Goal: Task Accomplishment & Management: Manage account settings

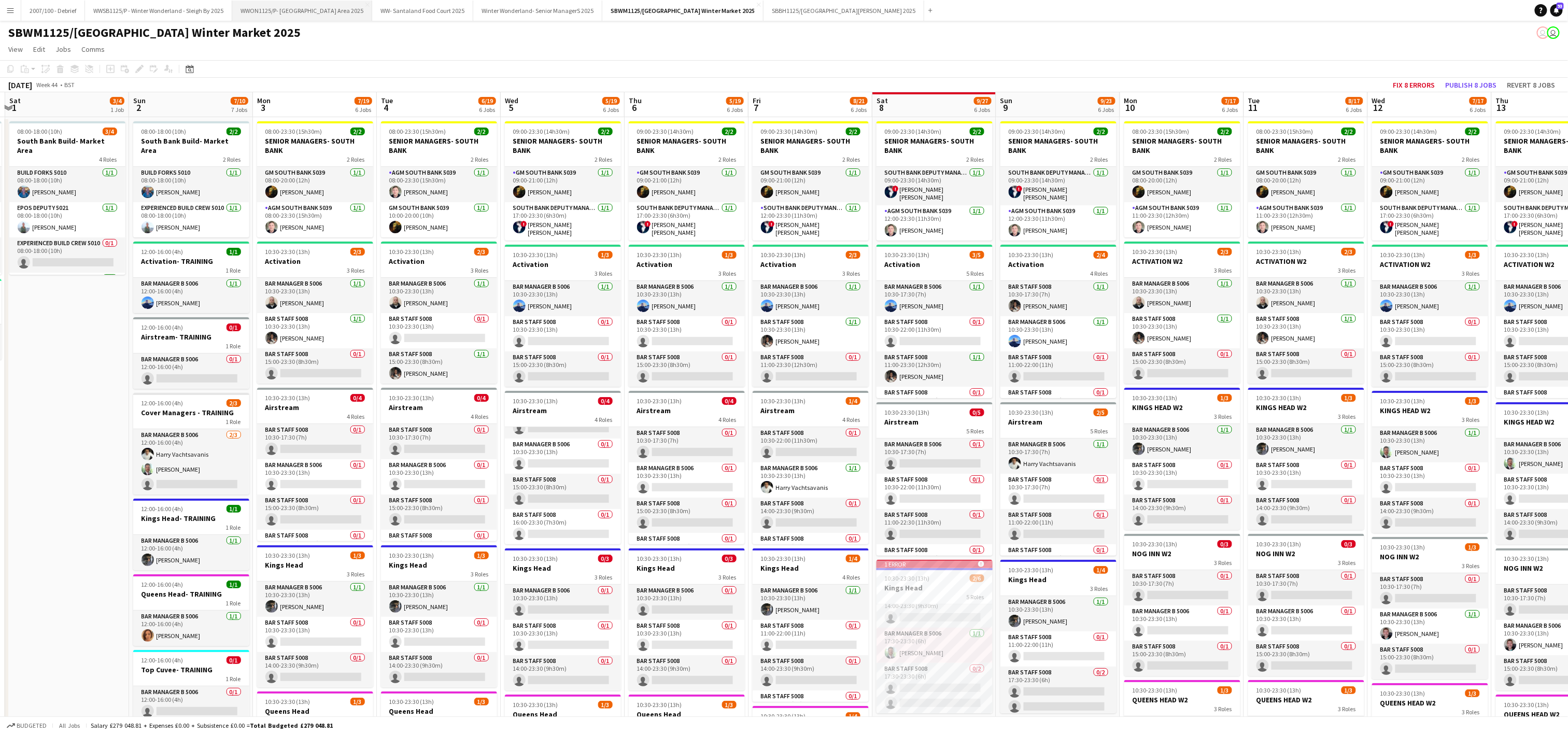
click at [348, 8] on button "WWON1125/P- Winter Wonderland- Streetfood Area 2025 Close" at bounding box center [303, 10] width 140 height 20
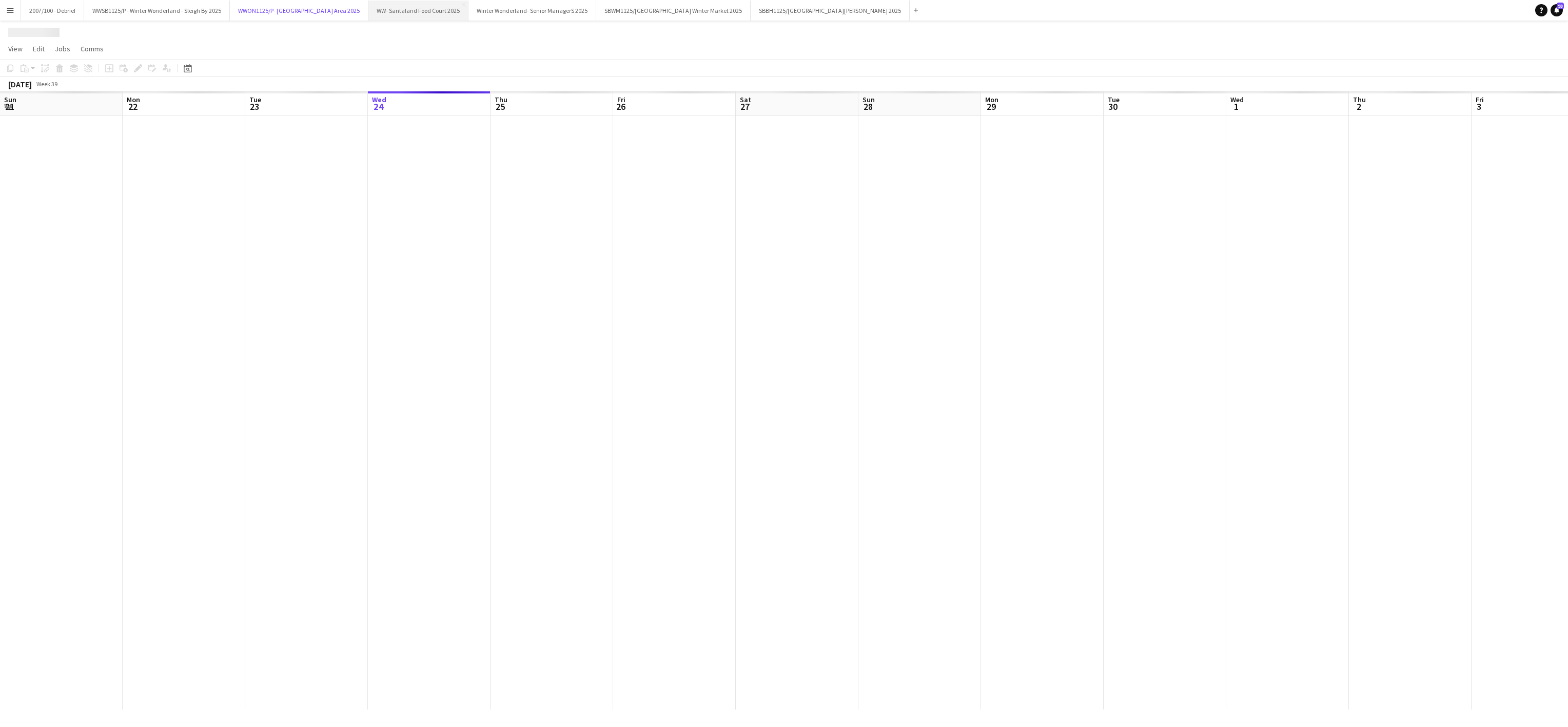
scroll to position [0, 245]
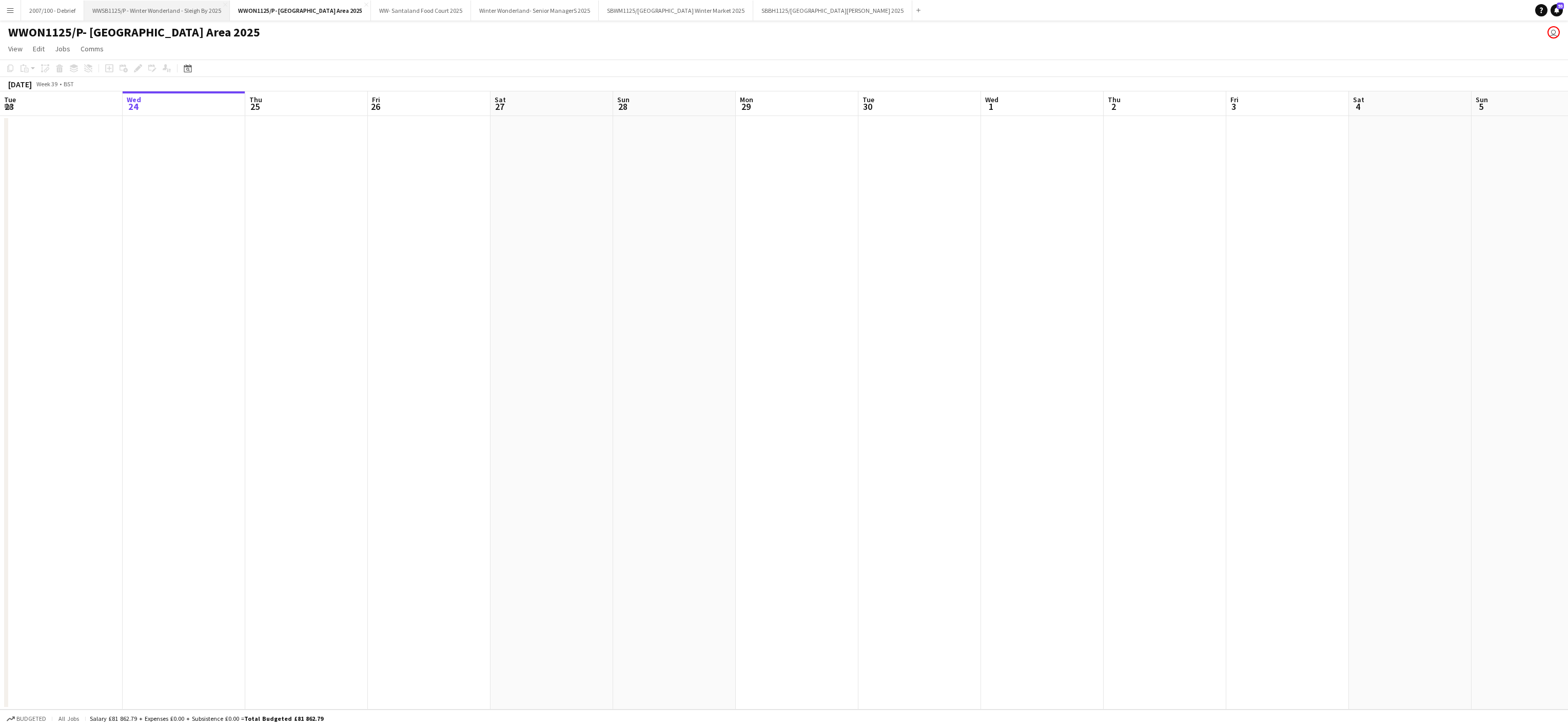
click at [170, 18] on button "WWSB1125/P - Winter Wonderland - Sleigh By 2025 Close" at bounding box center [156, 10] width 145 height 20
click at [285, 10] on button "WWON1125/P- Winter Wonderland- Streetfood Area 2025 Close" at bounding box center [306, 10] width 139 height 20
drag, startPoint x: 550, startPoint y: 261, endPoint x: 152, endPoint y: 547, distance: 490.1
click at [166, 545] on app-calendar-viewport "Sun 21 Mon 22 Tue 23 Wed 24 Thu 25 Fri 26 Sat 27 Sun 28 Mon 29 Tue 30 Wed 1 Thu…" at bounding box center [784, 400] width 1568 height 618
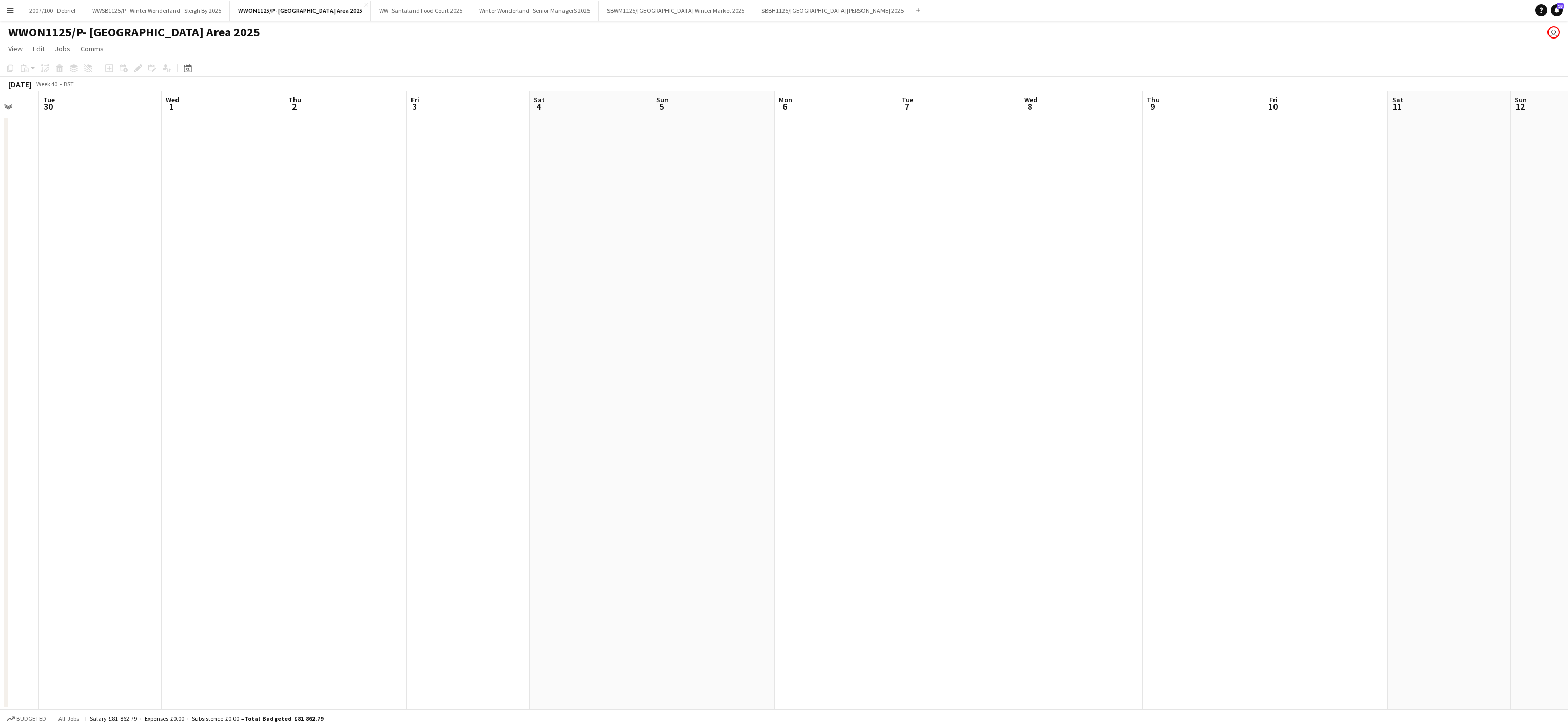
drag, startPoint x: 998, startPoint y: 539, endPoint x: 283, endPoint y: 575, distance: 715.9
click at [347, 567] on app-calendar-viewport "Sat 27 Sun 28 Mon 29 Tue 30 Wed 1 Thu 2 Fri 3 Sat 4 Sun 5 Mon 6 Tue 7 Wed 8 Thu…" at bounding box center [784, 400] width 1568 height 618
drag, startPoint x: 648, startPoint y: 460, endPoint x: 392, endPoint y: 466, distance: 256.1
click at [386, 466] on app-calendar-viewport "Thu 2 Fri 3 Sat 4 Sun 5 Mon 6 Tue 7 Wed 8 Thu 9 Fri 10 Sat 11 Sun 12 Mon 13 Tue…" at bounding box center [784, 400] width 1568 height 618
drag, startPoint x: 872, startPoint y: 392, endPoint x: 296, endPoint y: 429, distance: 577.2
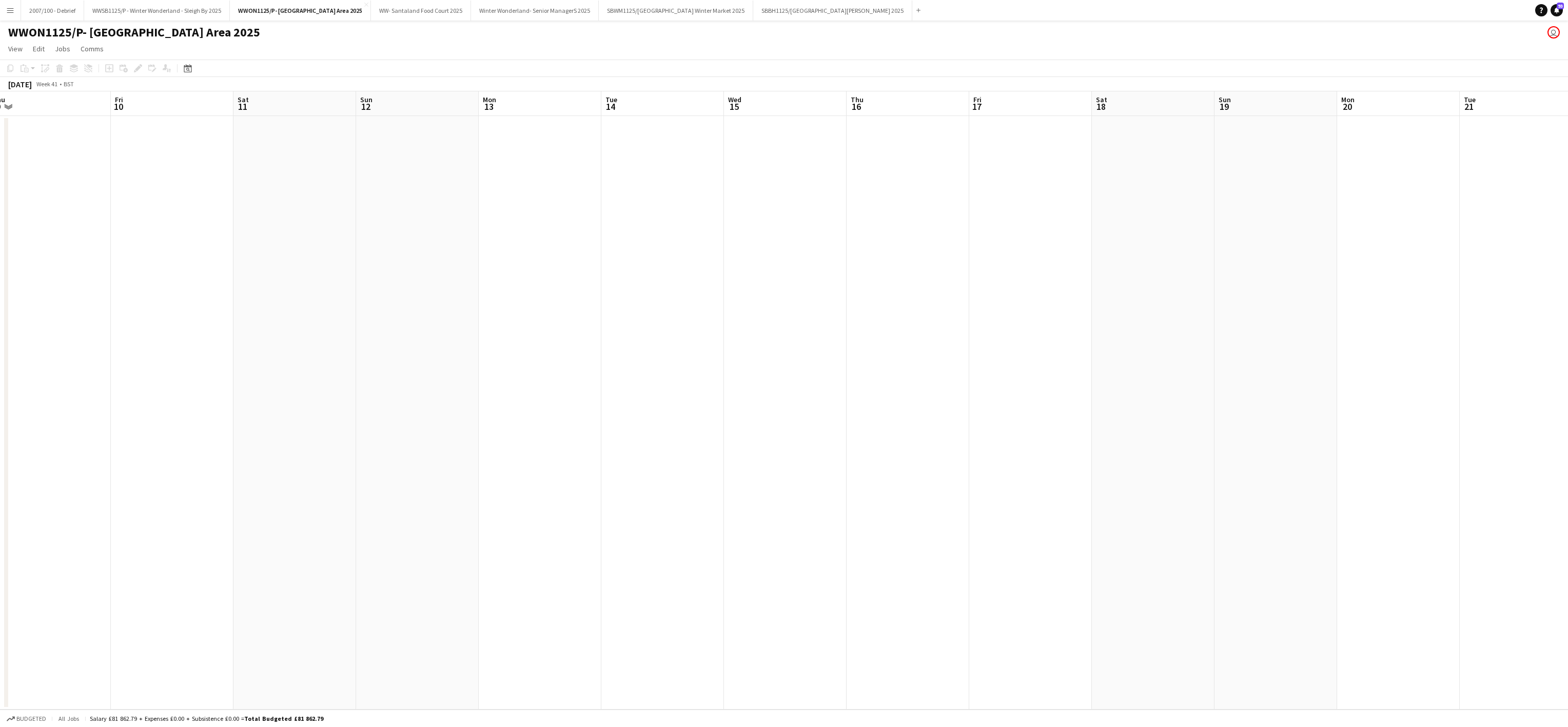
click at [293, 427] on app-calendar-viewport "Mon 6 Tue 7 Wed 8 Thu 9 Fri 10 Sat 11 Sun 12 Mon 13 Tue 14 Wed 15 Thu 16 Fri 17…" at bounding box center [784, 400] width 1568 height 618
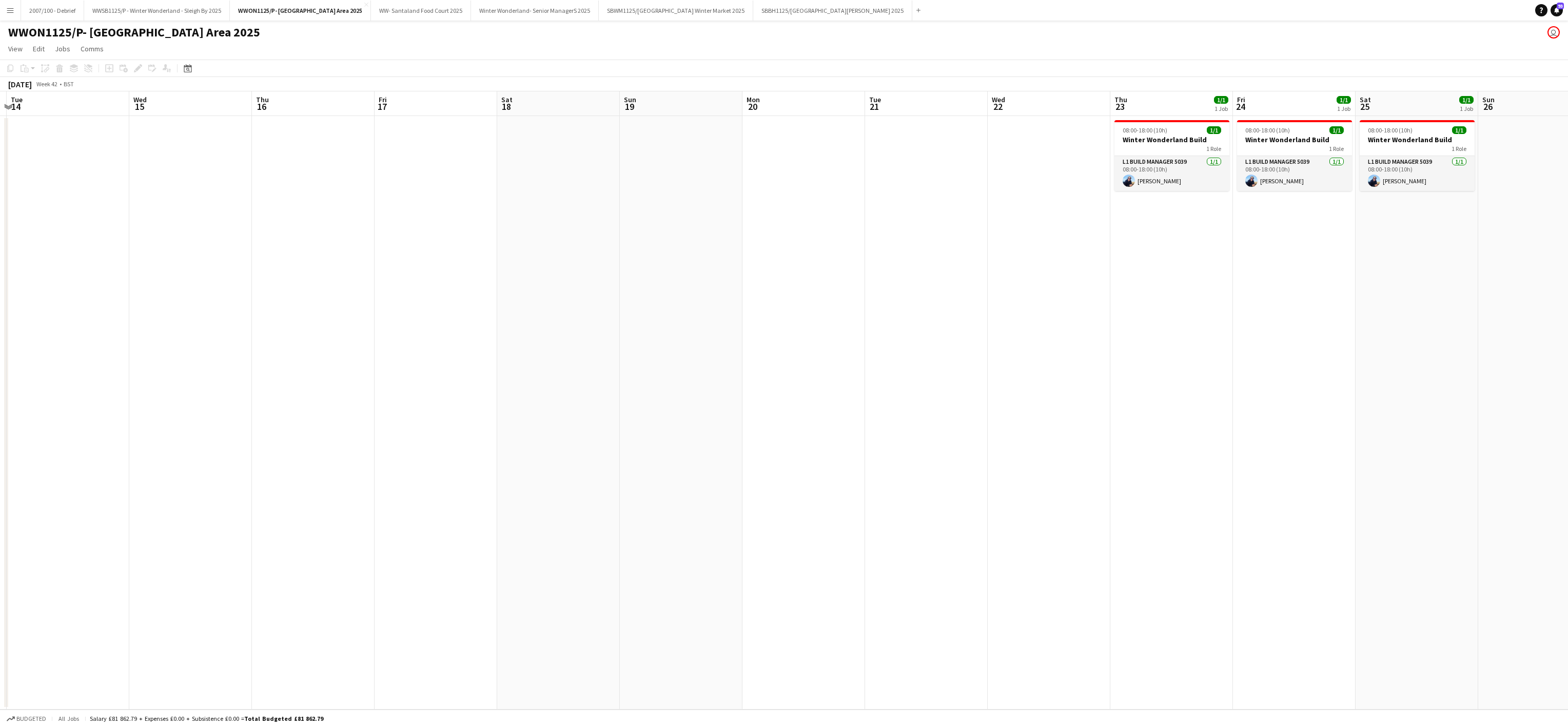
drag, startPoint x: 720, startPoint y: 395, endPoint x: 509, endPoint y: 456, distance: 219.6
click at [386, 426] on app-calendar-viewport "Sat 11 Sun 12 Mon 13 Tue 14 Wed 15 Thu 16 Fri 17 Sat 18 Sun 19 Mon 20 Tue 21 We…" at bounding box center [784, 400] width 1568 height 618
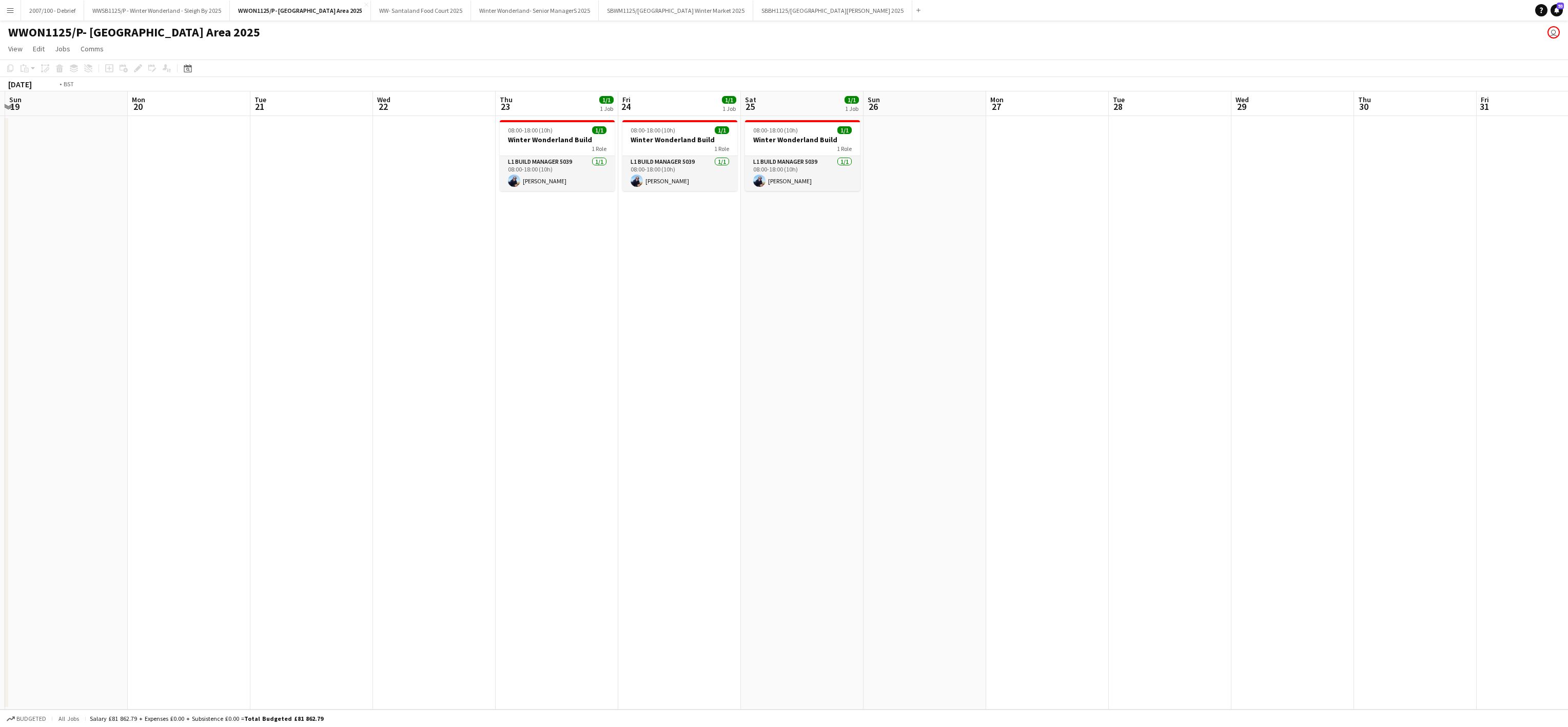
click at [449, 472] on app-calendar-viewport "Thu 16 Fri 17 Sat 18 Sun 19 Mon 20 Tue 21 Wed 22 Thu 23 1/1 1 Job Fri 24 1/1 1 …" at bounding box center [784, 400] width 1568 height 618
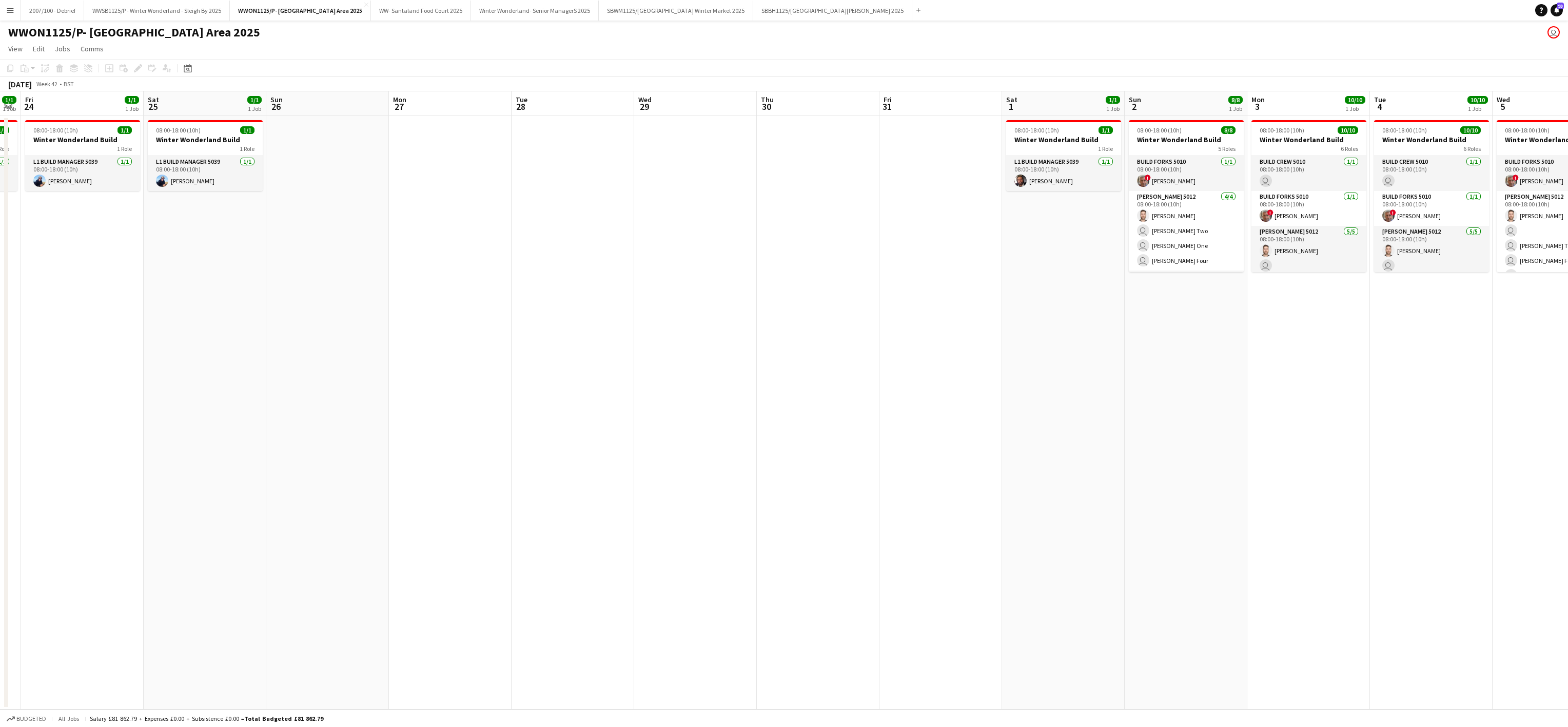
drag, startPoint x: 1037, startPoint y: 448, endPoint x: 698, endPoint y: 500, distance: 343.0
click at [332, 507] on app-calendar-viewport "Tue 21 Wed 22 Thu 23 1/1 1 Job Fri 24 1/1 1 Job Sat 25 1/1 1 Job Sun 26 Mon 27 …" at bounding box center [784, 400] width 1568 height 618
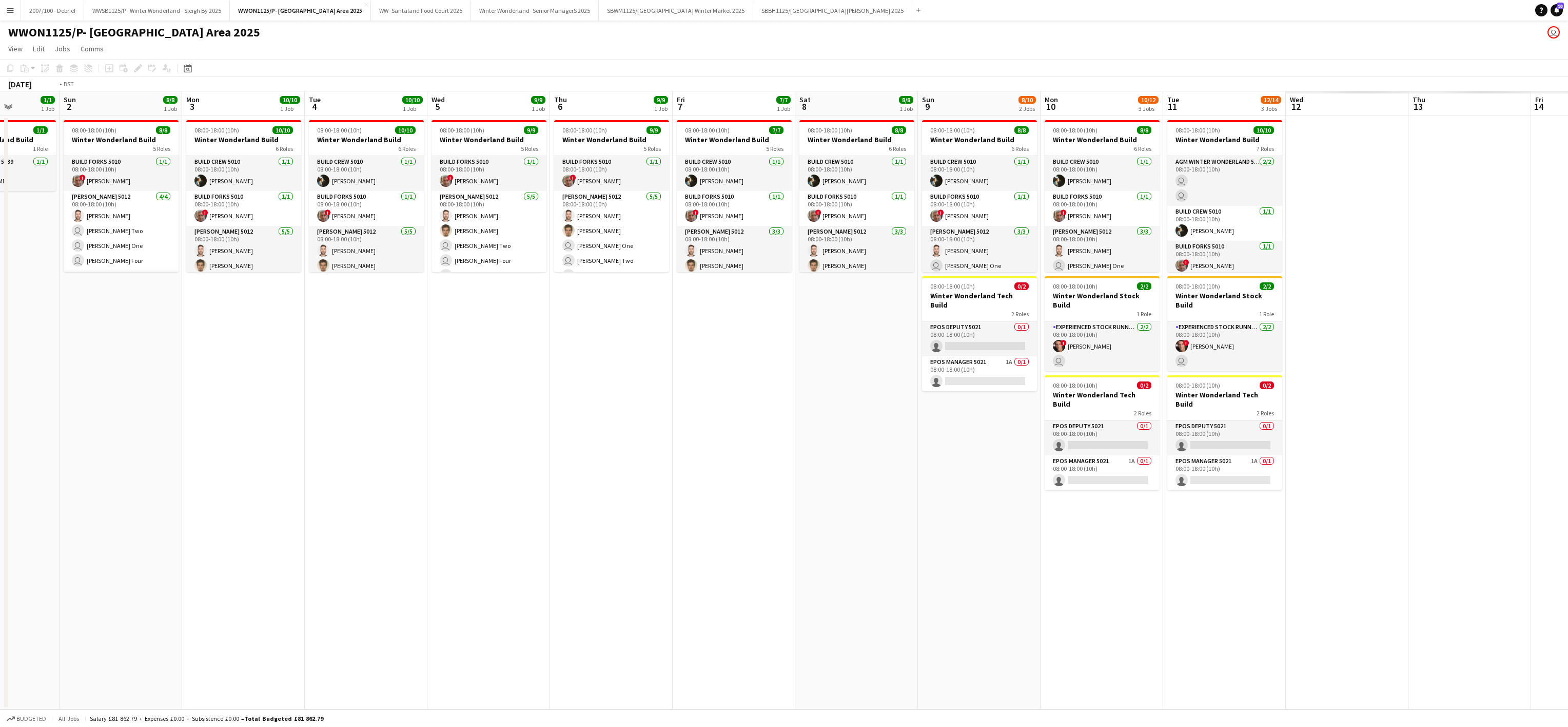
click at [377, 500] on app-calendar-viewport "Thu 30 Fri 31 Sat 1 1/1 1 Job Sun 2 8/8 1 Job Mon 3 10/10 1 Job Tue 4 10/10 1 J…" at bounding box center [784, 400] width 1568 height 618
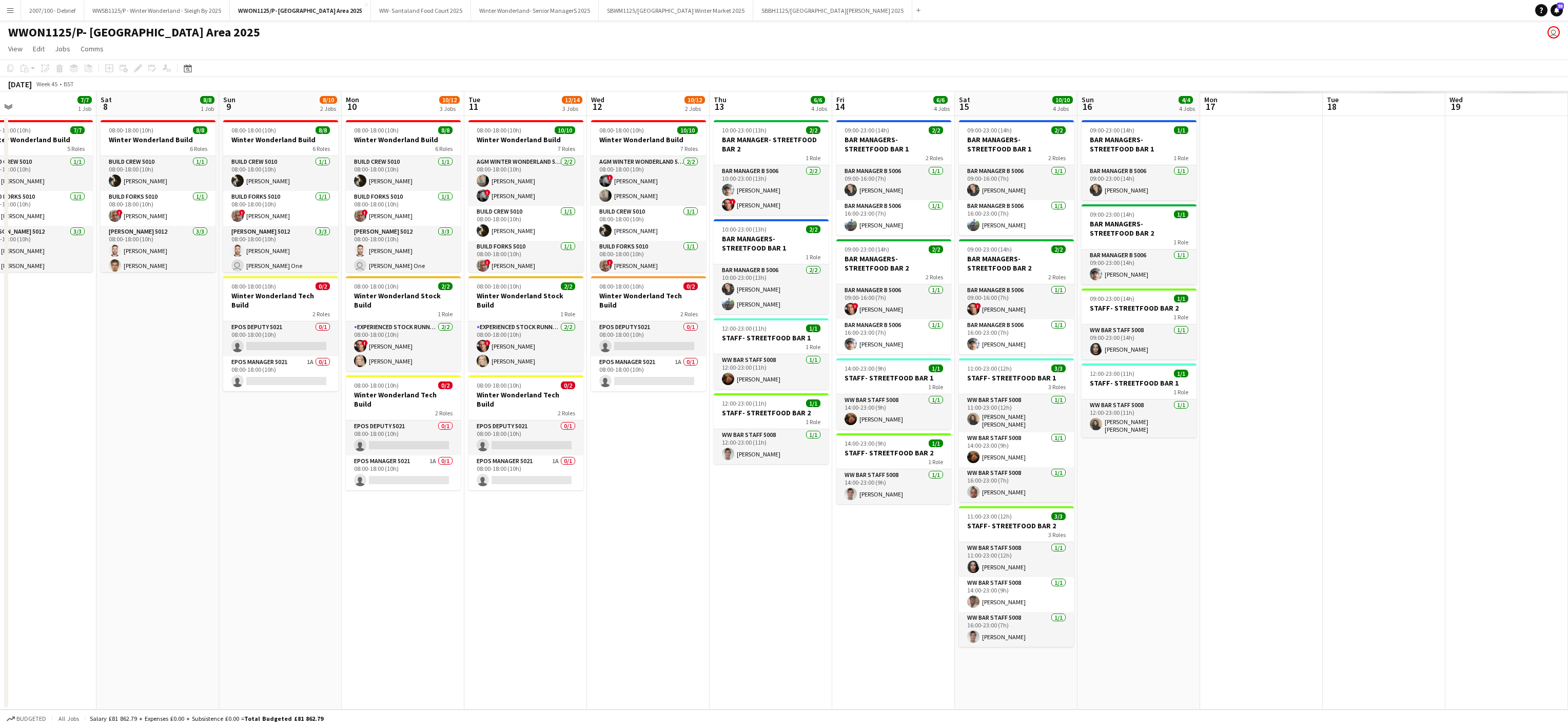
click at [242, 537] on app-calendar-viewport "Wed 5 9/9 1 Job Thu 6 9/9 1 Job Fri 7 7/7 1 Job Sat 8 8/8 1 Job Sun 9 8/10 2 Jo…" at bounding box center [784, 400] width 1568 height 618
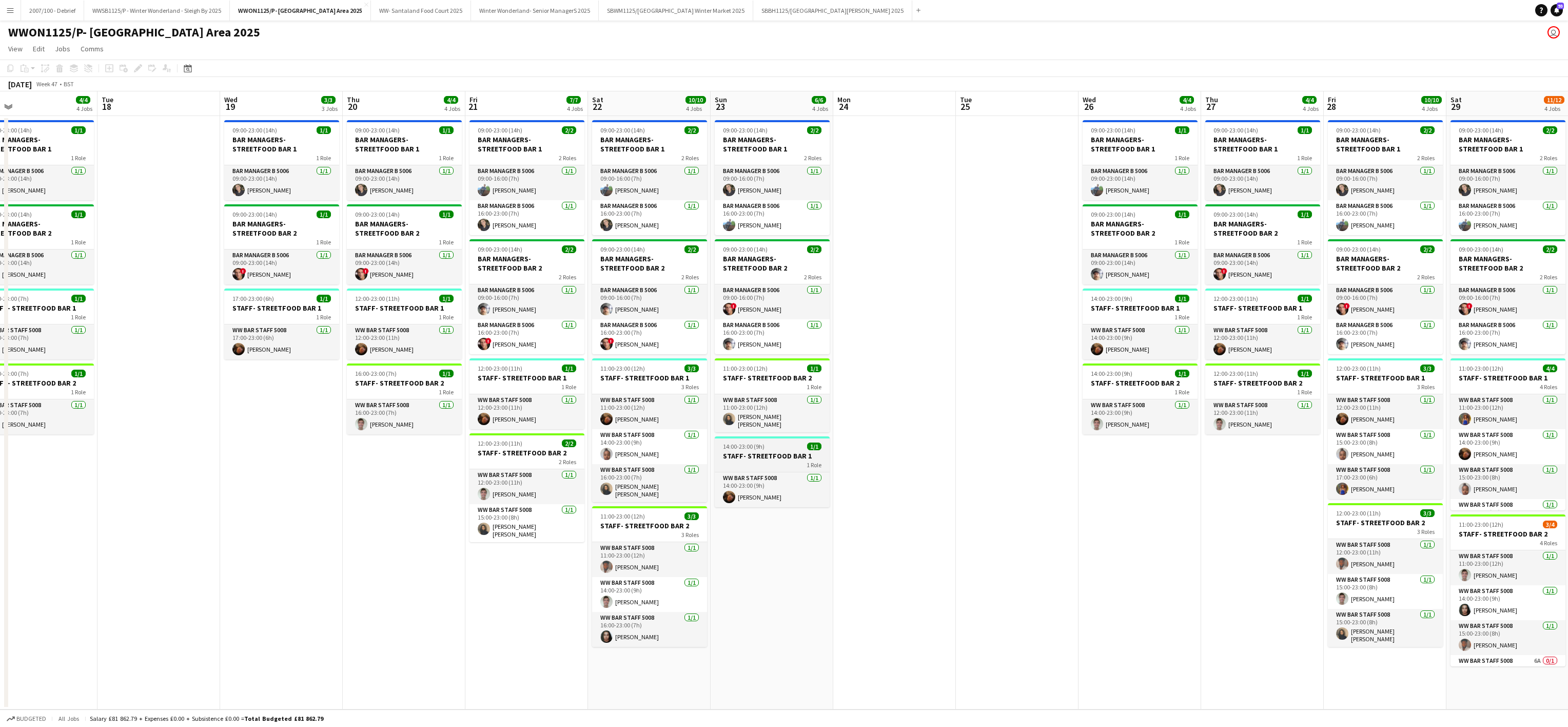
drag, startPoint x: 674, startPoint y: 593, endPoint x: 723, endPoint y: 449, distance: 152.1
click at [116, 589] on app-calendar-viewport "Fri 14 6/6 4 Jobs Sat 15 10/10 4 Jobs Sun 16 4/4 4 Jobs Mon 17 4/4 4 Jobs Tue 1…" at bounding box center [784, 400] width 1568 height 618
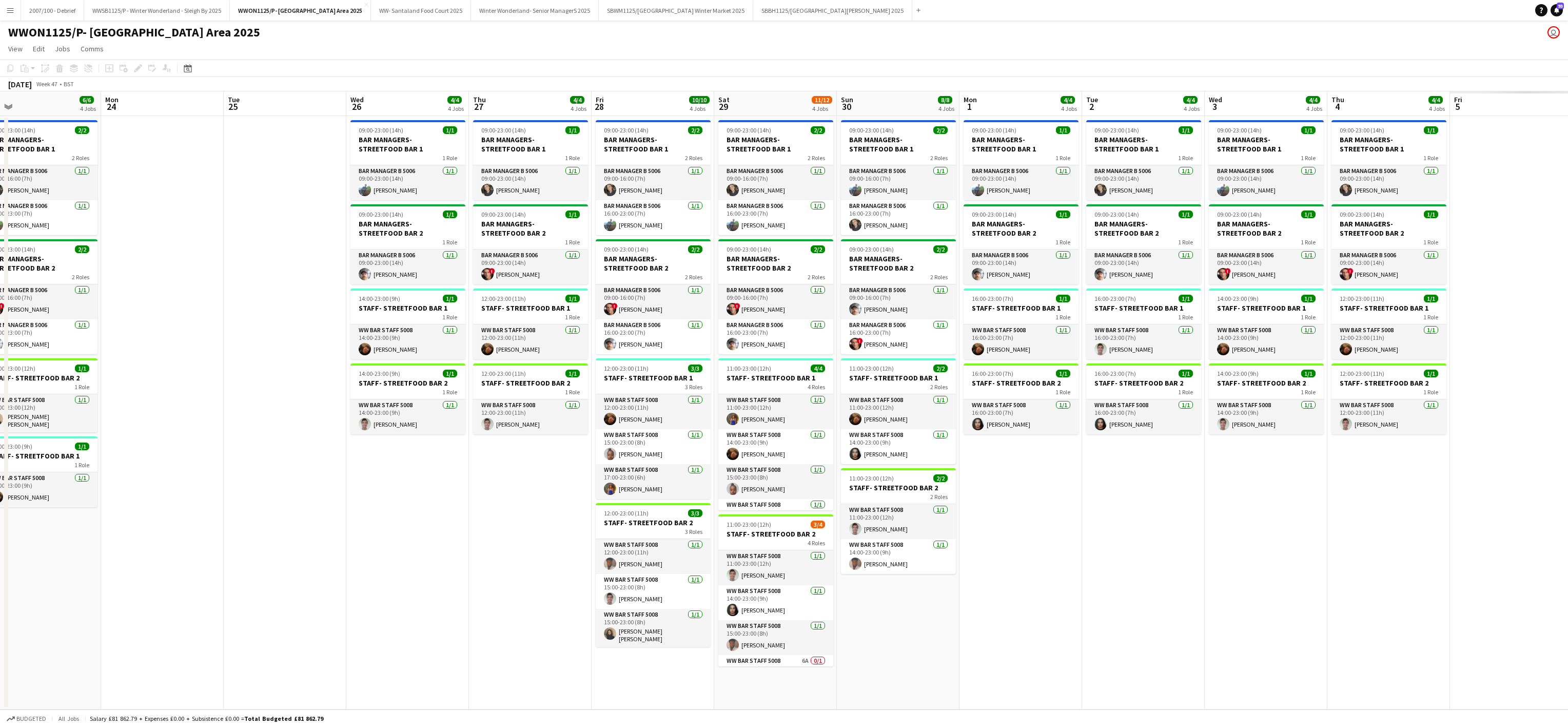
drag, startPoint x: 757, startPoint y: 465, endPoint x: -4, endPoint y: 560, distance: 766.9
click at [0, 560] on html "Menu Boards Boards Boards All jobs Status Workforce Workforce My Workforce Recr…" at bounding box center [784, 364] width 1568 height 727
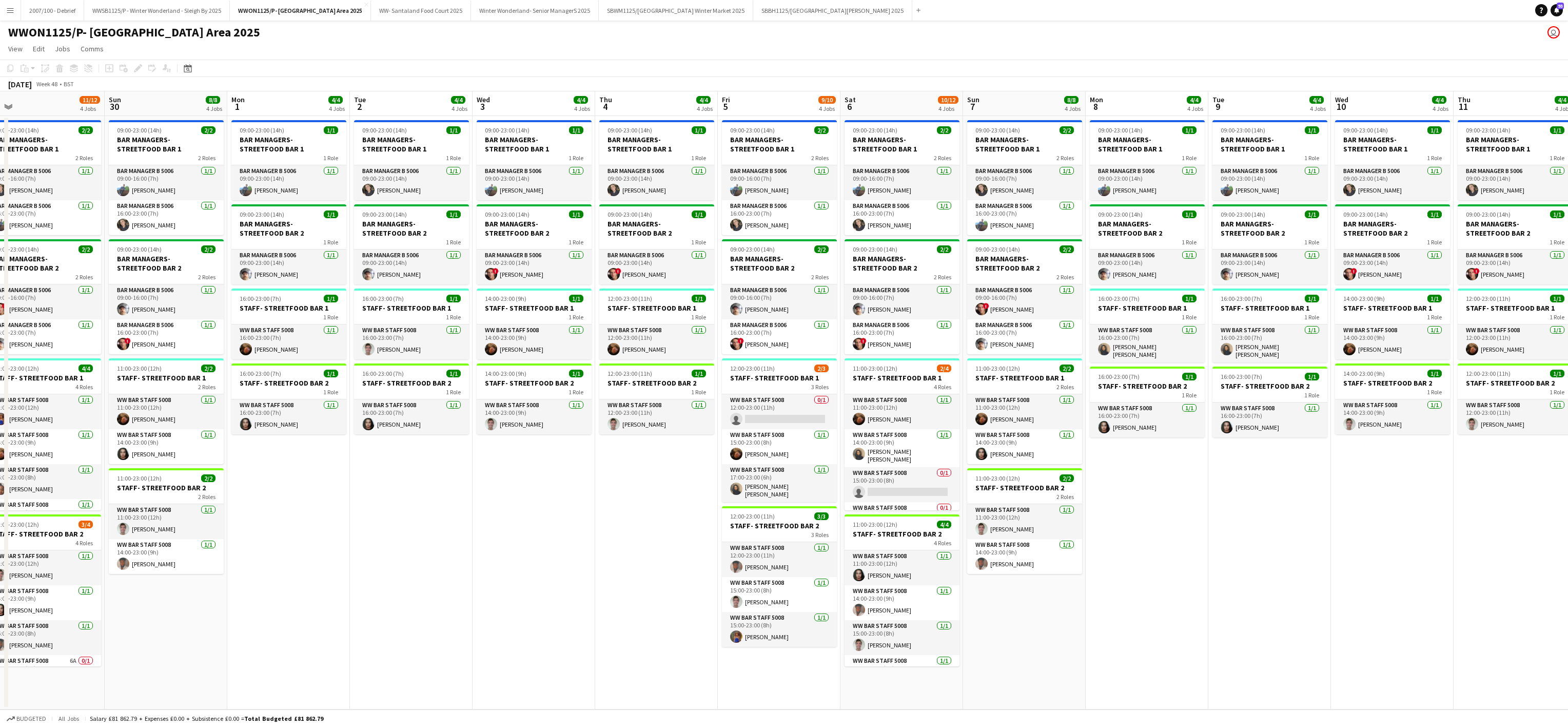
drag, startPoint x: 883, startPoint y: 536, endPoint x: 267, endPoint y: 564, distance: 616.6
click at [267, 564] on app-calendar-viewport "Wed 26 4/4 4 Jobs Thu 27 4/4 4 Jobs Fri 28 10/10 4 Jobs Sat 29 11/12 4 Jobs Sun…" at bounding box center [784, 400] width 1568 height 618
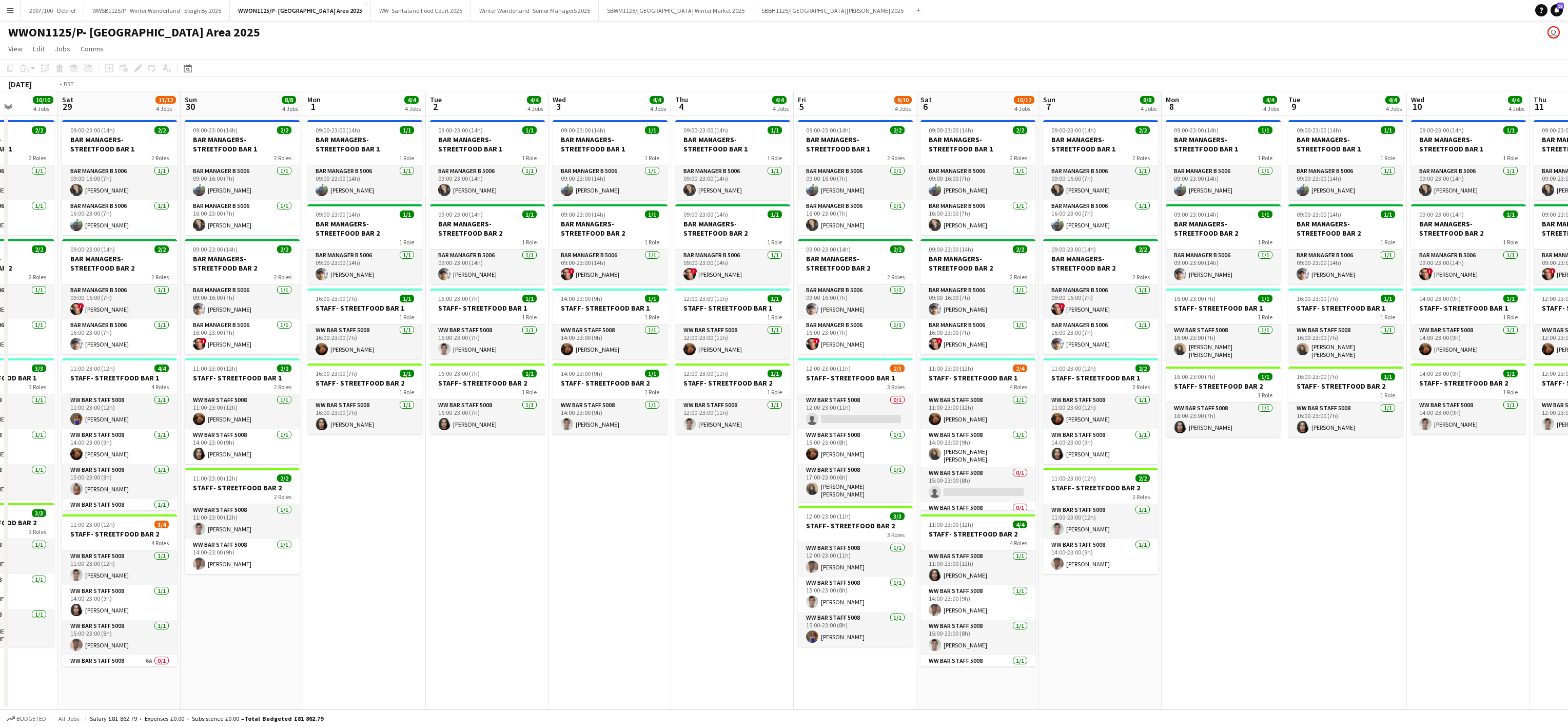
drag, startPoint x: 542, startPoint y: 558, endPoint x: 66, endPoint y: 577, distance: 476.4
click at [66, 577] on app-calendar-viewport "Wed 26 4/4 4 Jobs Thu 27 4/4 4 Jobs Fri 28 10/10 4 Jobs Sat 29 11/12 4 Jobs Sun…" at bounding box center [784, 400] width 1568 height 618
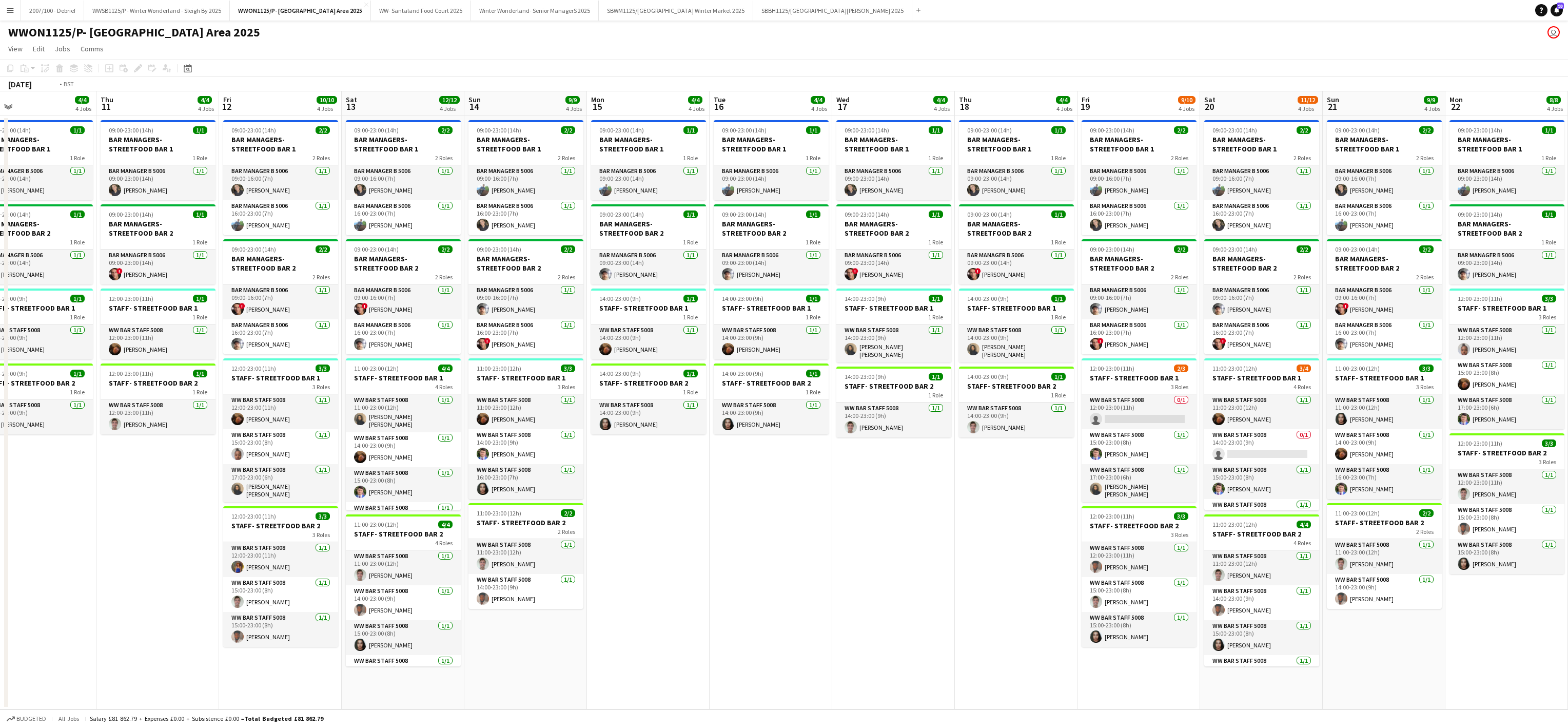
drag, startPoint x: 982, startPoint y: 519, endPoint x: -4, endPoint y: 566, distance: 987.1
click at [0, 566] on html "Menu Boards Boards Boards All jobs Status Workforce Workforce My Workforce Recr…" at bounding box center [784, 364] width 1568 height 727
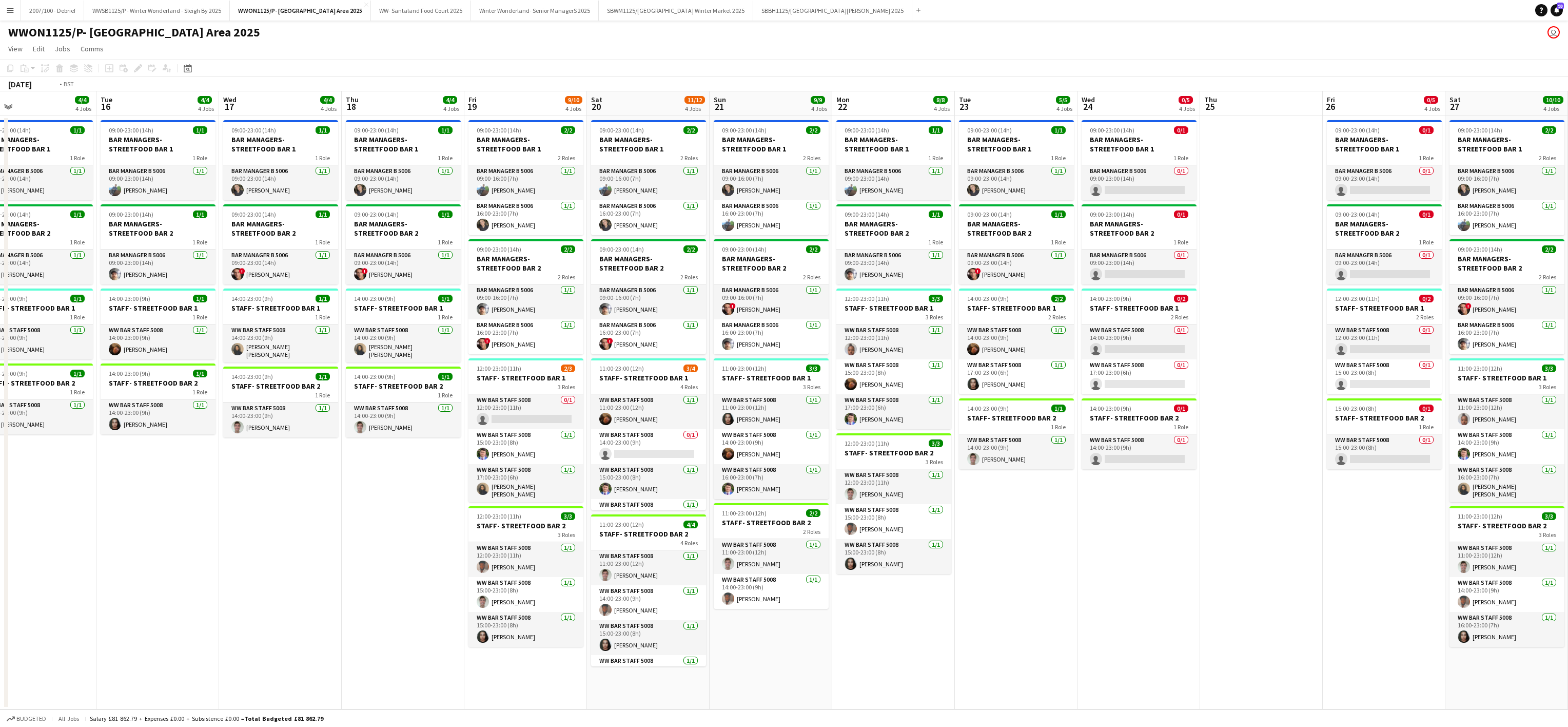
drag, startPoint x: 998, startPoint y: 522, endPoint x: 0, endPoint y: 581, distance: 999.7
click at [0, 580] on html "Menu Boards Boards Boards All jobs Status Workforce Workforce My Workforce Recr…" at bounding box center [784, 364] width 1568 height 727
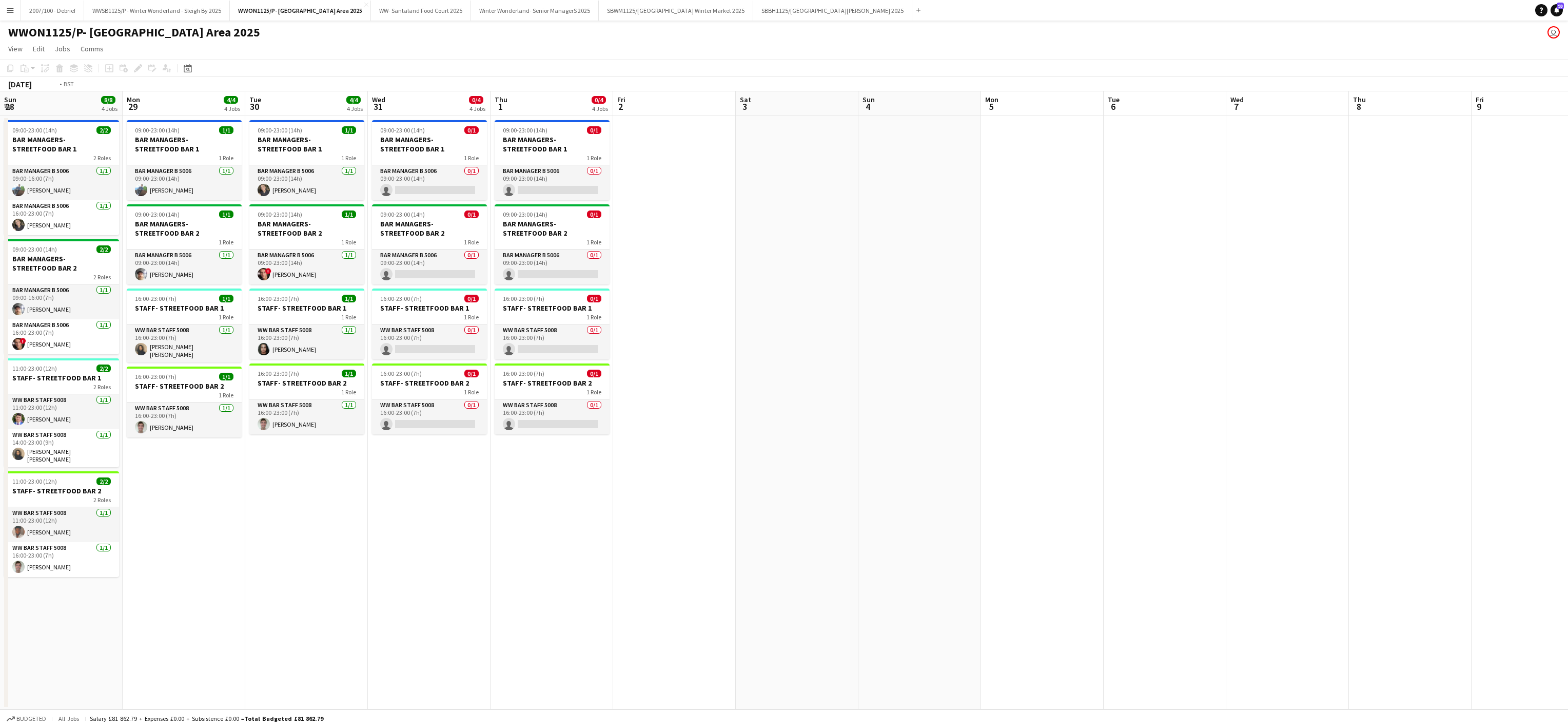
drag, startPoint x: 975, startPoint y: 546, endPoint x: 1368, endPoint y: 485, distance: 397.7
click at [1390, 493] on app-calendar-viewport "Sun 28 8/8 4 Jobs Mon 29 4/4 4 Jobs Tue 30 4/4 4 Jobs Wed 31 0/4 4 Jobs Thu 1 0…" at bounding box center [784, 400] width 1568 height 618
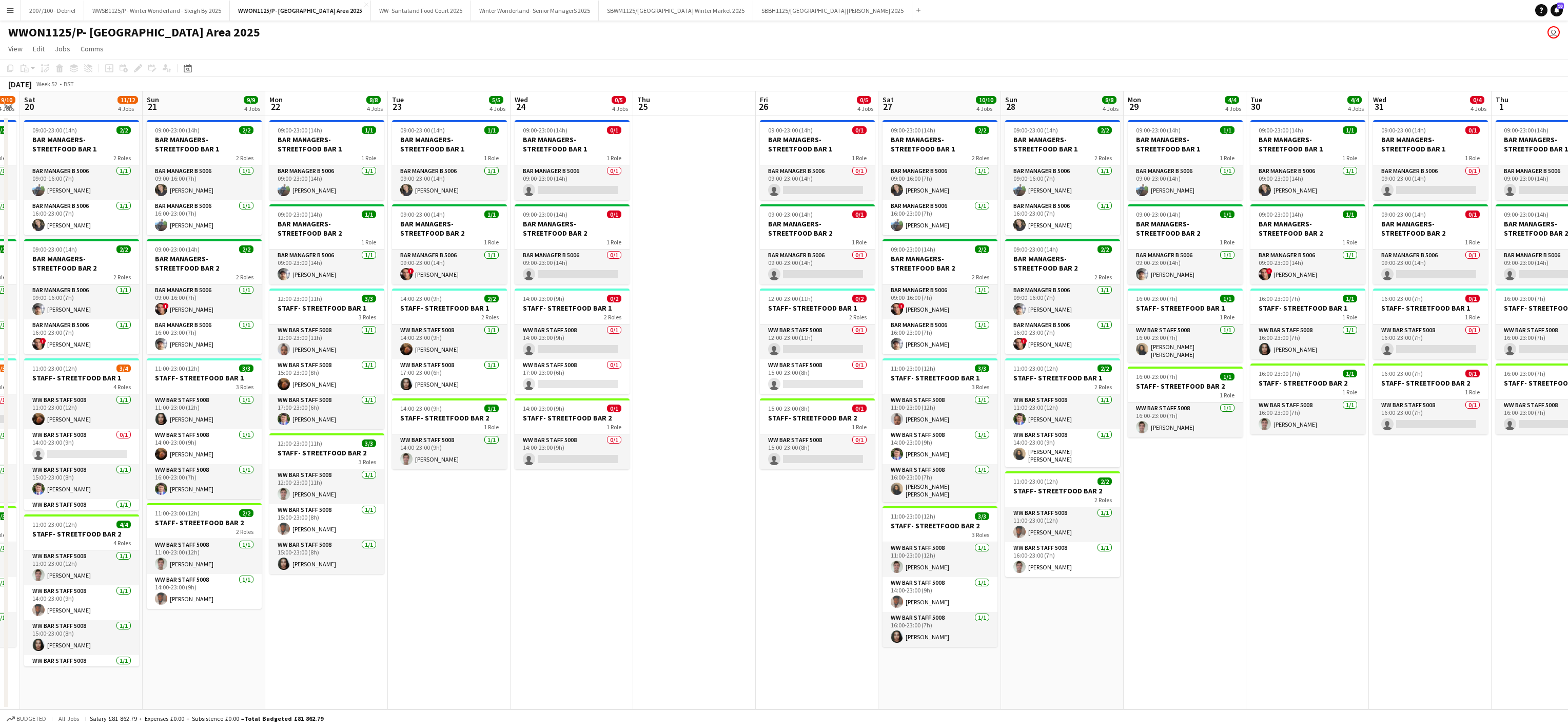
drag, startPoint x: 511, startPoint y: 466, endPoint x: 926, endPoint y: 433, distance: 416.3
click at [926, 433] on app-calendar-viewport "Wed 17 4/4 4 Jobs Thu 18 4/4 4 Jobs Fri 19 9/10 4 Jobs Sat 20 11/12 4 Jobs Sun …" at bounding box center [784, 400] width 1568 height 618
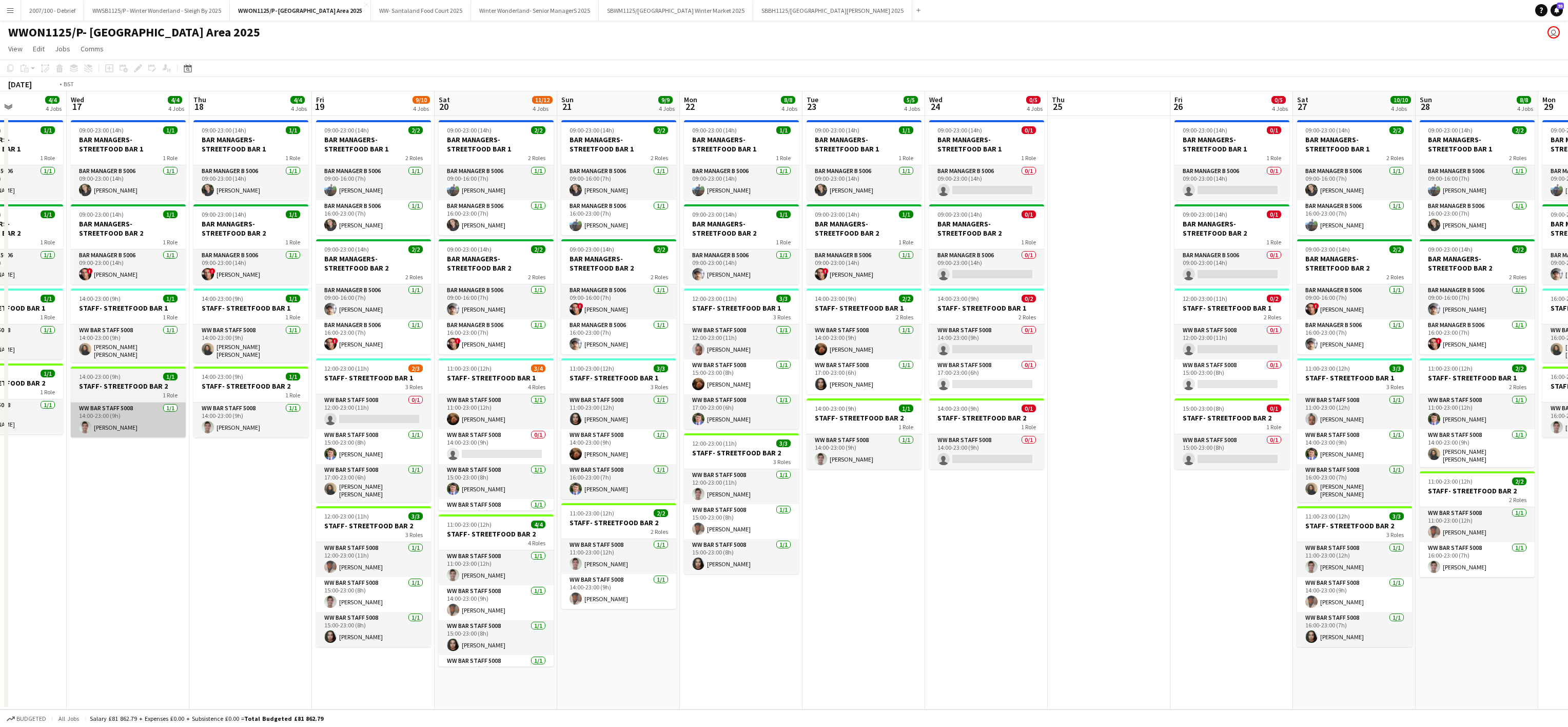
drag, startPoint x: 559, startPoint y: 470, endPoint x: 786, endPoint y: 410, distance: 234.8
click at [1069, 438] on app-calendar-viewport "Sun 14 9/9 4 Jobs Mon 15 4/4 4 Jobs Tue 16 4/4 4 Jobs Wed 17 4/4 4 Jobs Thu 18 …" at bounding box center [784, 400] width 1568 height 618
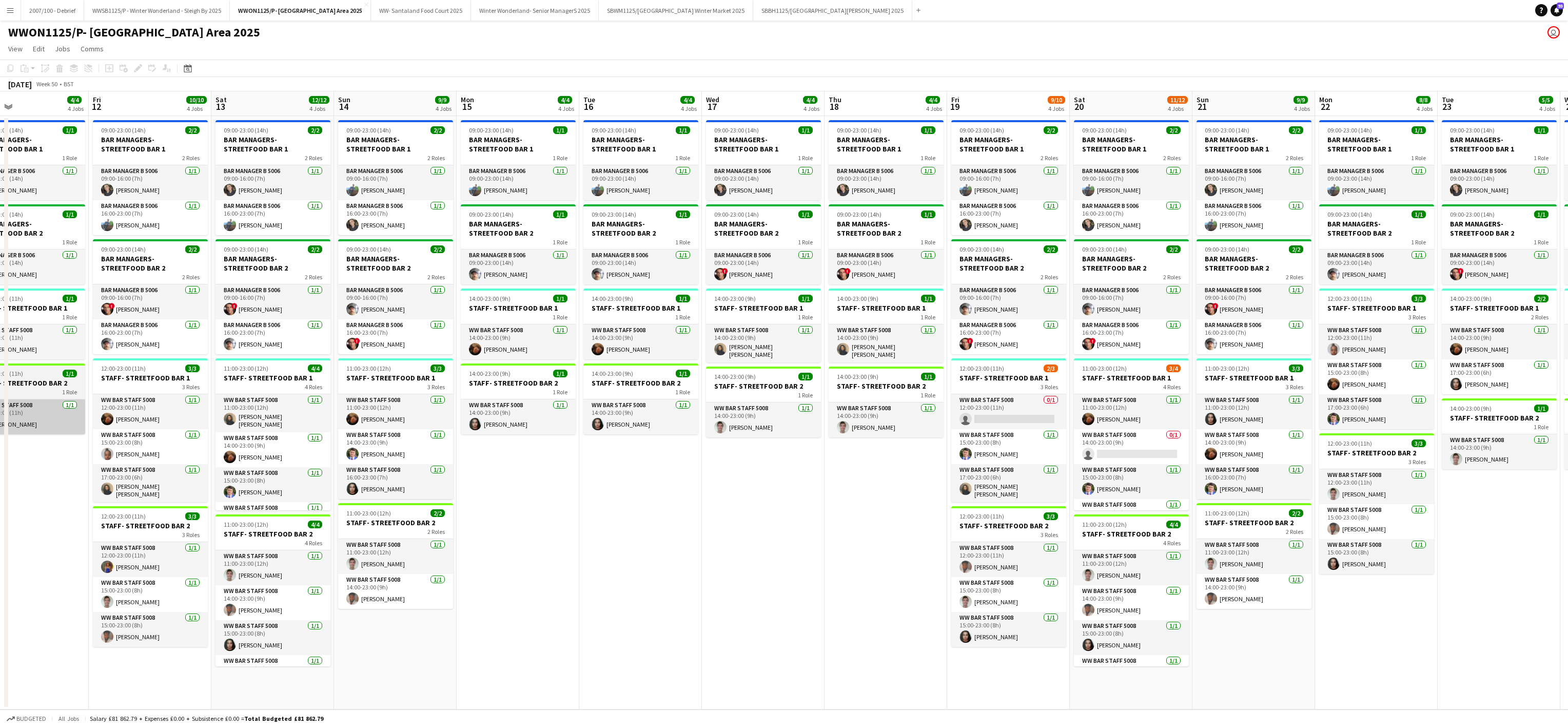
drag, startPoint x: 973, startPoint y: 400, endPoint x: 562, endPoint y: 410, distance: 411.1
click at [1008, 395] on app-calendar-viewport "Tue 9 4/4 4 Jobs Wed 10 4/4 4 Jobs Thu 11 4/4 4 Jobs Fri 12 10/10 4 Jobs Sat 13…" at bounding box center [784, 400] width 1568 height 618
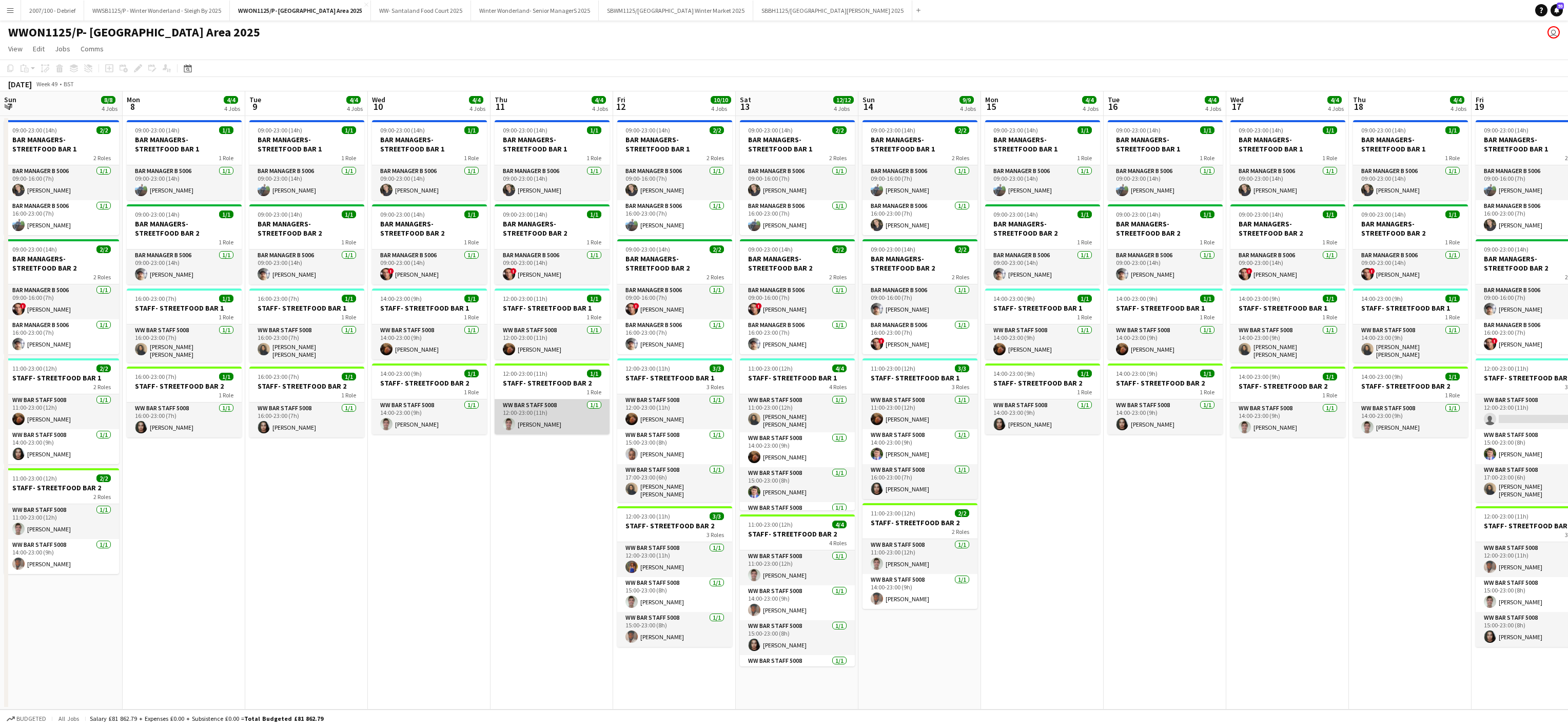
drag, startPoint x: 562, startPoint y: 410, endPoint x: 719, endPoint y: 413, distance: 157.0
click at [761, 404] on app-calendar-viewport "Fri 5 9/10 4 Jobs Sat 6 10/12 4 Jobs Sun 7 8/8 4 Jobs Mon 8 4/4 4 Jobs Tue 9 4/…" at bounding box center [784, 400] width 1568 height 618
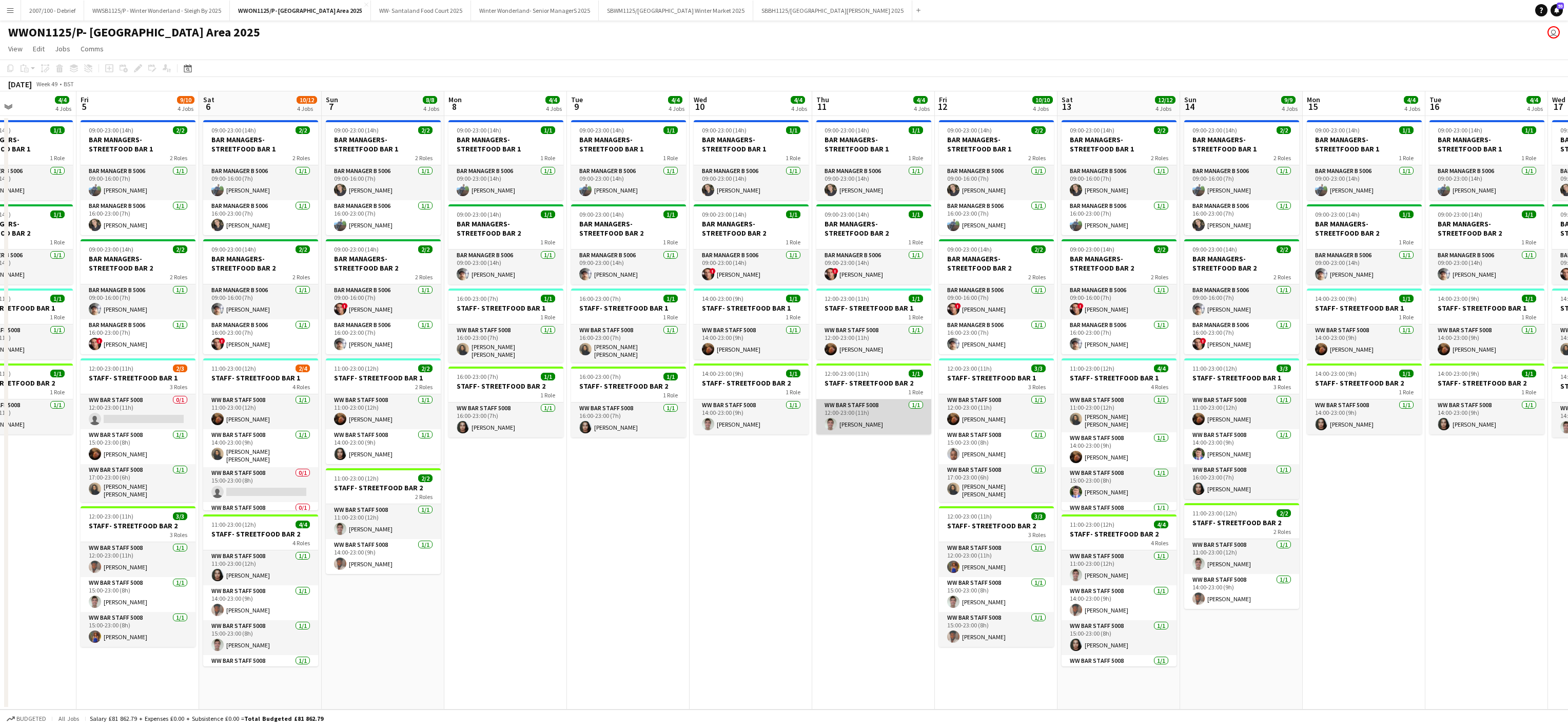
scroll to position [0, 292]
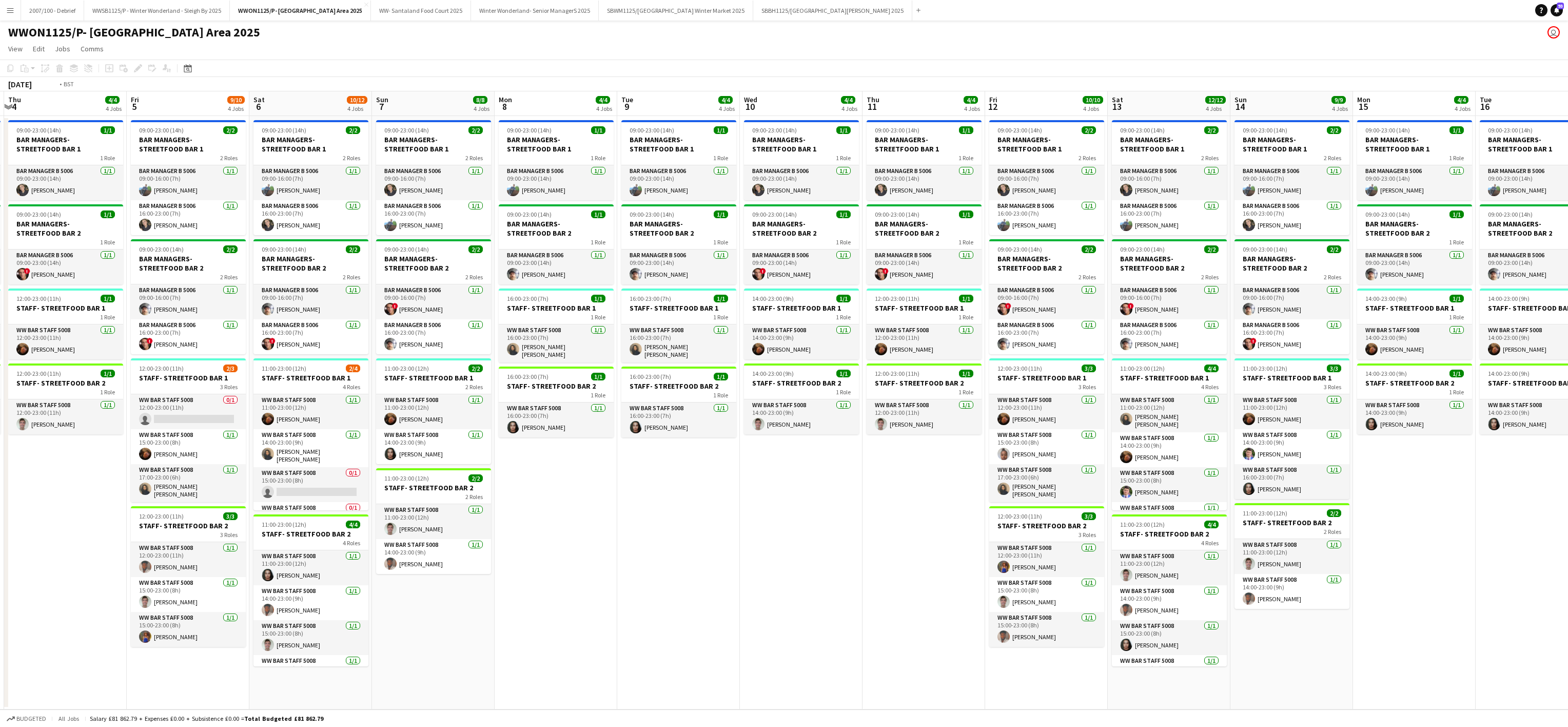
drag, startPoint x: 505, startPoint y: 590, endPoint x: 971, endPoint y: 597, distance: 466.1
click at [1176, 597] on app-calendar-viewport "Tue 2 4/4 4 Jobs Wed 3 4/4 4 Jobs Thu 4 4/4 4 Jobs Fri 5 9/10 4 Jobs Sat 6 10/1…" at bounding box center [784, 400] width 1568 height 618
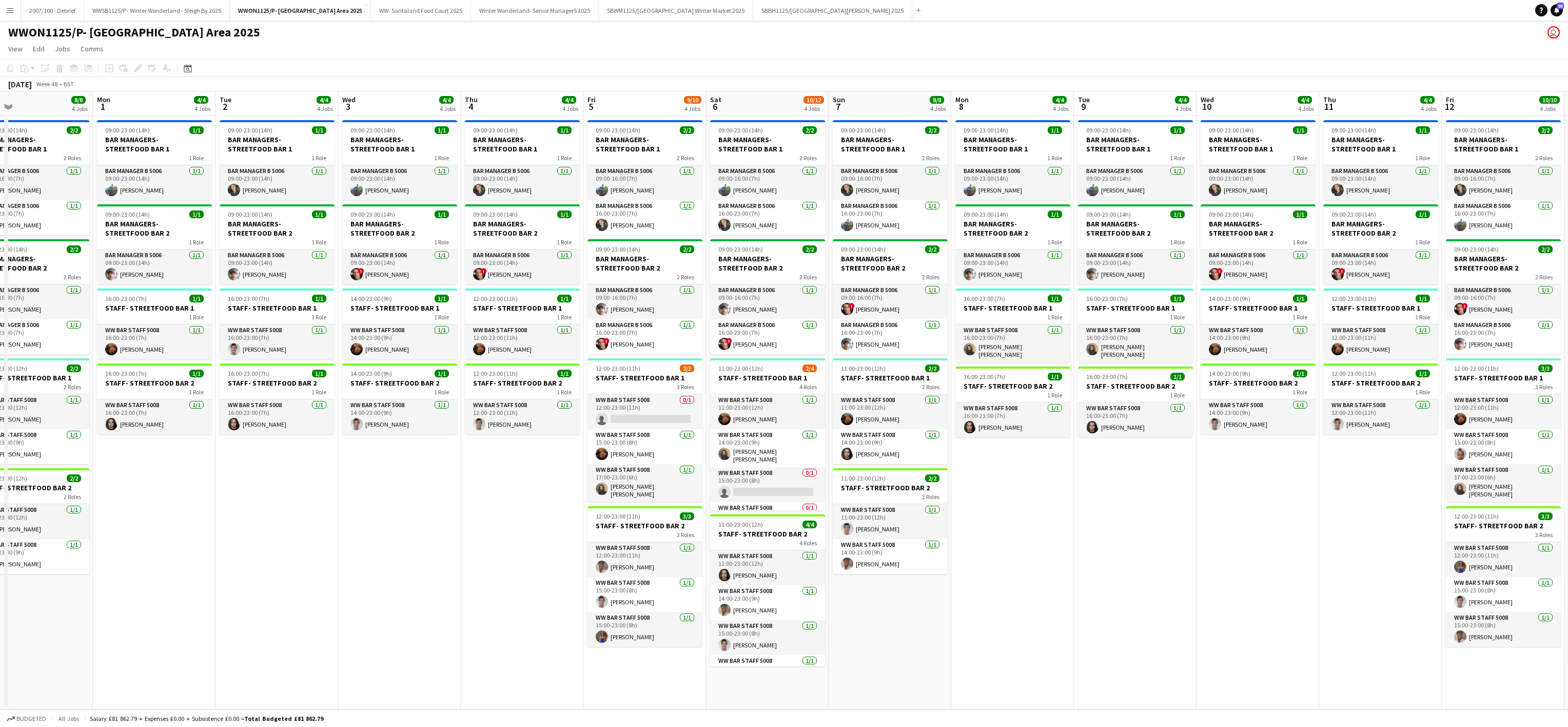
drag, startPoint x: 367, startPoint y: 554, endPoint x: 1067, endPoint y: 519, distance: 700.9
click at [1067, 519] on app-calendar-viewport "Fri 28 10/10 4 Jobs Sat 29 11/12 4 Jobs Sun 30 8/8 4 Jobs Mon 1 4/4 4 Jobs Tue …" at bounding box center [784, 400] width 1568 height 618
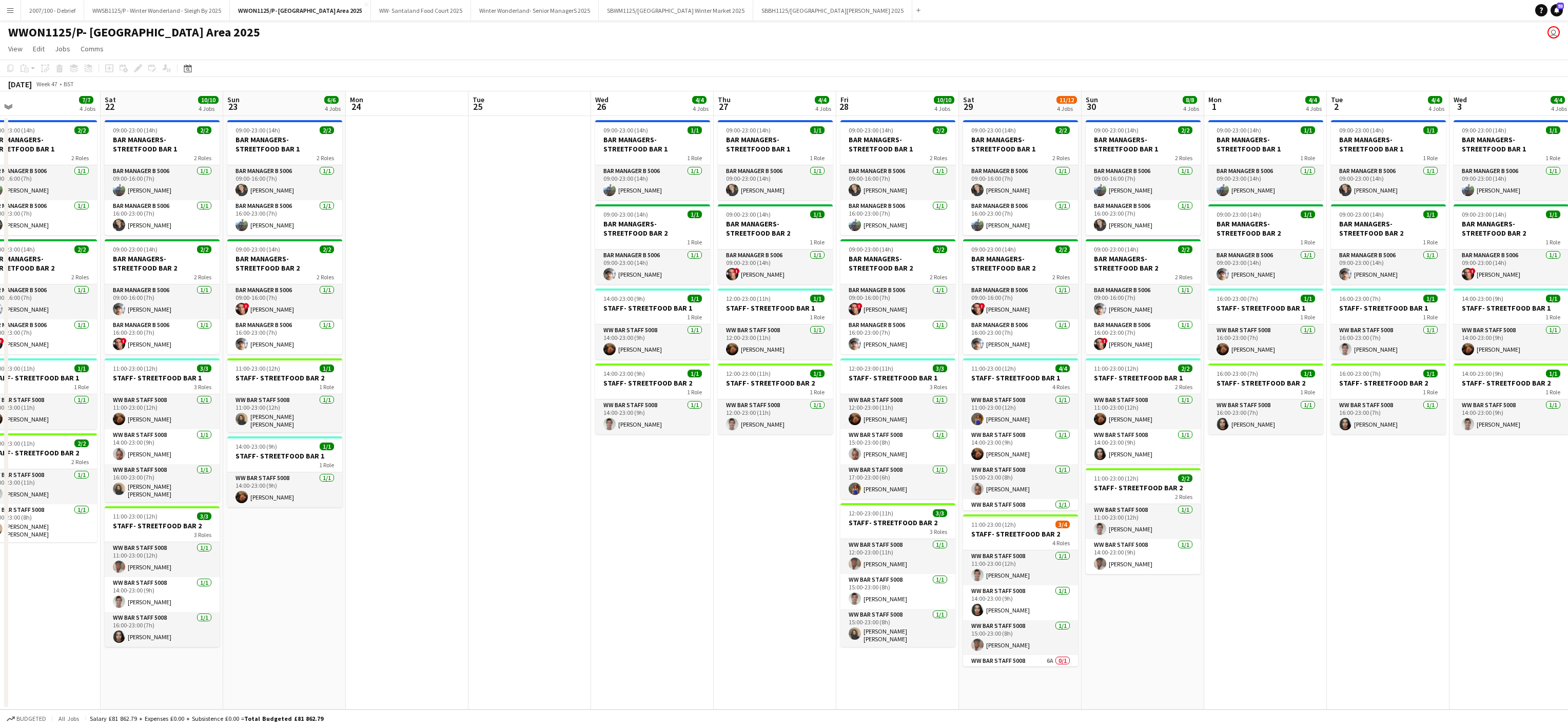
drag, startPoint x: 287, startPoint y: 528, endPoint x: 668, endPoint y: 539, distance: 381.2
click at [668, 539] on app-calendar-viewport "Wed 19 3/3 3 Jobs Thu 20 4/4 4 Jobs Fri 21 7/7 4 Jobs Sat 22 10/10 4 Jobs Sun 2…" at bounding box center [784, 400] width 1568 height 618
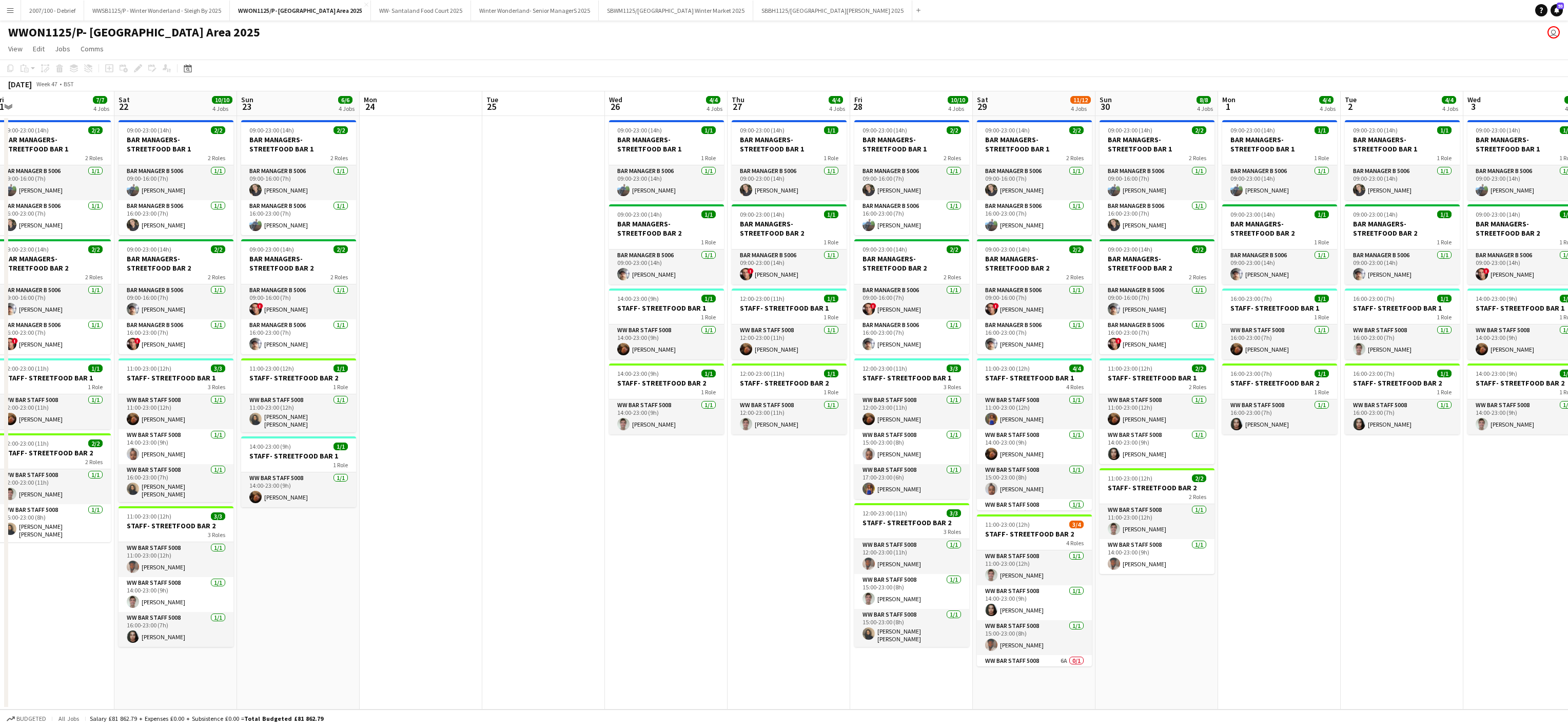
click at [458, 519] on app-date-cell at bounding box center [421, 413] width 122 height 593
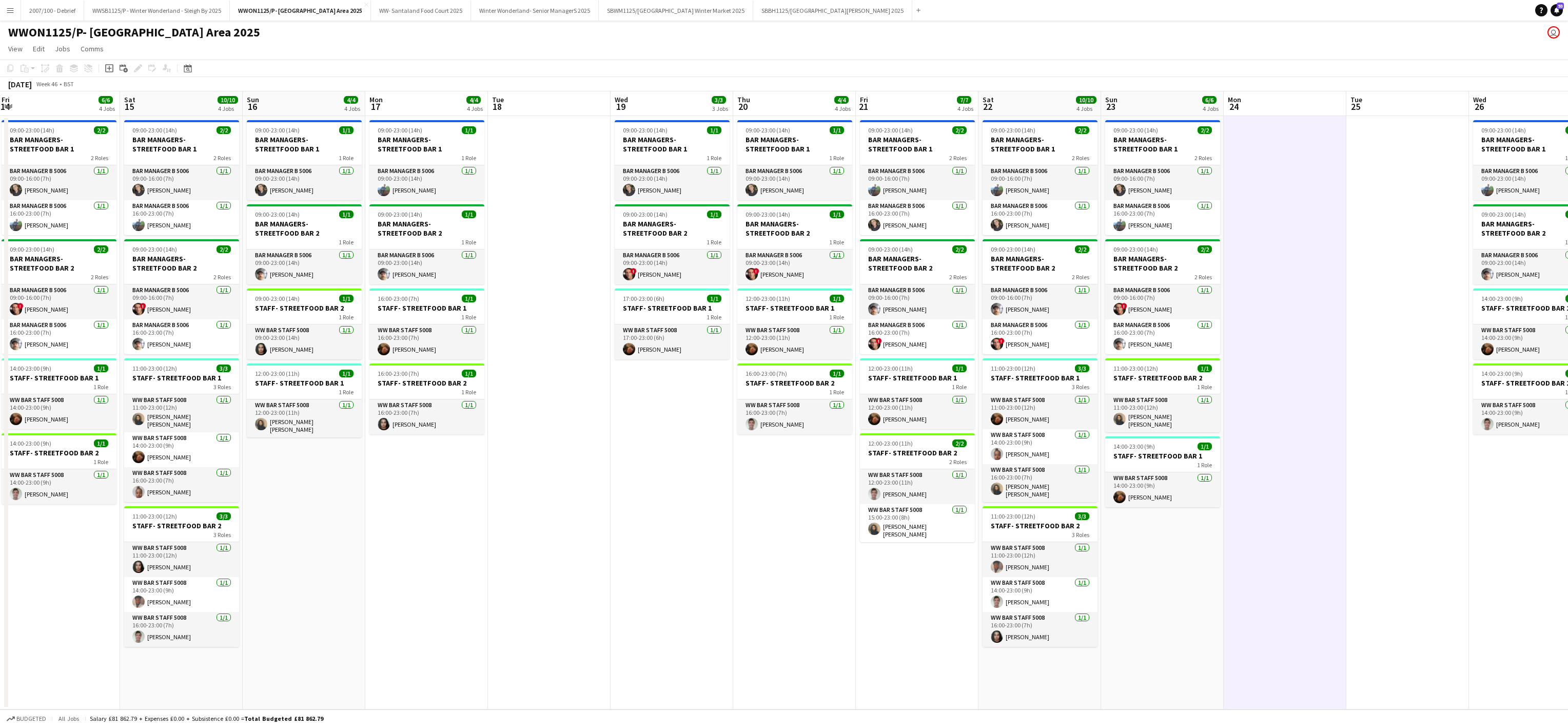
drag, startPoint x: 332, startPoint y: 474, endPoint x: 638, endPoint y: 504, distance: 307.5
click at [1242, 485] on app-calendar-viewport "Wed 12 10/12 2 Jobs Thu 13 6/6 4 Jobs Fri 14 6/6 4 Jobs Sat 15 10/10 4 Jobs Sun…" at bounding box center [784, 400] width 1568 height 618
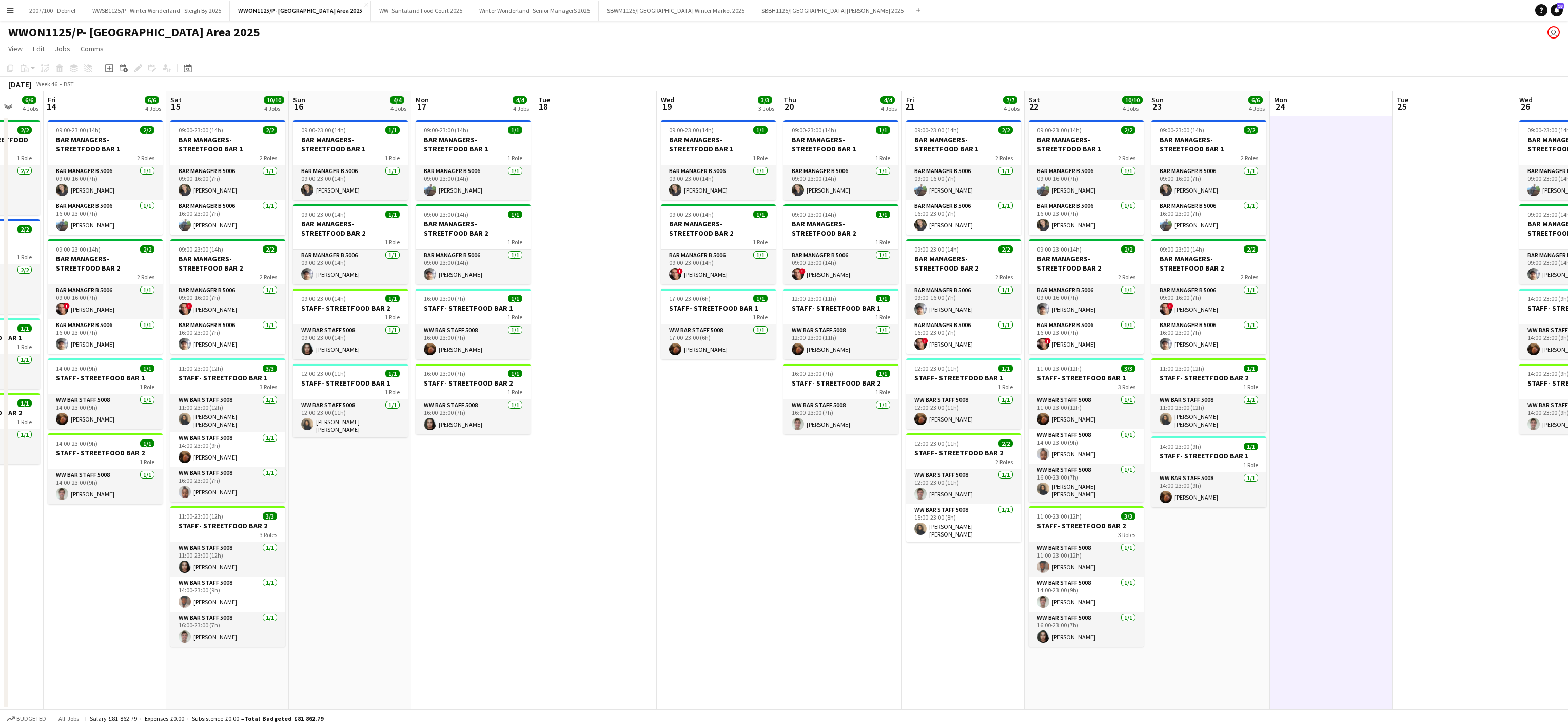
scroll to position [0, 0]
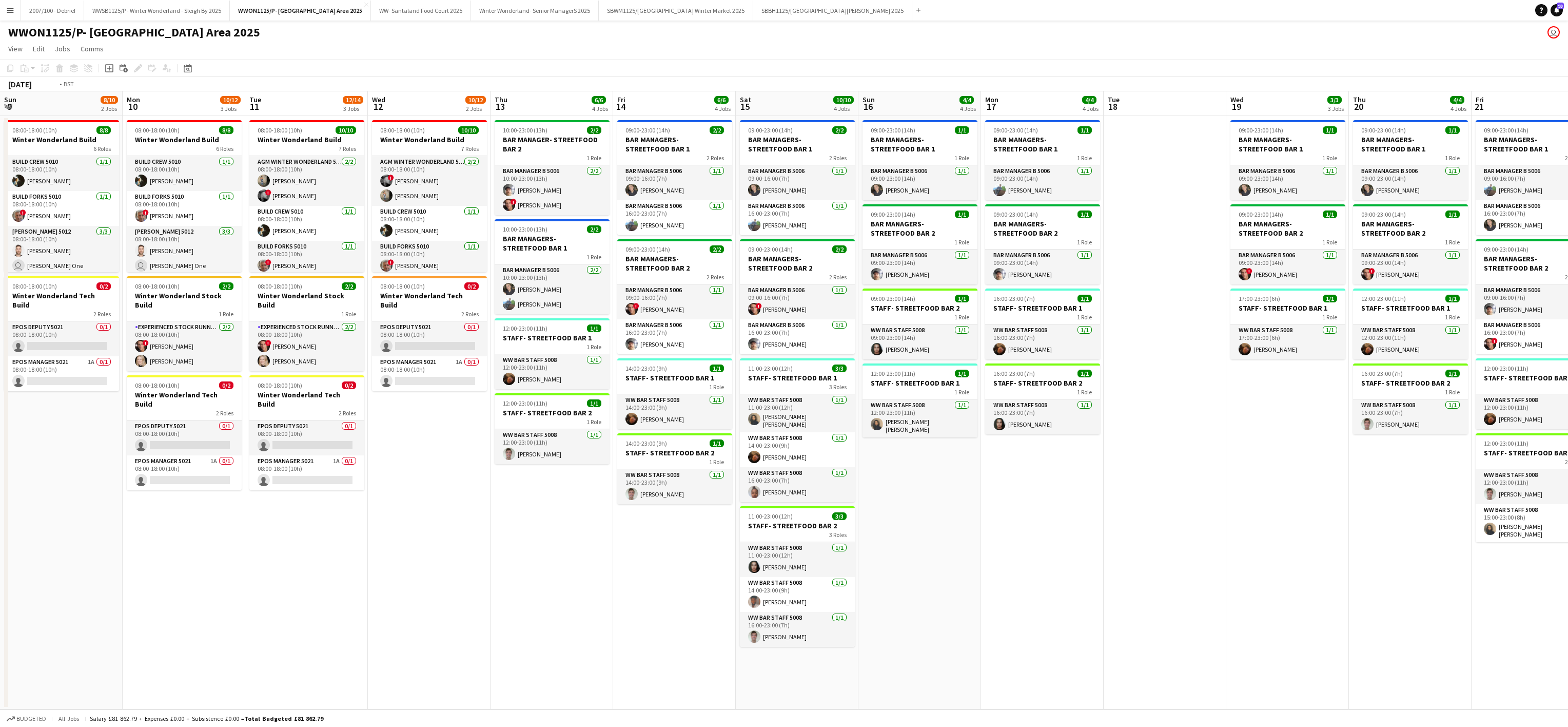
drag, startPoint x: 390, startPoint y: 523, endPoint x: 534, endPoint y: 488, distance: 148.2
click at [1455, 542] on app-calendar-viewport "Sun 9 8/10 2 Jobs Mon 10 10/12 3 Jobs Tue 11 12/14 3 Jobs Wed 12 10/12 2 Jobs T…" at bounding box center [784, 400] width 1568 height 618
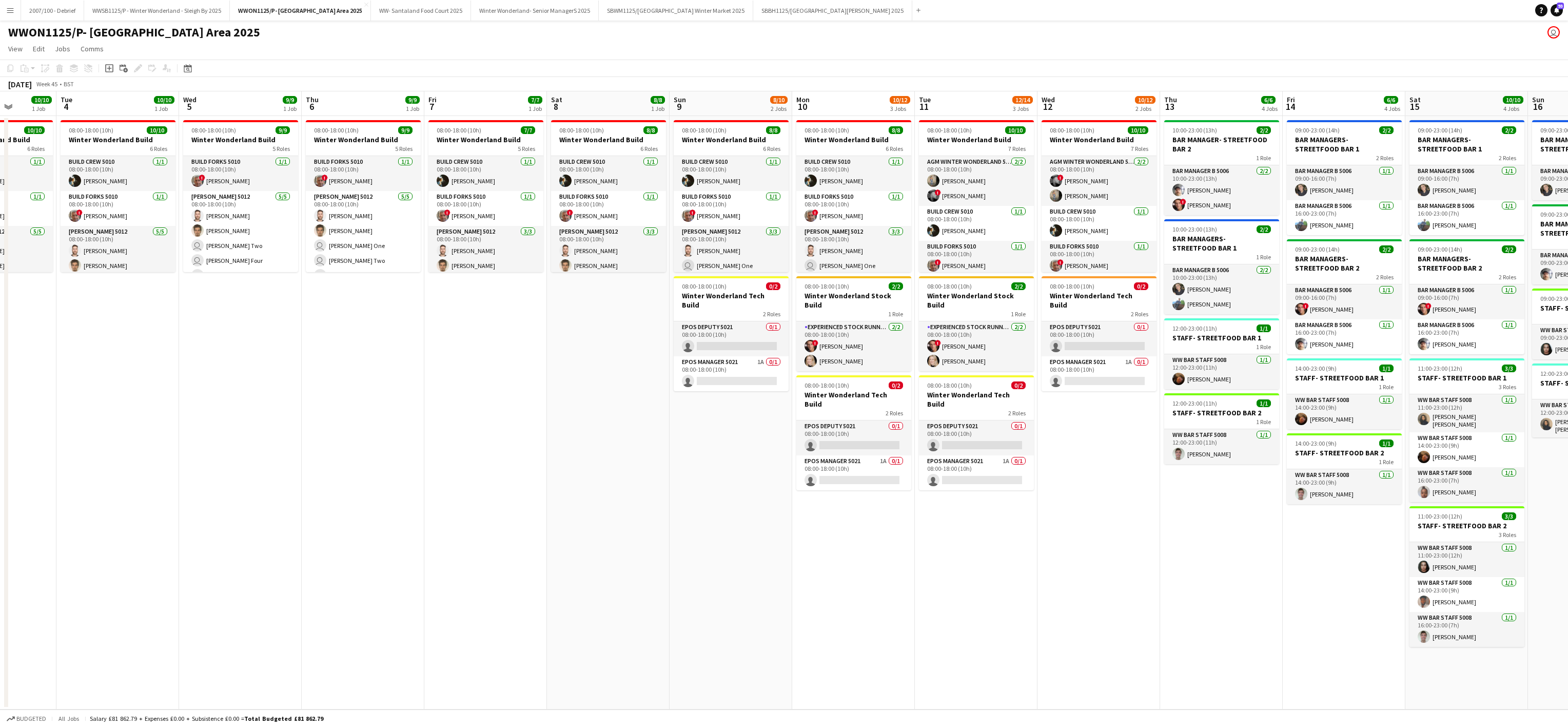
scroll to position [0, 433]
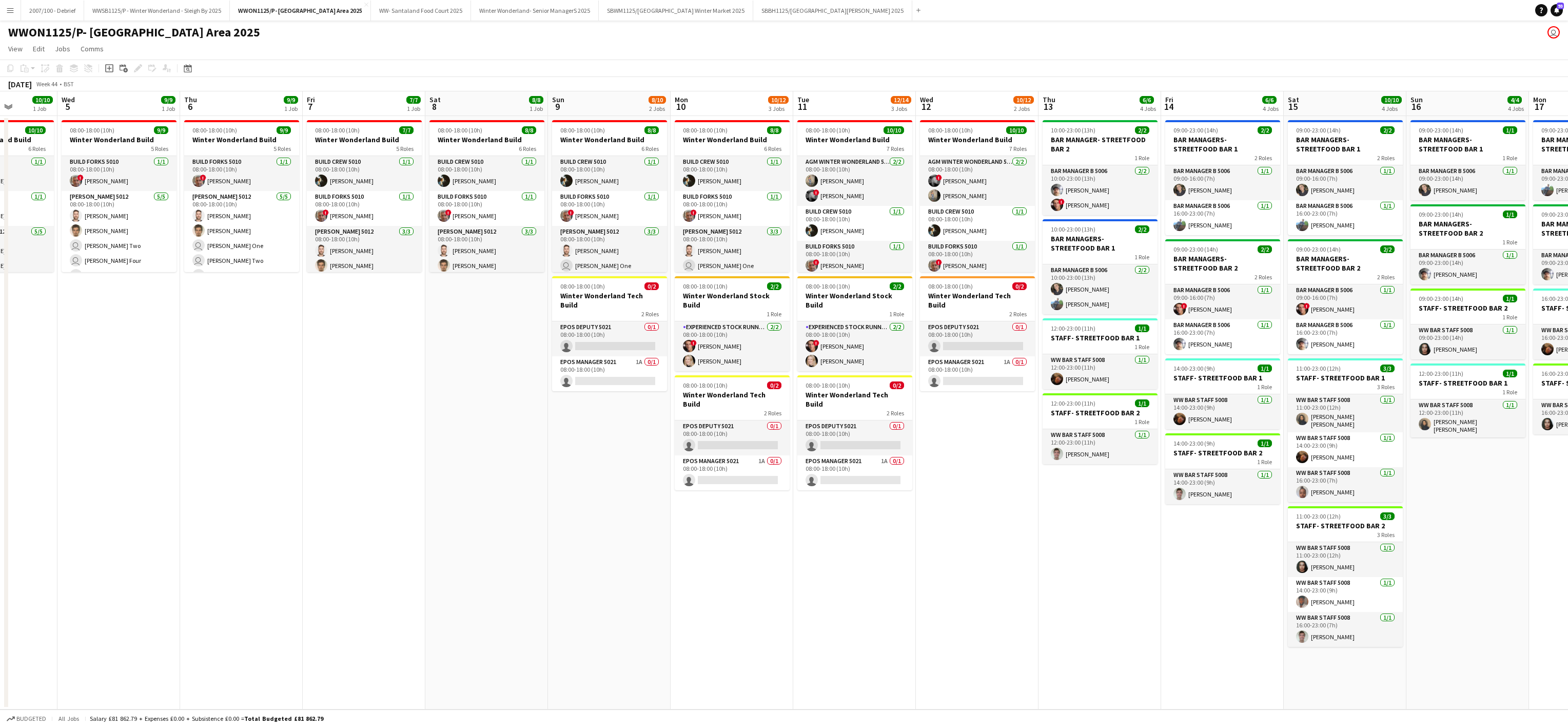
drag, startPoint x: 534, startPoint y: 488, endPoint x: 519, endPoint y: 466, distance: 26.6
click at [519, 466] on app-calendar-viewport "Sat 1 1/1 1 Job Sun 2 8/8 1 Job Mon 3 10/10 1 Job Tue 4 10/10 1 Job Wed 5 9/9 1…" at bounding box center [784, 400] width 1568 height 618
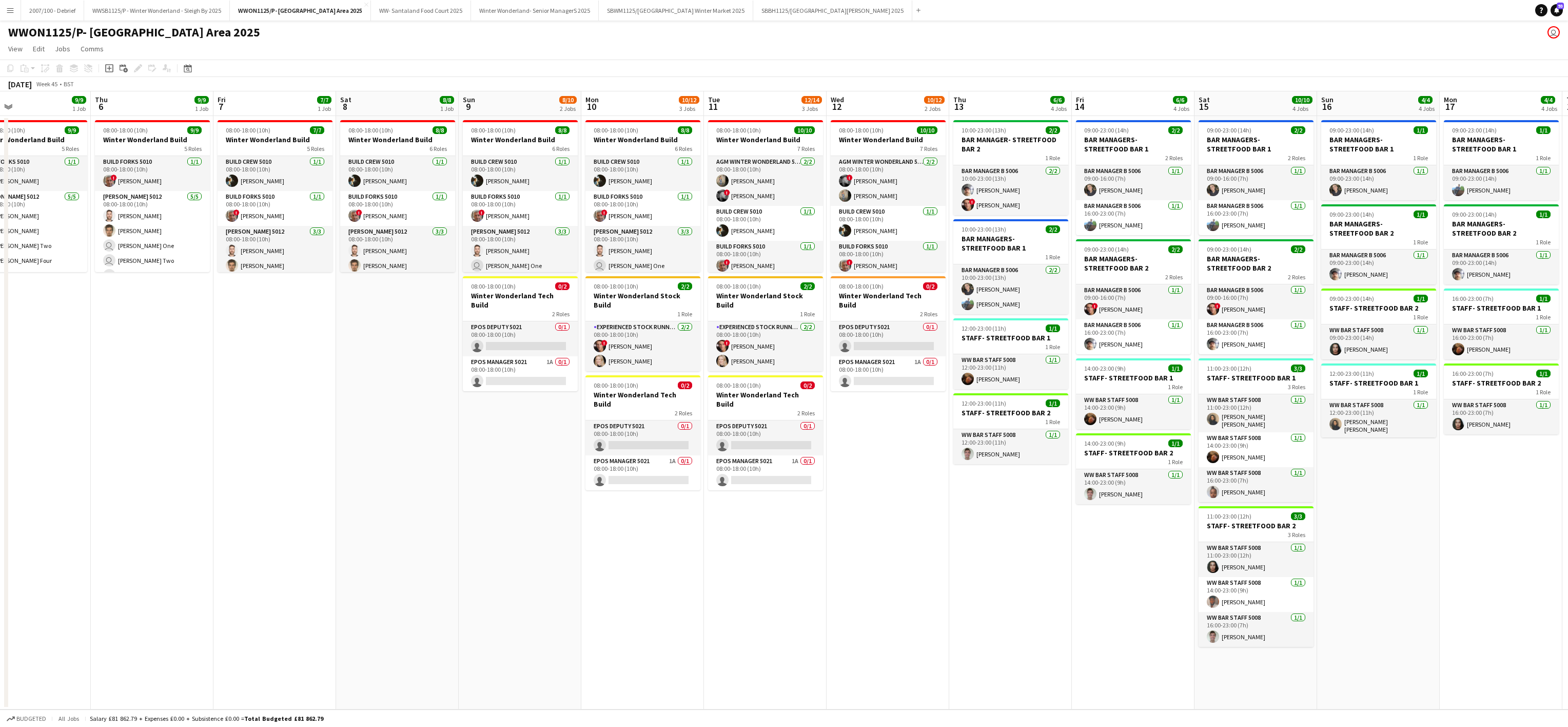
scroll to position [0, 362]
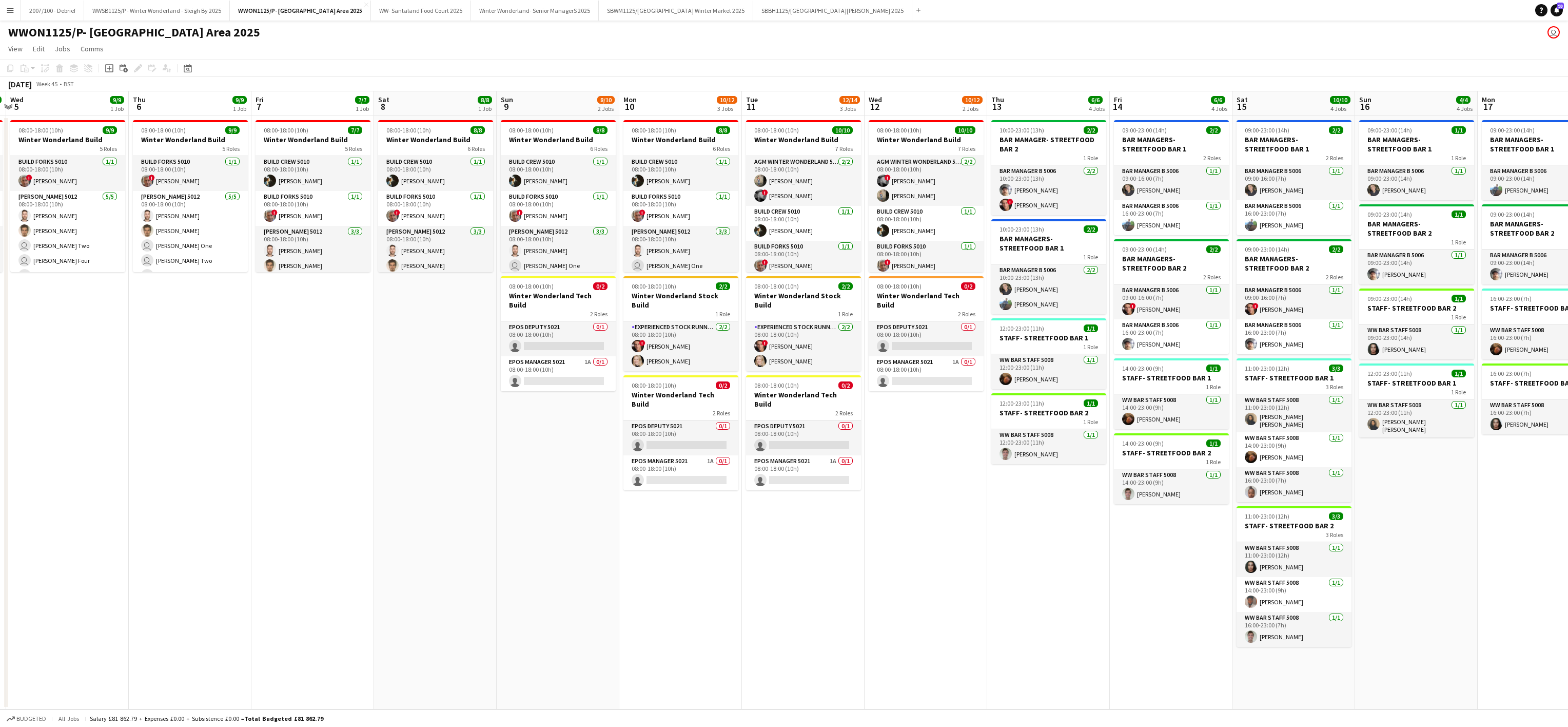
drag, startPoint x: 1029, startPoint y: 518, endPoint x: 852, endPoint y: 513, distance: 177.1
click at [855, 514] on app-calendar-viewport "Sun 2 8/8 1 Job Mon 3 10/10 1 Job Tue 4 10/10 1 Job Wed 5 9/9 1 Job Thu 6 9/9 1…" at bounding box center [784, 400] width 1568 height 618
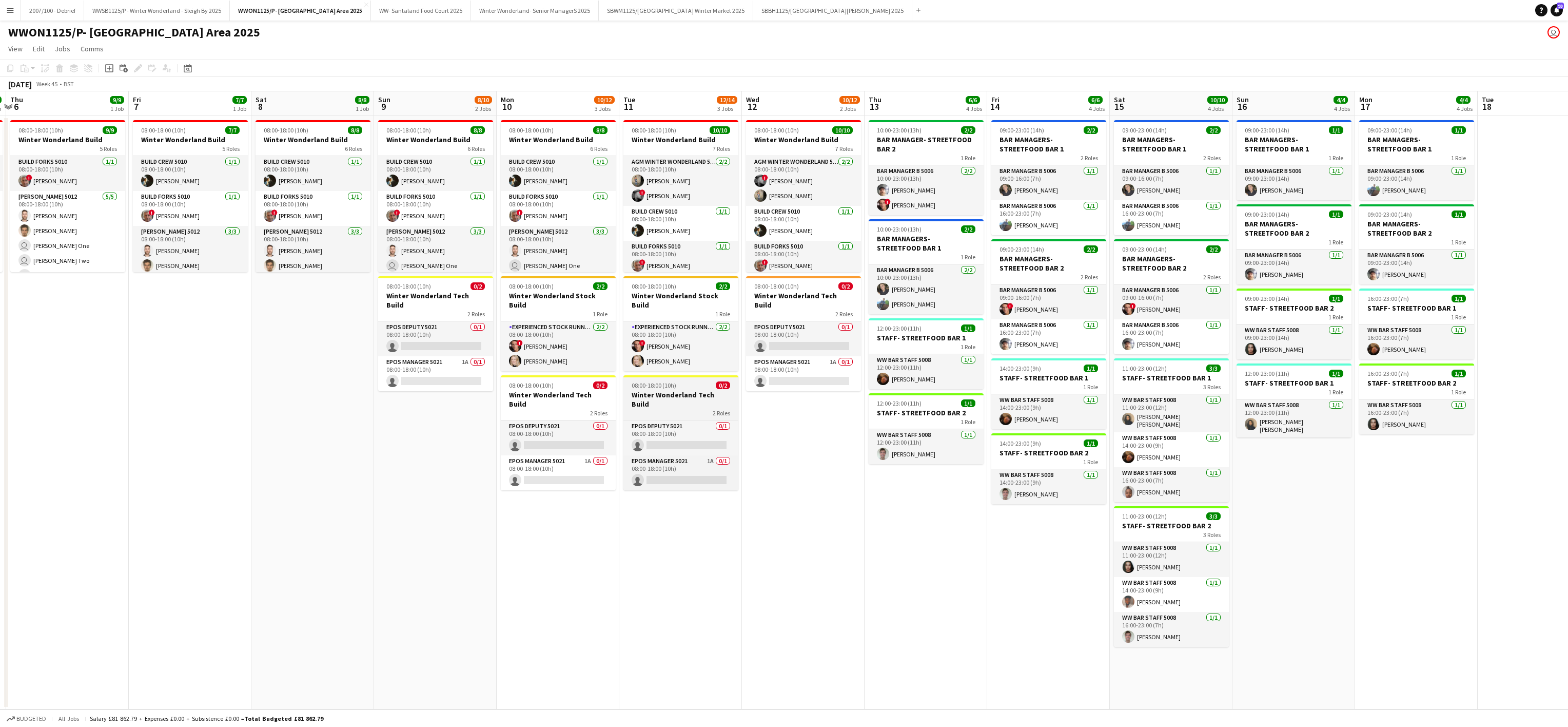
click at [659, 381] on span "08:00-18:00 (10h)" at bounding box center [654, 385] width 44 height 8
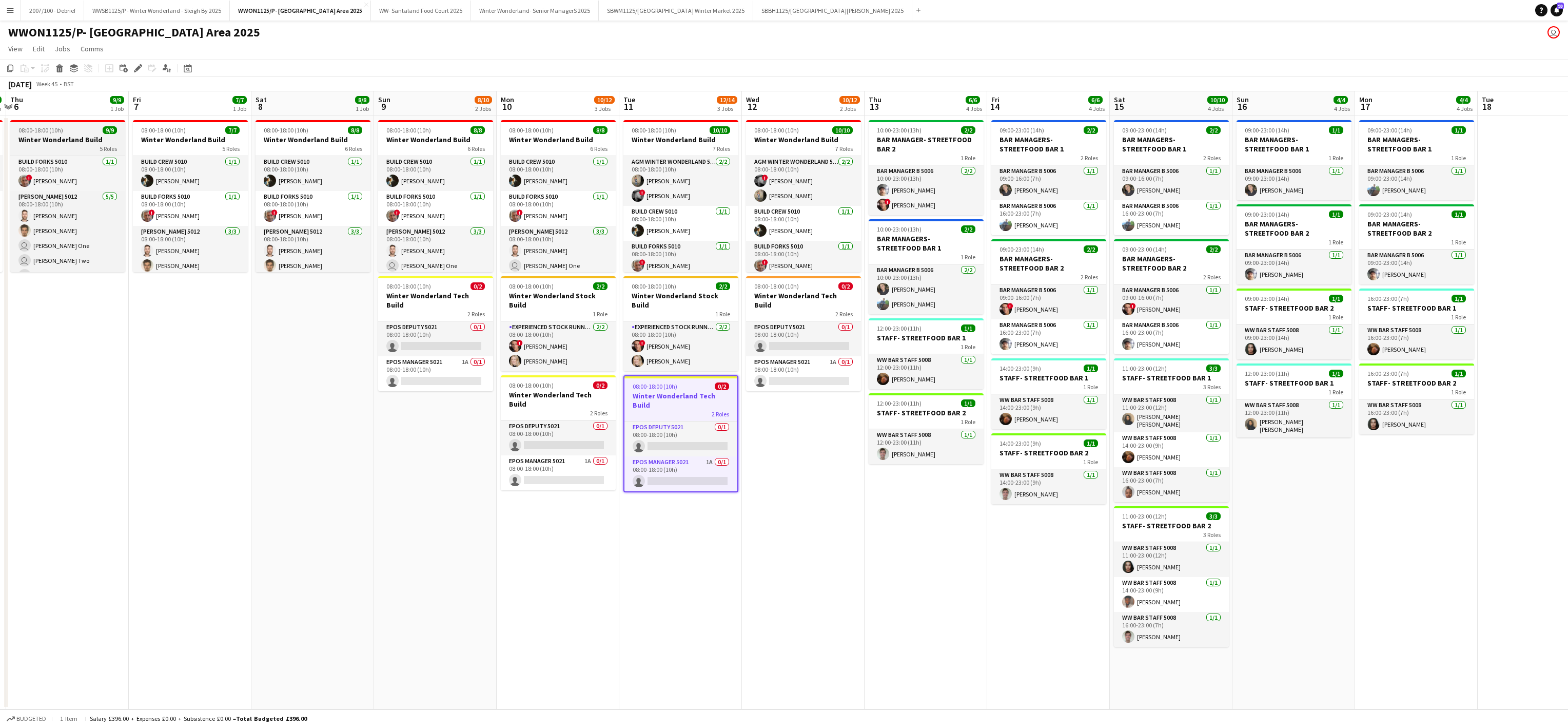
drag, startPoint x: 12, startPoint y: 74, endPoint x: 80, endPoint y: 148, distance: 100.5
click at [10, 74] on app-toolbar "Copy Paste Paste Ctrl+V Paste with crew Ctrl+Shift+V Paste linked Job Delete Gr…" at bounding box center [784, 68] width 1568 height 18
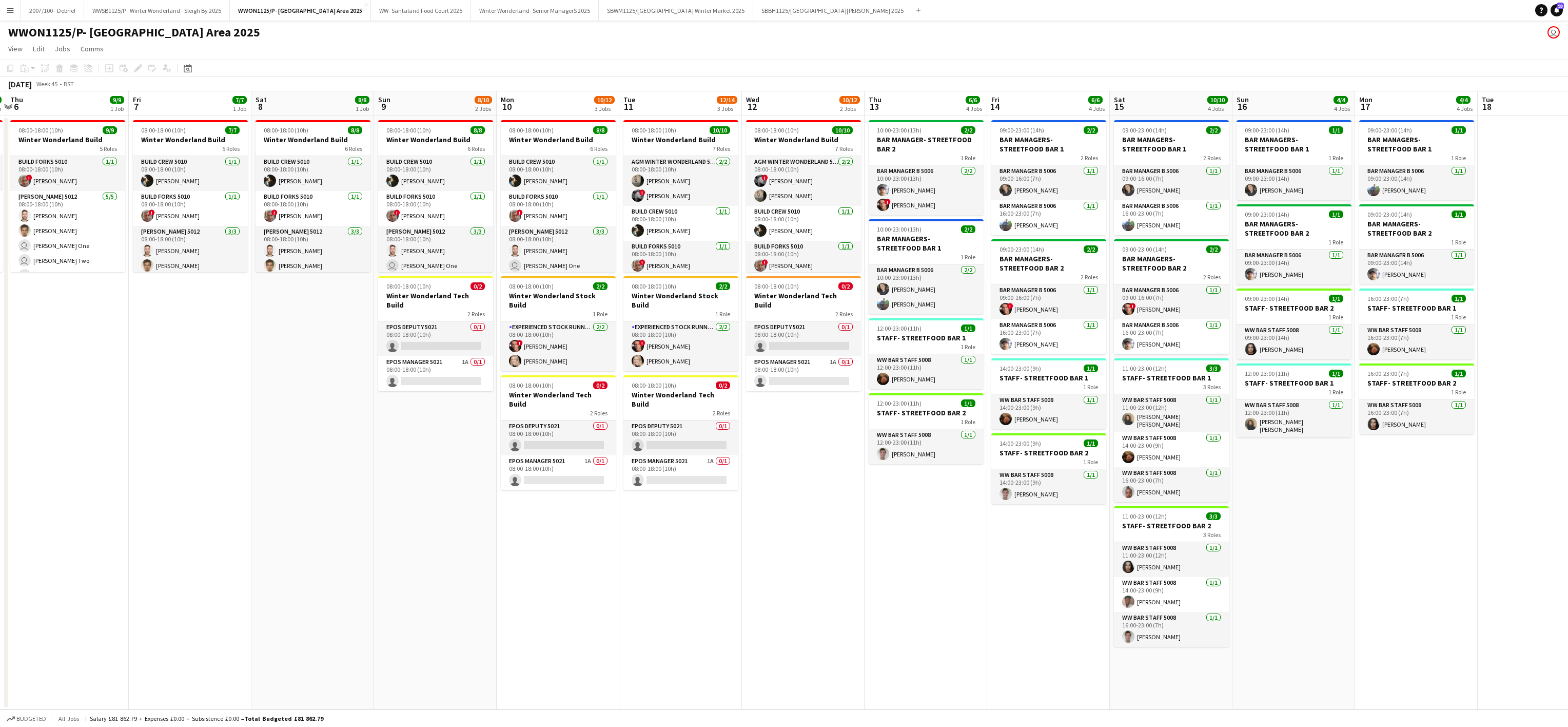
click at [756, 427] on app-date-cell "08:00-18:00 (10h) 10/10 Winter Wonderland Build 7 Roles AGM Winter Wonderland 5…" at bounding box center [803, 413] width 122 height 593
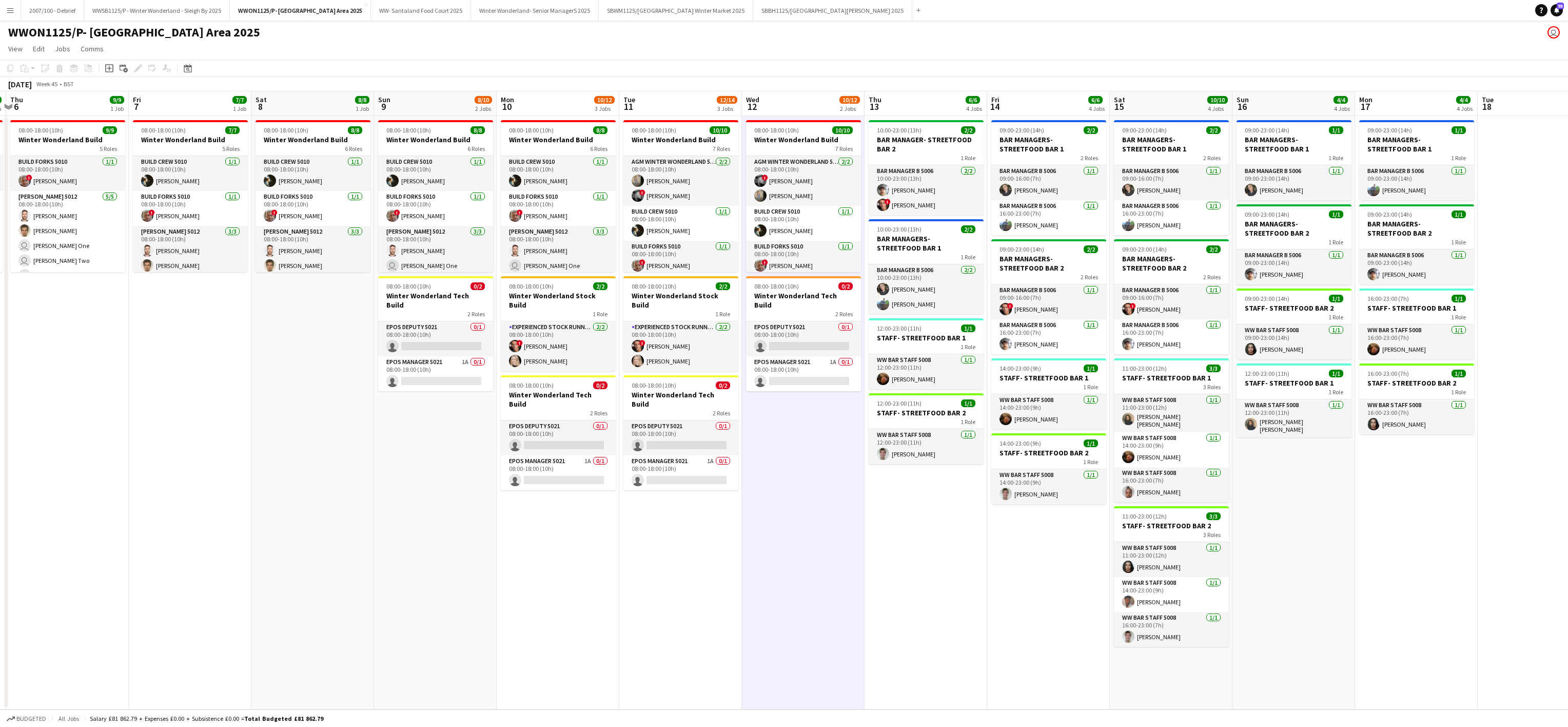
click at [800, 416] on app-date-cell "08:00-18:00 (10h) 10/10 Winter Wonderland Build 7 Roles AGM Winter Wonderland 5…" at bounding box center [803, 413] width 122 height 593
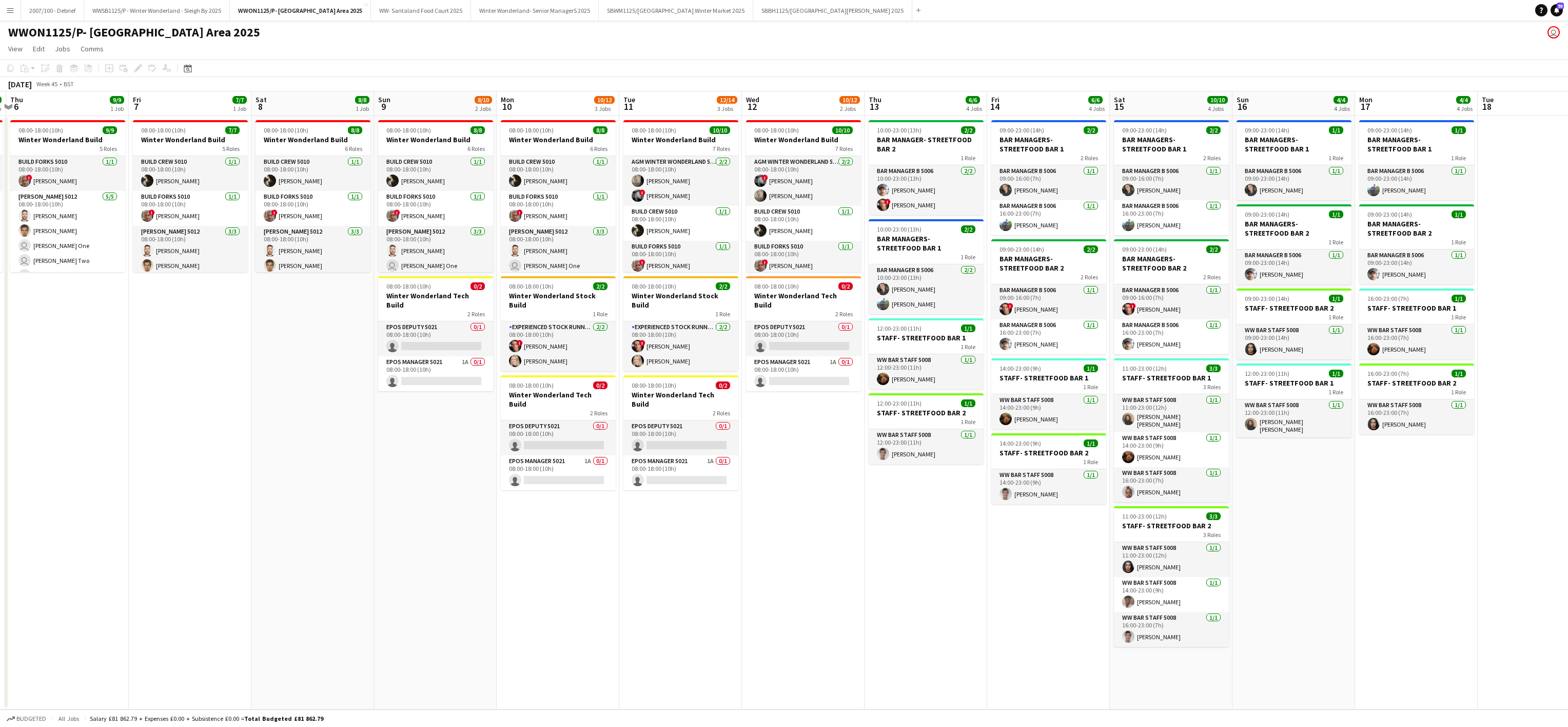
click at [772, 429] on app-date-cell "08:00-18:00 (10h) 10/10 Winter Wonderland Build 7 Roles AGM Winter Wonderland 5…" at bounding box center [803, 413] width 122 height 593
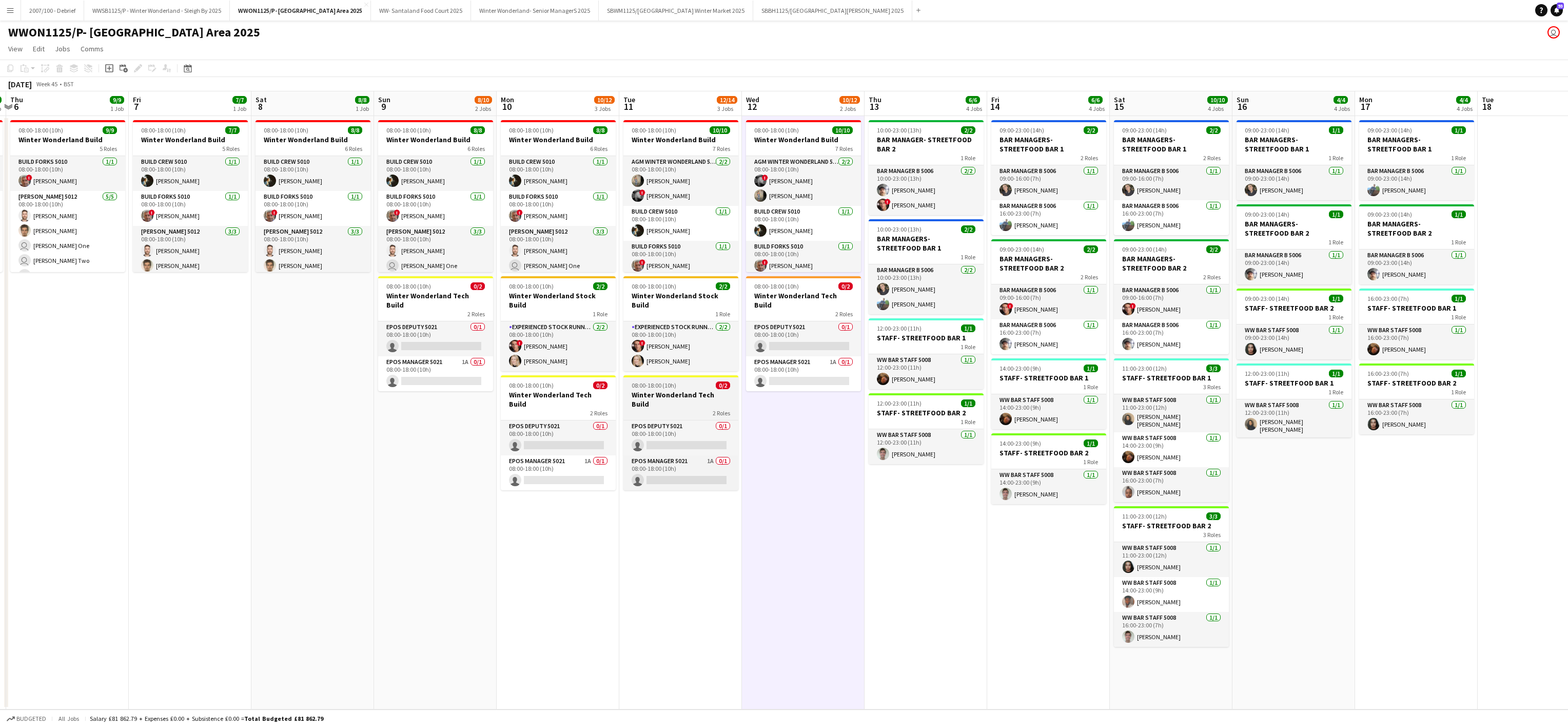
click at [679, 399] on app-job-card "08:00-18:00 (10h) 0/2 Winter Wonderland Tech Build 2 Roles EPOS Deputy 5021 0/1…" at bounding box center [681, 432] width 115 height 115
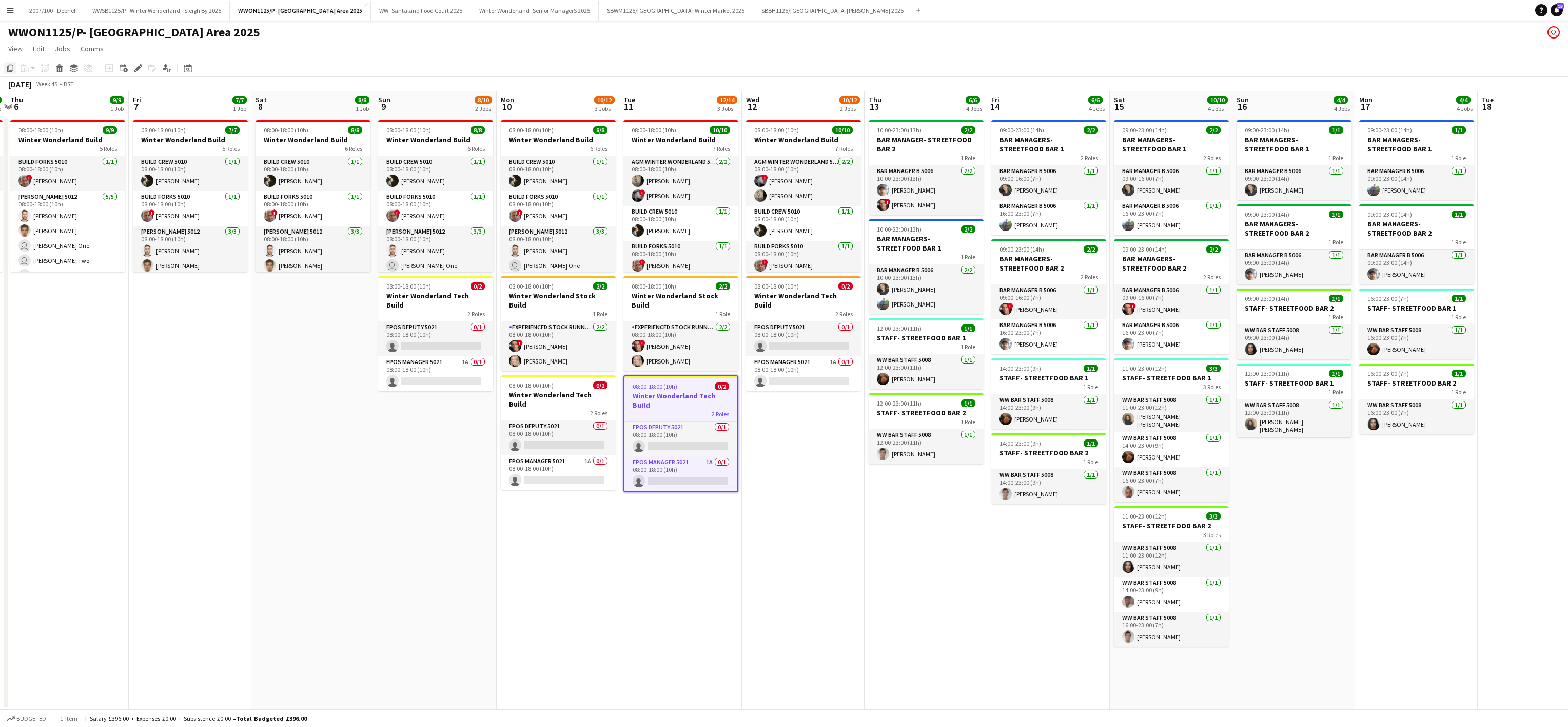
click at [7, 66] on icon "Copy" at bounding box center [10, 68] width 8 height 8
click at [761, 400] on app-date-cell "08:00-18:00 (10h) 10/10 Winter Wonderland Build 7 Roles AGM Winter Wonderland 5…" at bounding box center [803, 413] width 122 height 593
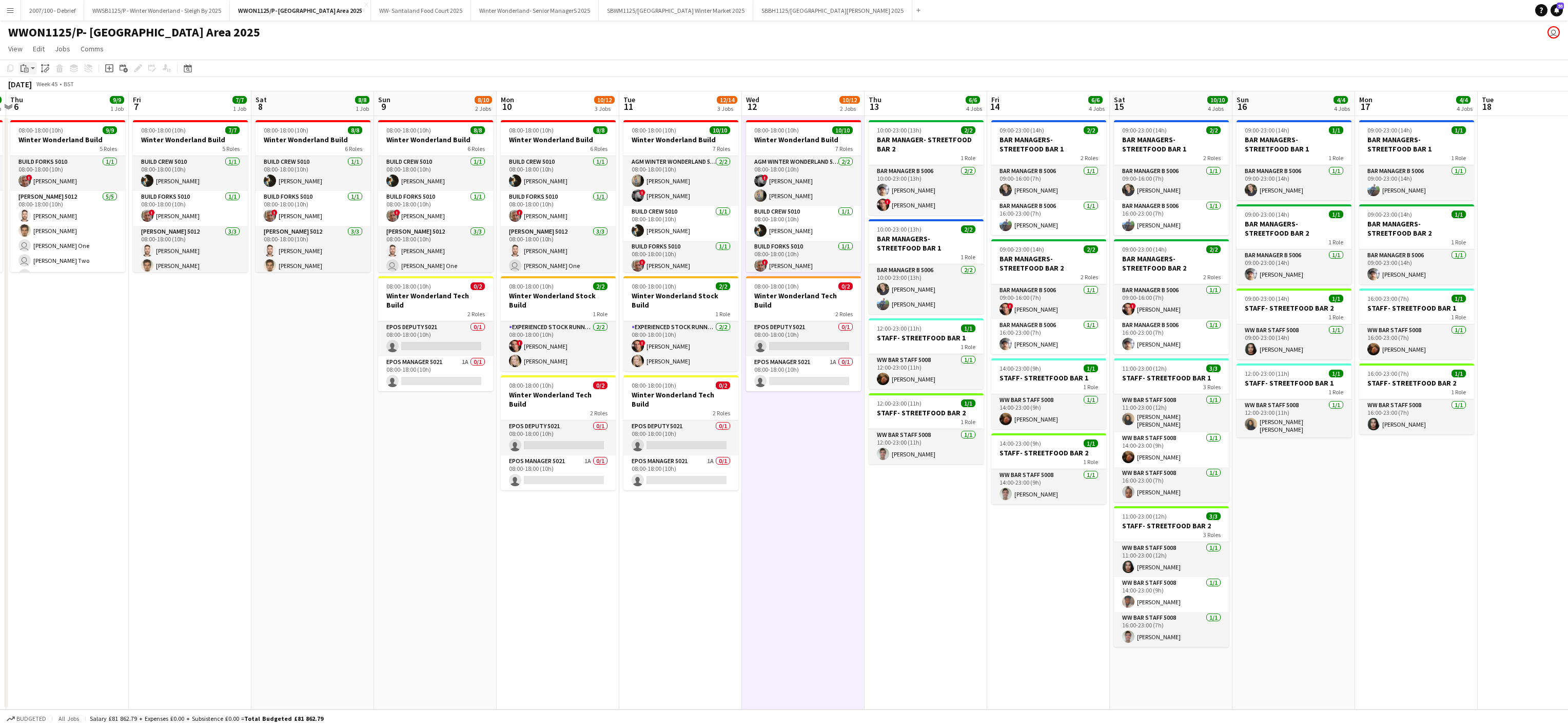
click at [25, 64] on icon "Paste" at bounding box center [24, 68] width 8 height 8
click at [38, 86] on link "Paste Ctrl+V" at bounding box center [75, 88] width 96 height 9
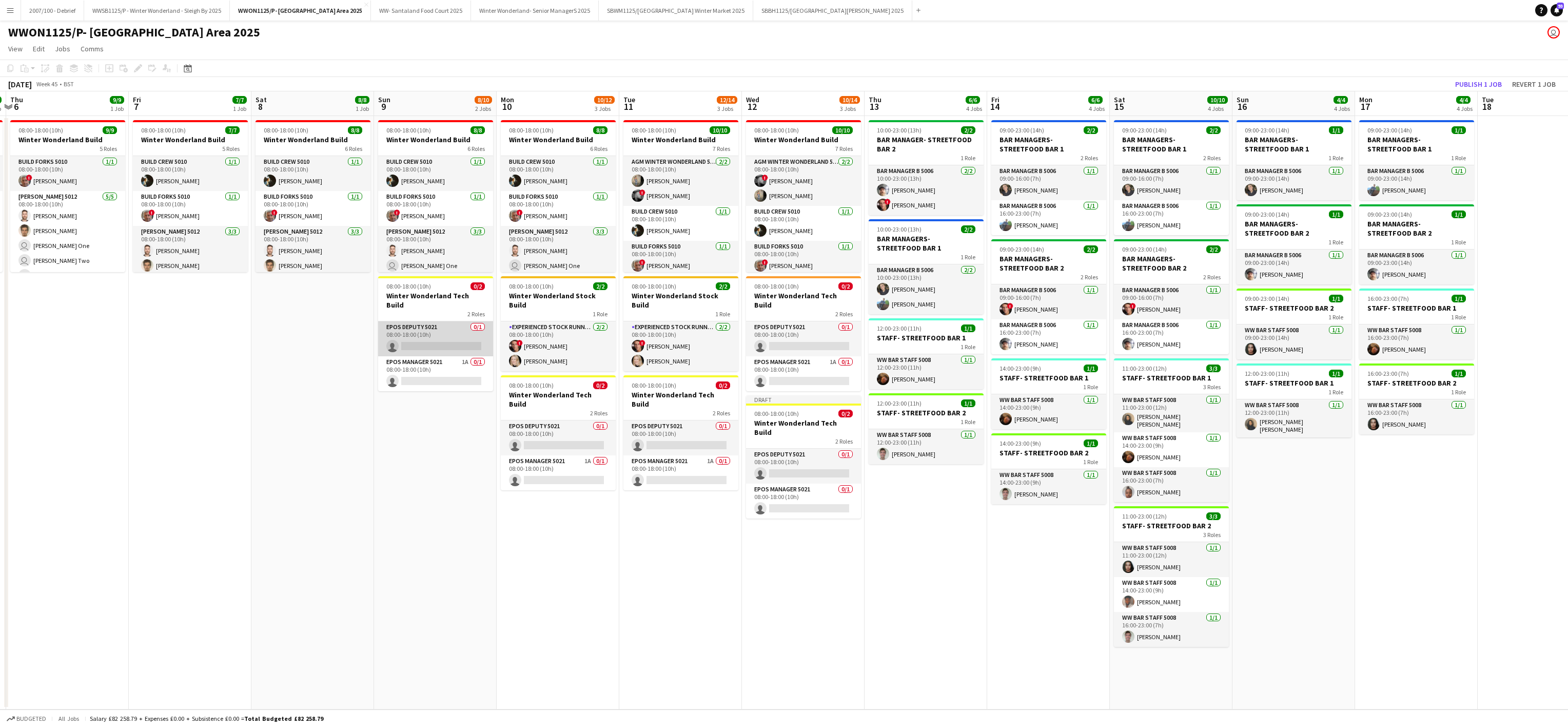
click at [426, 321] on app-card-role "EPOS Deputy 5021 0/1 08:00-18:00 (10h) single-neutral-actions" at bounding box center [435, 339] width 115 height 35
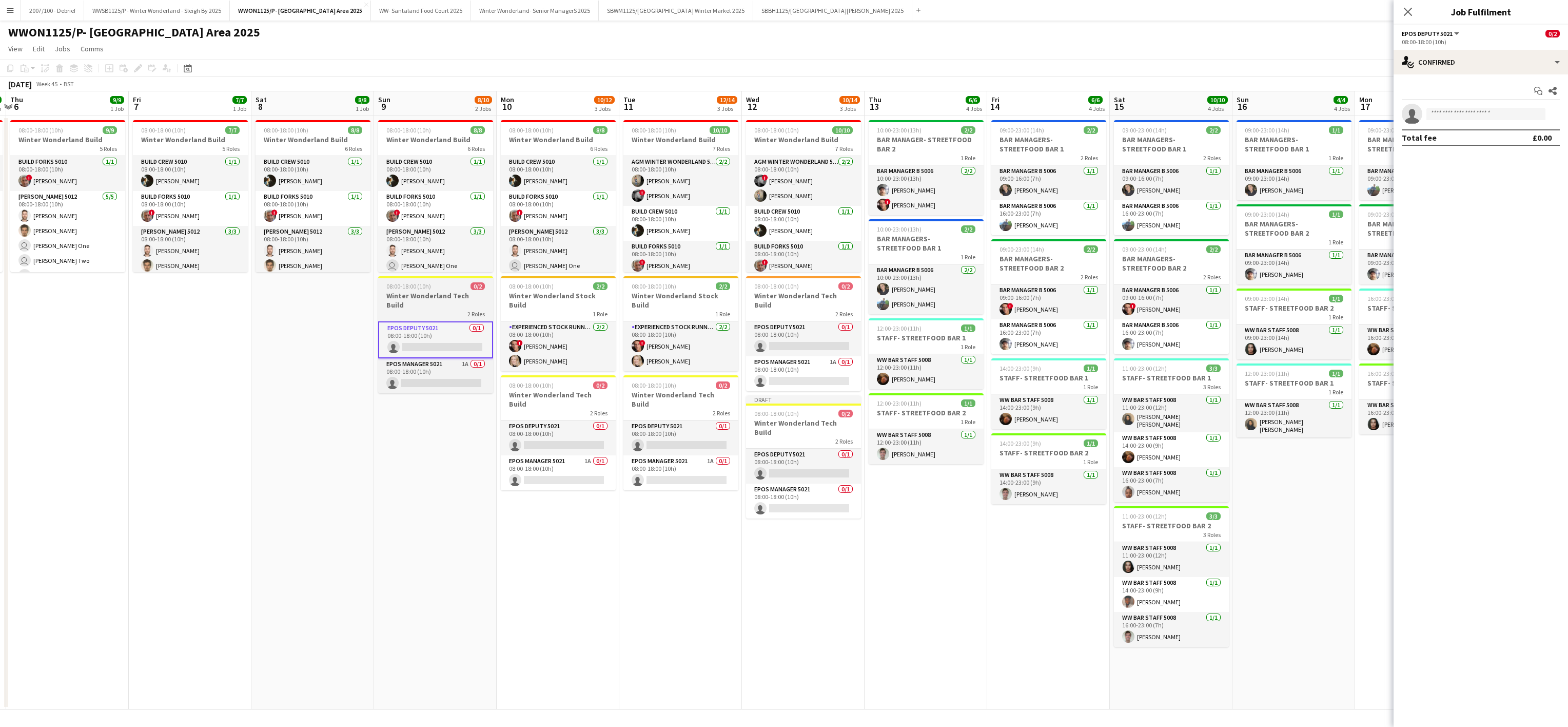
click at [433, 295] on h3 "Winter Wonderland Tech Build" at bounding box center [435, 300] width 115 height 18
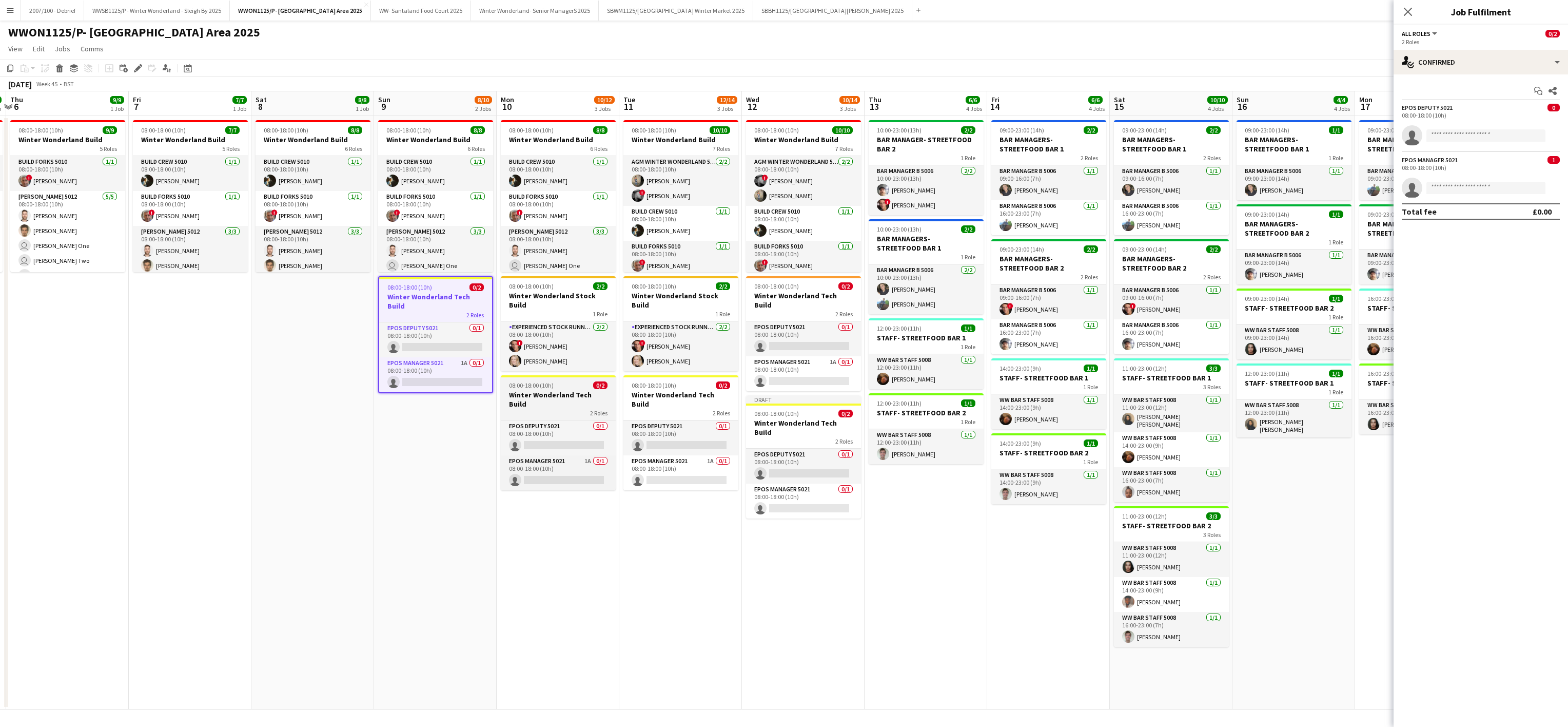
click at [569, 390] on h3 "Winter Wonderland Tech Build" at bounding box center [558, 399] width 115 height 18
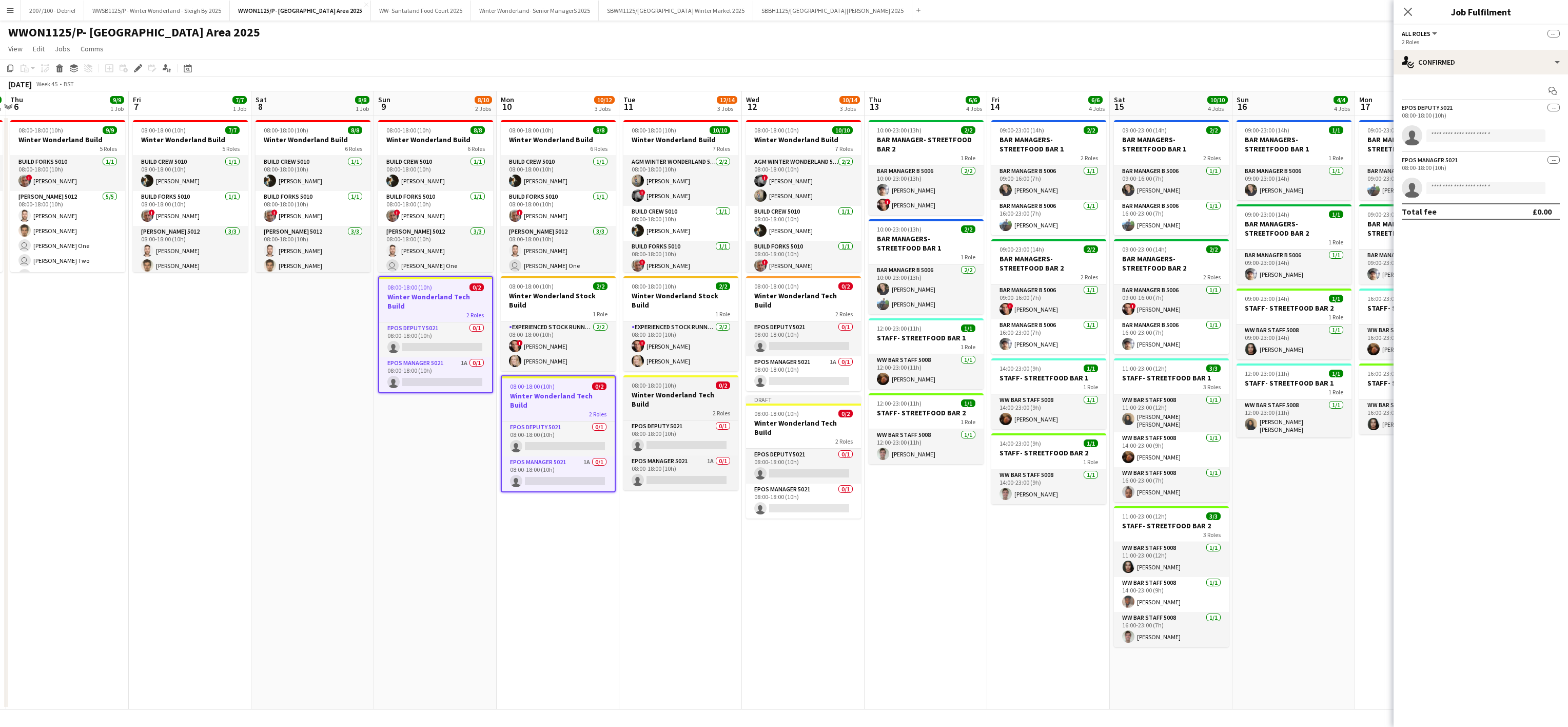
drag, startPoint x: 681, startPoint y: 382, endPoint x: 671, endPoint y: 386, distance: 10.8
click at [681, 390] on h3 "Winter Wonderland Tech Build" at bounding box center [681, 399] width 115 height 18
click at [657, 410] on div "2 Roles" at bounding box center [679, 413] width 113 height 8
click at [60, 66] on icon at bounding box center [59, 65] width 7 height 2
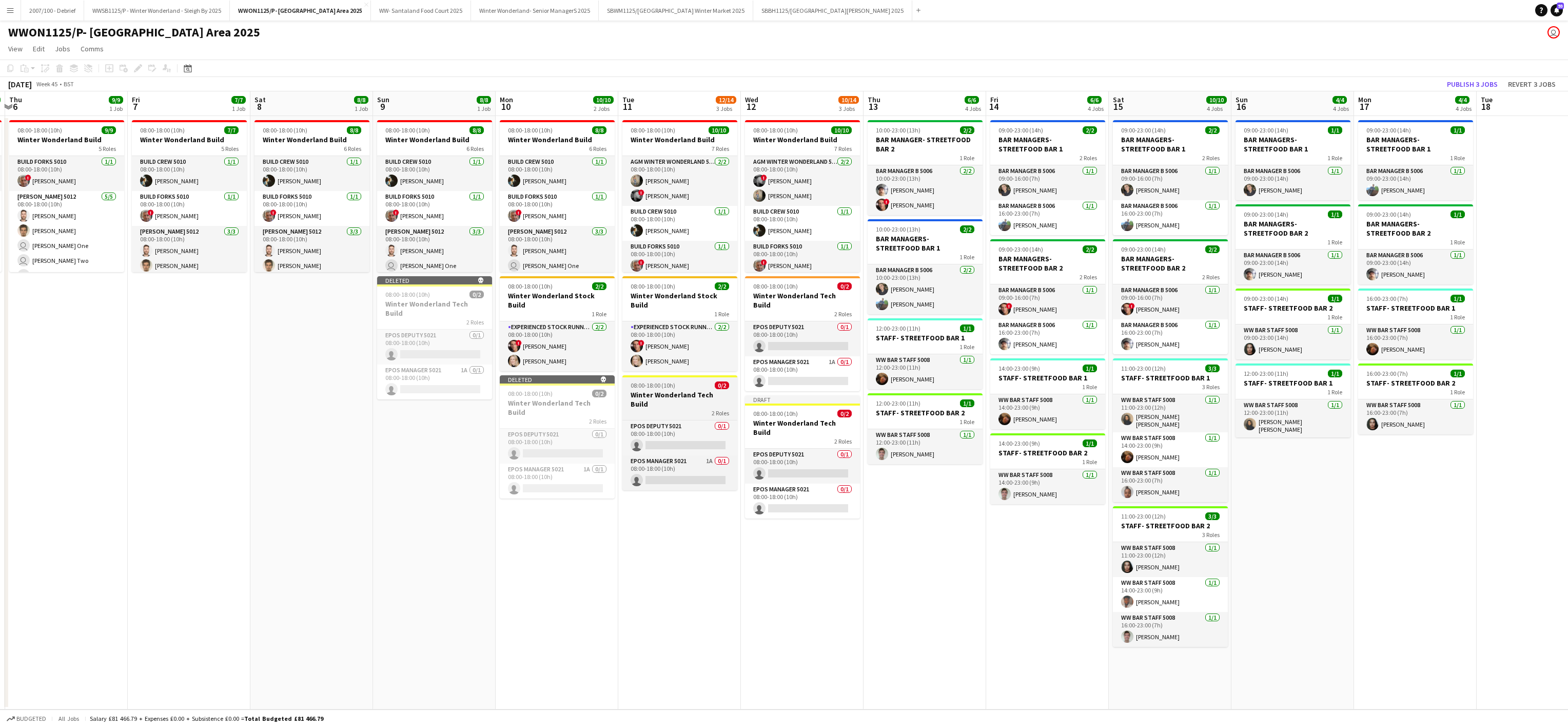
click at [682, 390] on h3 "Winter Wonderland Tech Build" at bounding box center [679, 399] width 115 height 18
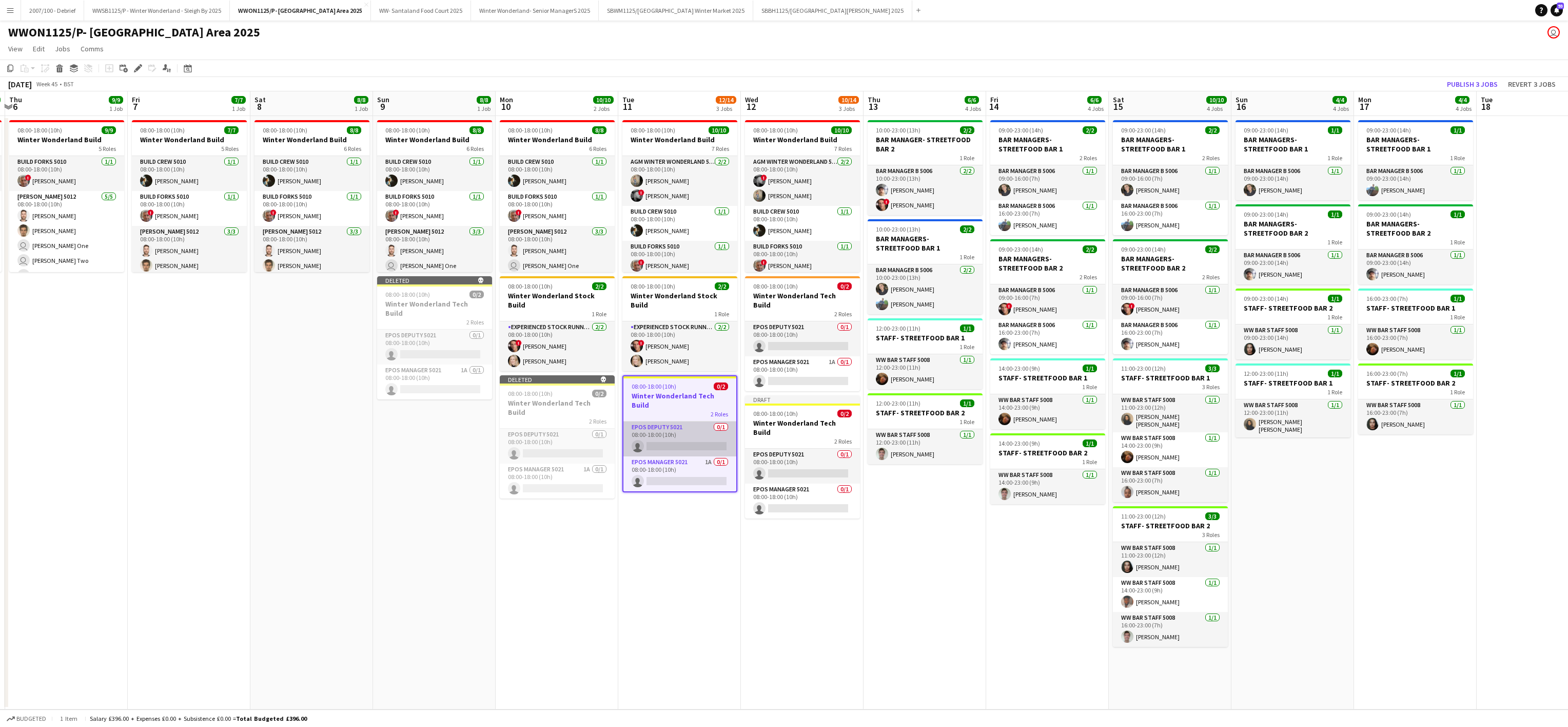
click at [664, 427] on app-card-role "EPOS Deputy 5021 0/1 08:00-18:00 (10h) single-neutral-actions" at bounding box center [679, 438] width 113 height 35
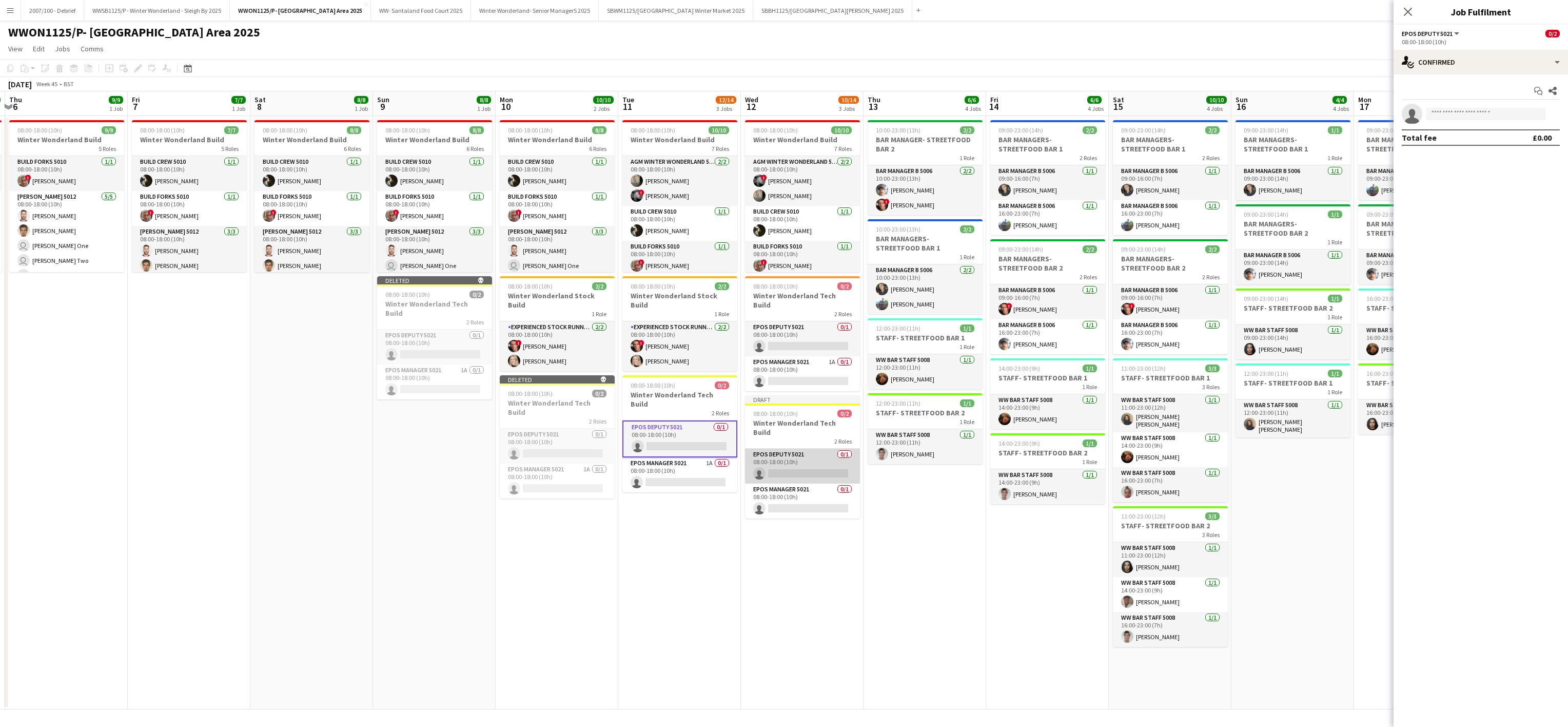
click at [789, 449] on app-card-role "EPOS Deputy 5021 0/1 08:00-18:00 (10h) single-neutral-actions" at bounding box center [802, 466] width 115 height 35
click at [1449, 95] on input at bounding box center [1486, 93] width 119 height 12
click at [1467, 96] on input "*********" at bounding box center [1486, 93] width 119 height 12
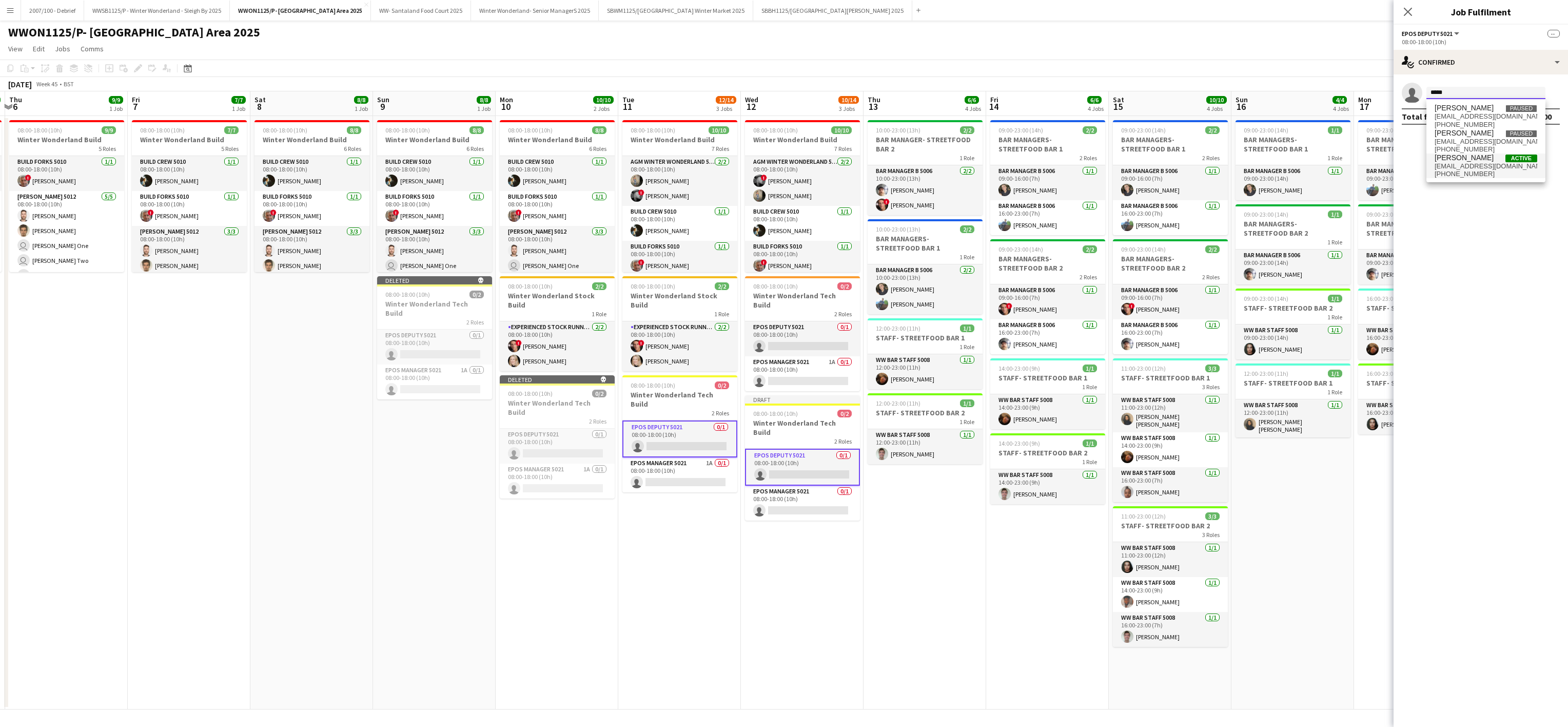
type input "****"
click at [1491, 164] on span "jadejordanphoto@gmail.com" at bounding box center [1486, 166] width 103 height 8
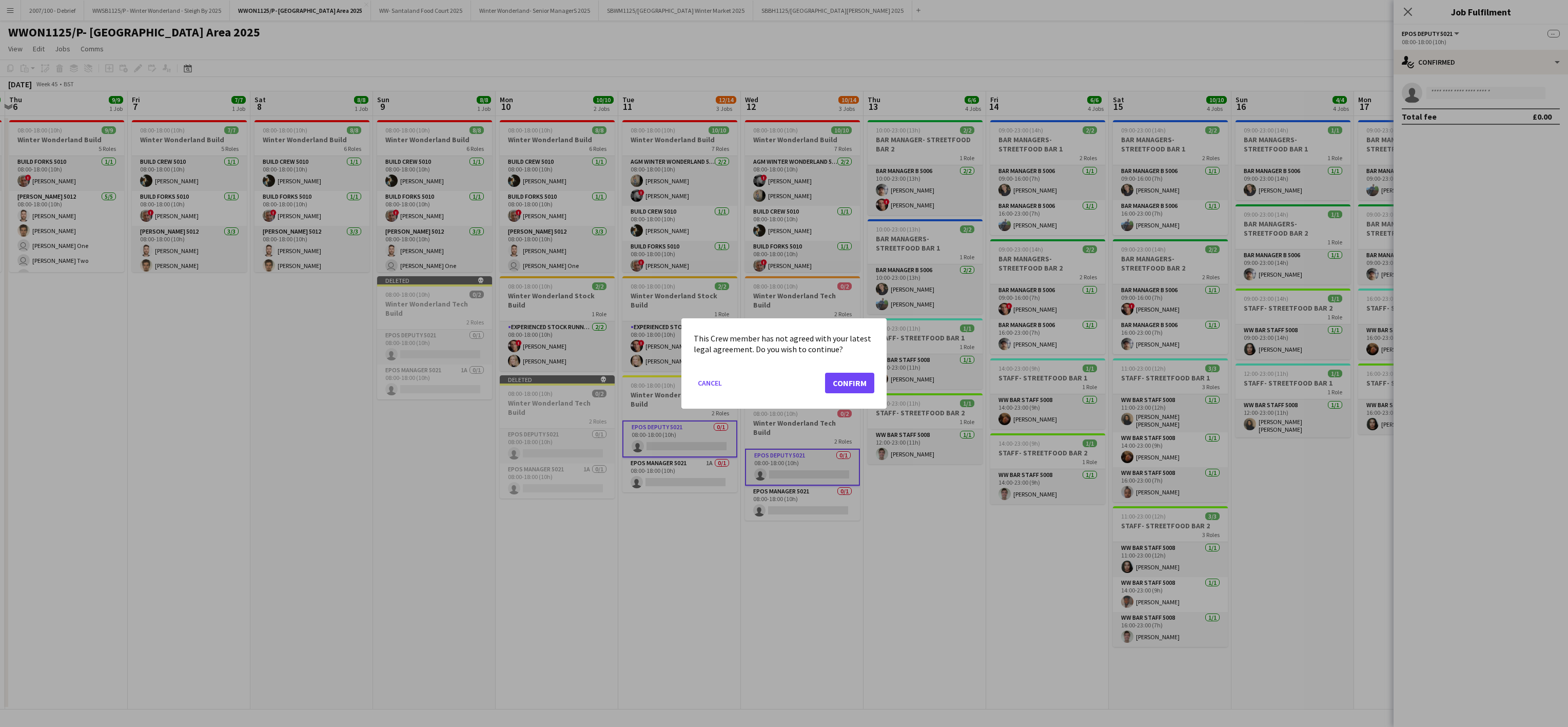
click at [835, 395] on mat-dialog-actions "Cancel Confirm" at bounding box center [784, 387] width 181 height 44
click at [841, 384] on button "Confirm" at bounding box center [849, 383] width 49 height 21
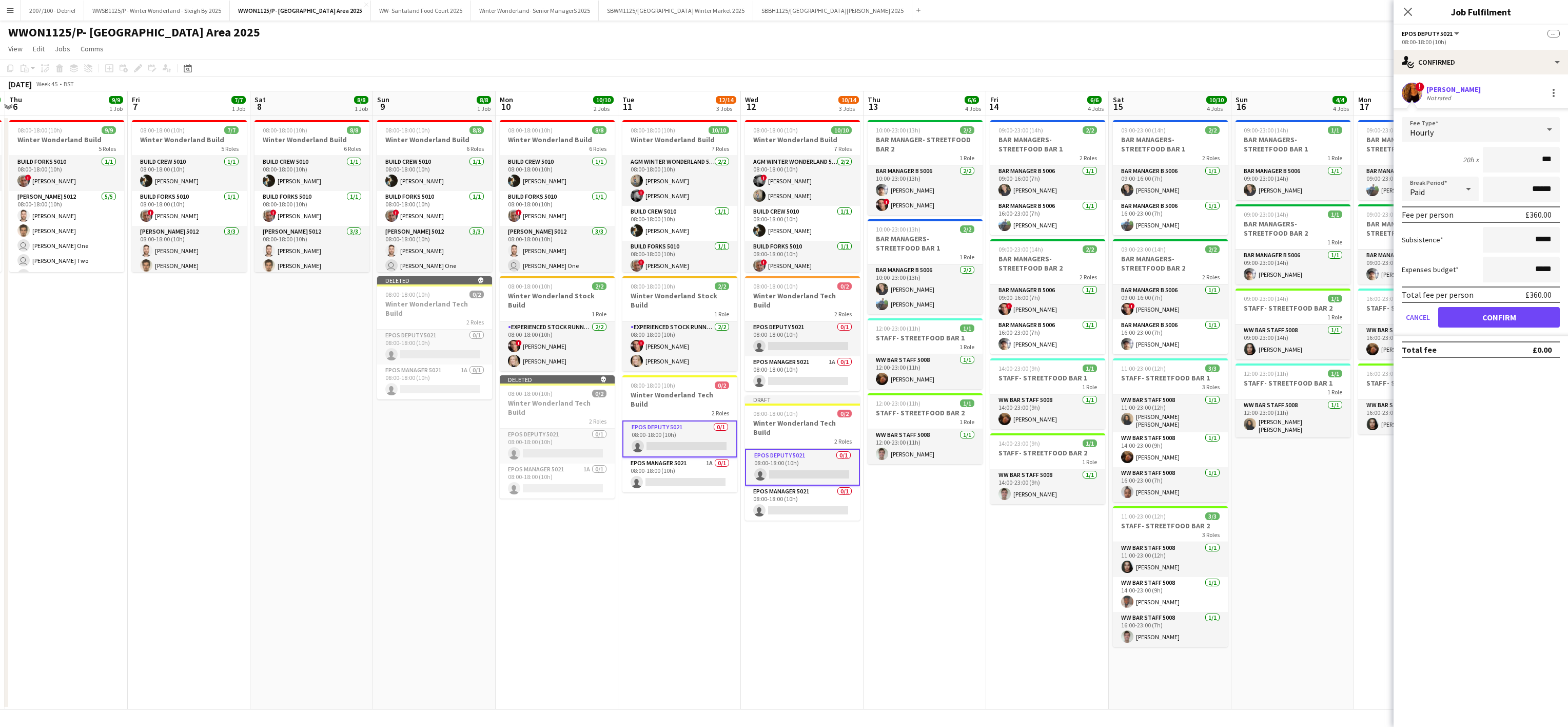
type input "**"
type input "*****"
click button "Confirm" at bounding box center [1499, 317] width 122 height 21
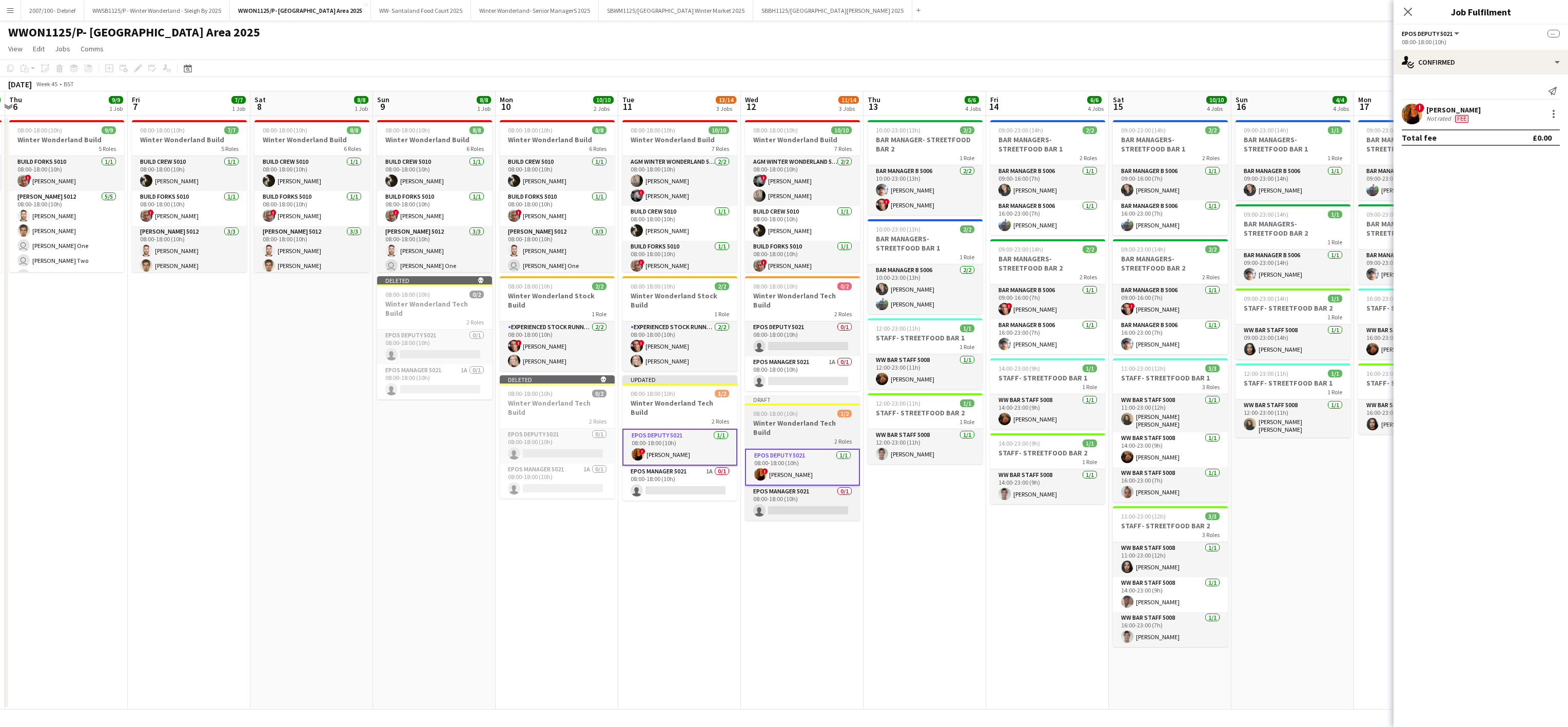
drag, startPoint x: 674, startPoint y: 401, endPoint x: 753, endPoint y: 400, distance: 79.0
click at [674, 416] on div "2 Roles" at bounding box center [679, 420] width 115 height 8
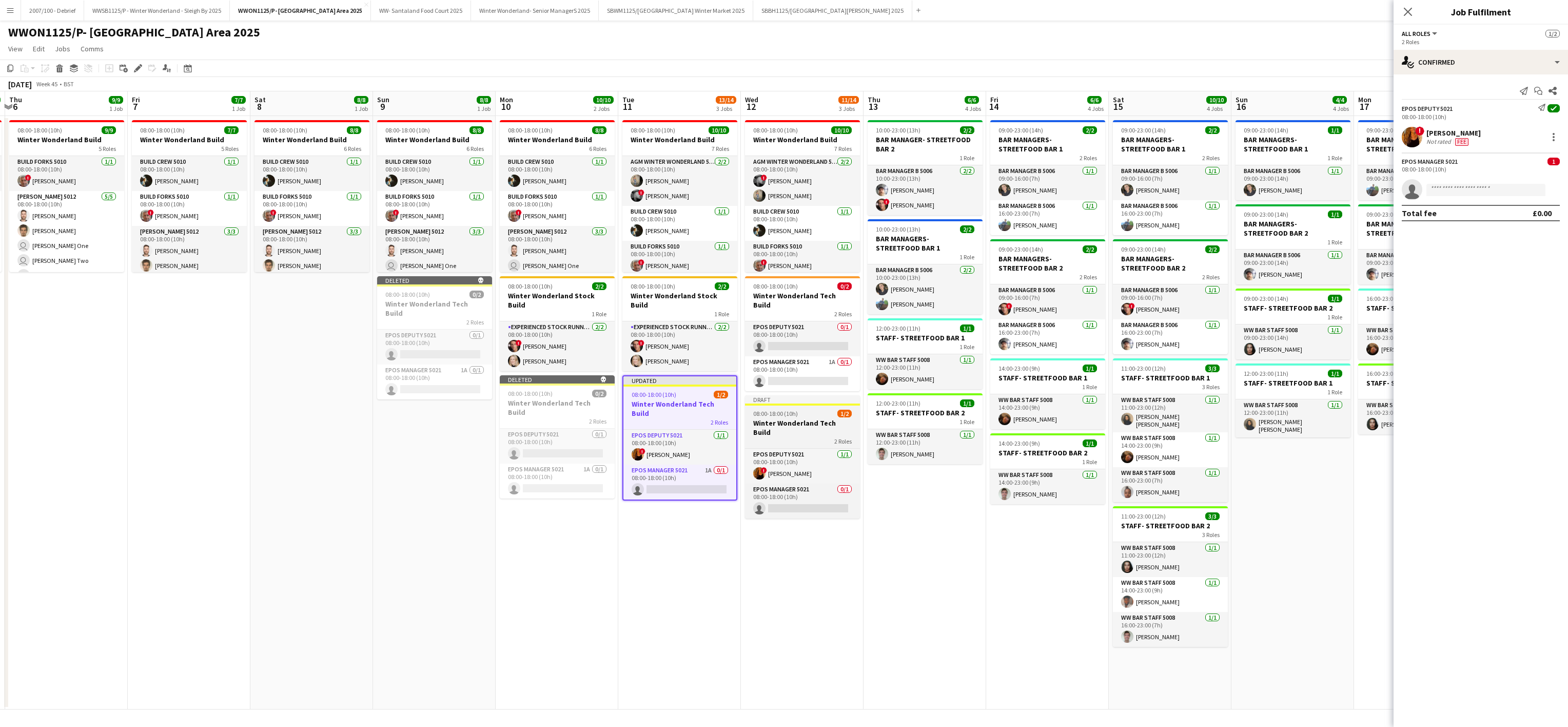
click at [766, 410] on span "08:00-18:00 (10h)" at bounding box center [775, 413] width 44 height 8
click at [139, 68] on icon at bounding box center [138, 68] width 5 height 5
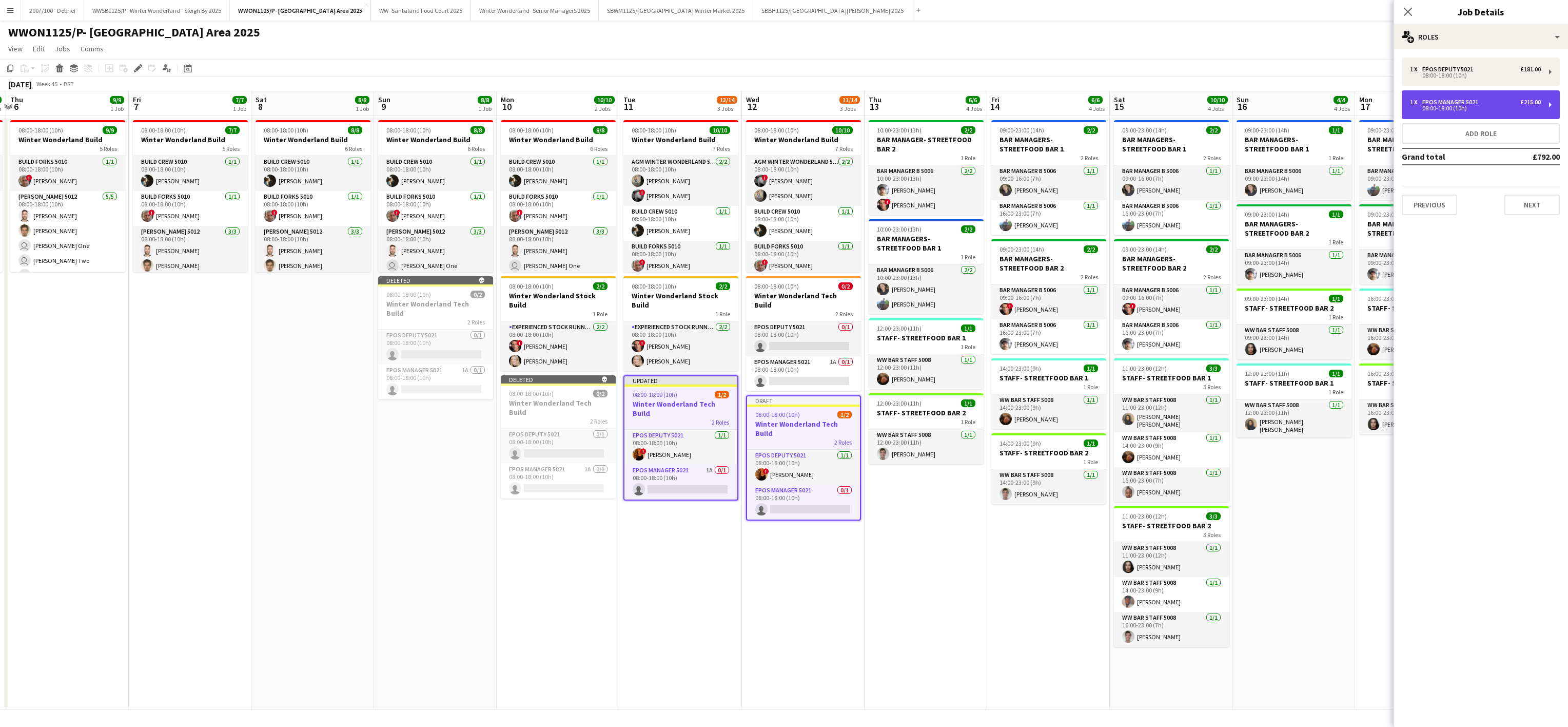
drag, startPoint x: 1446, startPoint y: 93, endPoint x: 1414, endPoint y: 94, distance: 32.0
click at [1446, 93] on div "1 x EPOS Manager 5021 £215.00 08:00-18:00 (10h)" at bounding box center [1481, 104] width 158 height 29
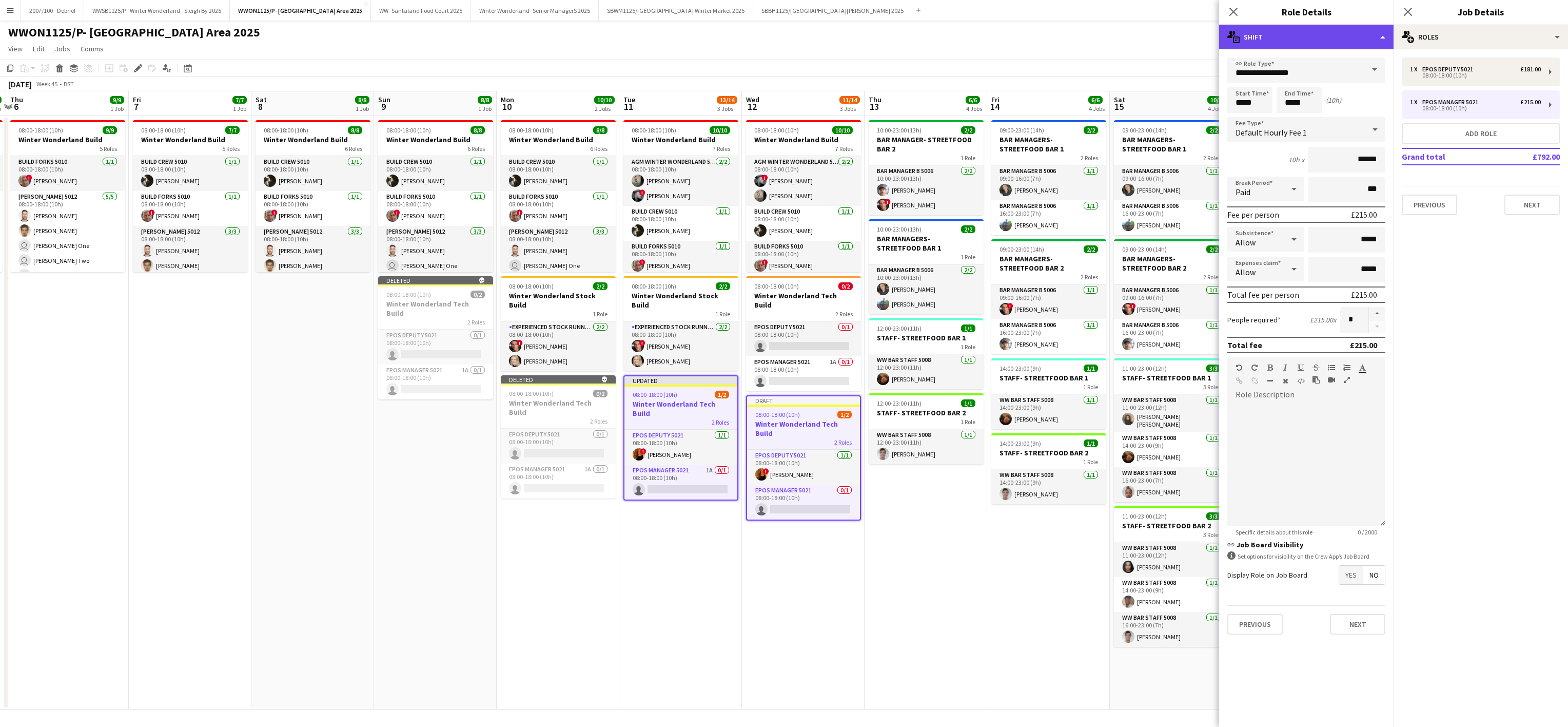
click at [1336, 38] on div "multiple-actions-text Shift" at bounding box center [1306, 37] width 175 height 24
click at [1369, 136] on div "multiple-actions-text Shift multiple-actions-check-2 Requirements multiple-acti…" at bounding box center [1340, 91] width 102 height 91
click at [1275, 35] on div "multiple-actions-text Shift" at bounding box center [1306, 37] width 175 height 24
click at [1329, 126] on div "bin-2 Delete Role" at bounding box center [1340, 123] width 102 height 21
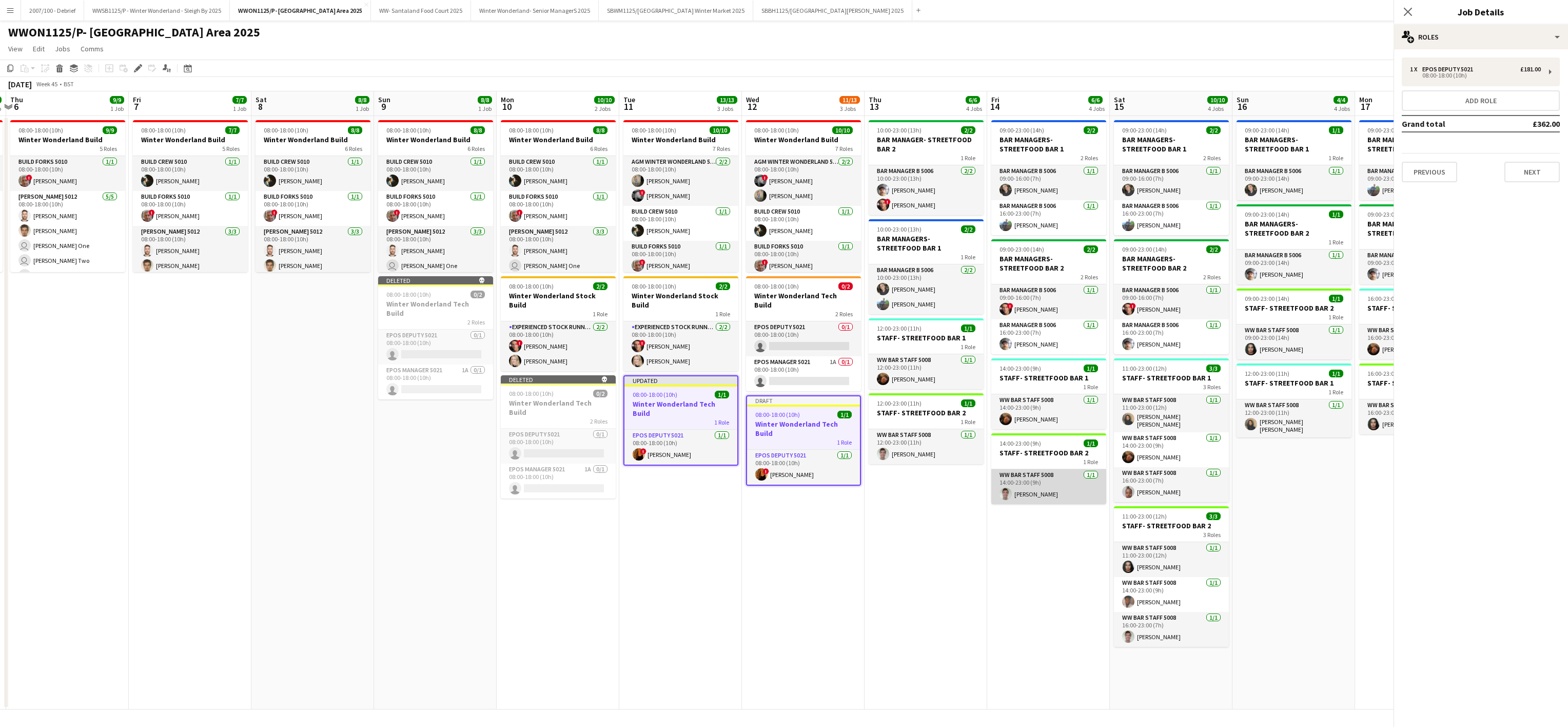
click at [1022, 500] on app-card-role "WW Bar Staff 5008 1/1 14:00-23:00 (9h) Giles Wade" at bounding box center [1049, 486] width 115 height 35
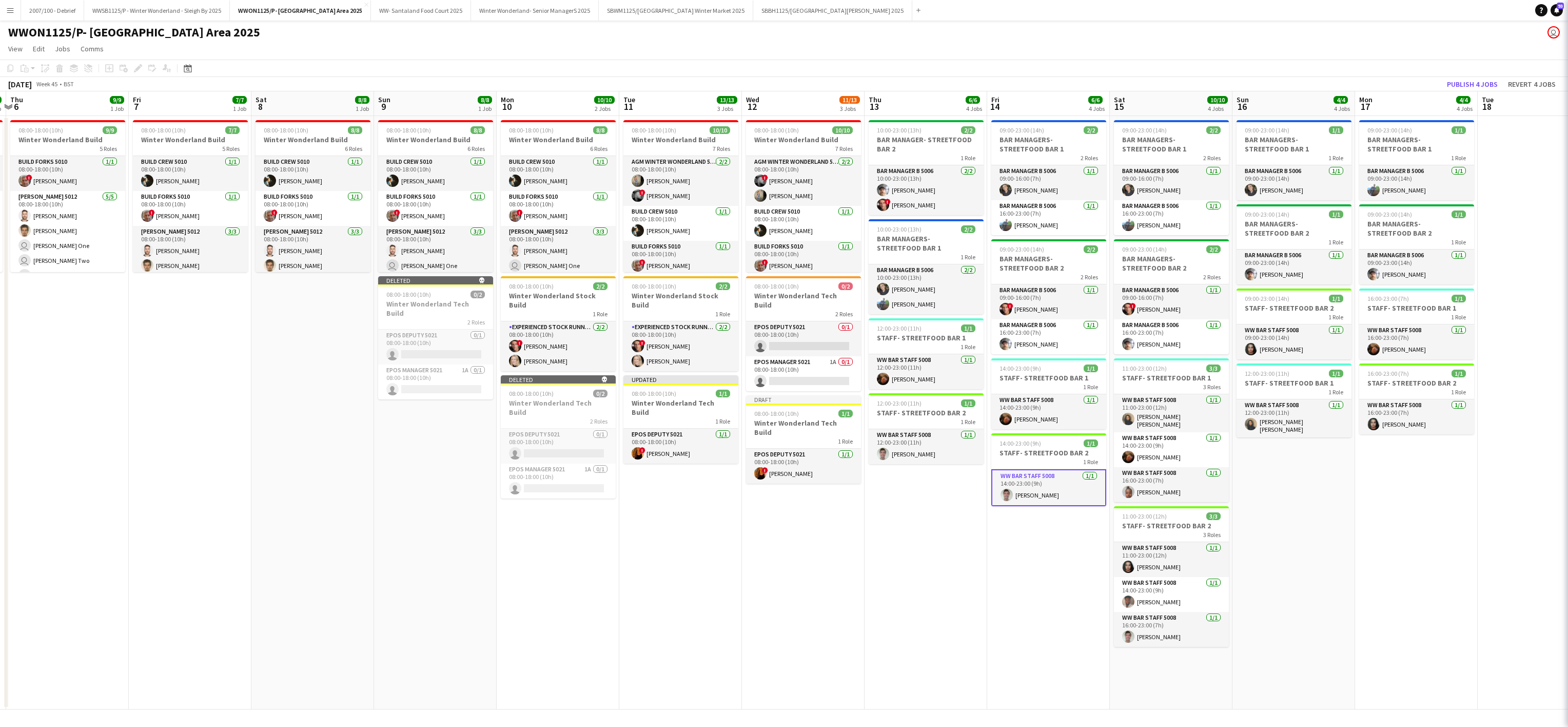
click at [827, 570] on app-date-cell "08:00-18:00 (10h) 10/10 Winter Wonderland Build 7 Roles AGM Winter Wonderland 5…" at bounding box center [803, 413] width 122 height 593
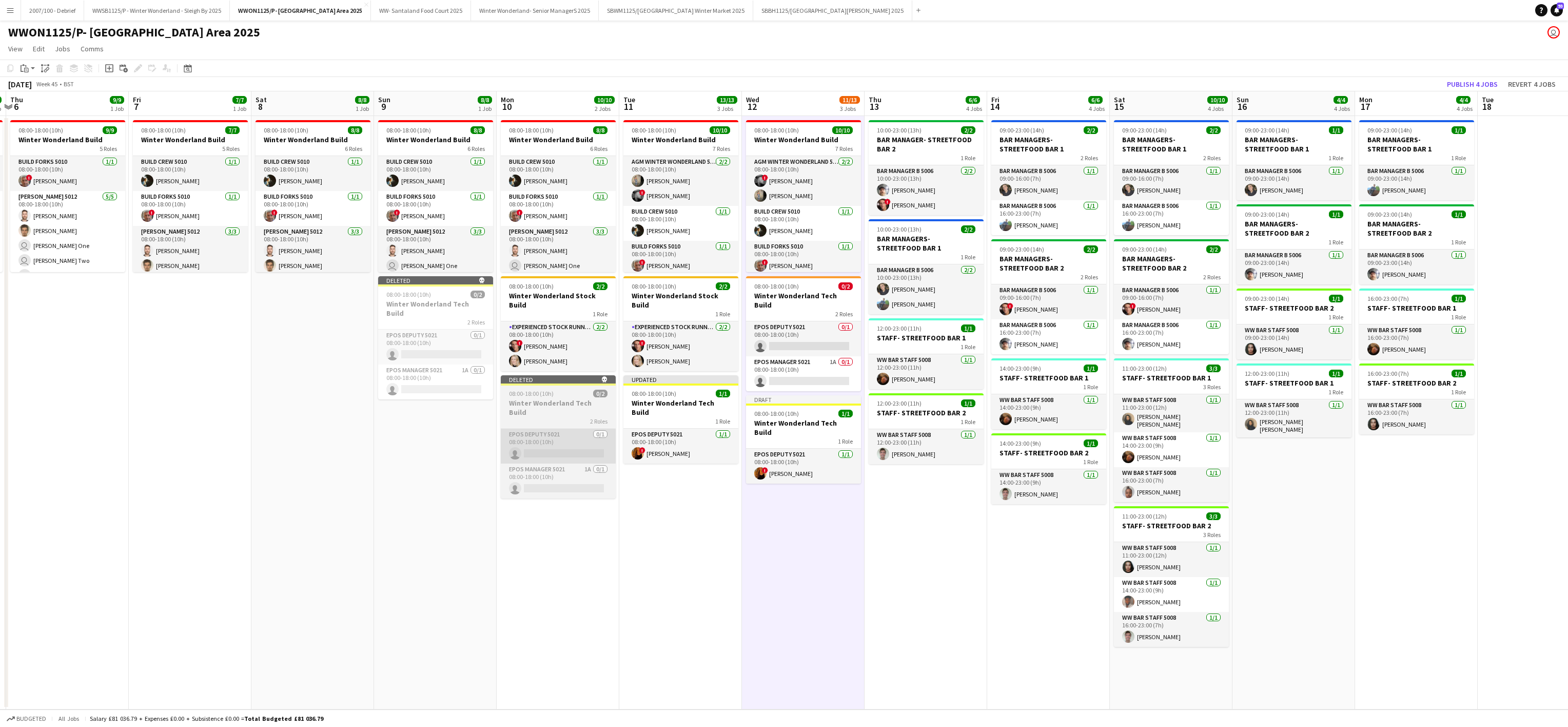
drag, startPoint x: 306, startPoint y: 515, endPoint x: 558, endPoint y: 440, distance: 262.9
click at [304, 515] on app-date-cell "08:00-18:00 (10h) 8/8 Winter Wonderland Build 6 Roles Build Crew 5010 1/1 08:00…" at bounding box center [312, 413] width 122 height 593
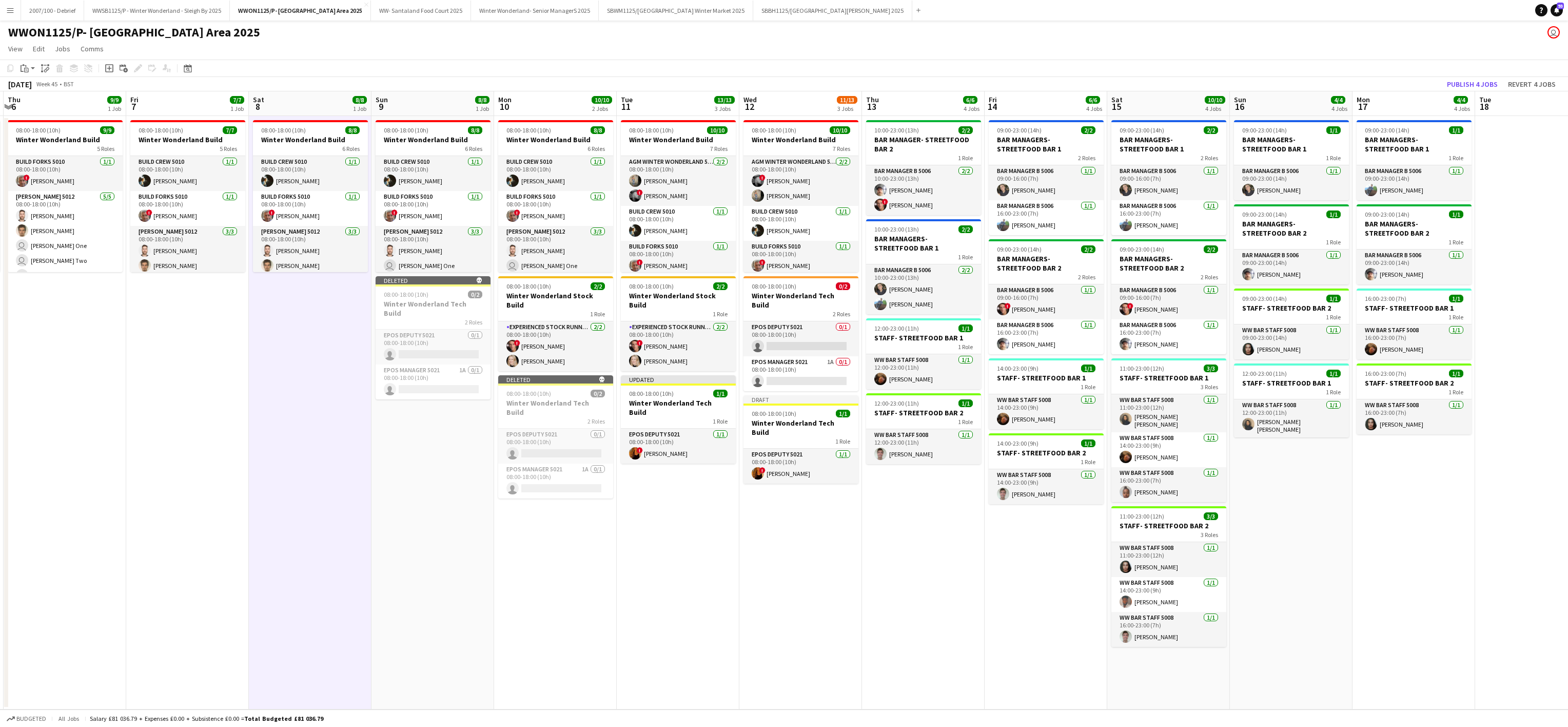
click at [1449, 76] on app-toolbar "Copy Paste Paste Ctrl+V Paste with crew Ctrl+Shift+V Paste linked Job Delete Gr…" at bounding box center [784, 68] width 1568 height 18
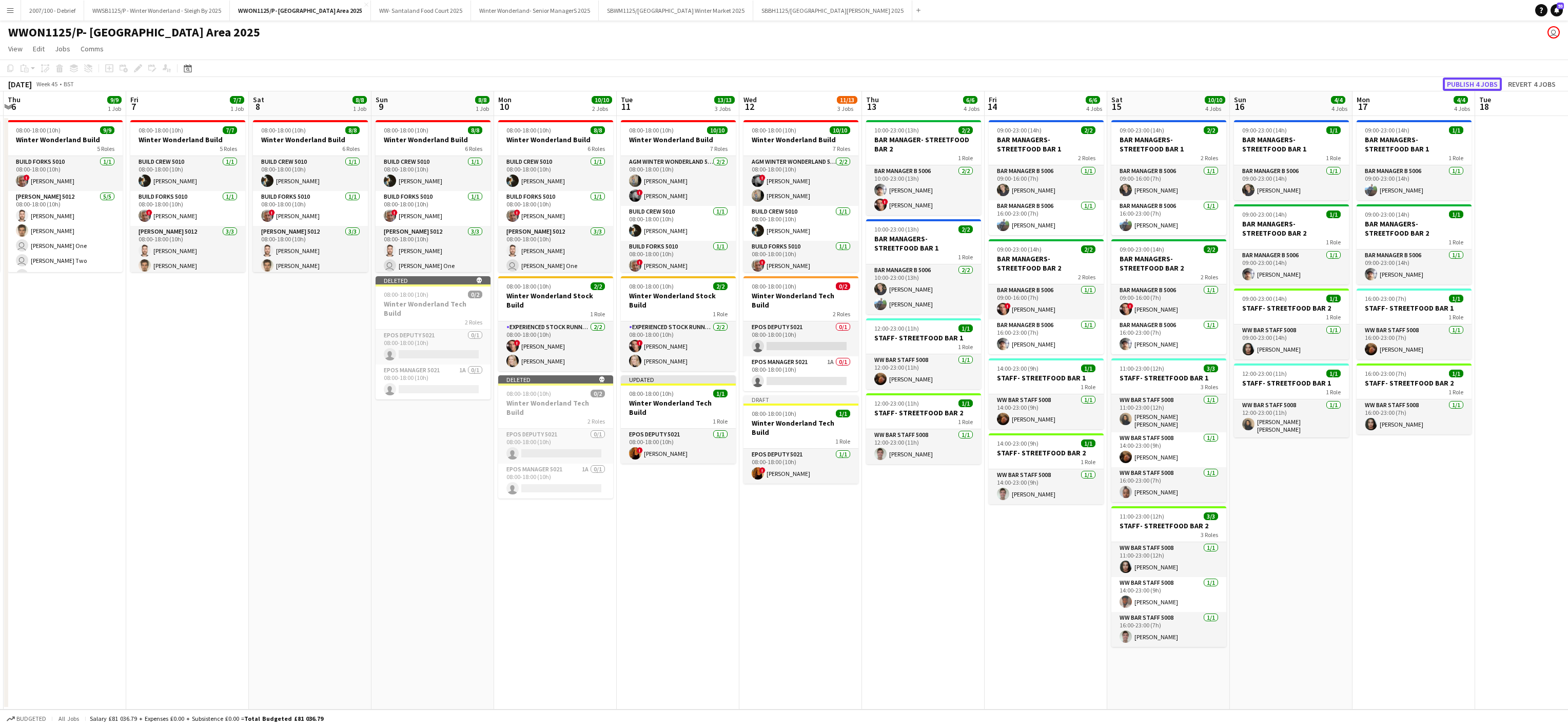
click at [1465, 86] on button "Publish 4 jobs" at bounding box center [1472, 84] width 59 height 13
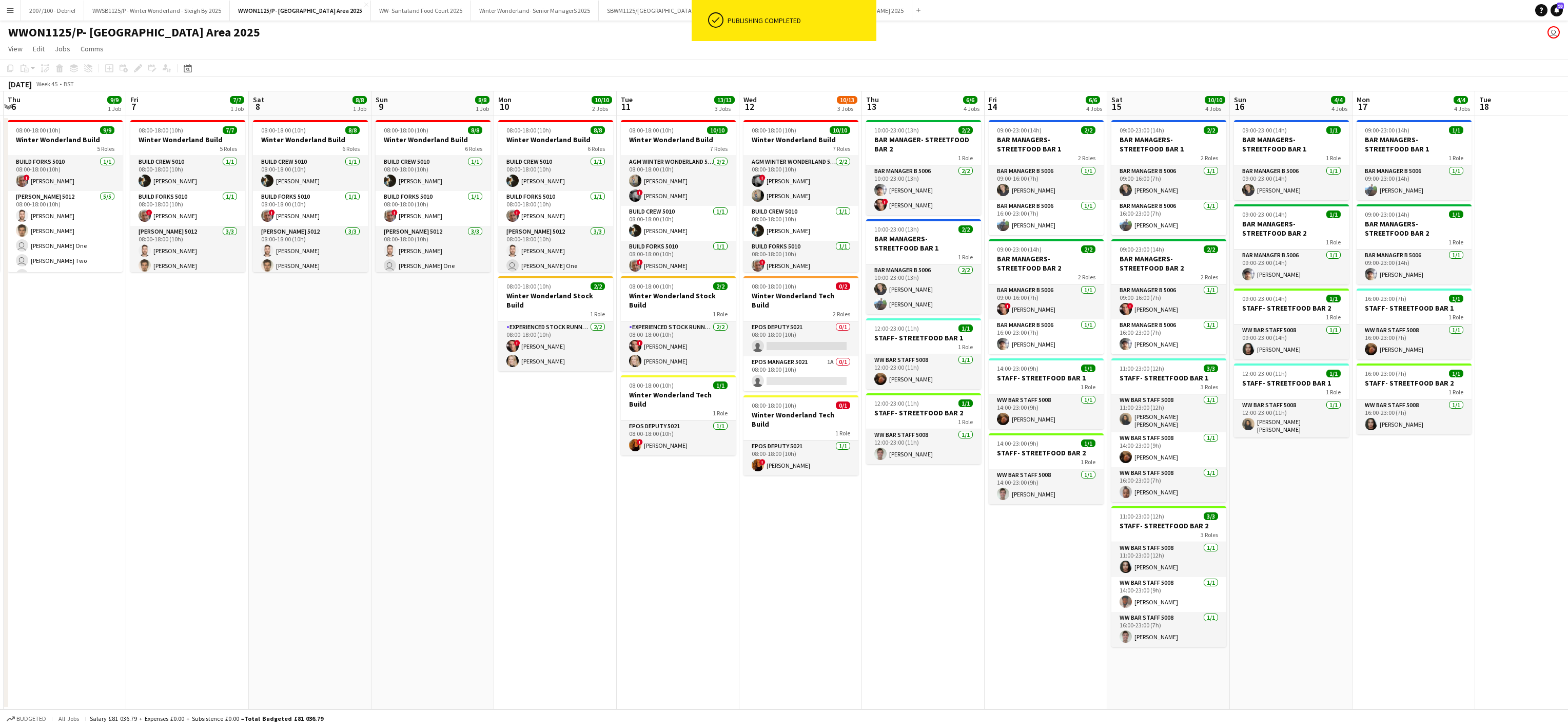
click at [776, 582] on app-date-cell "08:00-18:00 (10h) 10/10 Winter Wonderland Build 7 Roles AGM Winter Wonderland 5…" at bounding box center [800, 413] width 122 height 593
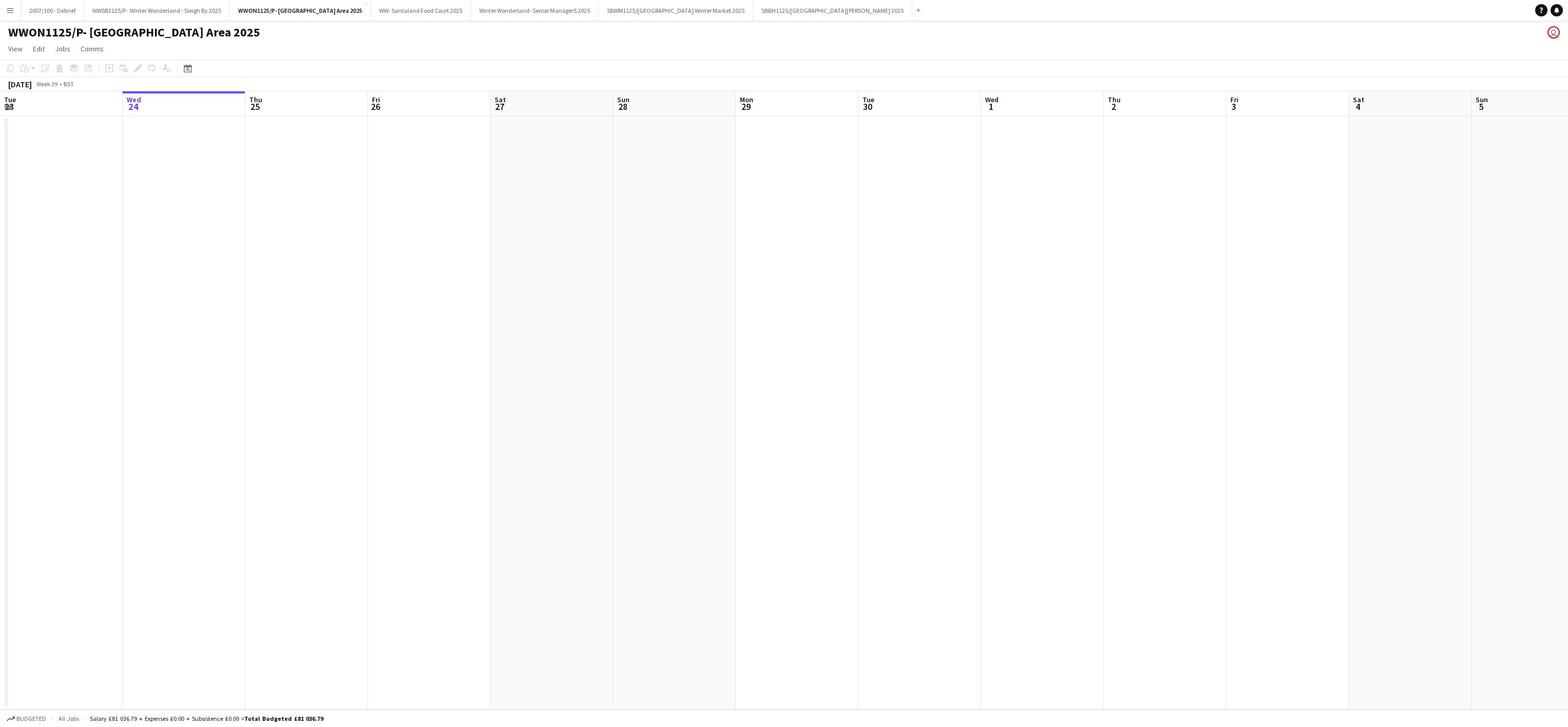
scroll to position [0, 575]
drag, startPoint x: 1311, startPoint y: 564, endPoint x: 209, endPoint y: 424, distance: 1110.9
click at [209, 427] on app-calendar-viewport "Sun 21 Mon 22 Tue 23 Wed 24 Thu 25 Fri 26 Sat 27 Sun 28 Mon 29 Tue 30 Wed 1 Thu…" at bounding box center [784, 400] width 1568 height 618
drag, startPoint x: 271, startPoint y: 490, endPoint x: 753, endPoint y: 545, distance: 485.1
click at [43, 491] on app-calendar-viewport "Sun 5 Mon 6 Tue 7 Wed 8 Thu 9 Fri 10 Sat 11 Sun 12 Mon 13 Tue 14 Wed 15 Thu 16 …" at bounding box center [784, 400] width 1568 height 618
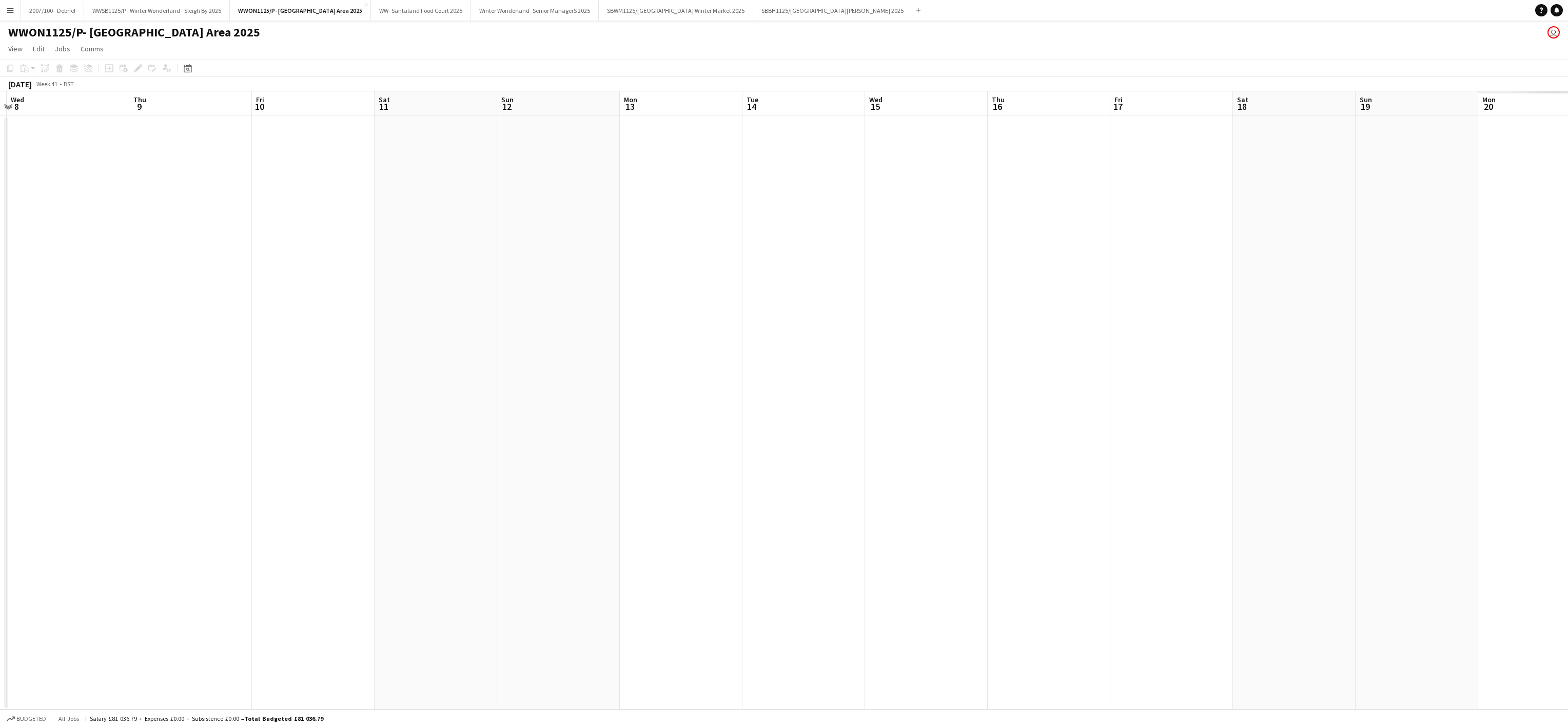
drag, startPoint x: 753, startPoint y: 545, endPoint x: 4, endPoint y: 491, distance: 750.9
click at [15, 485] on app-calendar-viewport "Sun 5 Mon 6 Tue 7 Wed 8 Thu 9 Fri 10 Sat 11 Sun 12 Mon 13 Tue 14 Wed 15 Thu 16 …" at bounding box center [784, 400] width 1568 height 618
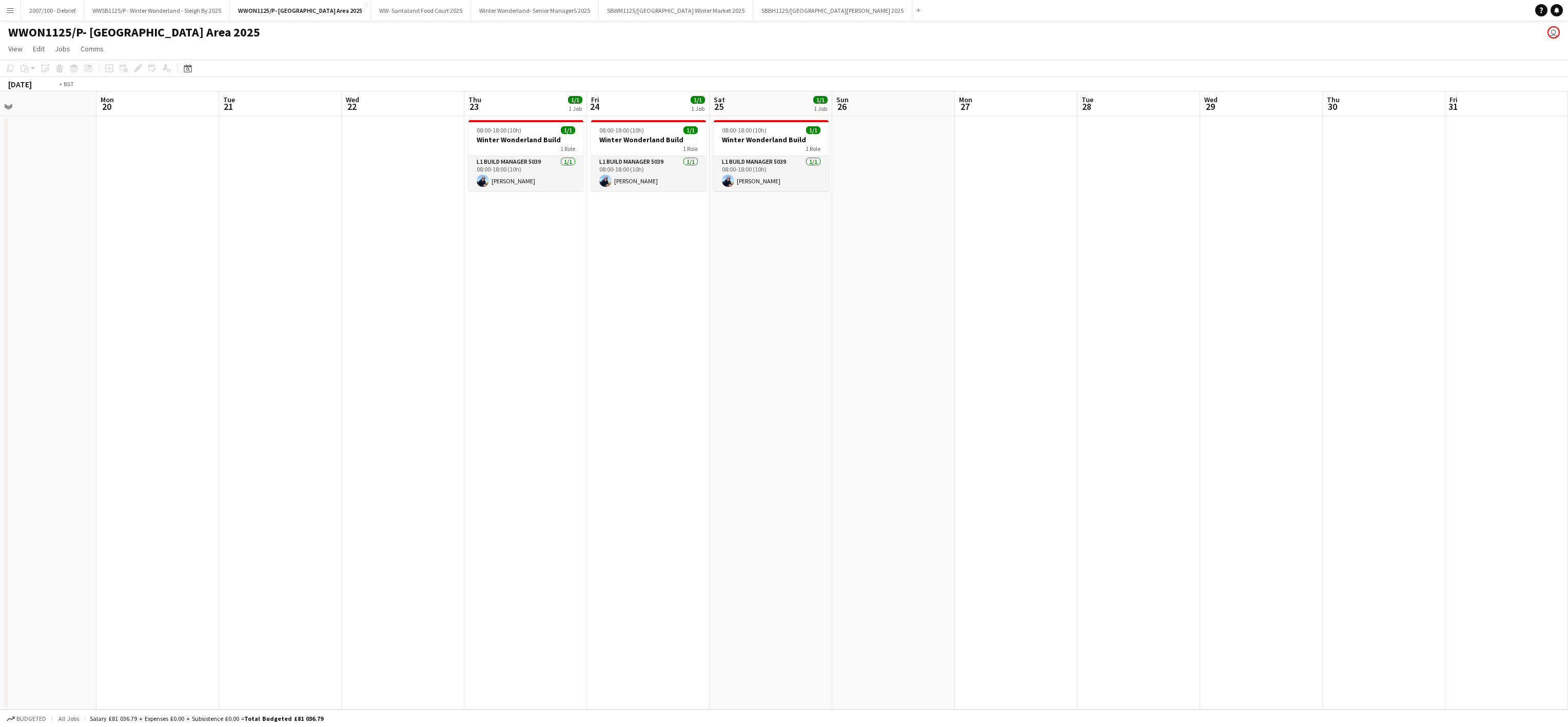
drag, startPoint x: 121, startPoint y: 575, endPoint x: 68, endPoint y: 567, distance: 53.6
click at [70, 567] on app-calendar-viewport "Tue 14 Wed 15 Thu 16 Fri 17 Sat 18 Sun 19 Mon 20 Tue 21 Wed 22 Thu 23 1/1 1 Job…" at bounding box center [784, 400] width 1568 height 618
drag, startPoint x: 453, startPoint y: 691, endPoint x: 0, endPoint y: 564, distance: 470.5
click at [3, 570] on app-calendar-viewport "Tue 14 Wed 15 Thu 16 Fri 17 Sat 18 Sun 19 Mon 20 Tue 21 Wed 22 Thu 23 1/1 1 Job…" at bounding box center [784, 400] width 1568 height 618
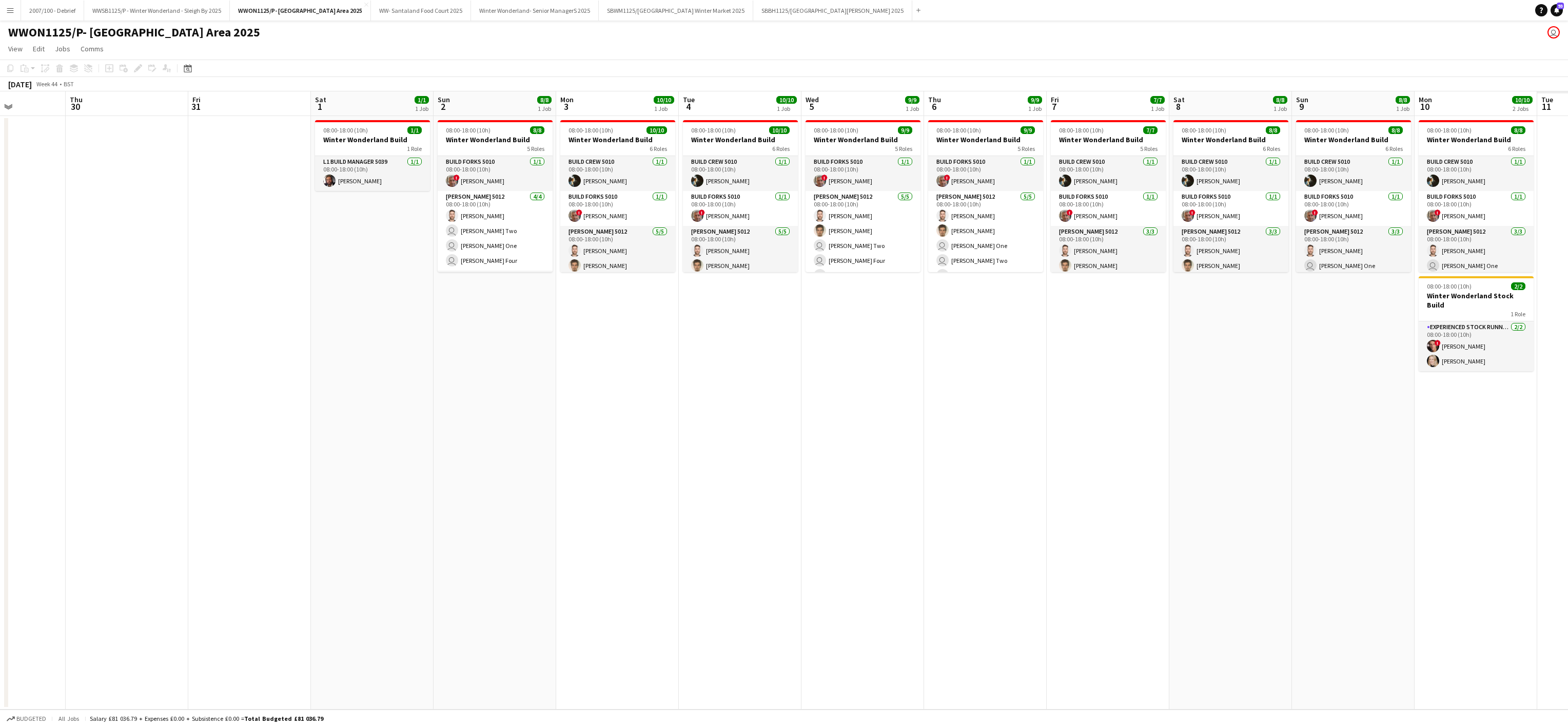
drag, startPoint x: 872, startPoint y: 642, endPoint x: 387, endPoint y: 538, distance: 496.0
click at [50, 534] on app-calendar-viewport "Sun 26 Mon 27 Tue 28 Wed 29 Thu 30 Fri 31 Sat 1 1/1 1 Job Sun 2 8/8 1 Job Mon 3…" at bounding box center [784, 400] width 1568 height 618
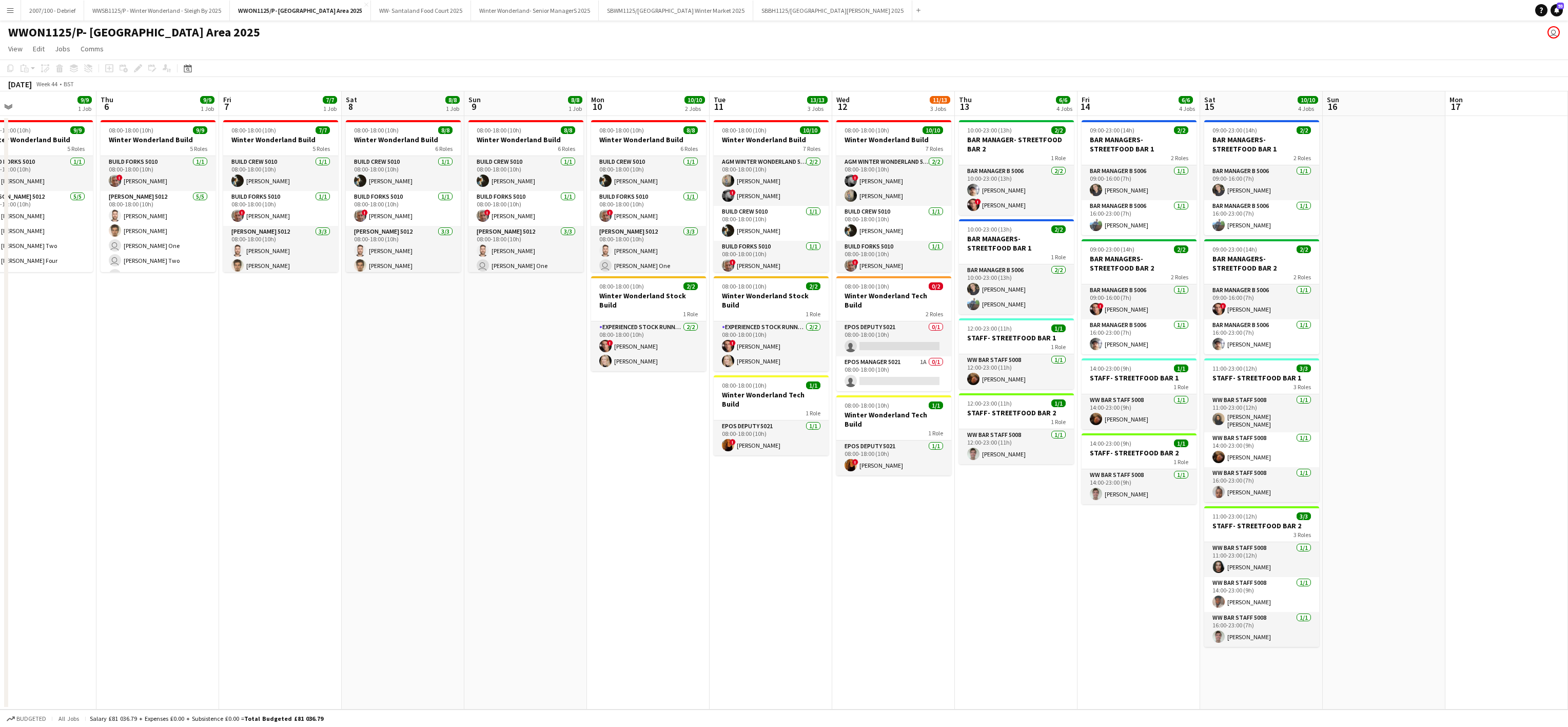
drag, startPoint x: 420, startPoint y: 529, endPoint x: 937, endPoint y: 617, distance: 524.4
click at [129, 492] on app-calendar-viewport "Fri 31 Sat 1 1/1 1 Job Sun 2 8/8 1 Job Mon 3 10/10 1 Job Tue 4 10/10 1 Job Wed …" at bounding box center [784, 400] width 1568 height 618
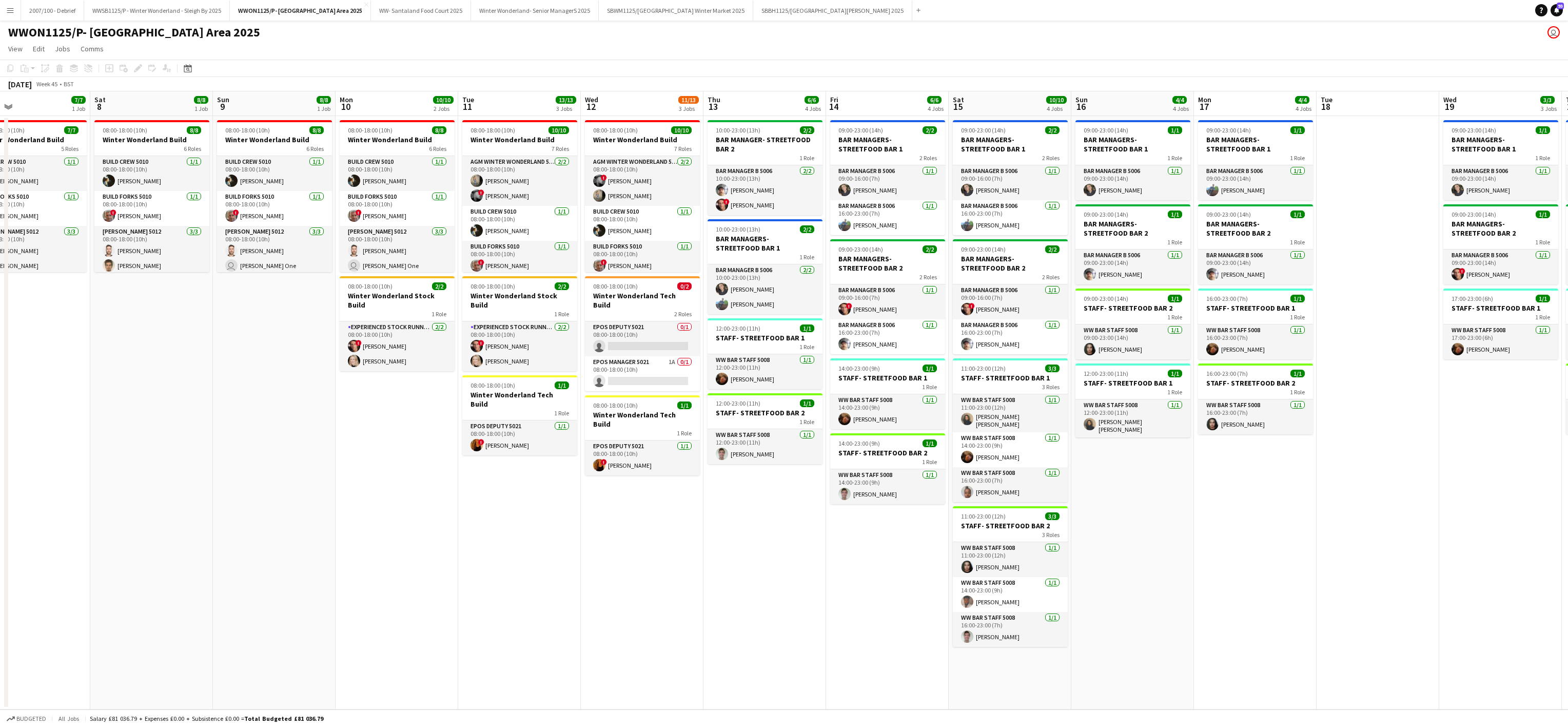
drag, startPoint x: 899, startPoint y: 618, endPoint x: 755, endPoint y: 625, distance: 144.2
click at [309, 494] on app-calendar-viewport "Mon 3 10/10 1 Job Tue 4 10/10 1 Job Wed 5 9/9 1 Job Thu 6 9/9 1 Job Fri 7 7/7 1…" at bounding box center [784, 400] width 1568 height 618
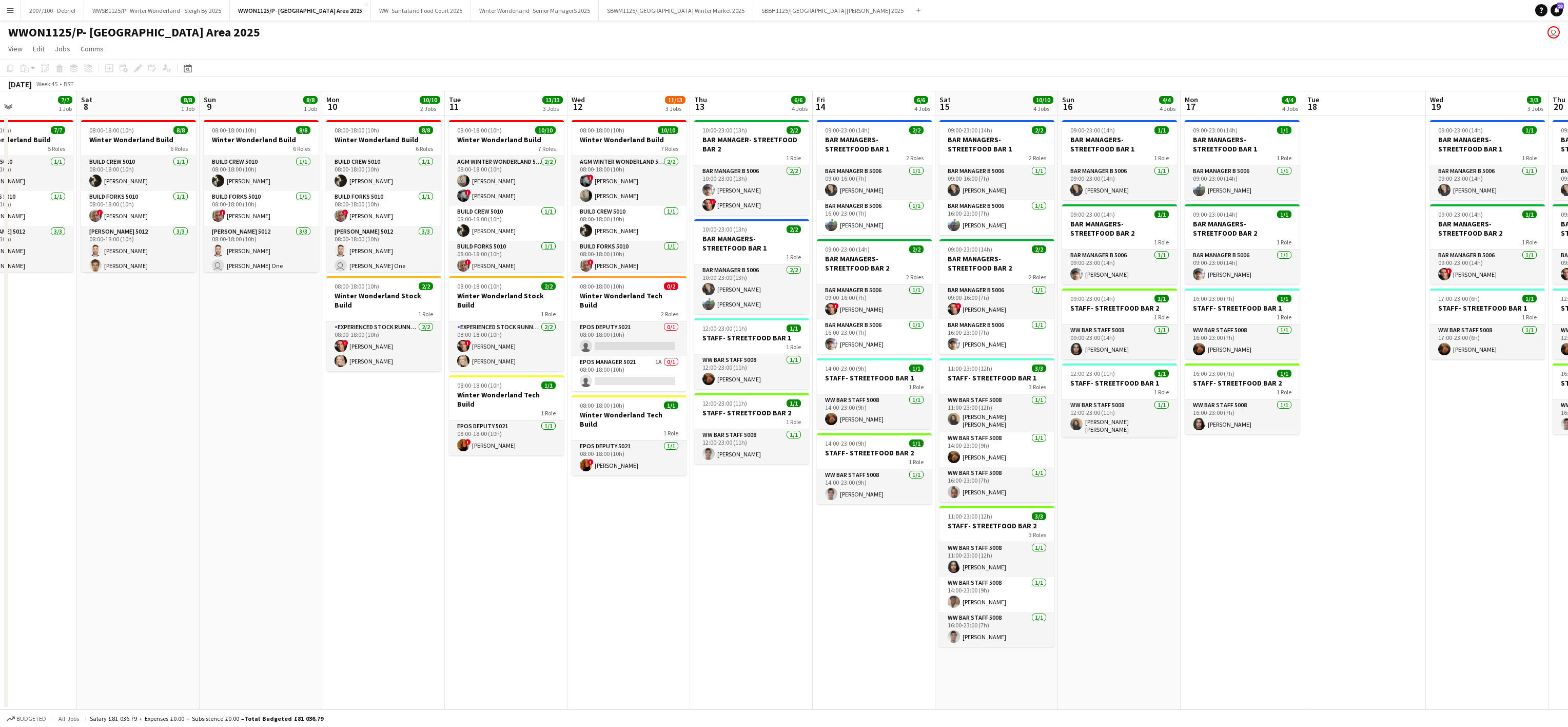
scroll to position [0, 265]
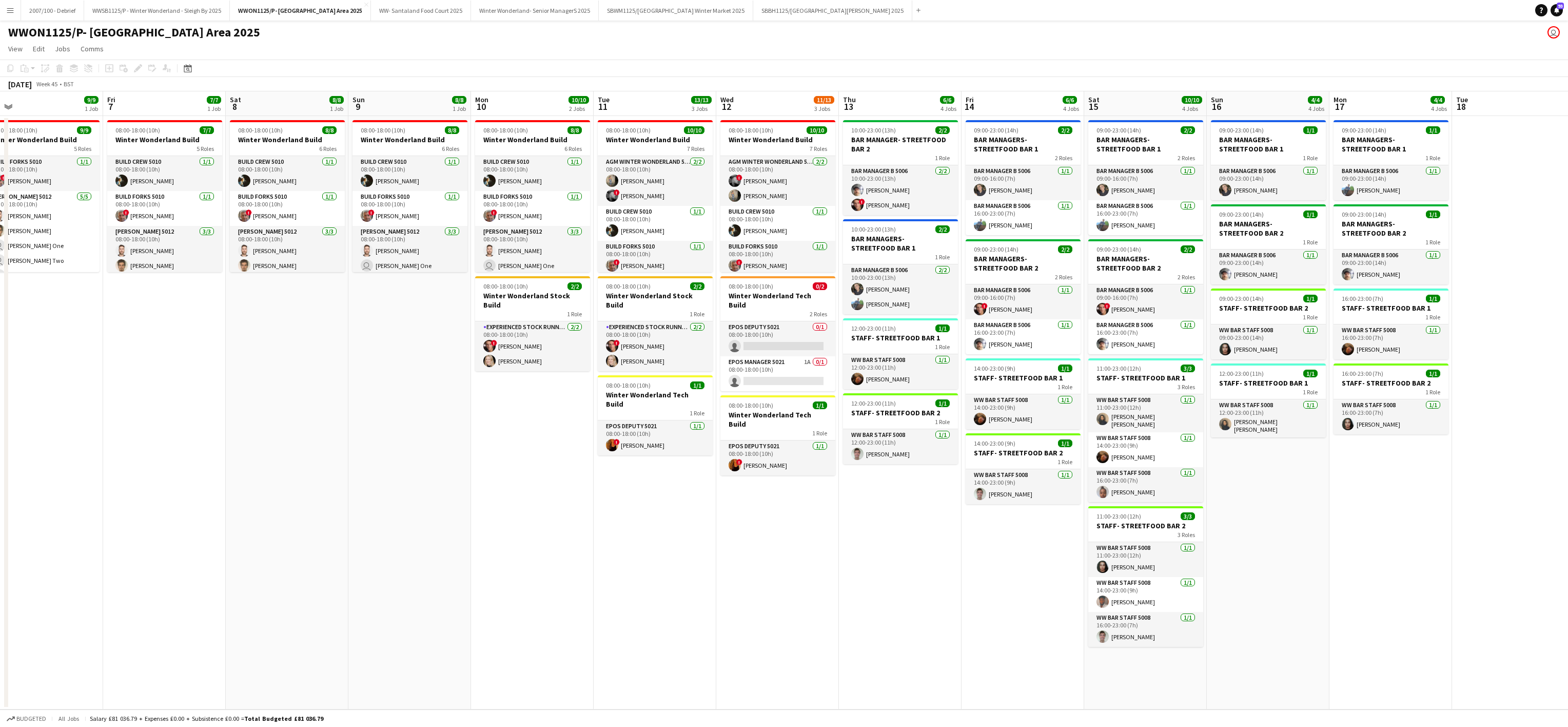
drag, startPoint x: 631, startPoint y: 596, endPoint x: 799, endPoint y: 662, distance: 180.5
click at [721, 608] on app-calendar-viewport "Tue 4 10/10 1 Job Wed 5 9/9 1 Job Thu 6 9/9 1 Job Fri 7 7/7 1 Job Sat 8 8/8 1 J…" at bounding box center [784, 400] width 1568 height 618
click at [178, 10] on button "WWSB1125/P - Winter Wonderland - Sleigh By 2025 Close" at bounding box center [156, 10] width 145 height 20
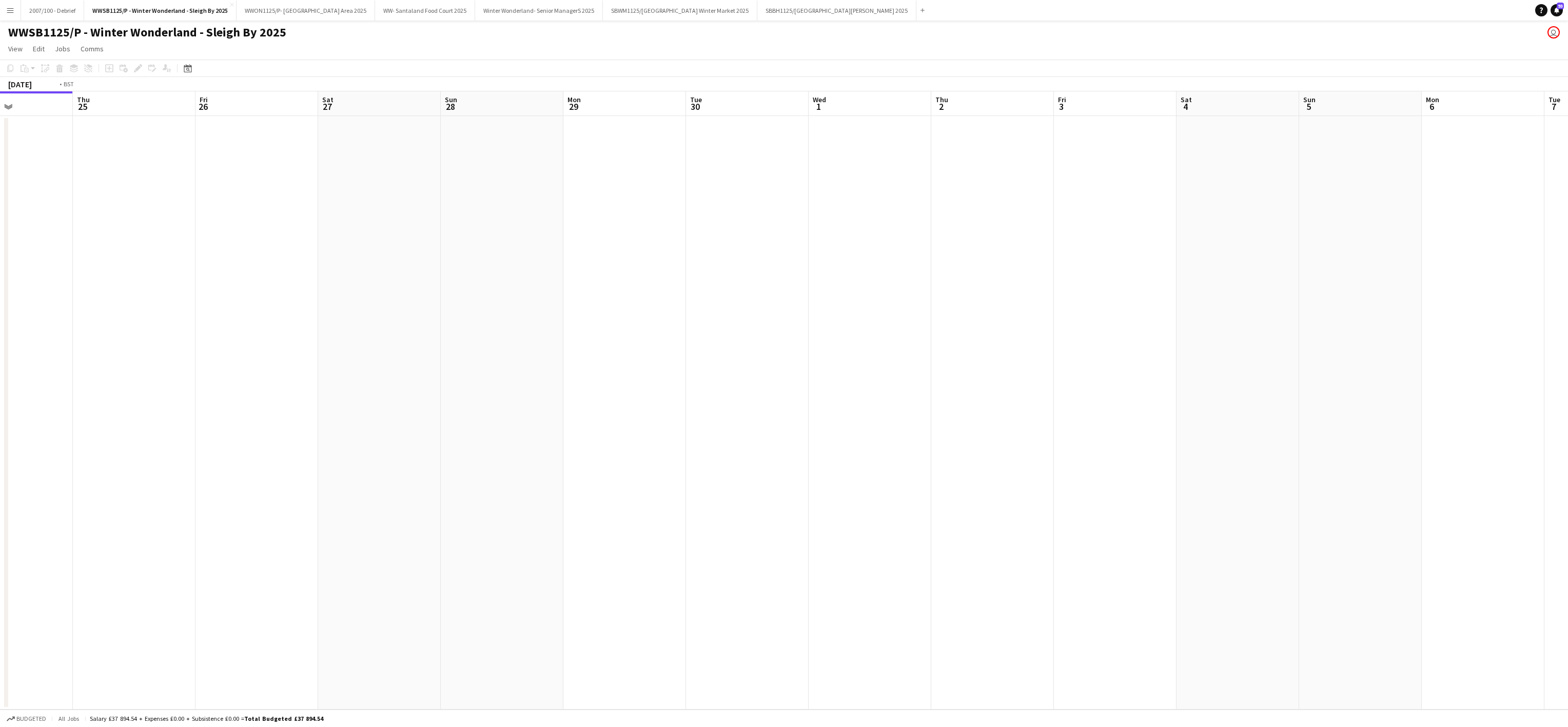
drag, startPoint x: 1220, startPoint y: 371, endPoint x: 884, endPoint y: 410, distance: 338.3
click at [238, 358] on app-calendar-viewport "Sun 21 Mon 22 Tue 23 Wed 24 Thu 25 Fri 26 Sat 27 Sun 28 Mon 29 Tue 30 Wed 1 Thu…" at bounding box center [784, 400] width 1568 height 618
drag, startPoint x: 533, startPoint y: 438, endPoint x: 867, endPoint y: 404, distance: 335.7
click at [416, 429] on app-calendar-viewport "Sun 28 Mon 29 Tue 30 Wed 1 Thu 2 Fri 3 Sat 4 Sun 5 Mon 6 Tue 7 Wed 8 Thu 9 Fri …" at bounding box center [784, 400] width 1568 height 618
click at [489, 463] on app-calendar-viewport "Sun 5 Mon 6 Tue 7 Wed 8 Thu 9 Fri 10 Sat 11 Sun 12 Mon 13 Tue 14 Wed 15 Thu 16 …" at bounding box center [784, 400] width 1568 height 618
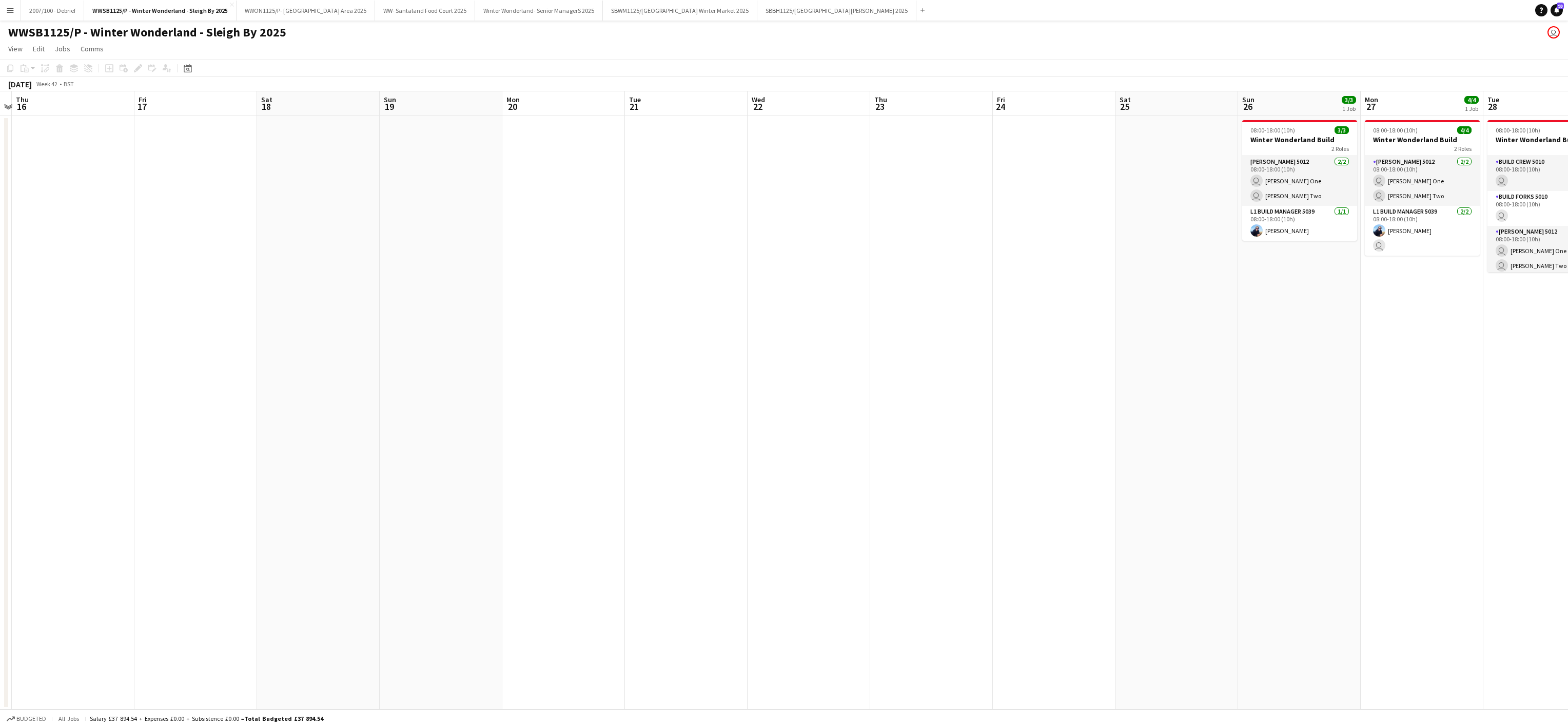
drag, startPoint x: 461, startPoint y: 455, endPoint x: 877, endPoint y: 518, distance: 420.7
click at [441, 494] on app-calendar-viewport "Mon 13 Tue 14 Wed 15 Thu 16 Fri 17 Sat 18 Sun 19 Mon 20 Tue 21 Wed 22 Thu 23 Fr…" at bounding box center [784, 400] width 1568 height 618
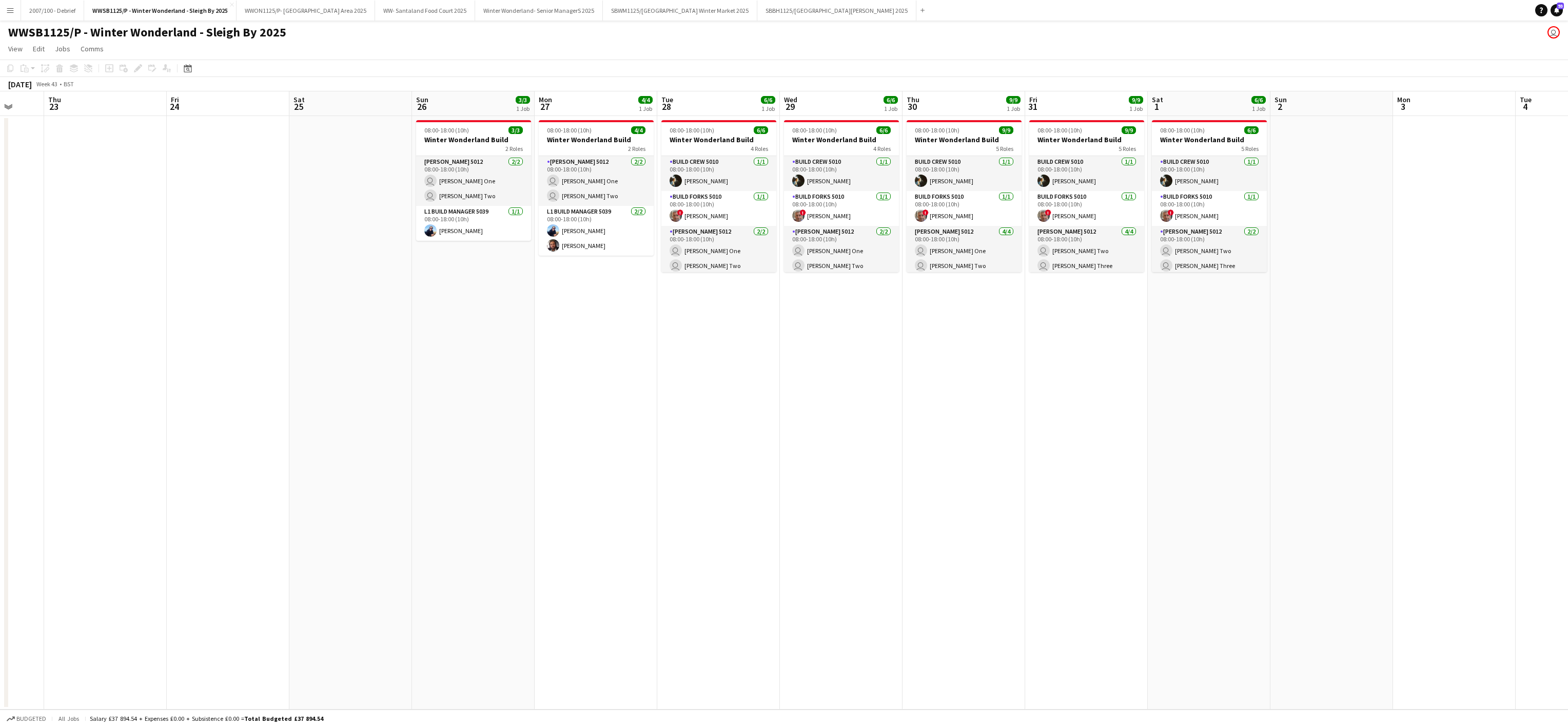
drag, startPoint x: 1153, startPoint y: 603, endPoint x: 511, endPoint y: 525, distance: 646.7
click at [545, 529] on app-calendar-viewport "Sun 19 Mon 20 Tue 21 Wed 22 Thu 23 Fri 24 Sat 25 Sun 26 3/3 1 Job Mon 27 4/4 1 …" at bounding box center [784, 400] width 1568 height 618
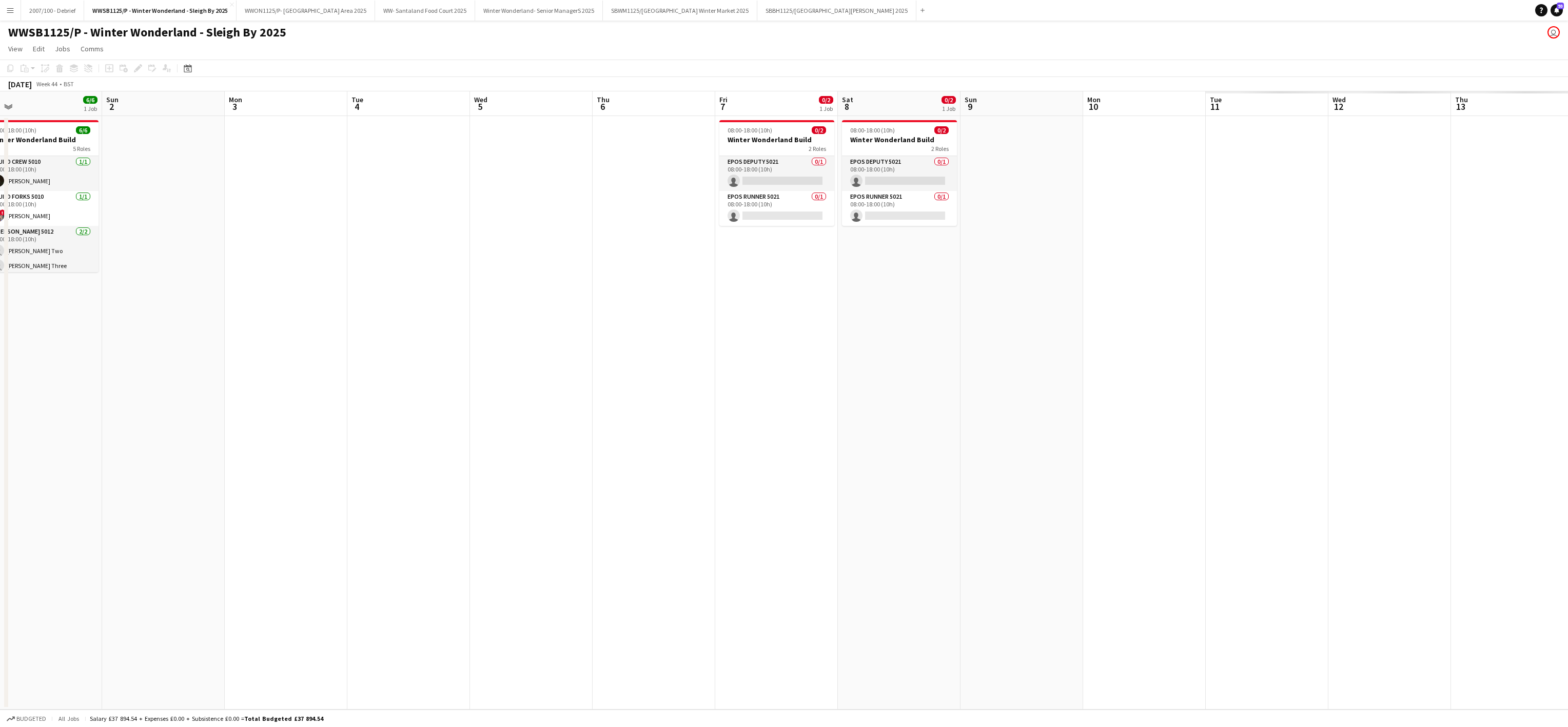
drag, startPoint x: 379, startPoint y: 485, endPoint x: 528, endPoint y: 467, distance: 150.1
click at [0, 441] on html "Menu Boards Boards Boards All jobs Status Workforce Workforce My Workforce Recr…" at bounding box center [784, 364] width 1568 height 727
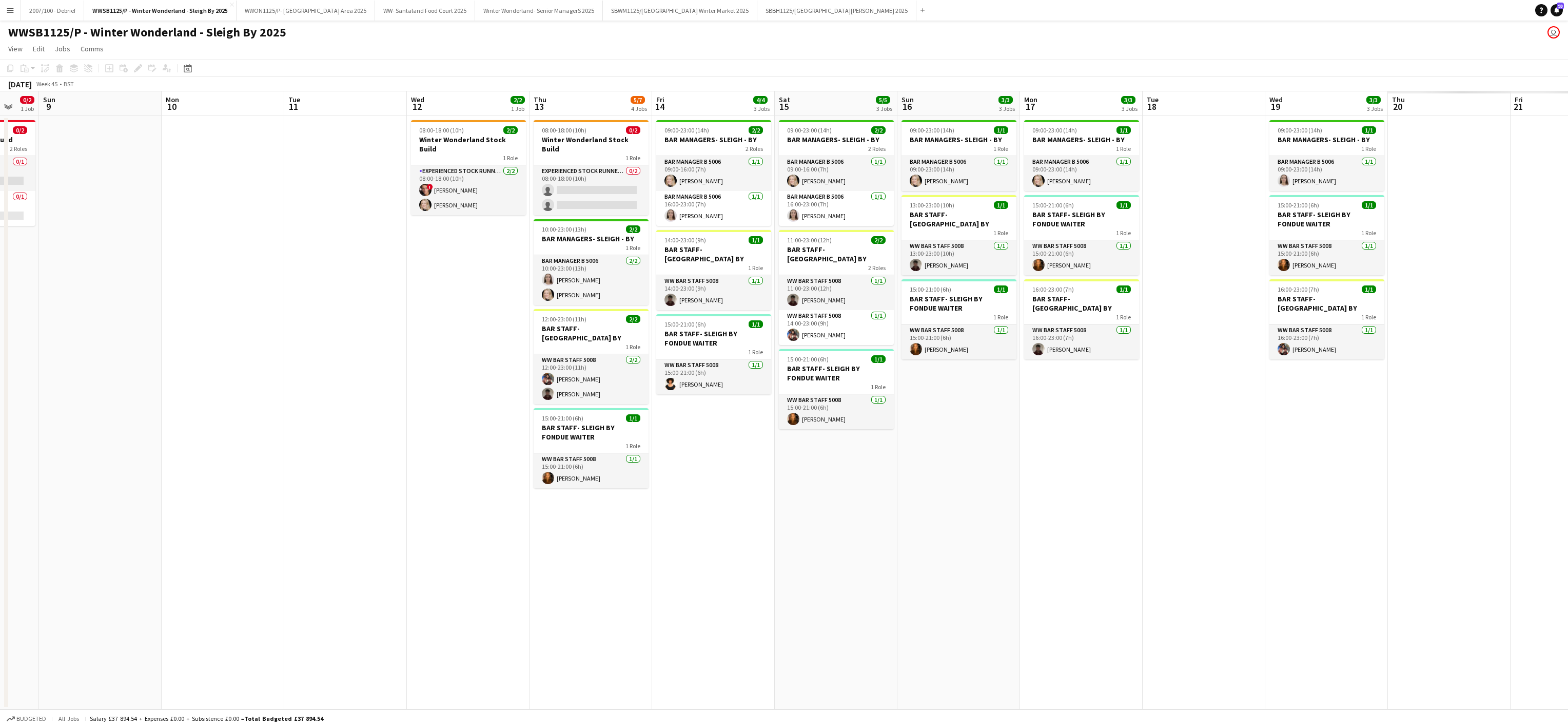
scroll to position [0, 302]
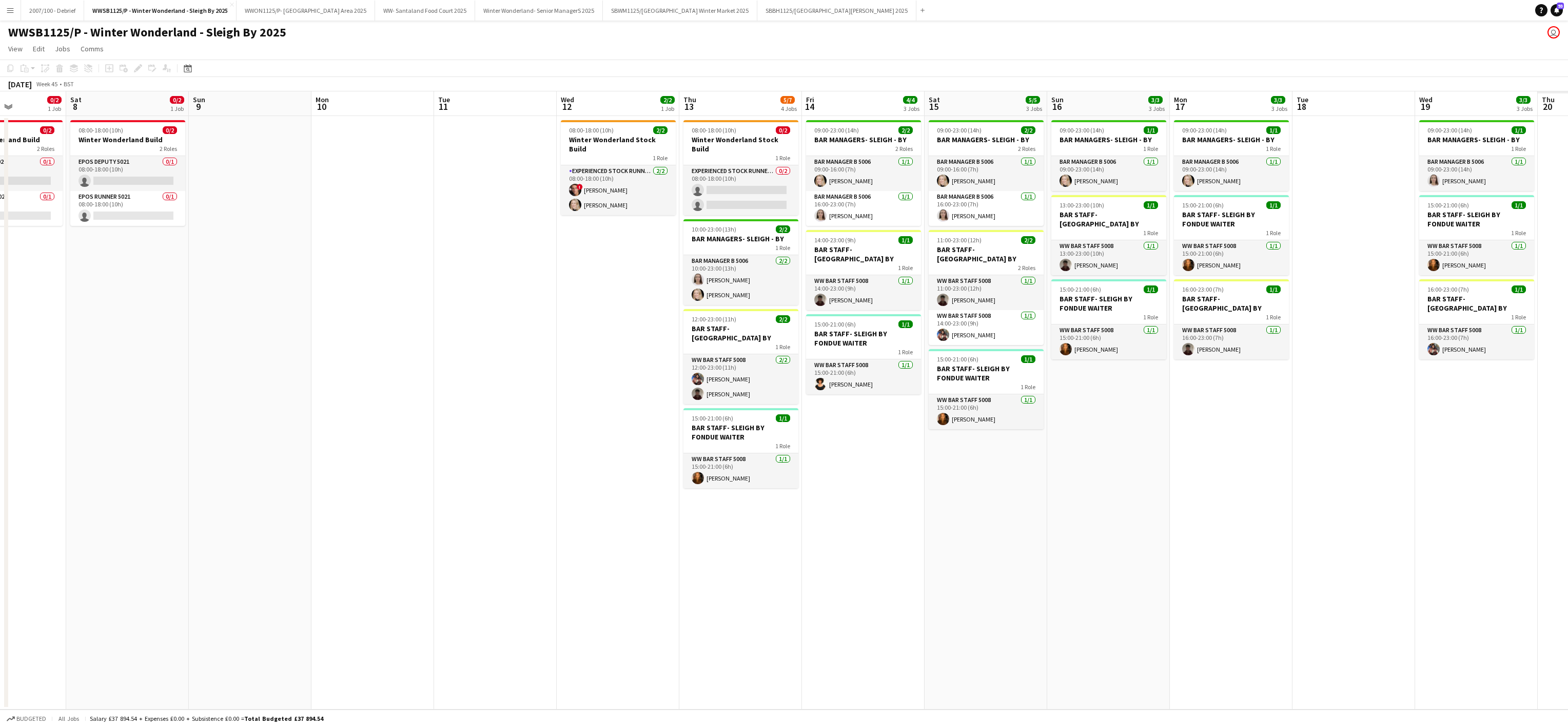
drag, startPoint x: 903, startPoint y: 478, endPoint x: 210, endPoint y: 392, distance: 698.3
click at [210, 392] on app-calendar-viewport "Wed 5 Thu 6 Fri 7 0/2 1 Job Sat 8 0/2 1 Job Sun 9 Mon 10 Tue 11 Wed 12 2/2 1 Jo…" at bounding box center [784, 400] width 1568 height 618
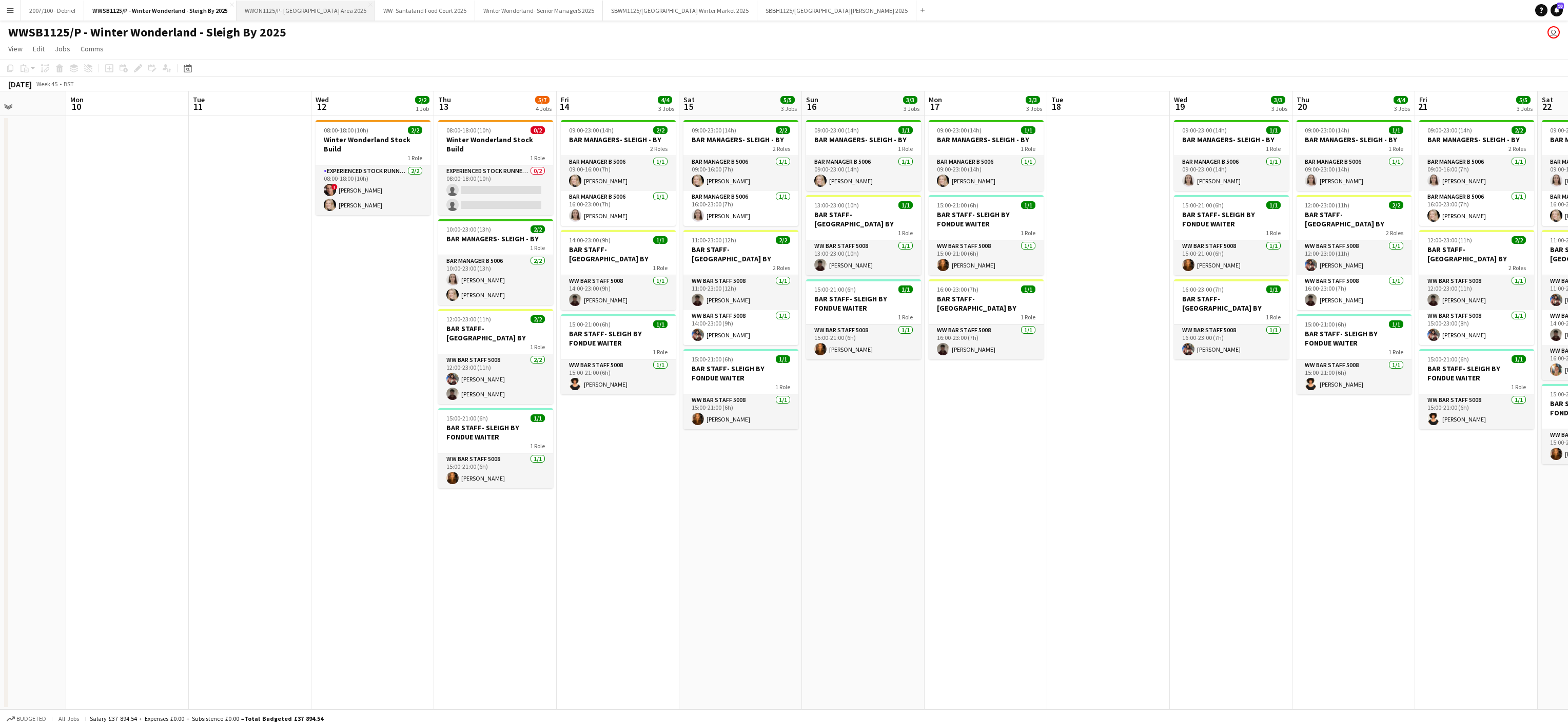
click at [354, 14] on button "WWON1125/P- Winter Wonderland- Streetfood Area 2025 Close" at bounding box center [306, 10] width 139 height 20
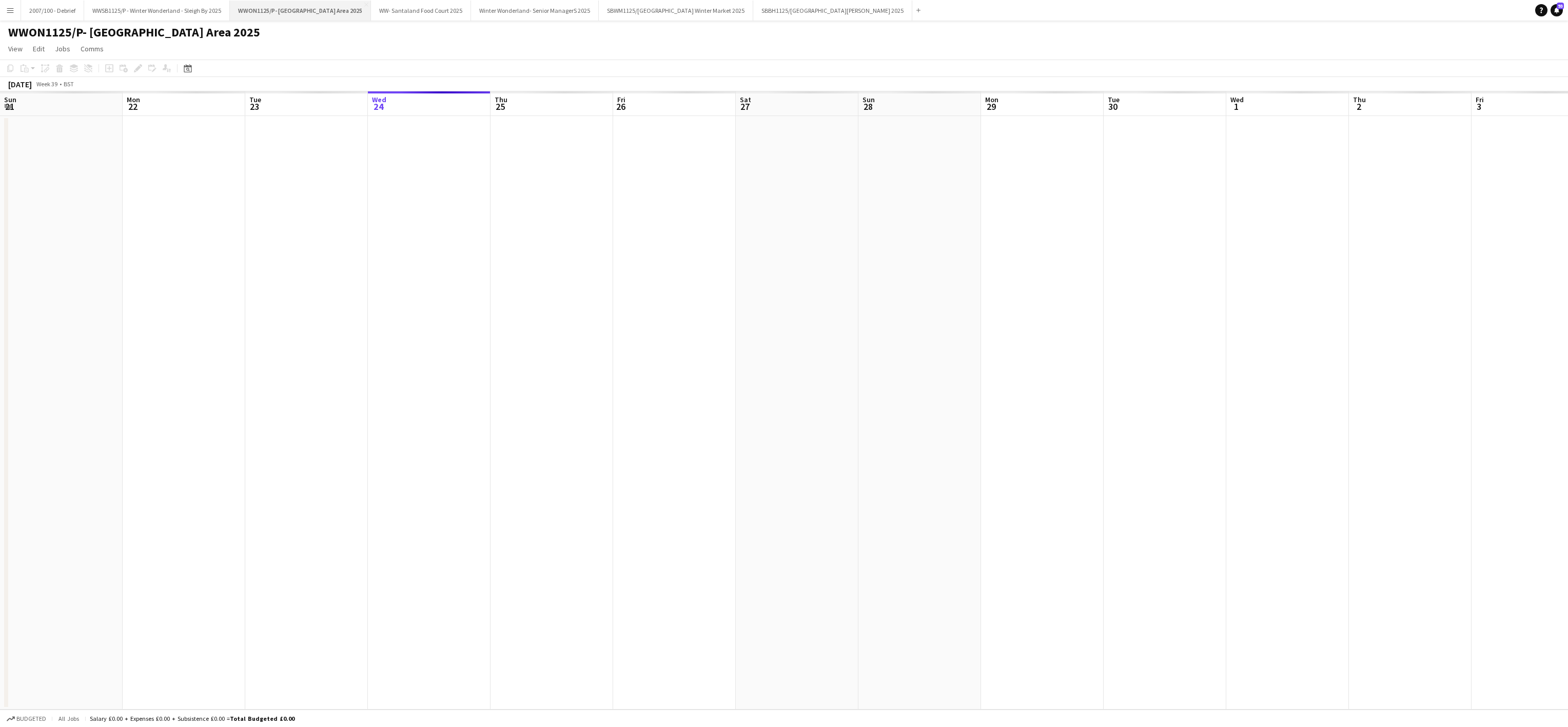
scroll to position [0, 245]
click at [525, 17] on button "Winter Wonderland- Senior ManagerS 2025 Close" at bounding box center [535, 10] width 128 height 20
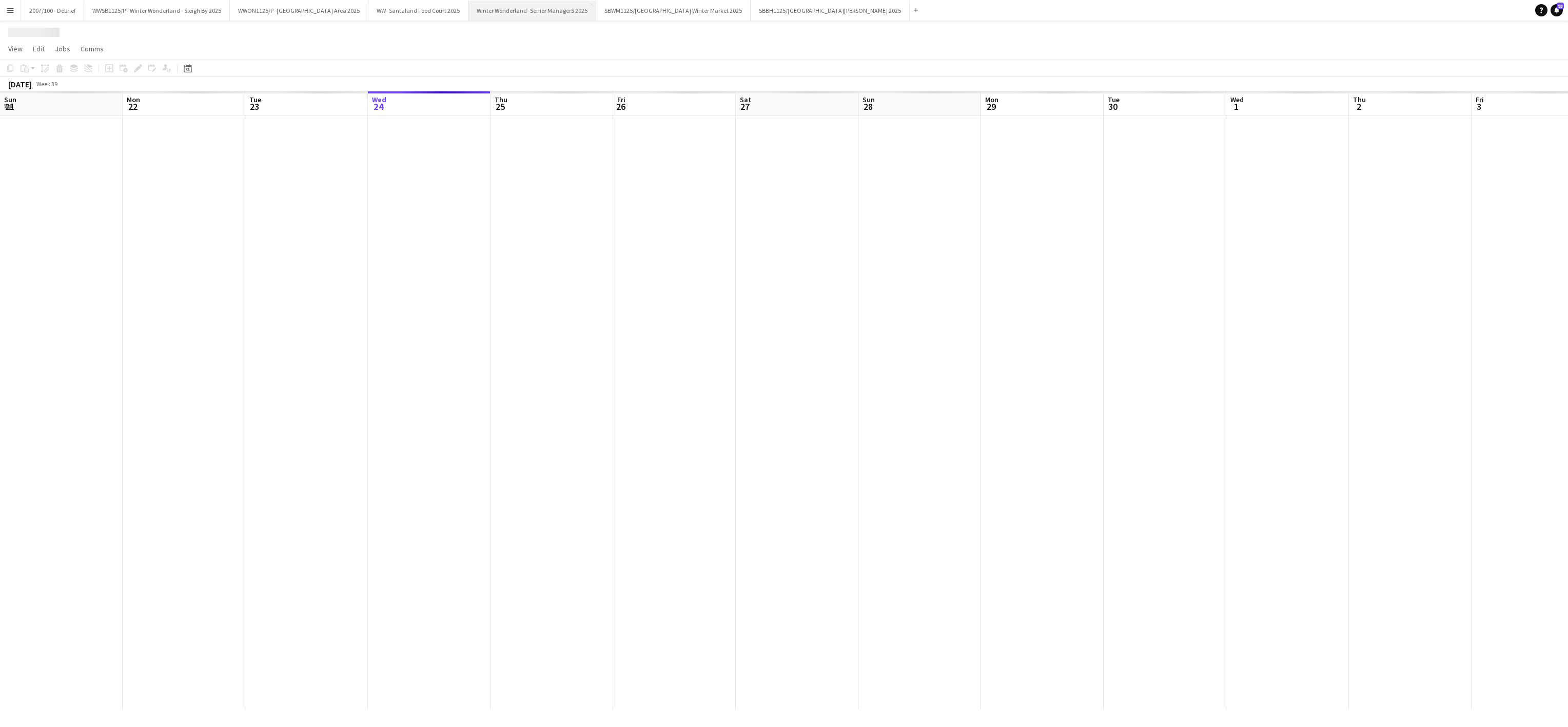
scroll to position [0, 245]
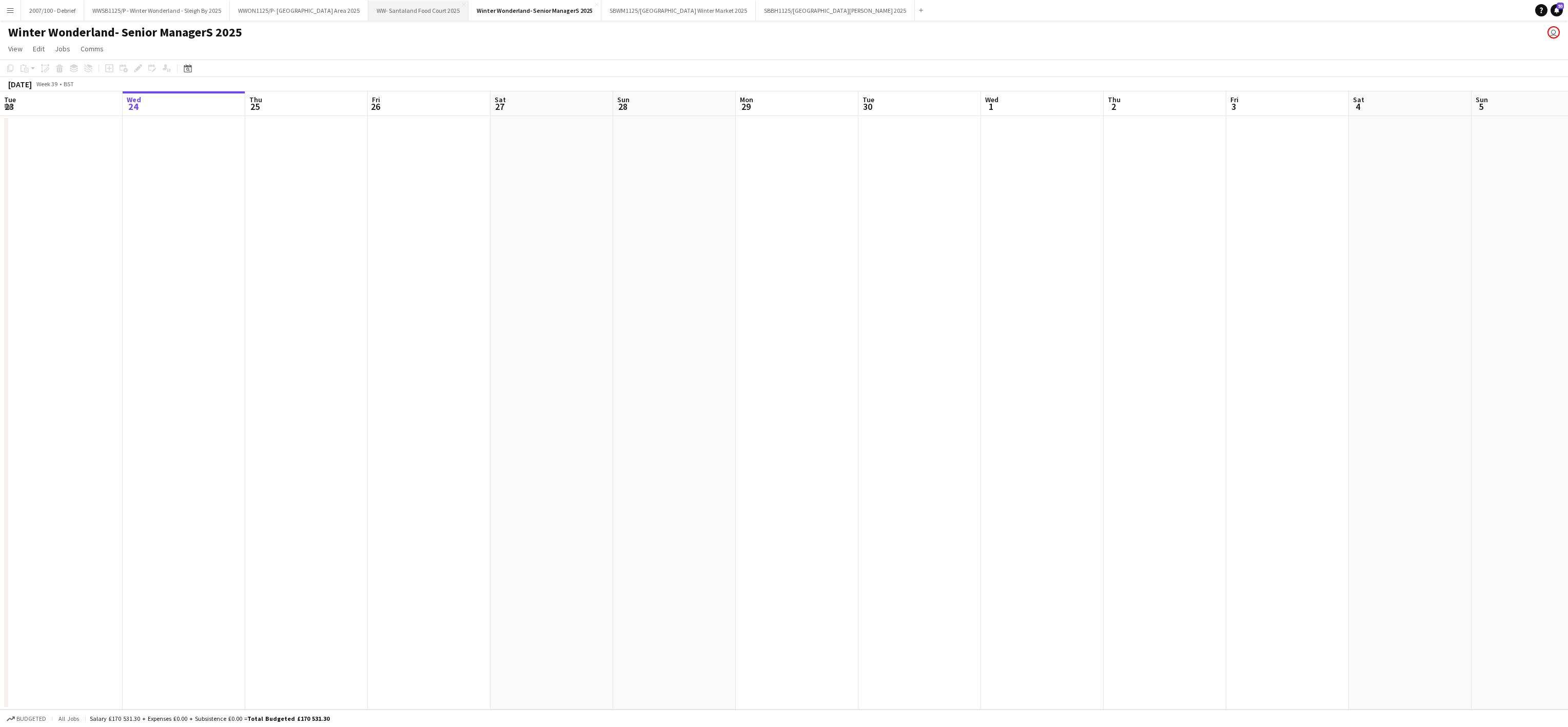
click at [458, 7] on button "WW- Santaland Food Court 2025 Close" at bounding box center [418, 10] width 100 height 20
click at [0, 448] on html "Menu Boards Boards Boards All jobs Status Workforce Workforce My Workforce Recr…" at bounding box center [784, 364] width 1568 height 727
drag, startPoint x: 683, startPoint y: 488, endPoint x: 684, endPoint y: 403, distance: 85.0
click at [188, 437] on app-calendar-viewport "Tue 30 Wed 1 Thu 2 Fri 3 Sat 4 Sun 5 Mon 6 Tue 7 Wed 8 Thu 9 Fri 10 Sat 11 Sun …" at bounding box center [784, 400] width 1568 height 618
drag, startPoint x: 818, startPoint y: 423, endPoint x: 82, endPoint y: 357, distance: 739.0
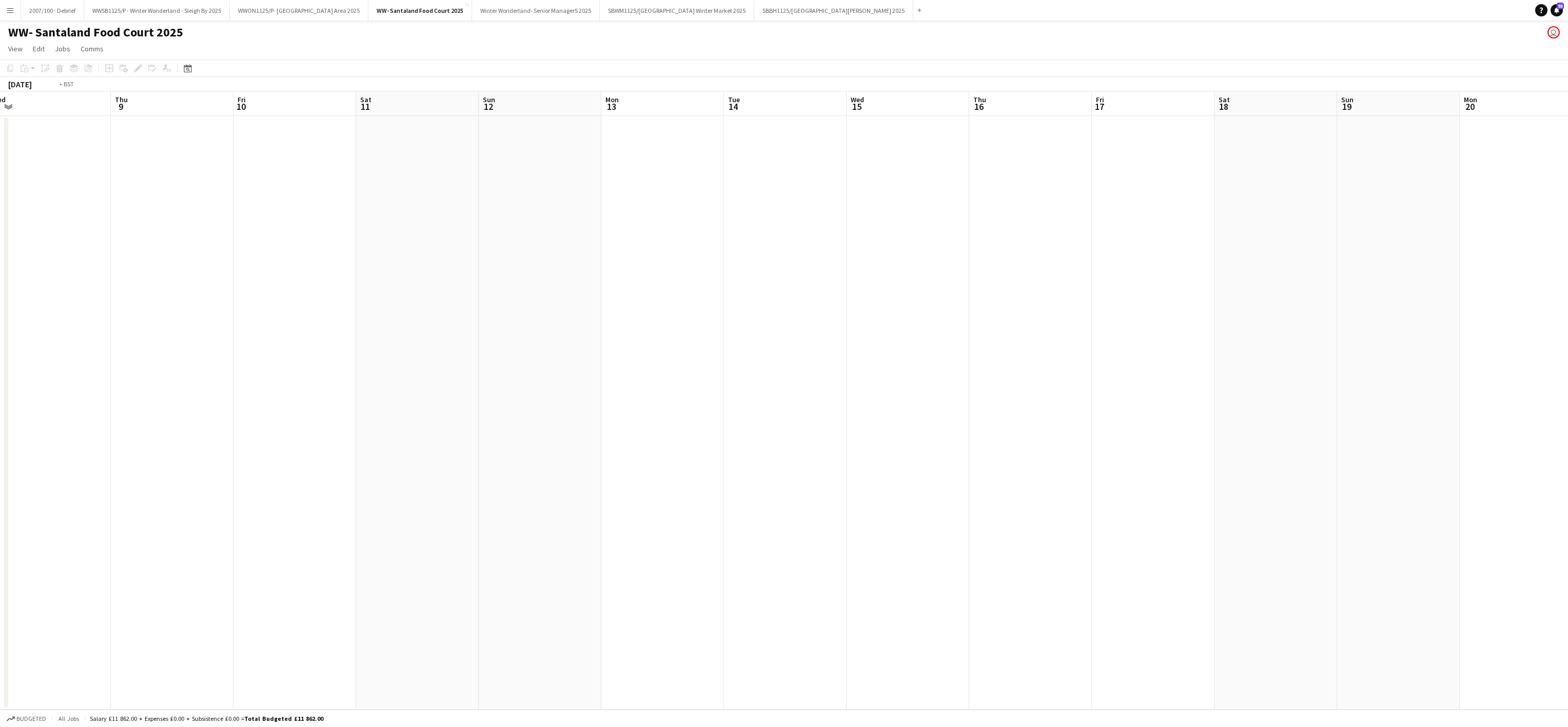
click at [82, 357] on app-calendar-viewport "Sun 5 Mon 6 Tue 7 Wed 8 Thu 9 Fri 10 Sat 11 Sun 12 Mon 13 Tue 14 Wed 15 Thu 16 …" at bounding box center [784, 400] width 1568 height 618
drag, startPoint x: 994, startPoint y: 390, endPoint x: 635, endPoint y: 331, distance: 363.8
click at [107, 326] on app-calendar-viewport "Sun 12 Mon 13 Tue 14 Wed 15 Thu 16 Fri 17 Sat 18 Sun 19 Mon 20 Tue 21 Wed 22 Th…" at bounding box center [784, 400] width 1568 height 618
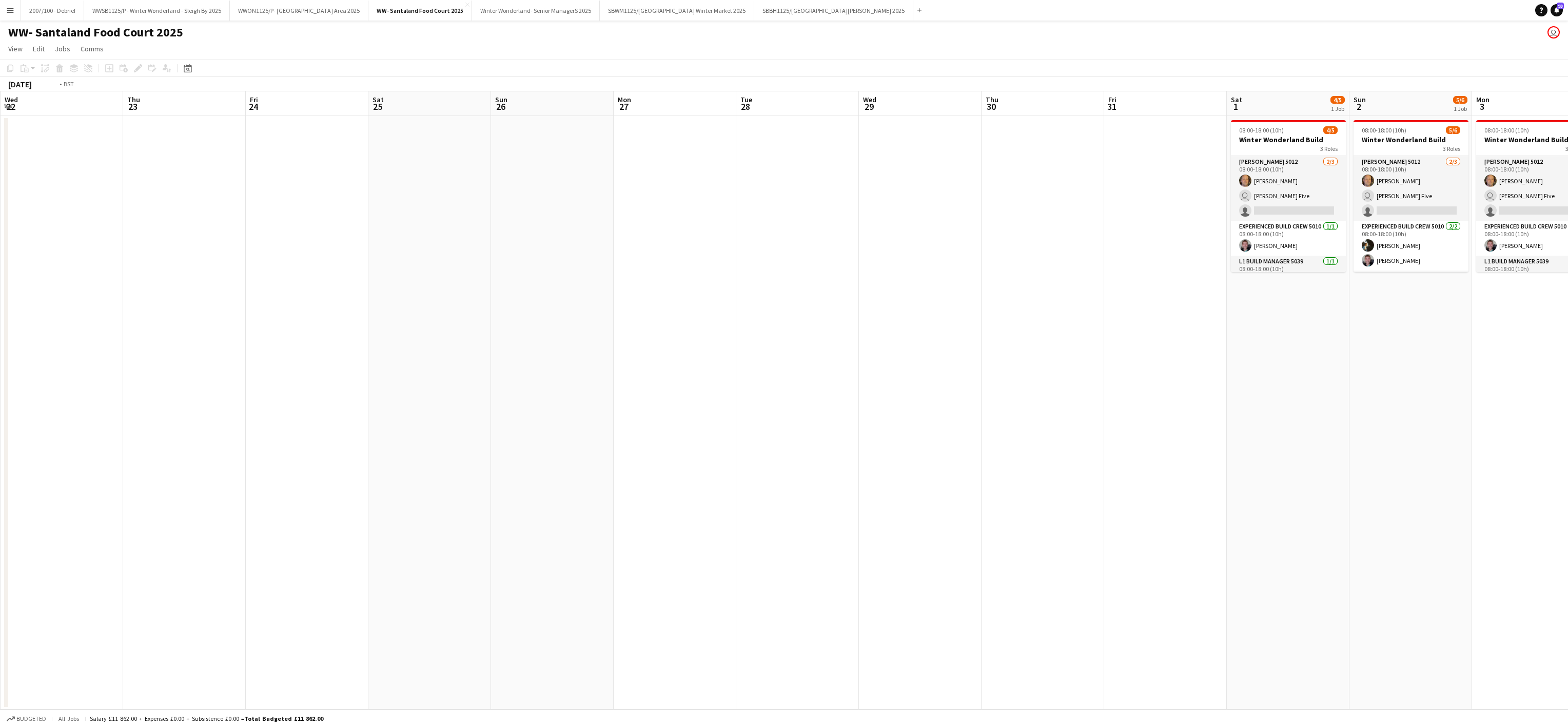
drag, startPoint x: 899, startPoint y: 404, endPoint x: 247, endPoint y: 392, distance: 652.1
click at [255, 392] on app-calendar-viewport "Sun 19 Mon 20 Tue 21 Wed 22 Thu 23 Fri 24 Sat 25 Sun 26 Mon 27 Tue 28 Wed 29 Th…" at bounding box center [784, 400] width 1568 height 618
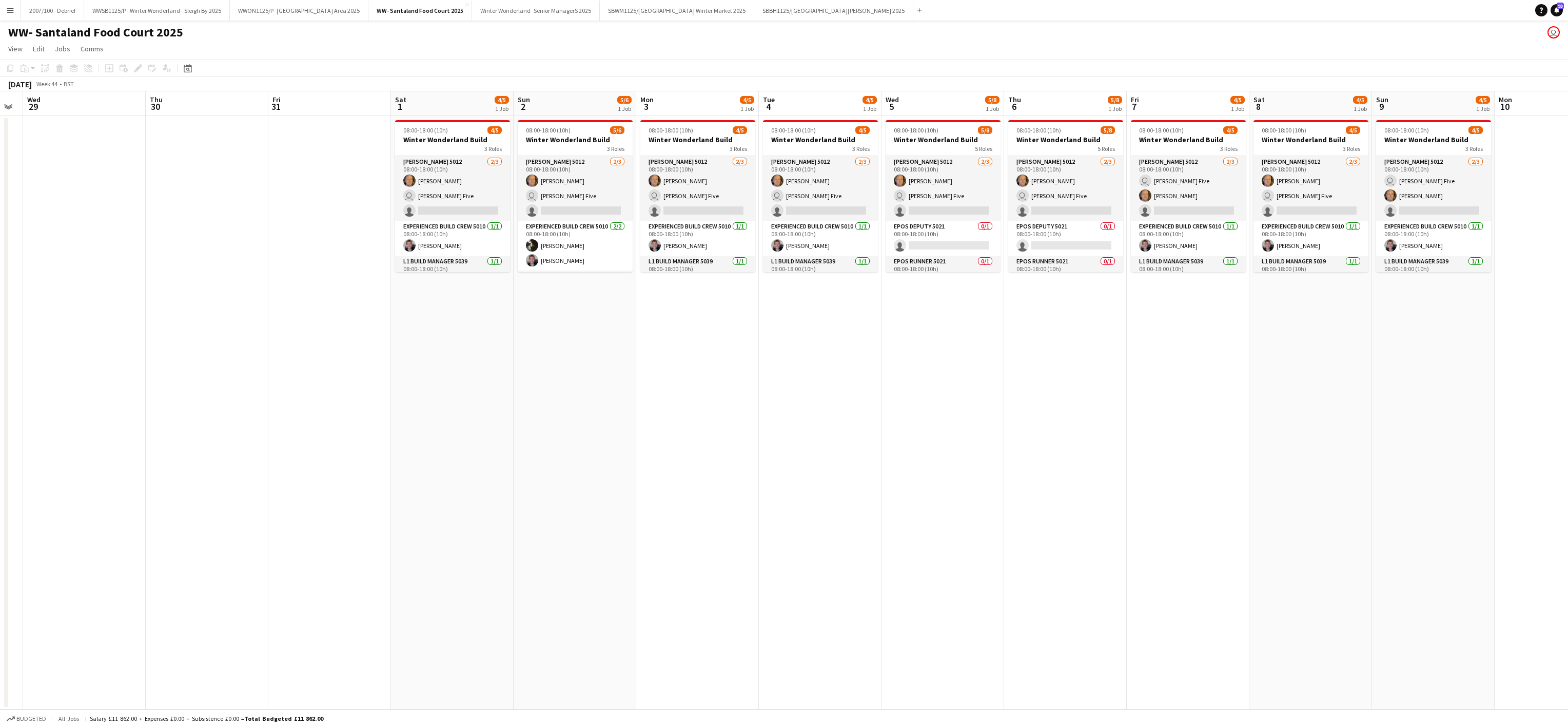
drag, startPoint x: 698, startPoint y: 516, endPoint x: 1088, endPoint y: 722, distance: 441.1
click at [95, 412] on app-calendar-viewport "Sun 26 Mon 27 Tue 28 Wed 29 Thu 30 Fri 31 Sat 1 4/5 1 Job Sun 2 5/6 1 Job Mon 3…" at bounding box center [784, 400] width 1568 height 618
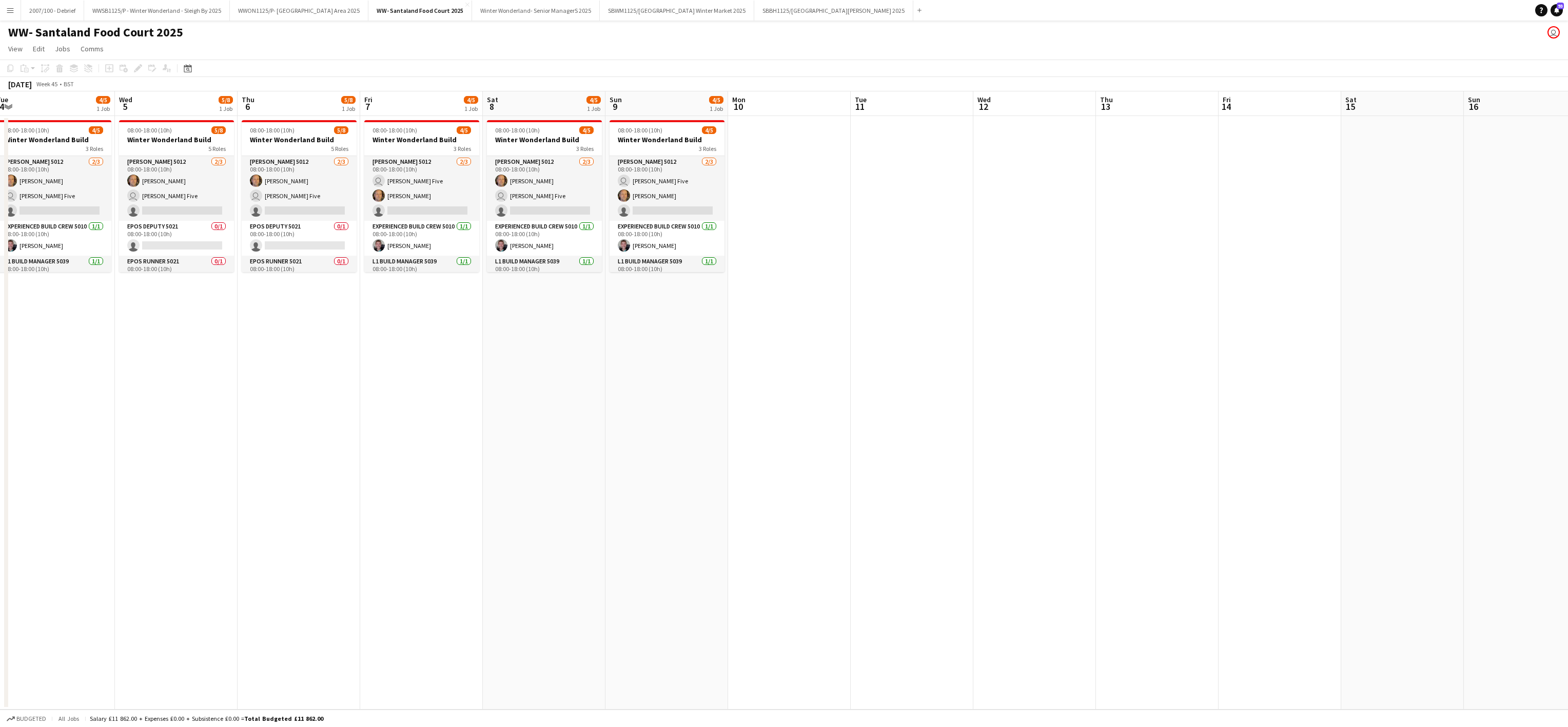
drag, startPoint x: 981, startPoint y: 707, endPoint x: 908, endPoint y: 693, distance: 74.3
click at [103, 522] on app-board "WW- Santaland Food Court 2025 user View Day view expanded Day view collapsed Mo…" at bounding box center [784, 374] width 1568 height 706
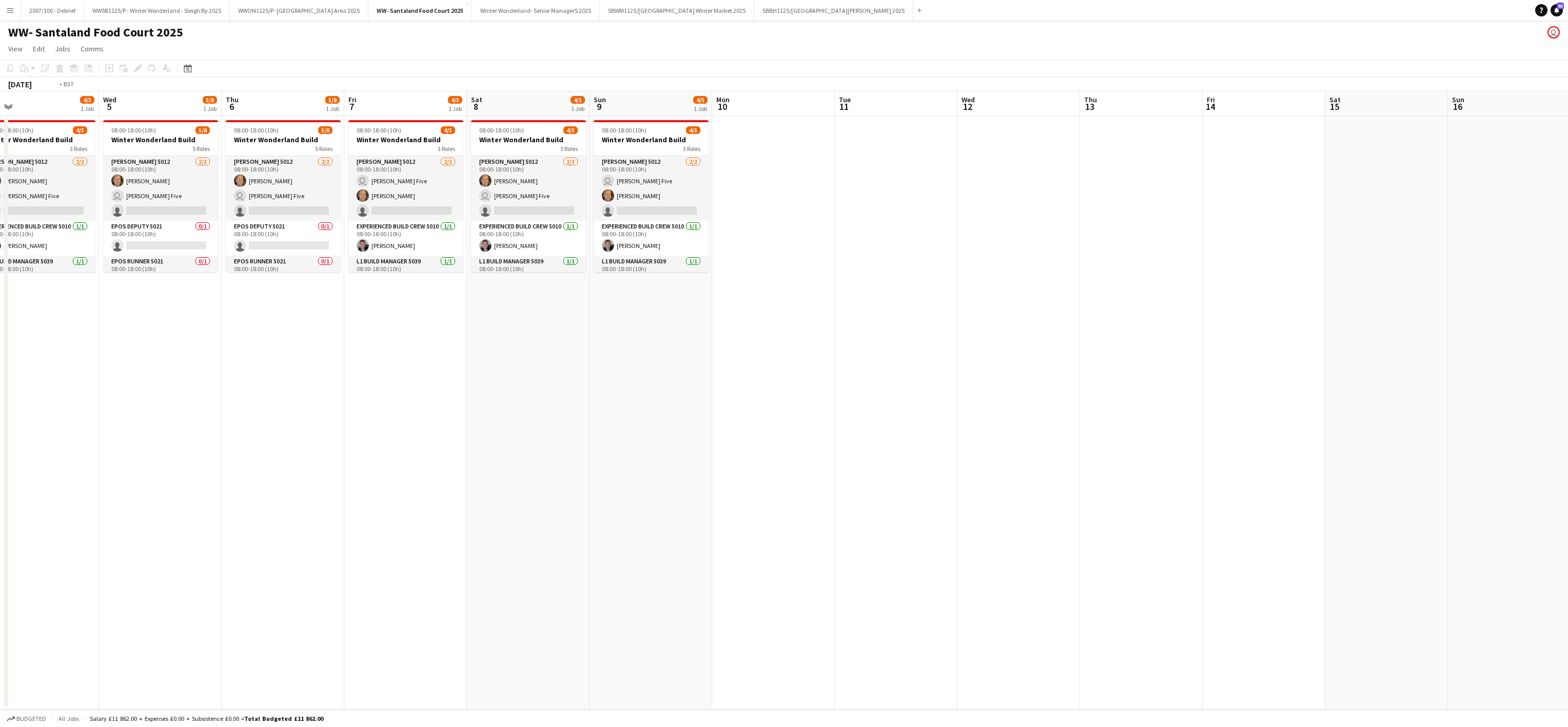
drag, startPoint x: 908, startPoint y: 693, endPoint x: 124, endPoint y: 530, distance: 800.8
click at [110, 528] on app-calendar-viewport "Sat 1 4/5 1 Job Sun 2 5/6 1 Job Mon 3 4/5 1 Job Tue 4 4/5 1 Job Wed 5 5/8 1 Job…" at bounding box center [784, 400] width 1568 height 618
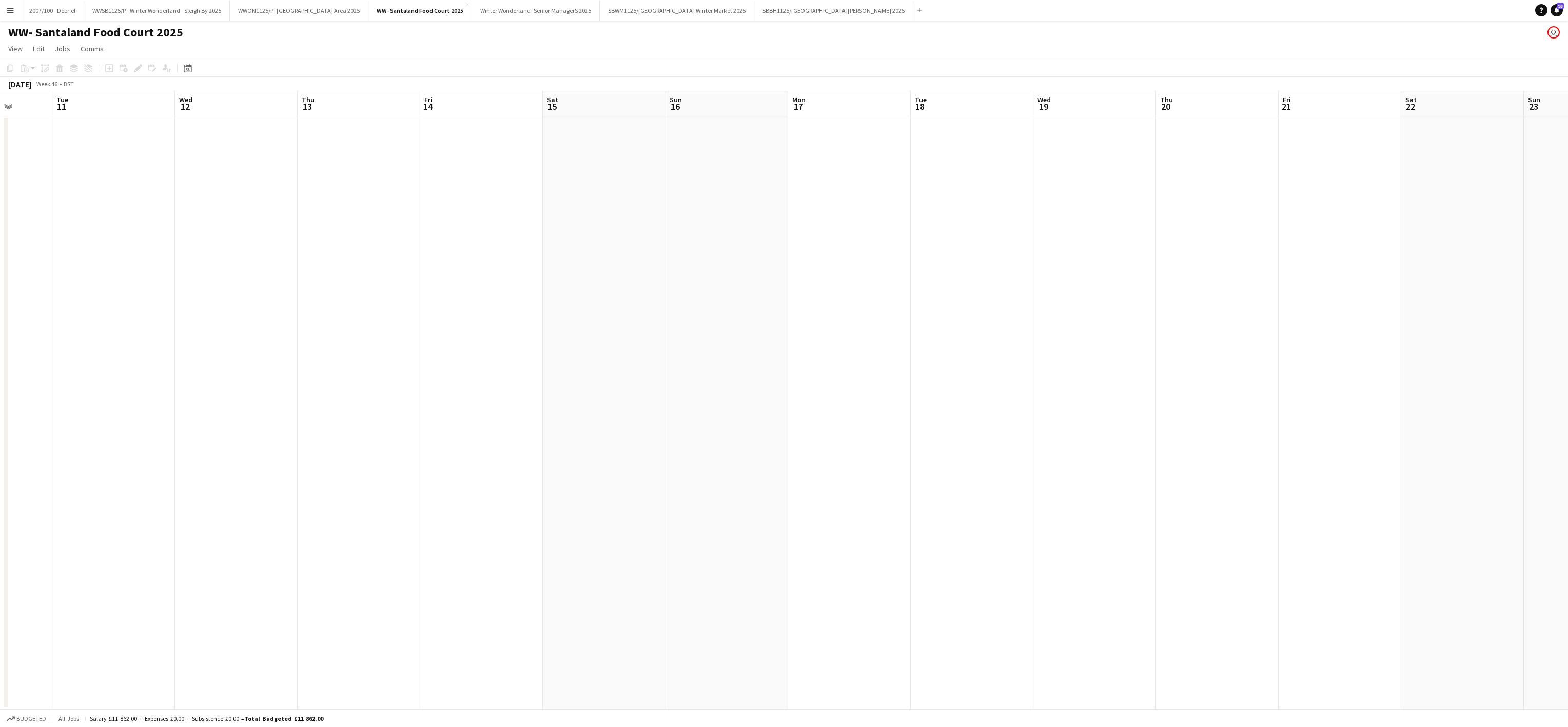
scroll to position [0, 254]
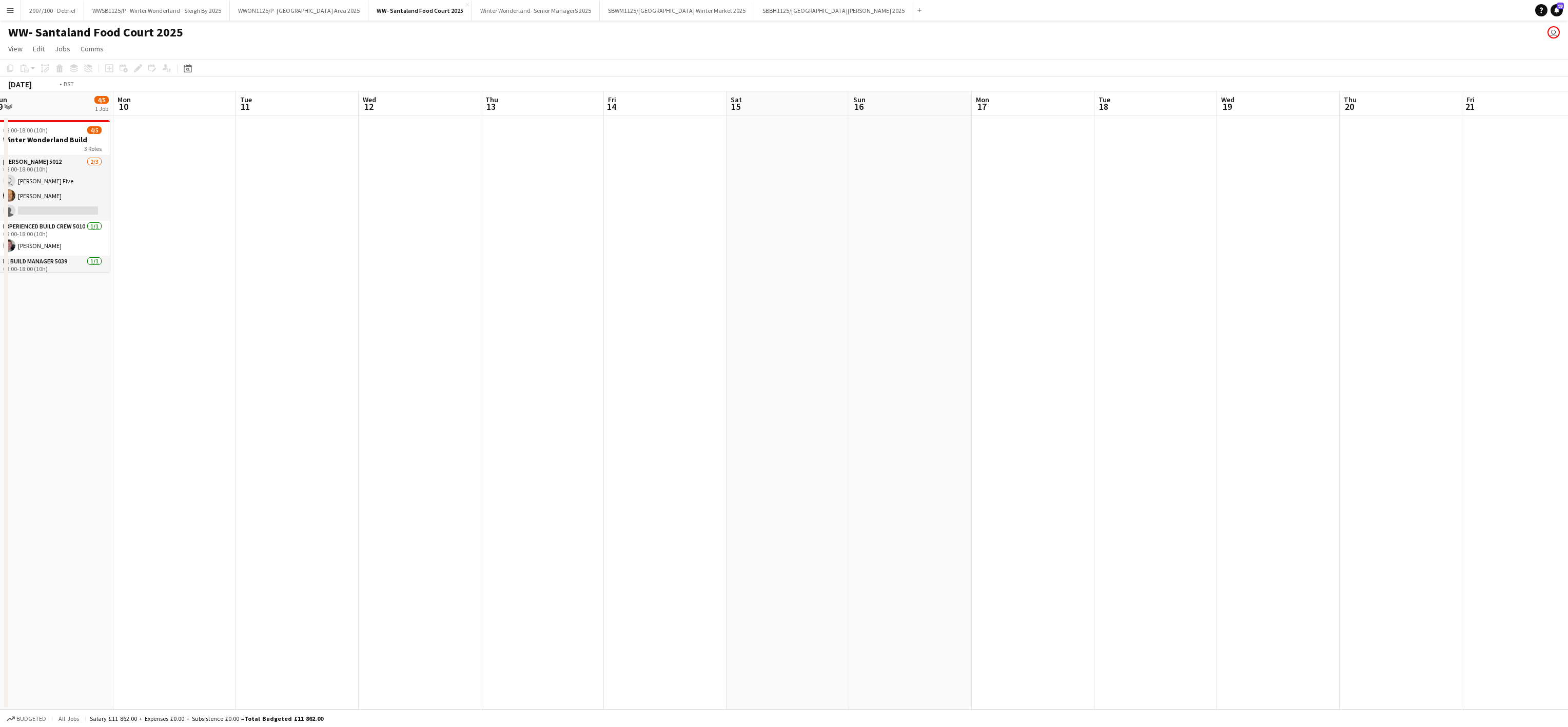
drag, startPoint x: 1011, startPoint y: 497, endPoint x: 0, endPoint y: 387, distance: 1017.0
click at [0, 387] on html "Menu Boards Boards Boards All jobs Status Workforce Workforce My Workforce Recr…" at bounding box center [784, 364] width 1568 height 727
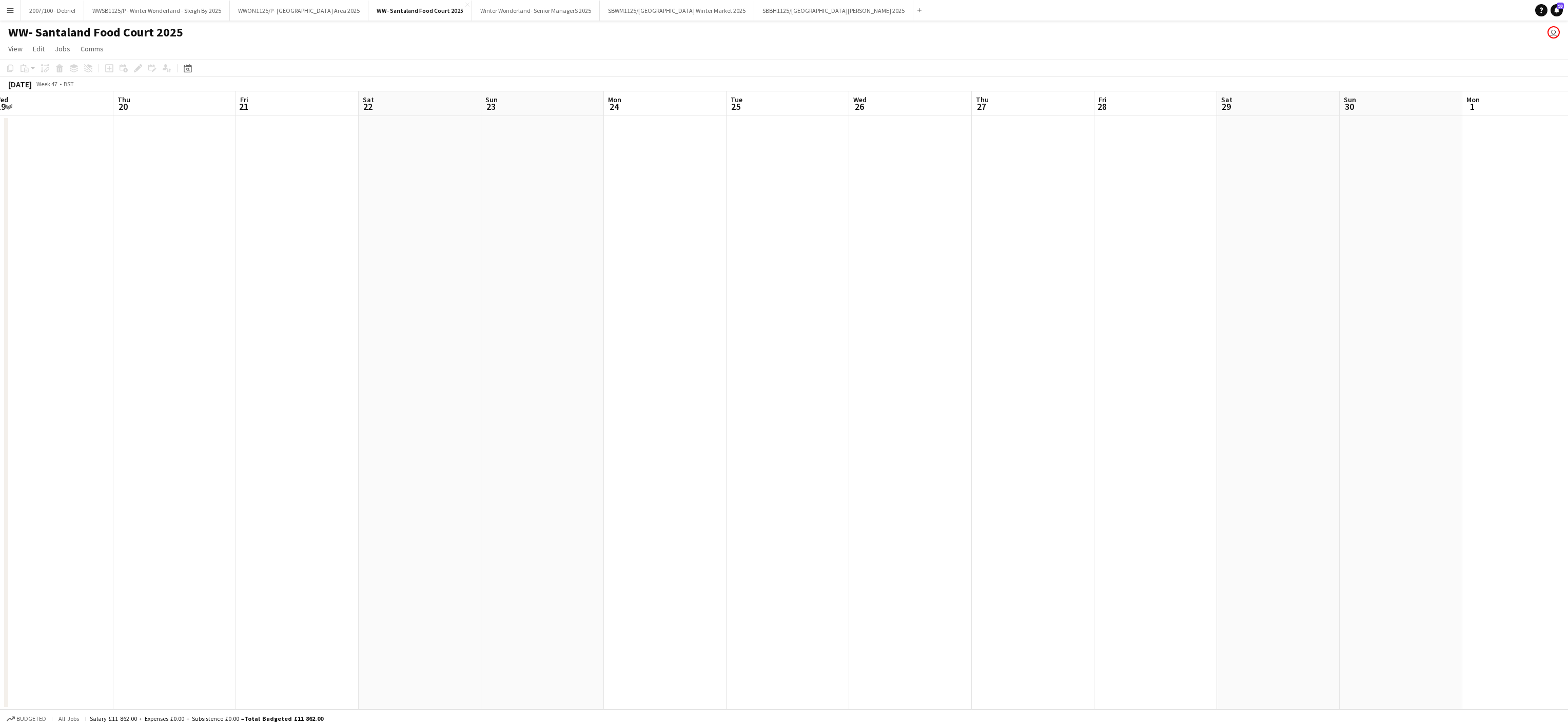
click at [993, 712] on div "Budgeted All jobs Salary £11 862.00 + Expenses £0.00 + Subsistence £0.00 = Tota…" at bounding box center [784, 718] width 1568 height 18
click at [720, 200] on app-date-cell at bounding box center [665, 413] width 122 height 593
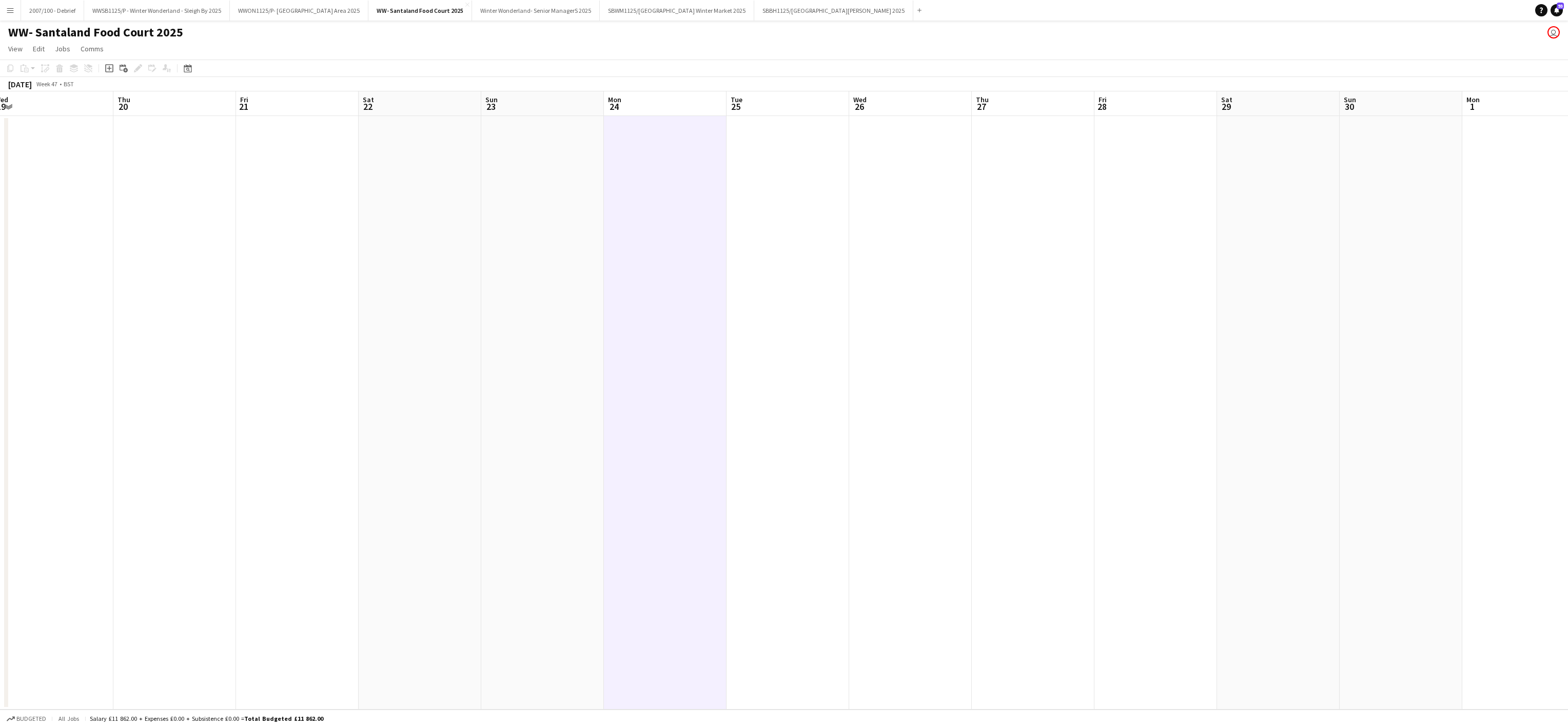
click at [260, 210] on app-date-cell at bounding box center [297, 413] width 122 height 593
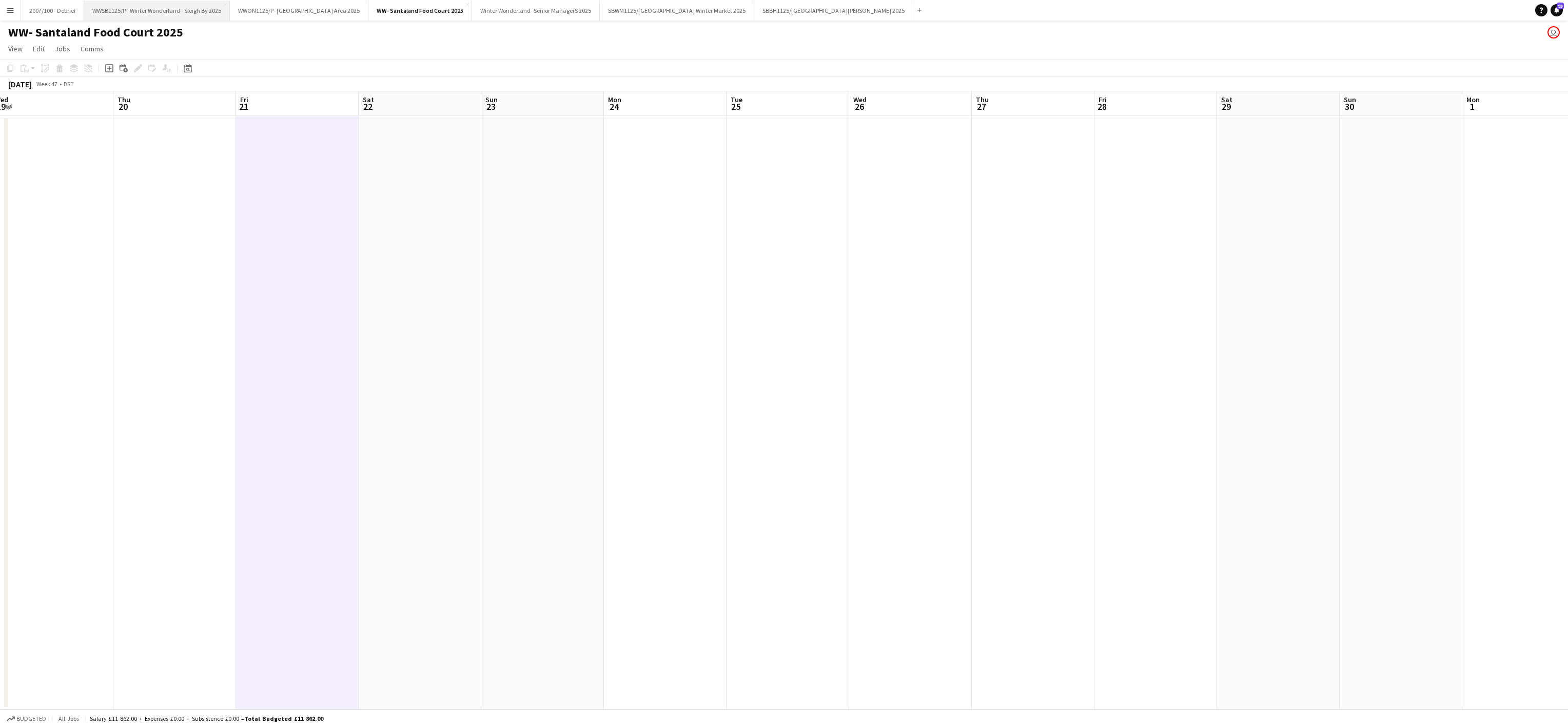
click at [183, 7] on button "WWSB1125/P - Winter Wonderland - Sleigh By 2025 Close" at bounding box center [156, 10] width 145 height 20
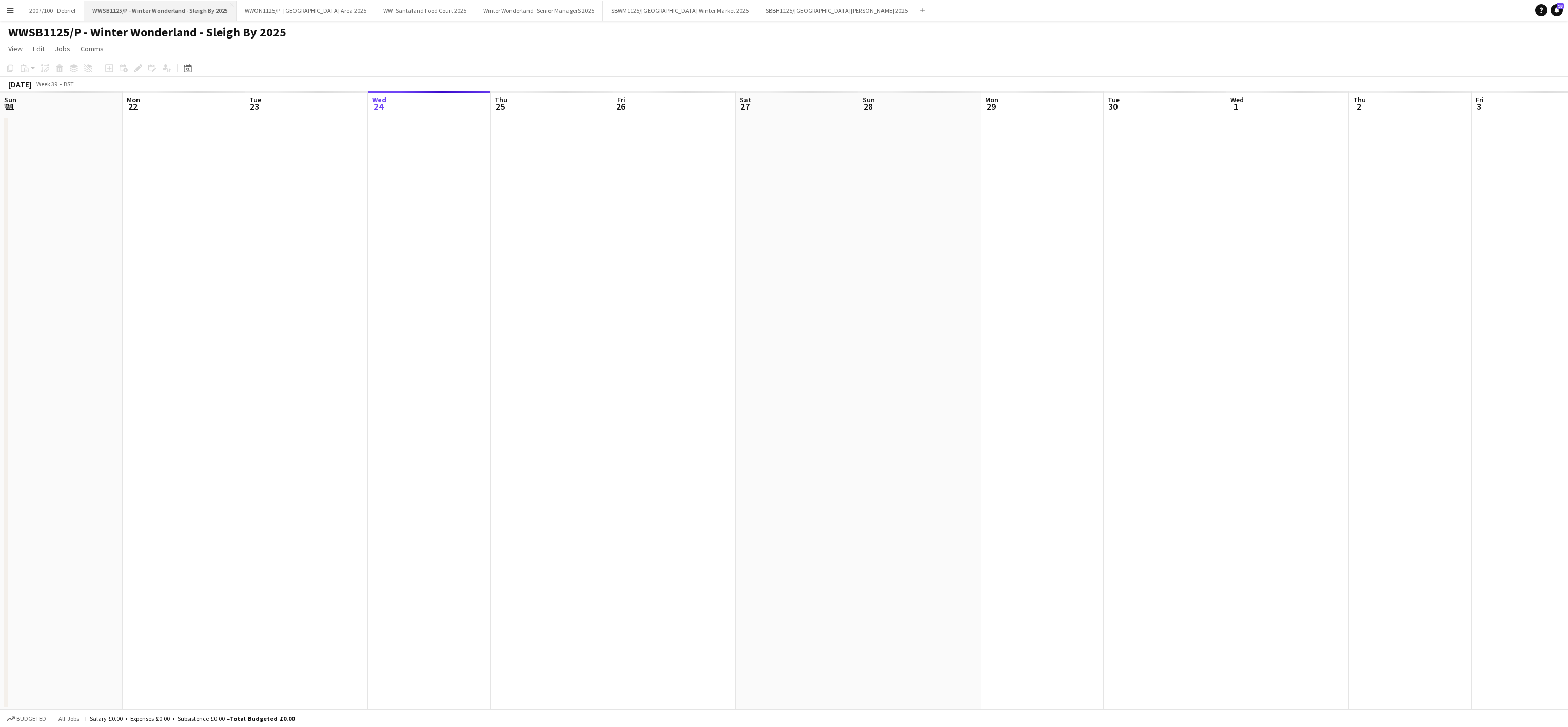
scroll to position [0, 245]
click at [253, 263] on app-date-cell at bounding box center [306, 413] width 122 height 593
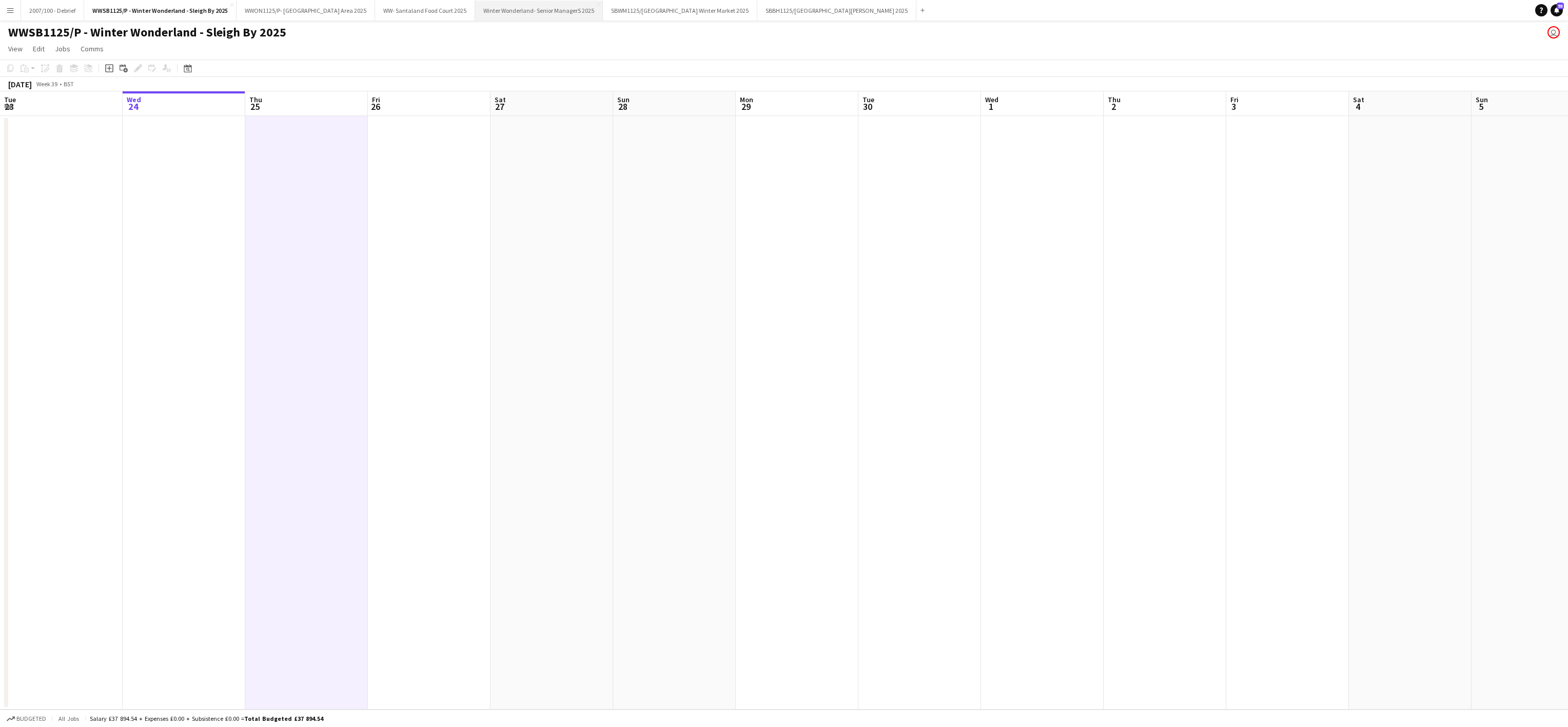
click at [560, 15] on button "Winter Wonderland- Senior ManagerS 2025 Close" at bounding box center [539, 10] width 128 height 20
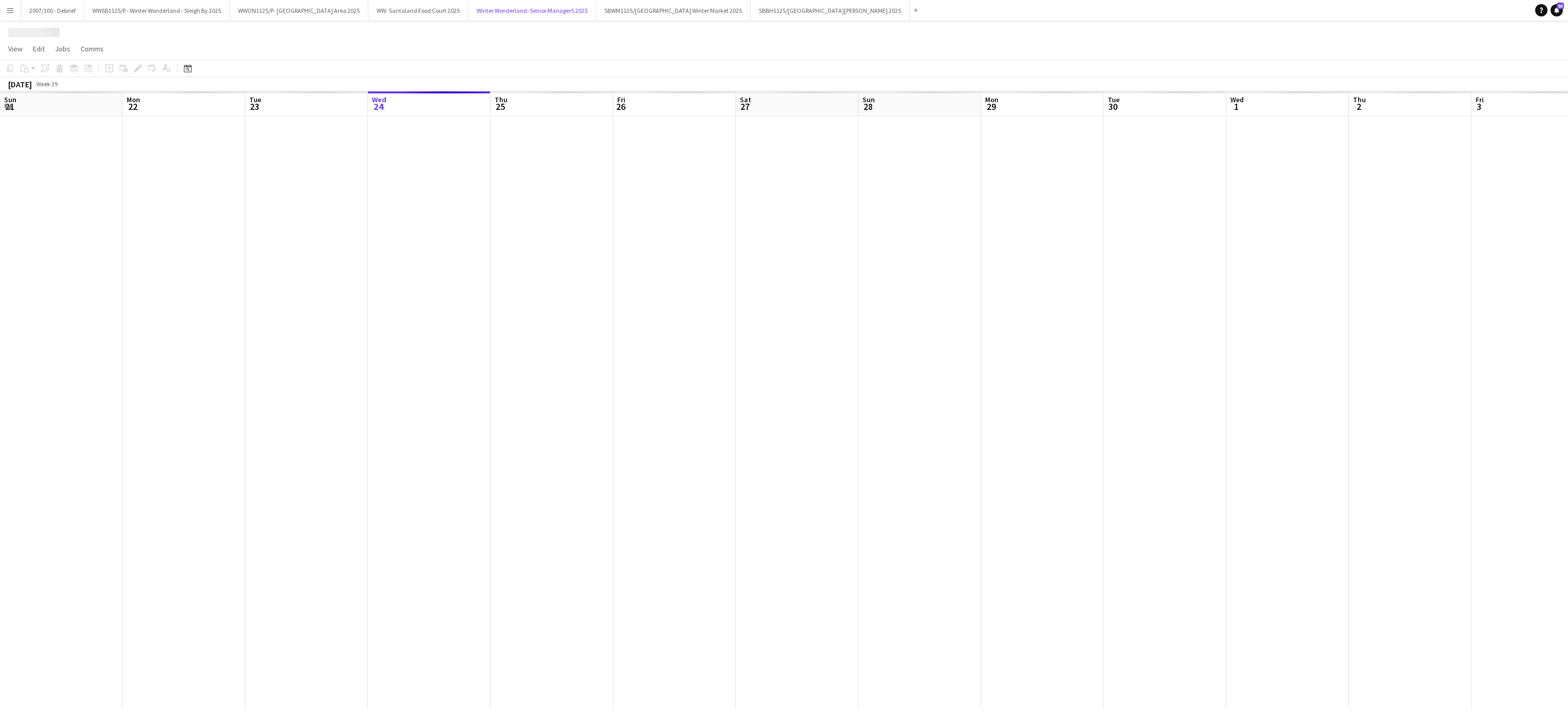
scroll to position [0, 245]
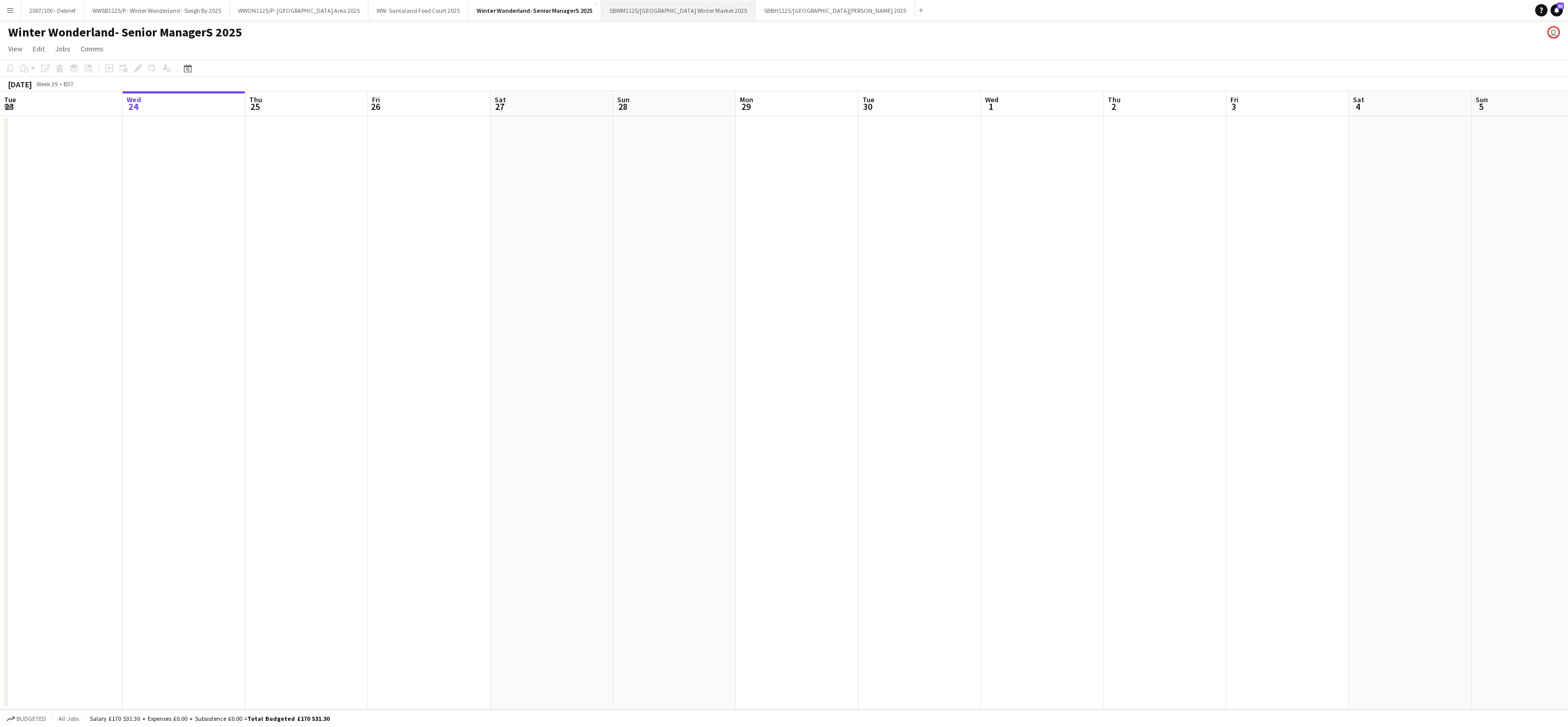
click at [662, 15] on button "SBWM1125/[GEOGRAPHIC_DATA] Winter Market 2025 Close" at bounding box center [679, 10] width 155 height 20
drag, startPoint x: 603, startPoint y: 445, endPoint x: 929, endPoint y: 441, distance: 326.0
click at [521, 441] on app-calendar-viewport "Sun 21 Mon 22 Tue 23 Wed 24 Thu 25 Fri 26 Sat 27 Sun 28 Mon 29 Tue 30 Wed 1 Thu…" at bounding box center [784, 400] width 1568 height 618
drag, startPoint x: 1234, startPoint y: 480, endPoint x: 407, endPoint y: 402, distance: 830.7
click at [419, 395] on app-calendar-viewport "Sun 28 Mon 29 Tue 30 Wed 1 Thu 2 Fri 3 Sat 4 Sun 5 Mon 6 Tue 7 Wed 8 Thu 9 Fri …" at bounding box center [784, 400] width 1568 height 618
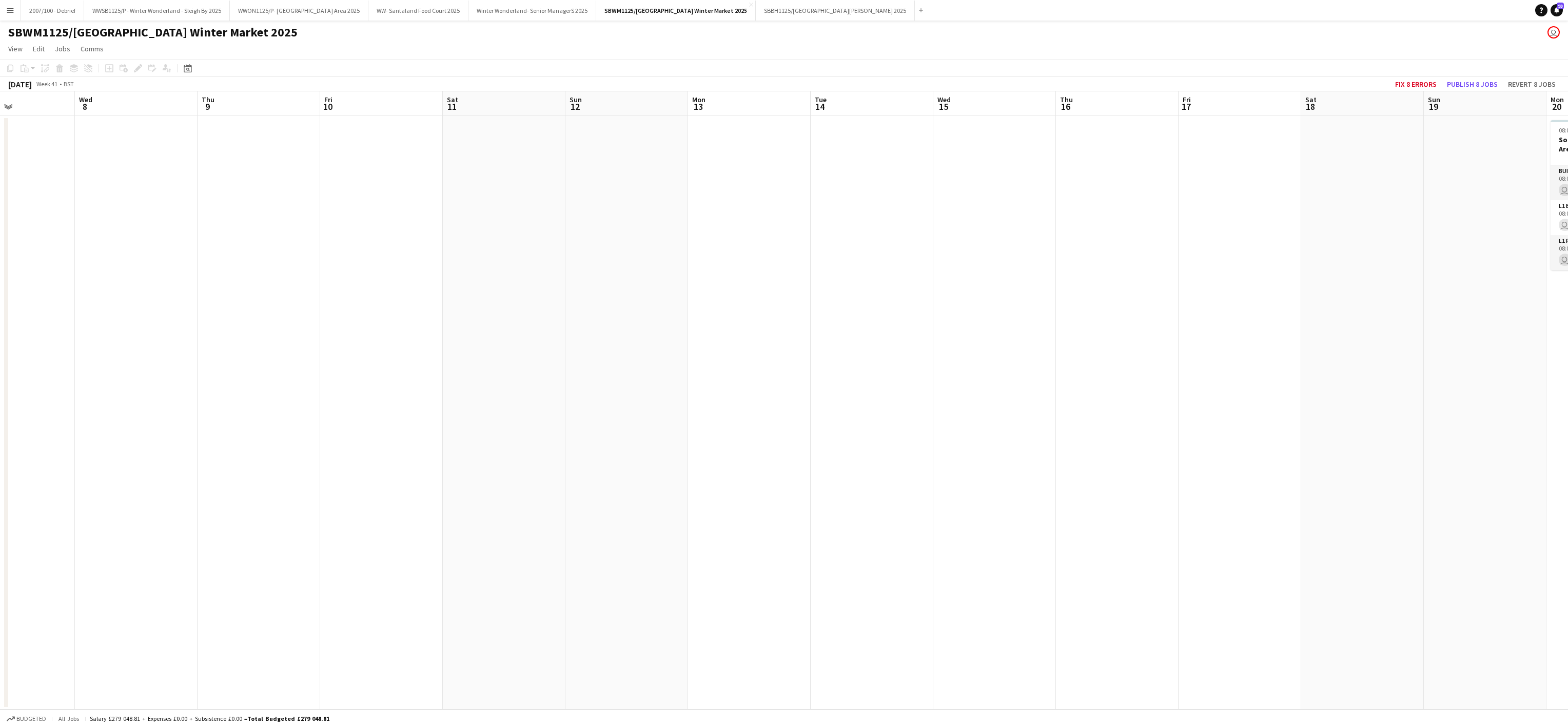
drag, startPoint x: 542, startPoint y: 398, endPoint x: 1115, endPoint y: 432, distance: 574.0
click at [445, 394] on app-calendar-viewport "Sat 4 Sun 5 Mon 6 Tue 7 Wed 8 Thu 9 Fri 10 Sat 11 Sun 12 Mon 13 Tue 14 Wed 15 T…" at bounding box center [784, 400] width 1568 height 618
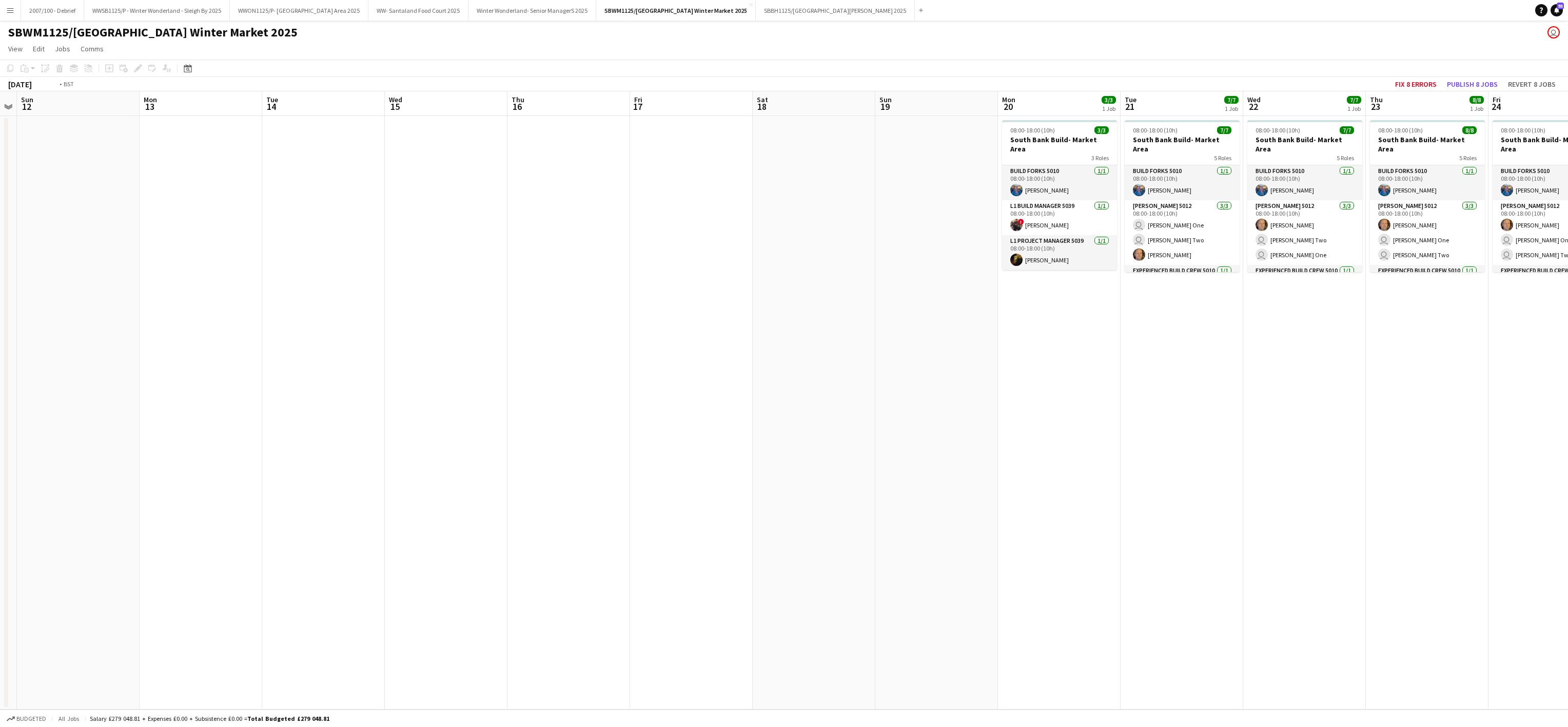
drag, startPoint x: 1115, startPoint y: 432, endPoint x: 737, endPoint y: 422, distance: 378.1
click at [554, 397] on app-calendar-viewport "Thu 9 Fri 10 Sat 11 Sun 12 Mon 13 Tue 14 Wed 15 Thu 16 Fri 17 Sat 18 Sun 19 Mon…" at bounding box center [784, 400] width 1568 height 618
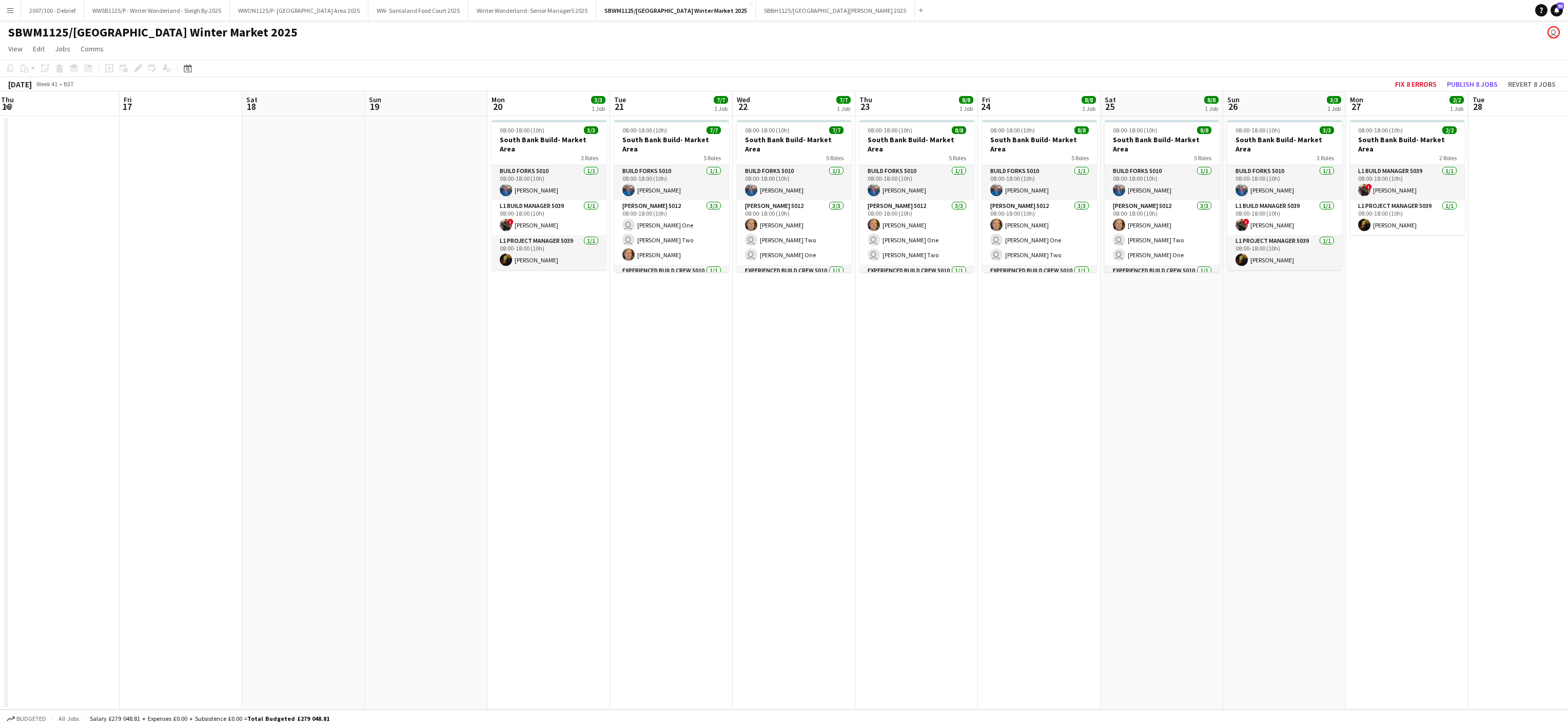
drag, startPoint x: 281, startPoint y: 349, endPoint x: 207, endPoint y: 361, distance: 75.0
click at [248, 348] on app-calendar-viewport "Mon 13 Tue 14 Wed 15 Thu 16 Fri 17 Sat 18 Sun 19 Mon 20 3/3 1 Job Tue 21 7/7 1 …" at bounding box center [784, 400] width 1568 height 618
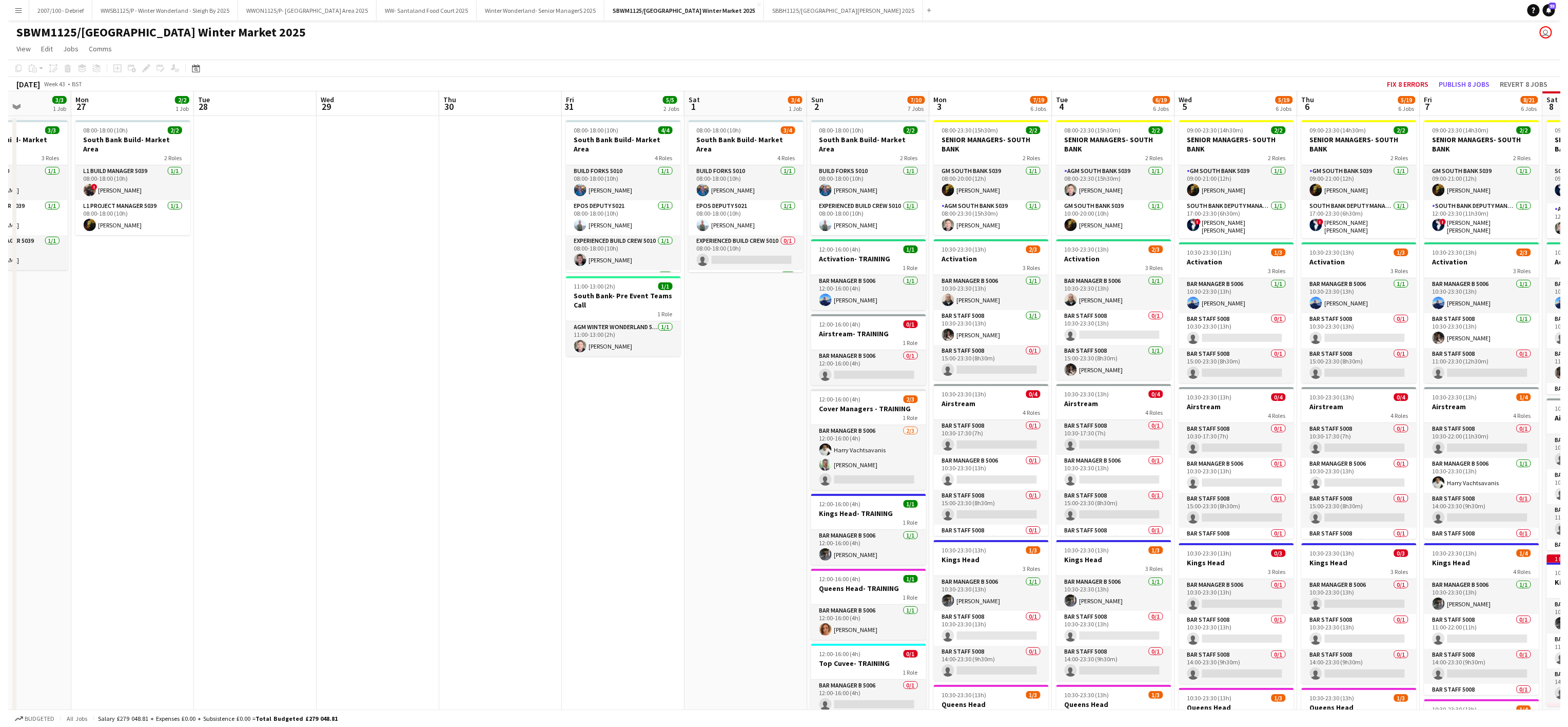
scroll to position [0, 351]
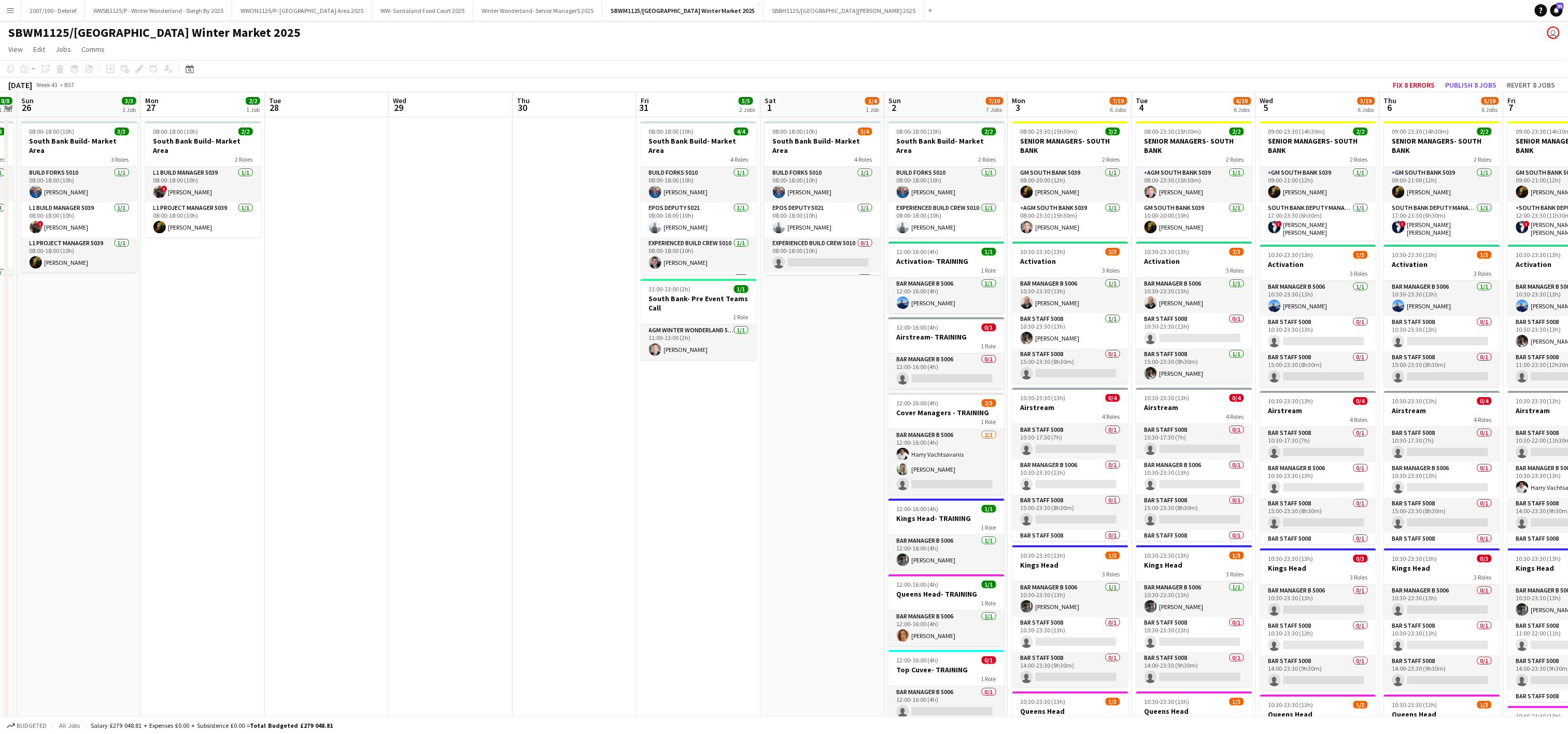
drag, startPoint x: 1449, startPoint y: 477, endPoint x: 709, endPoint y: 491, distance: 740.1
click at [709, 491] on app-calendar-viewport "Thu 23 8/8 1 Job Fri 24 8/8 1 Job Sat 25 8/8 1 Job Sun 26 3/3 1 Job Mon 27 2/2 …" at bounding box center [784, 569] width 1568 height 955
click at [871, 10] on button "SBBH1125/P [GEOGRAPHIC_DATA][PERSON_NAME] 2025 Close" at bounding box center [844, 10] width 160 height 20
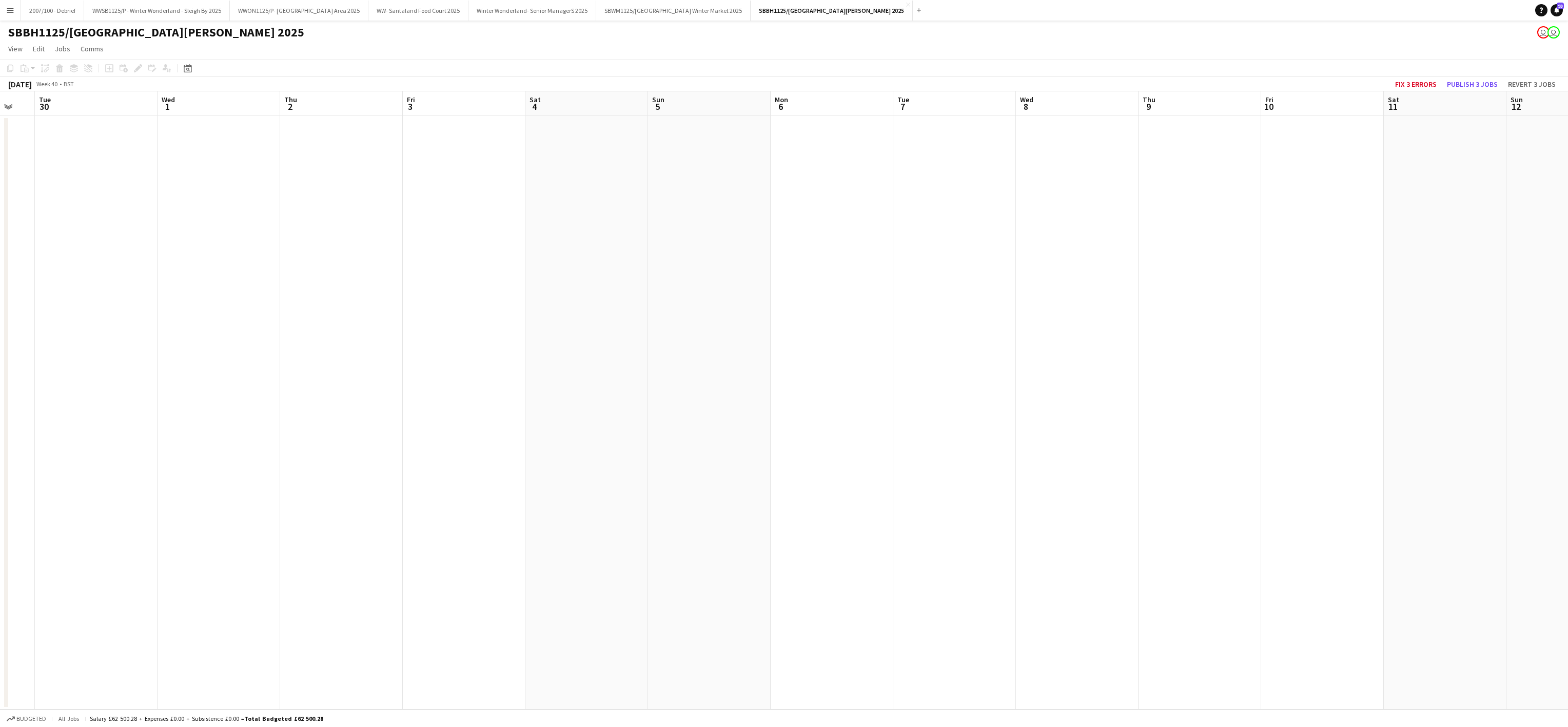
drag, startPoint x: 746, startPoint y: 297, endPoint x: 317, endPoint y: 328, distance: 430.1
click at [97, 356] on app-calendar-viewport "Sat 27 Sun 28 Mon 29 Tue 30 Wed 1 Thu 2 Fri 3 Sat 4 Sun 5 Mon 6 Tue 7 Wed 8 Thu…" at bounding box center [784, 400] width 1568 height 618
drag, startPoint x: 385, startPoint y: 311, endPoint x: 846, endPoint y: 262, distance: 463.6
click at [223, 304] on app-calendar-viewport "Fri 3 Sat 4 Sun 5 Mon 6 Tue 7 Wed 8 Thu 9 Fri 10 Sat 11 Sun 12 Mon 13 Tue 14 We…" at bounding box center [784, 400] width 1568 height 618
drag, startPoint x: 214, startPoint y: 214, endPoint x: 184, endPoint y: 214, distance: 30.0
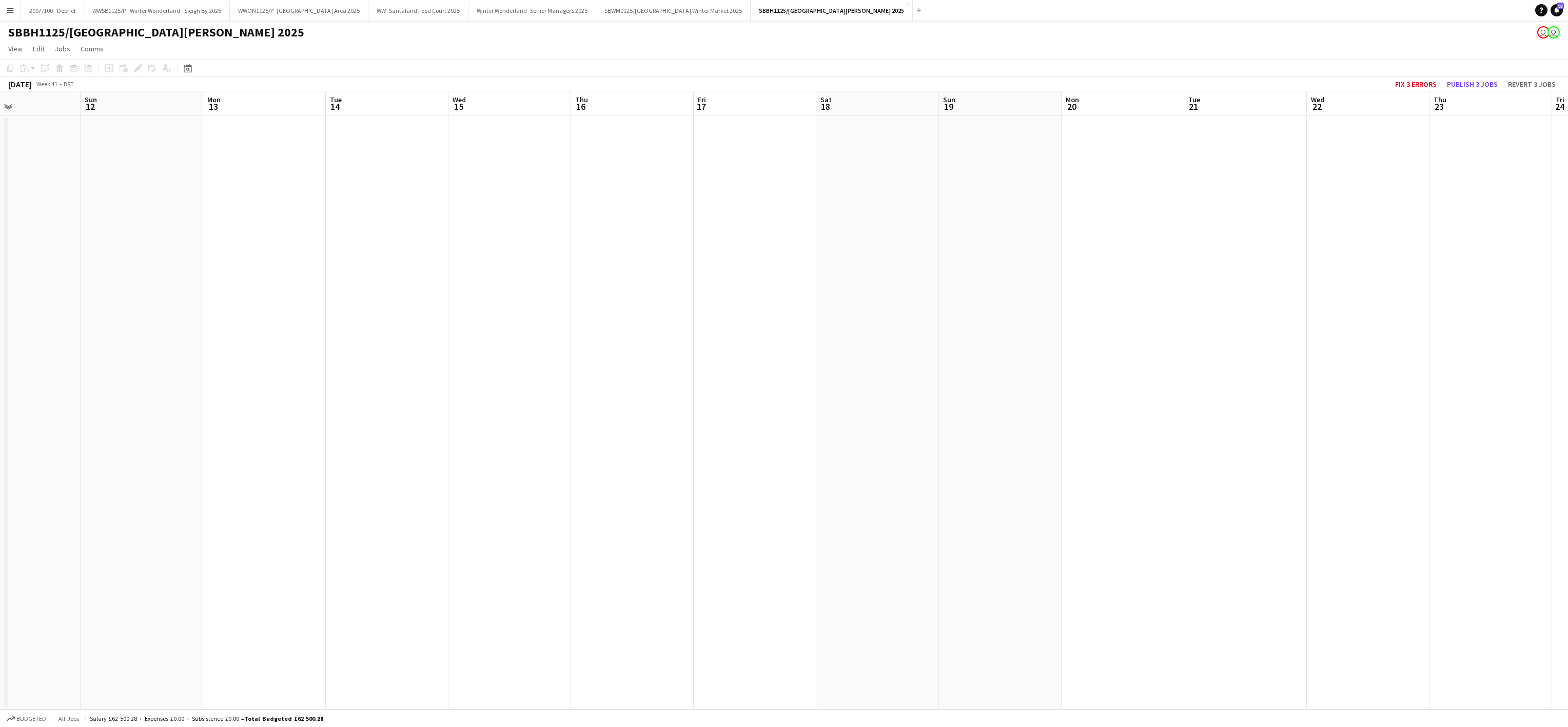
click at [184, 214] on app-calendar-viewport "Thu 9 Fri 10 Sat 11 Sun 12 Mon 13 Tue 14 Wed 15 Thu 16 Fri 17 Sat 18 Sun 19 Mon…" at bounding box center [784, 400] width 1568 height 618
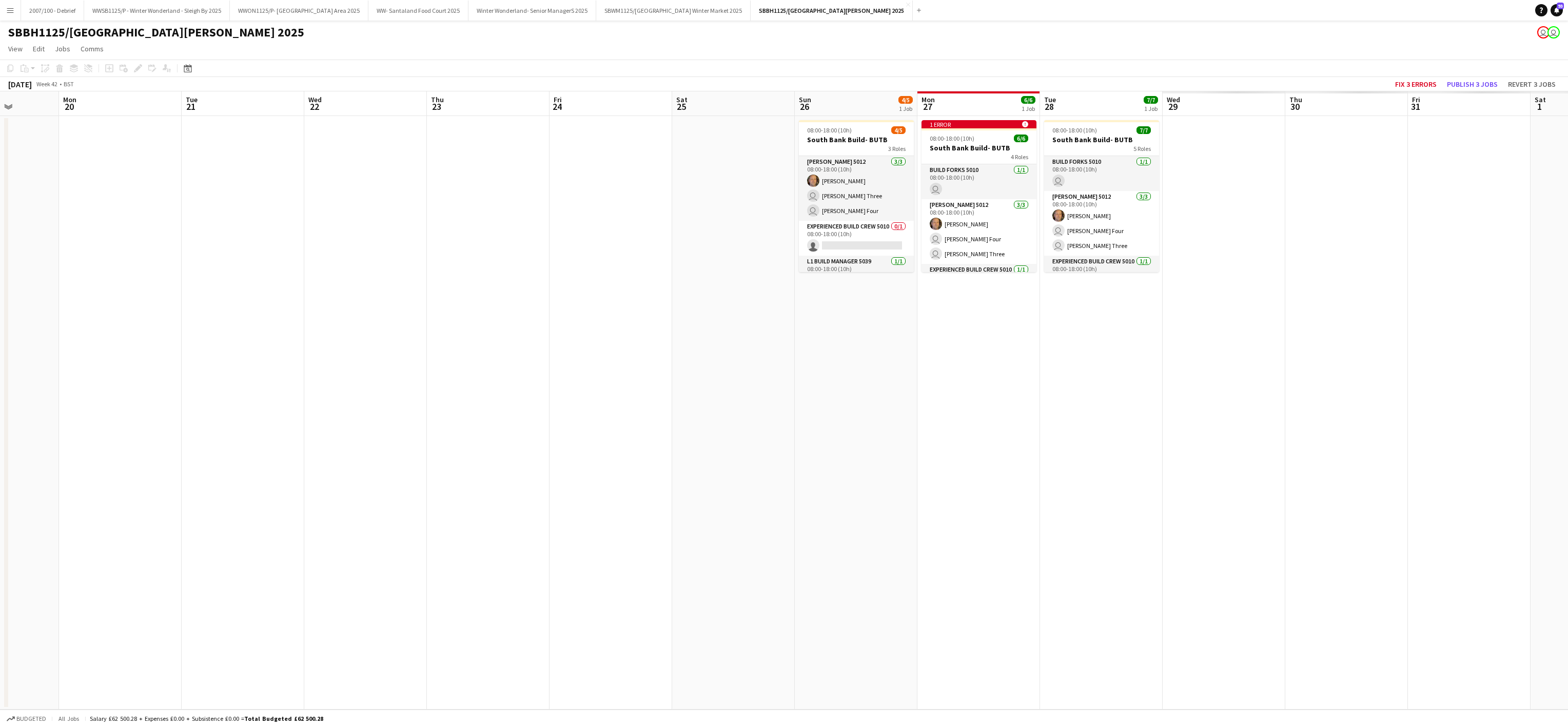
drag, startPoint x: 777, startPoint y: 259, endPoint x: 864, endPoint y: 295, distance: 94.2
click at [111, 250] on app-calendar-viewport "Thu 16 Fri 17 Sat 18 Sun 19 Mon 20 Tue 21 Wed 22 Thu 23 Fri 24 Sat 25 Sun 26 4/…" at bounding box center [784, 400] width 1568 height 618
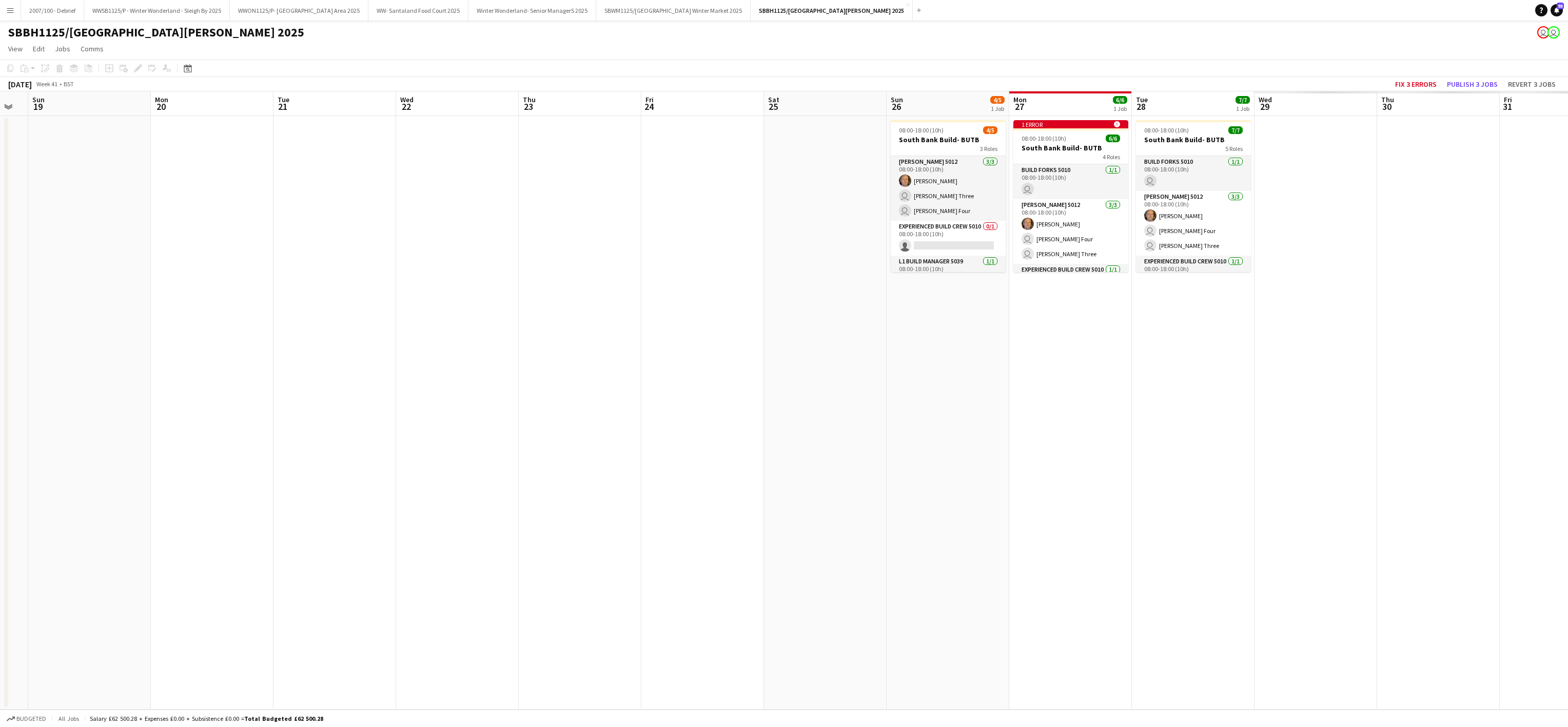
click at [90, 306] on app-calendar-viewport "Thu 16 Fri 17 Sat 18 Sun 19 Mon 20 Tue 21 Wed 22 Thu 23 Fri 24 Sat 25 Sun 26 4/…" at bounding box center [784, 400] width 1568 height 618
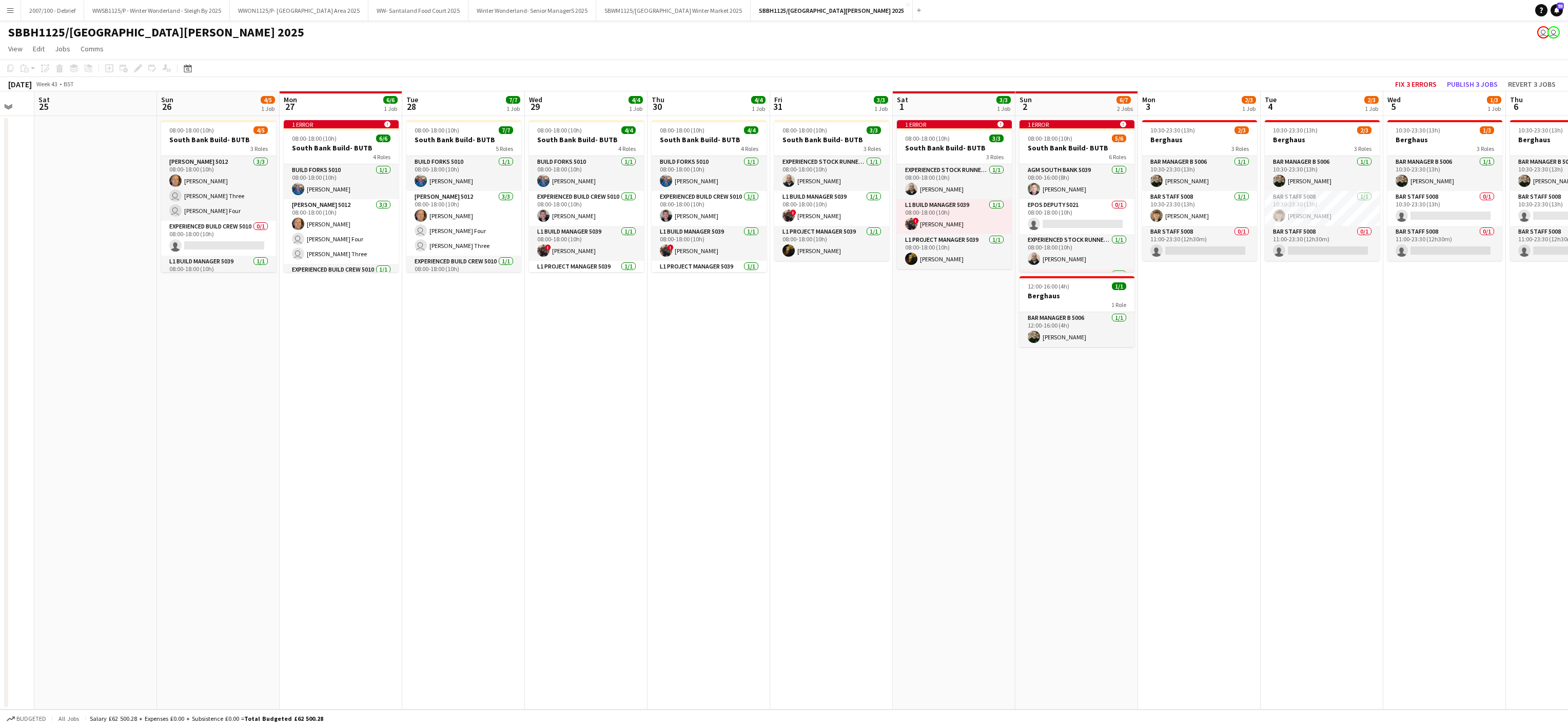
scroll to position [0, 220]
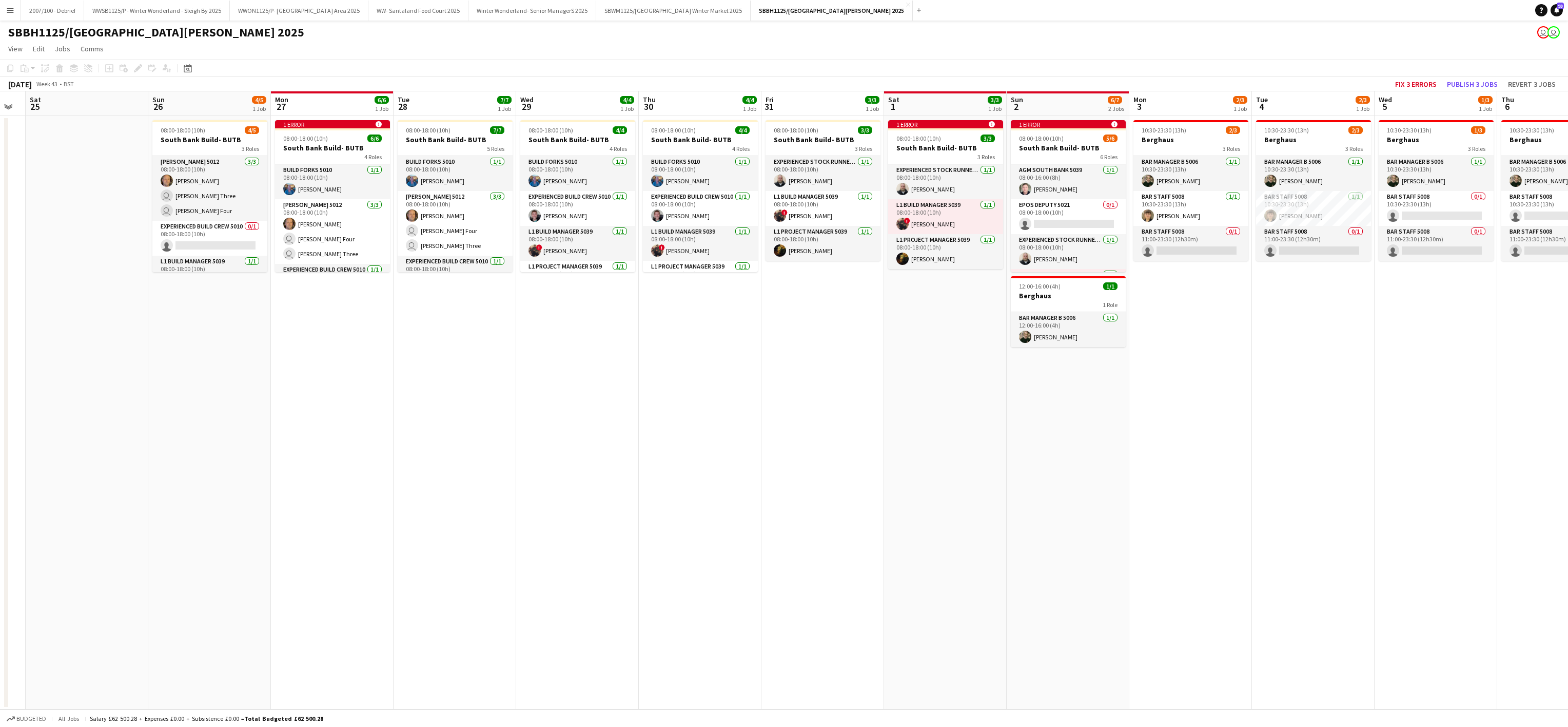
drag, startPoint x: 158, startPoint y: 477, endPoint x: 448, endPoint y: 509, distance: 291.8
click at [448, 509] on app-calendar-viewport "Thu 23 Fri 24 Sat 25 Sun 26 4/5 1 Job Mon 27 6/6 1 Job Tue 28 7/7 1 Job Wed 29 …" at bounding box center [784, 400] width 1568 height 618
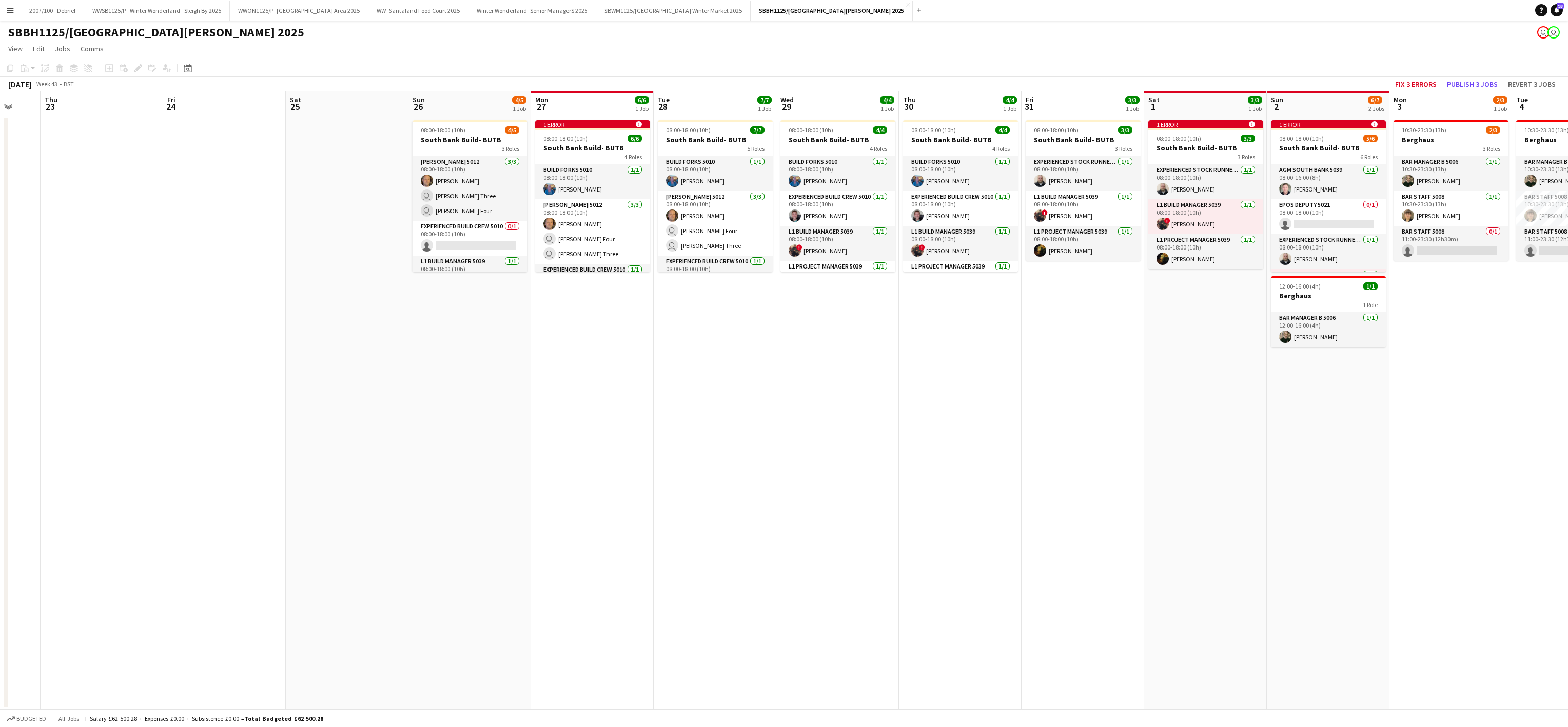
scroll to position [0, 356]
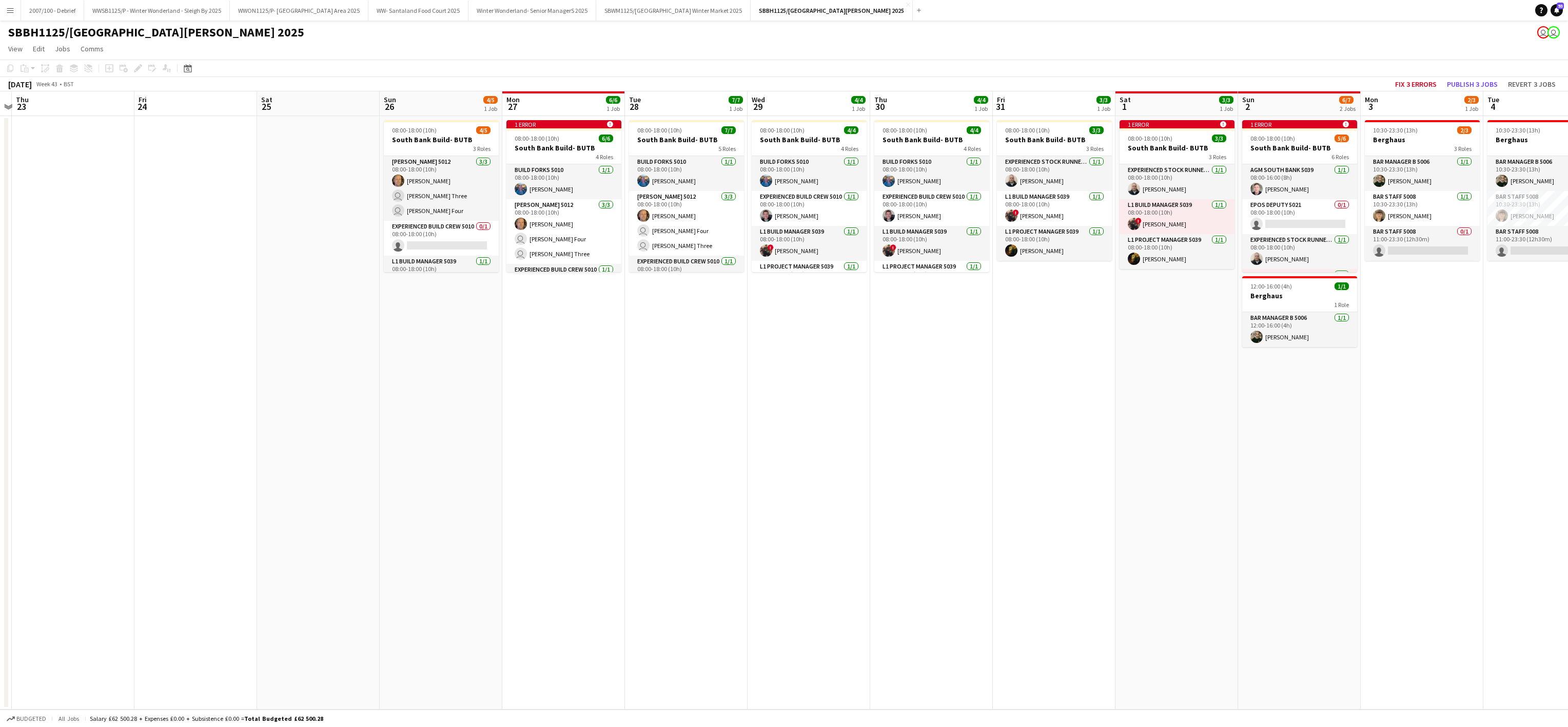
drag, startPoint x: 324, startPoint y: 393, endPoint x: 556, endPoint y: 400, distance: 232.1
click at [556, 400] on app-calendar-viewport "Mon 20 Tue 21 Wed 22 Thu 23 Fri 24 Sat 25 Sun 26 4/5 1 Job Mon 27 6/6 1 Job Tue…" at bounding box center [784, 400] width 1568 height 618
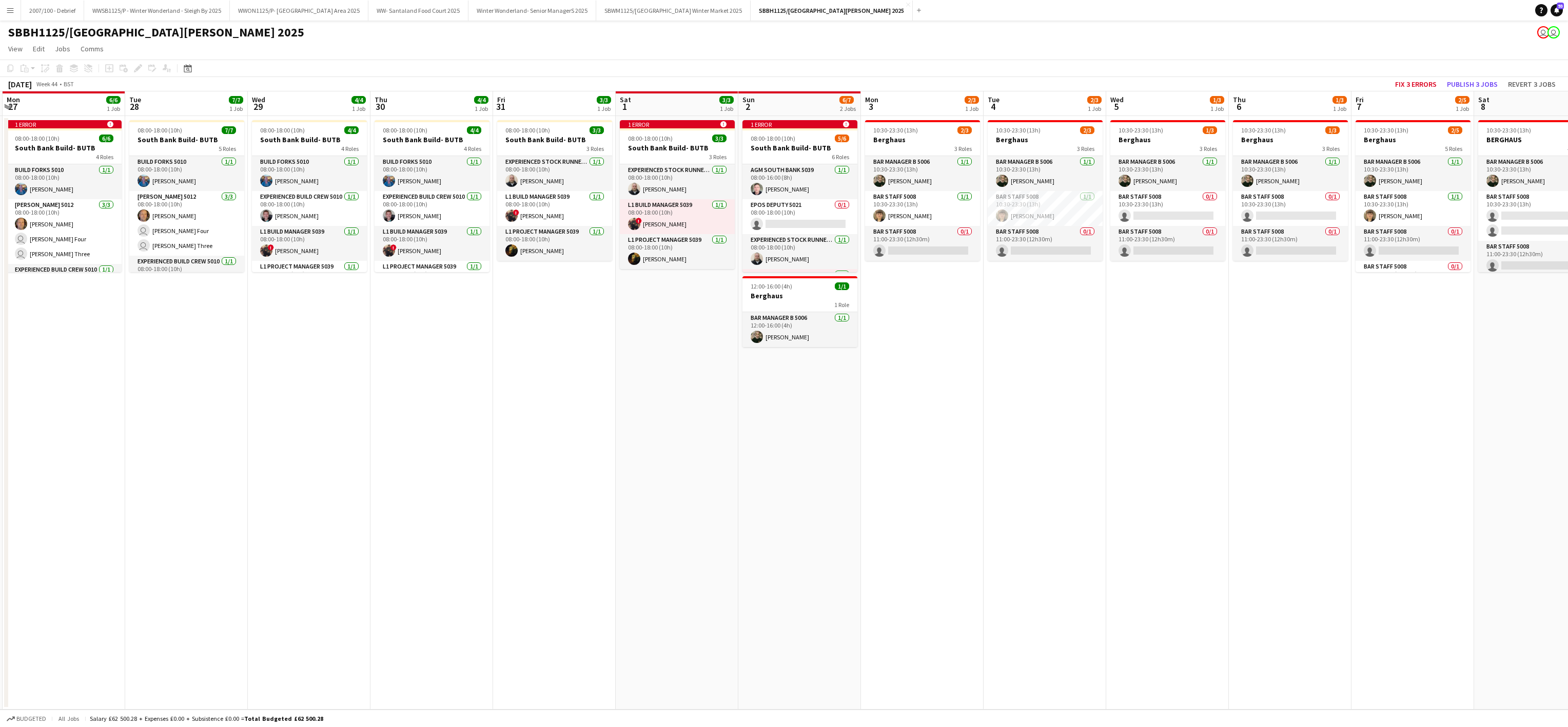
scroll to position [0, 386]
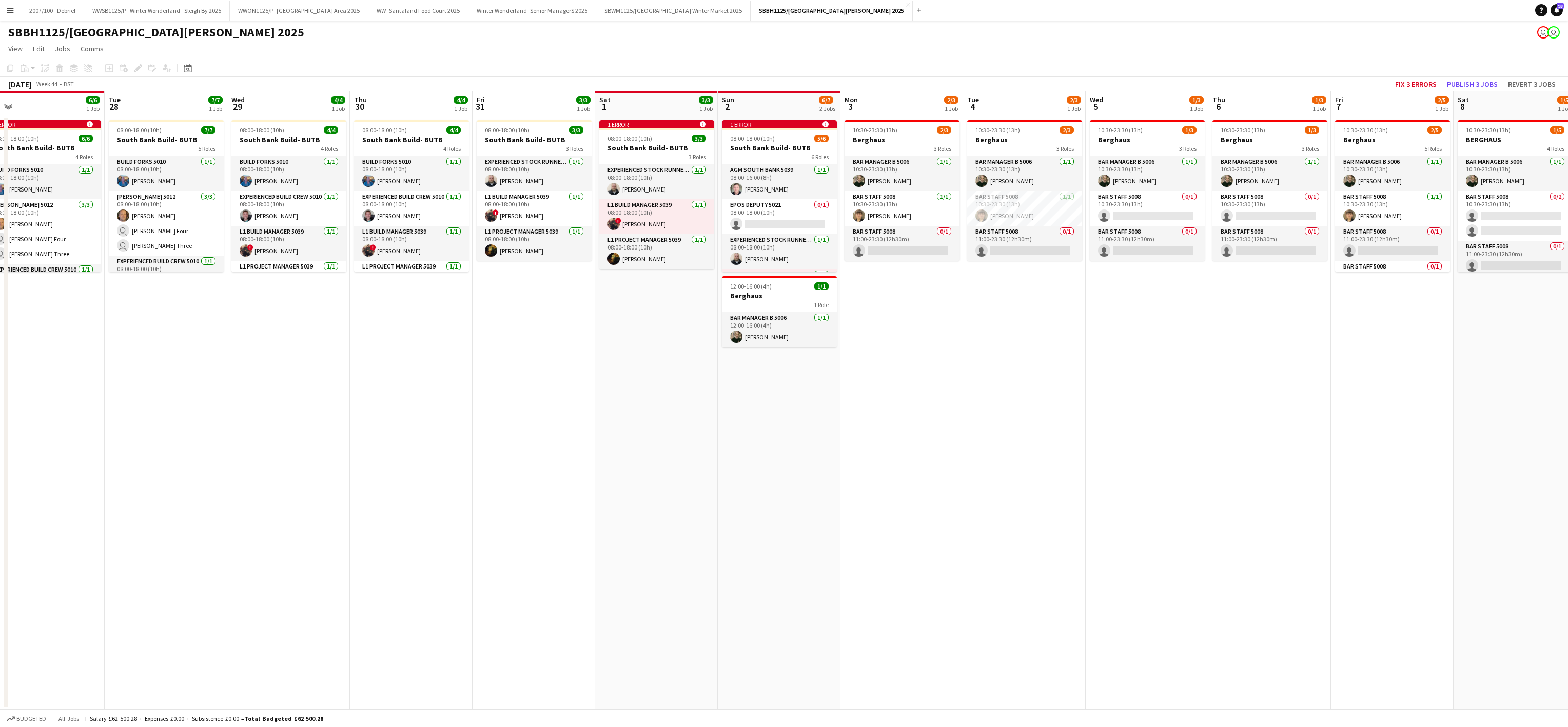
drag, startPoint x: 1104, startPoint y: 412, endPoint x: 584, endPoint y: 365, distance: 522.1
click at [584, 365] on app-calendar-viewport "Fri 24 Sat 25 Sun 26 4/5 1 Job Mon 27 6/6 1 Job Tue 28 7/7 1 Job Wed 29 4/4 1 J…" at bounding box center [784, 400] width 1568 height 618
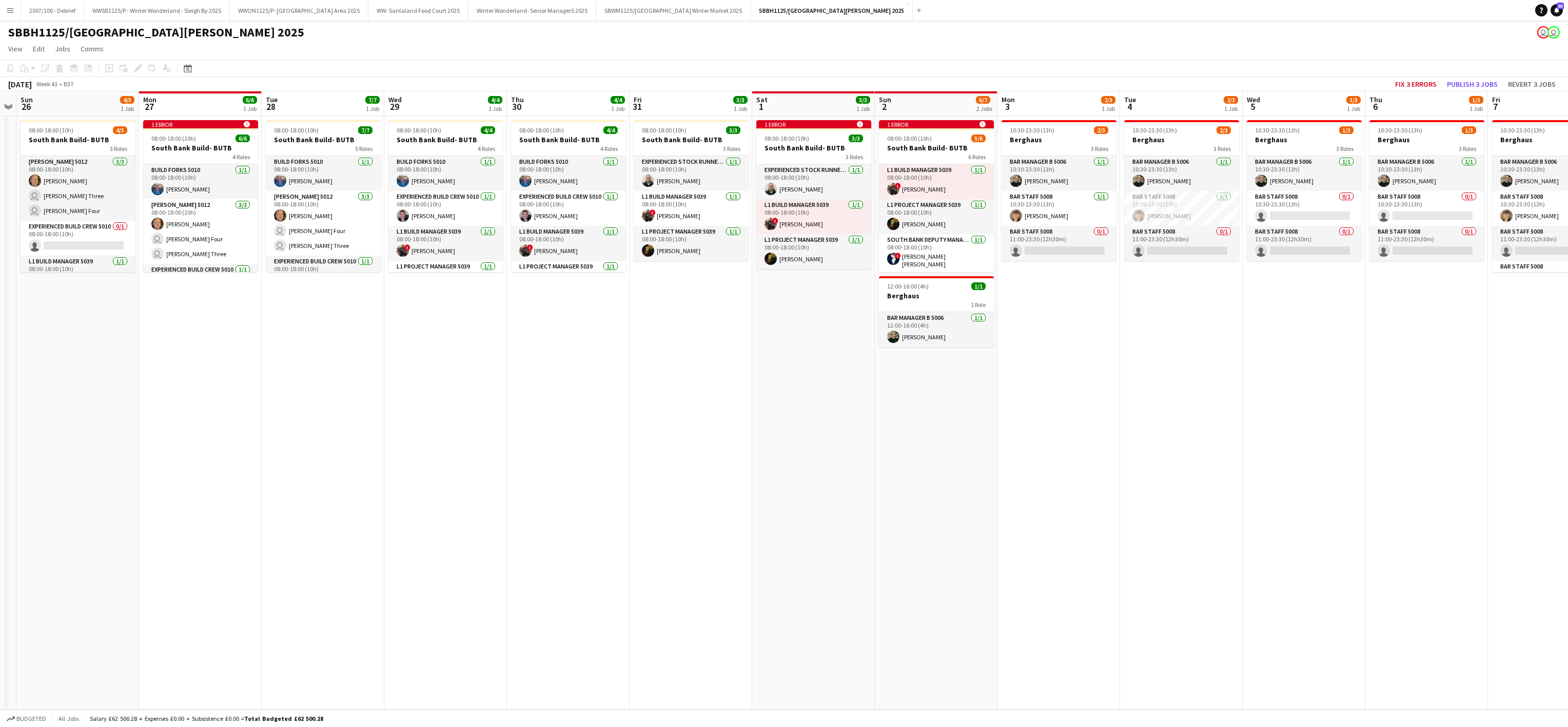
drag, startPoint x: 531, startPoint y: 459, endPoint x: 652, endPoint y: 462, distance: 121.0
click at [652, 462] on app-calendar-viewport "Fri 24 Sat 25 Sun 26 4/5 1 Job Mon 27 6/6 1 Job Tue 28 7/7 1 Job Wed 29 4/4 1 J…" at bounding box center [784, 400] width 1568 height 618
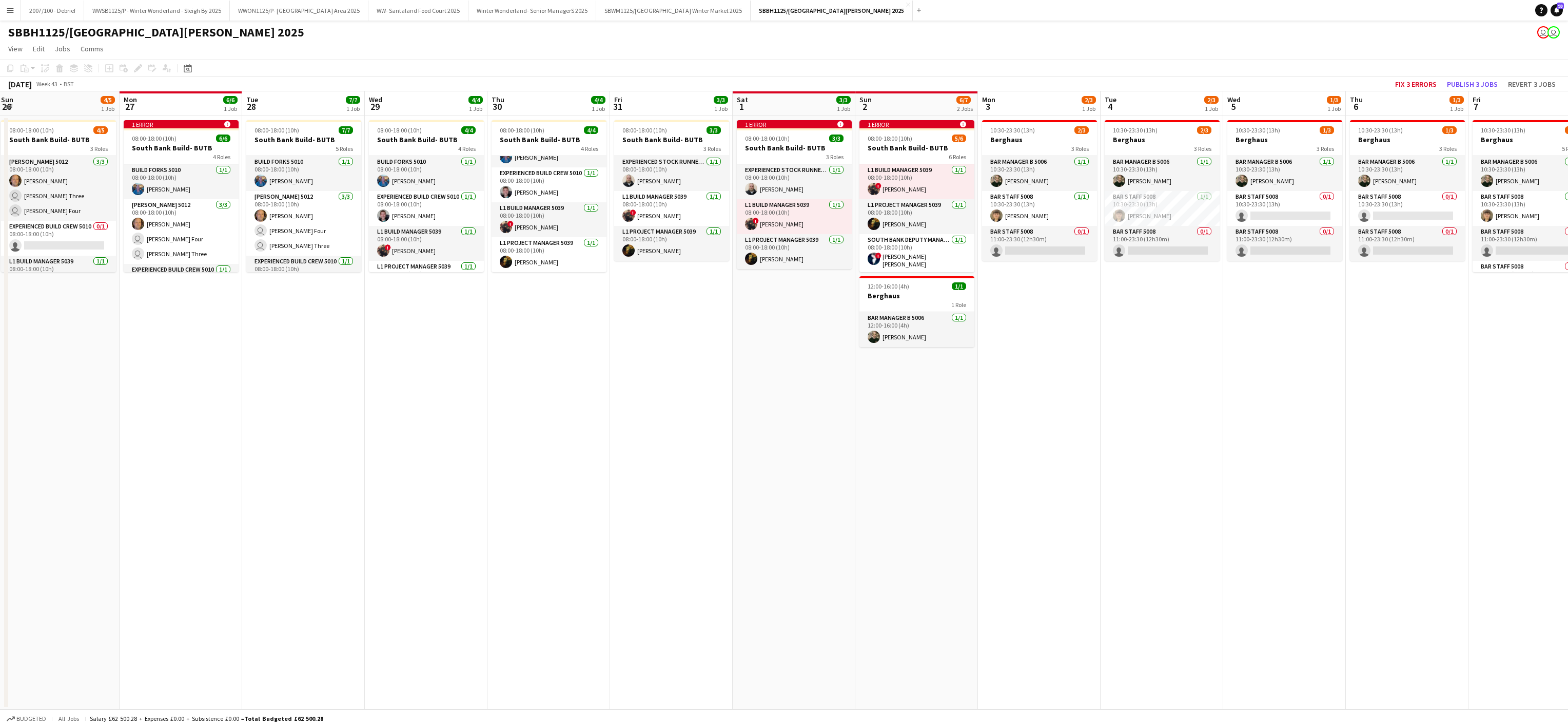
scroll to position [0, 250]
drag, startPoint x: 390, startPoint y: 423, endPoint x: 612, endPoint y: 434, distance: 222.3
click at [614, 437] on app-calendar-viewport "Fri 24 Sat 25 Sun 26 4/5 1 Job Mon 27 6/6 1 Job Tue 28 7/7 1 Job Wed 29 4/4 1 J…" at bounding box center [784, 400] width 1568 height 618
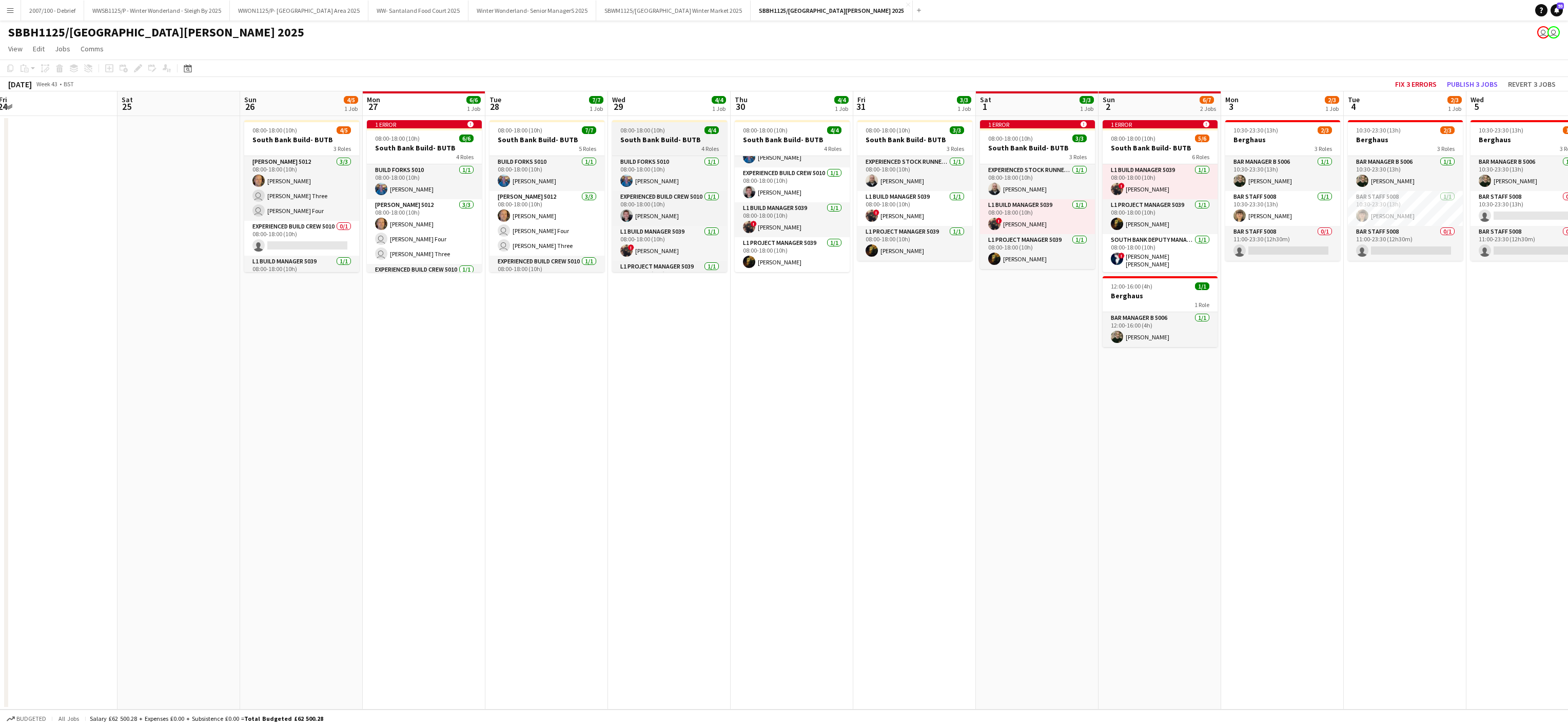
scroll to position [26, 0]
click at [541, 370] on app-date-cell "08:00-18:00 (10h) 7/7 South Bank Build- BUTB 5 Roles Build Forks 5010 [DATE] 08…" at bounding box center [546, 413] width 122 height 593
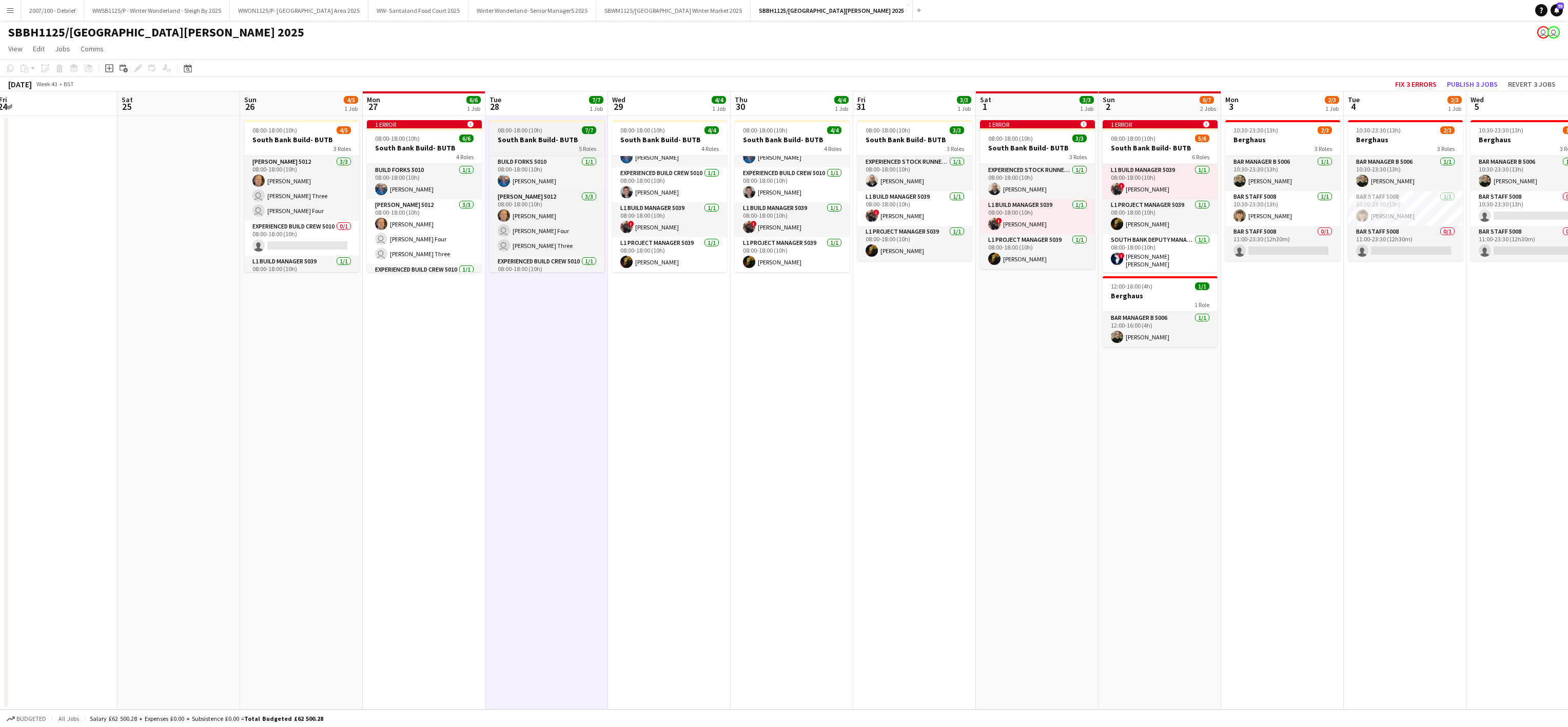
scroll to position [92, 0]
click at [392, 452] on app-date-cell "1 error alert-circle 08:00-18:00 (10h) 6/6 South Bank Build- BUTB 4 Roles Build…" at bounding box center [424, 413] width 122 height 593
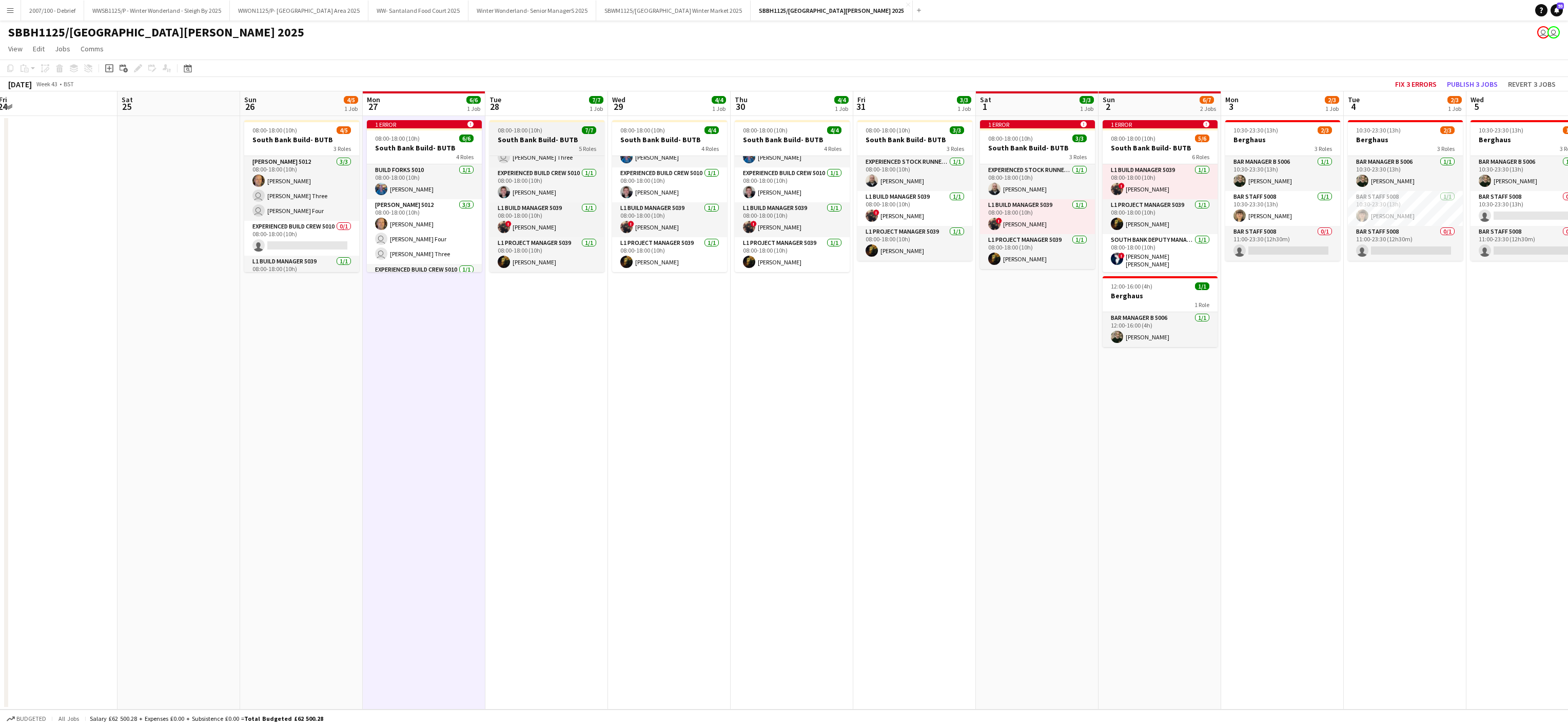
scroll to position [0, 0]
click at [611, 278] on app-date-cell "08:00-18:00 (10h) 4/4 South Bank Build- BUTB 4 Roles Build Forks 5010 [DATE] 08…" at bounding box center [669, 413] width 122 height 593
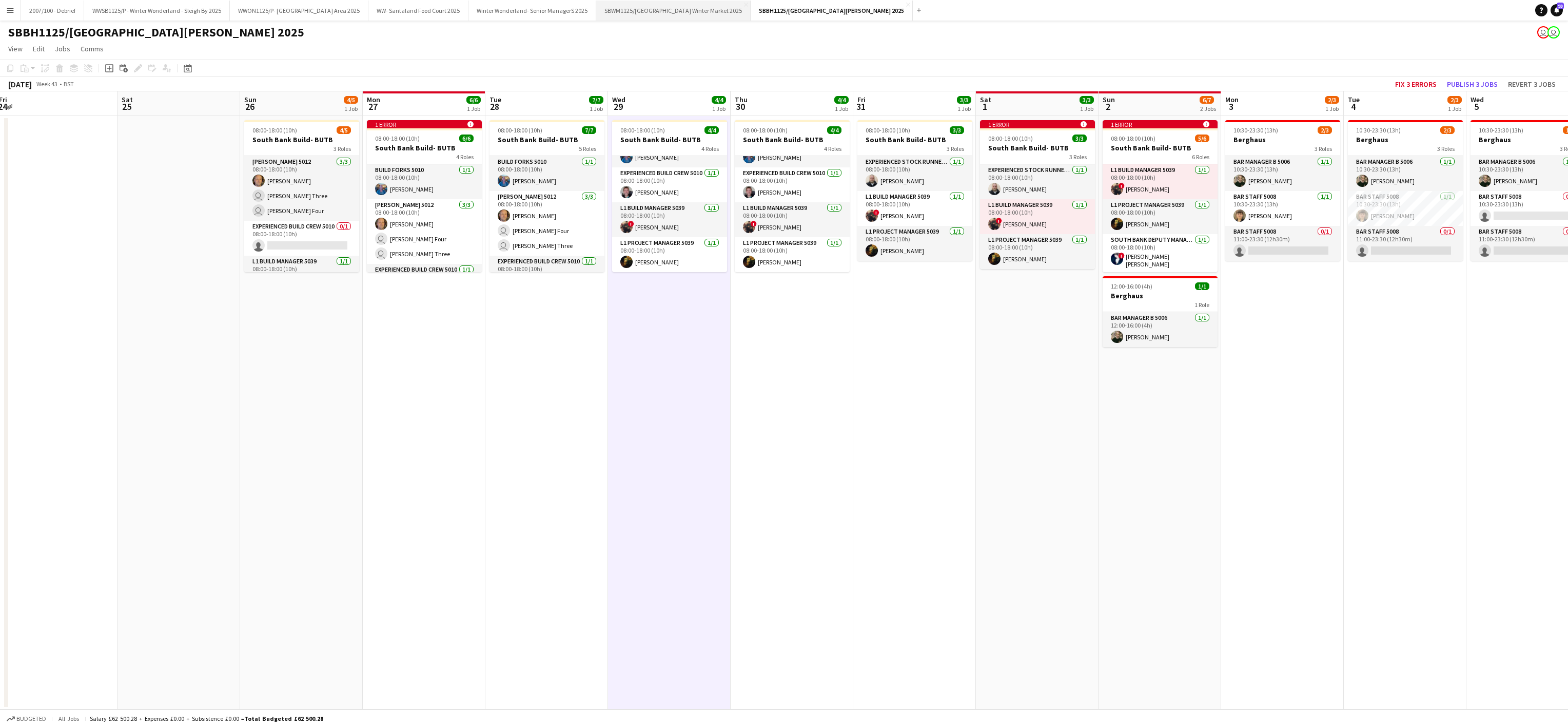
click at [724, 3] on button "SBWM1125/[GEOGRAPHIC_DATA] Winter Market 2025 Close" at bounding box center [673, 10] width 155 height 20
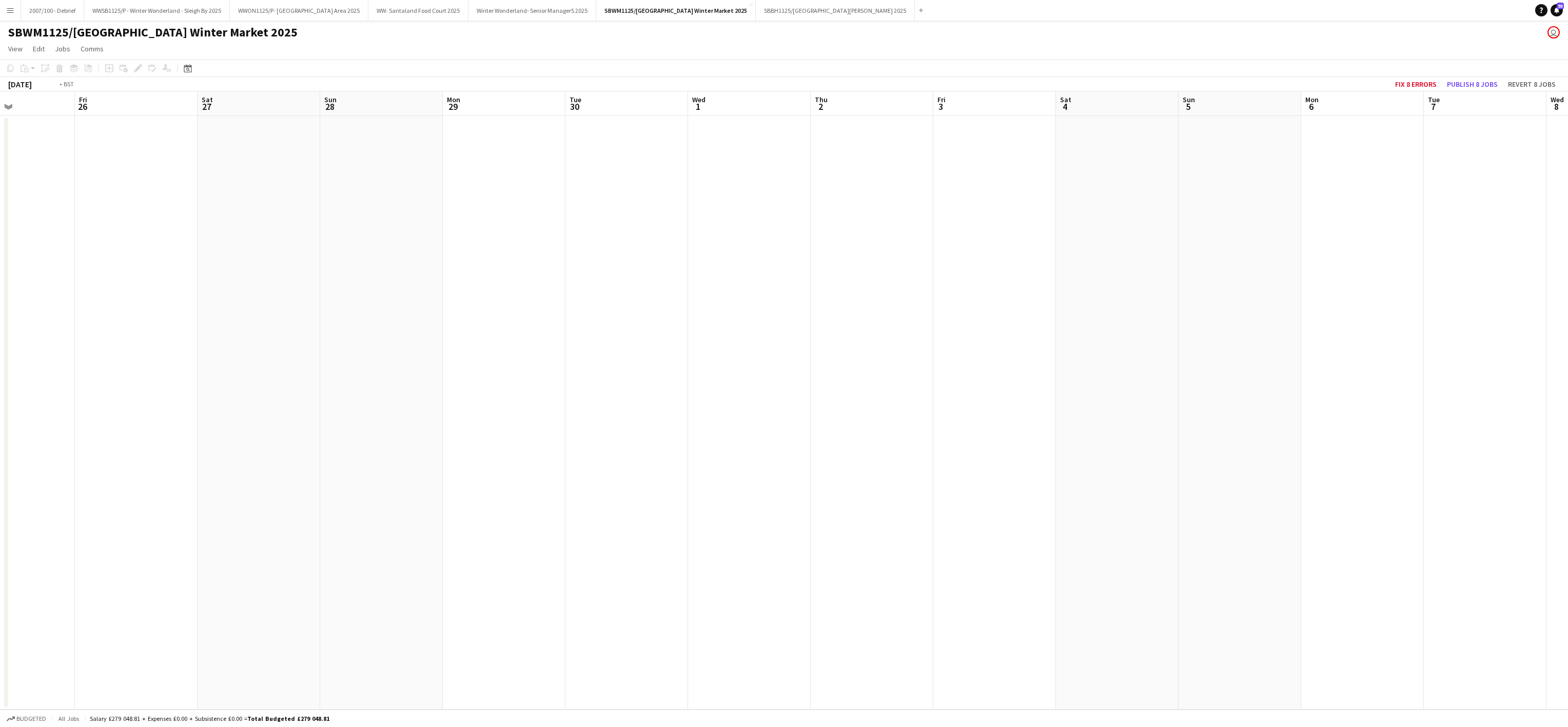
click at [0, 349] on html "Menu Boards Boards Boards All jobs Status Workforce Workforce My Workforce Recr…" at bounding box center [784, 364] width 1568 height 727
drag, startPoint x: 433, startPoint y: 378, endPoint x: 929, endPoint y: 337, distance: 497.7
click at [18, 370] on app-calendar-viewport "Tue 30 Wed 1 Thu 2 Fri 3 Sat 4 Sun 5 Mon 6 Tue 7 Wed 8 Thu 9 Fri 10 Sat 11 Sun …" at bounding box center [784, 400] width 1568 height 618
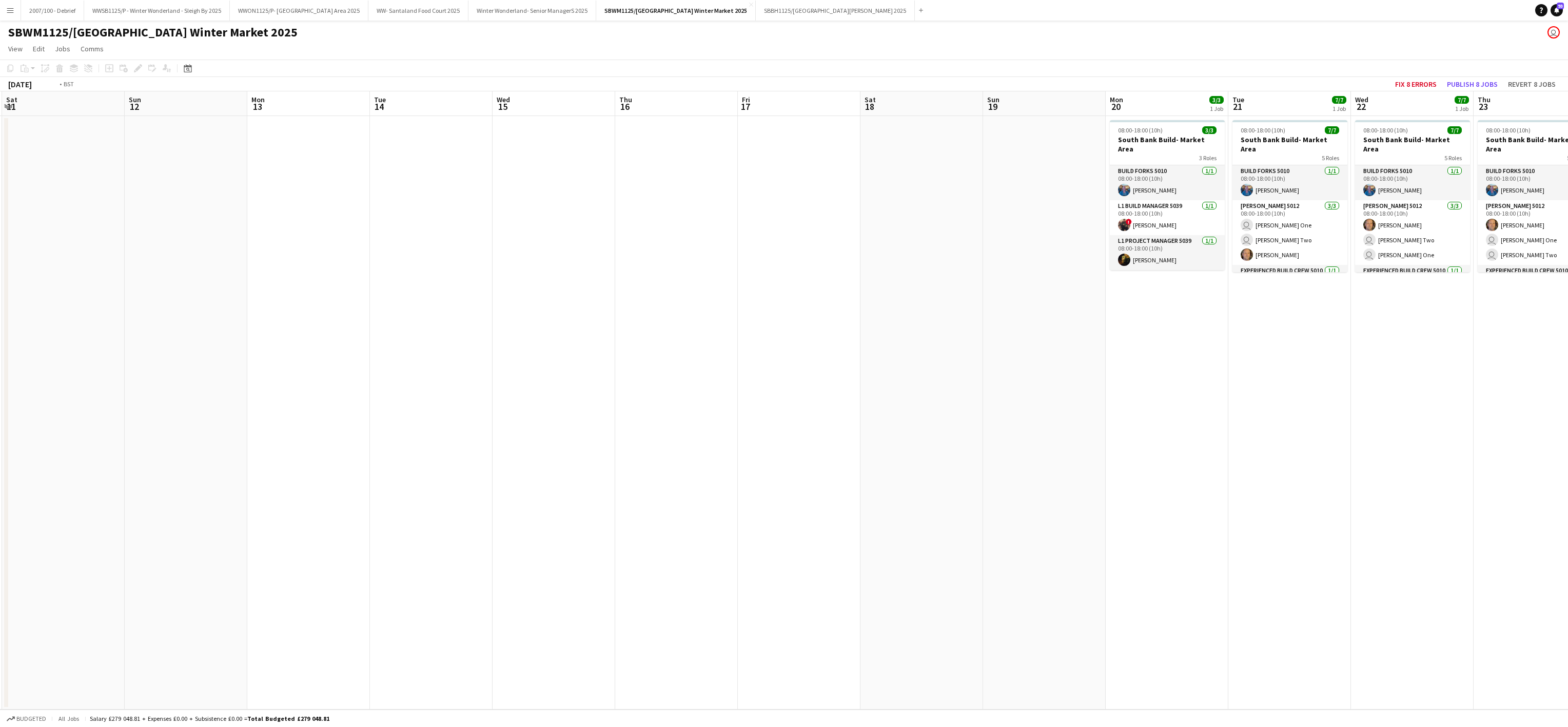
drag, startPoint x: 968, startPoint y: 337, endPoint x: 141, endPoint y: 338, distance: 827.0
click at [82, 335] on app-calendar-viewport "Tue 7 Wed 8 Thu 9 Fri 10 Sat 11 Sun 12 Mon 13 Tue 14 Wed 15 Thu 16 Fri 17 Sat 1…" at bounding box center [784, 400] width 1568 height 618
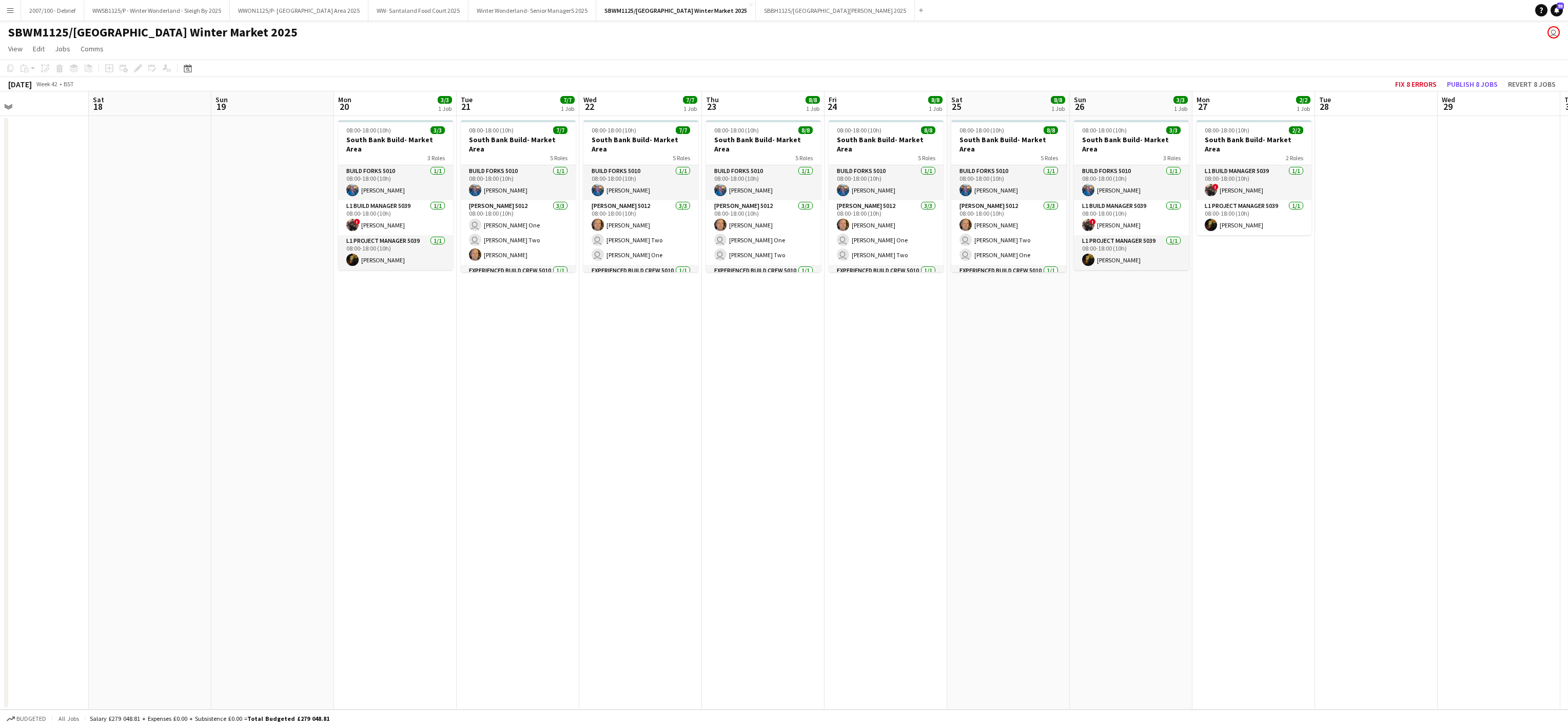
click at [306, 396] on app-calendar-viewport "Wed 15 Thu 16 Fri 17 Sat 18 Sun 19 Mon 20 3/3 1 Job Tue 21 7/7 1 Job Wed 22 7/7…" at bounding box center [784, 400] width 1568 height 618
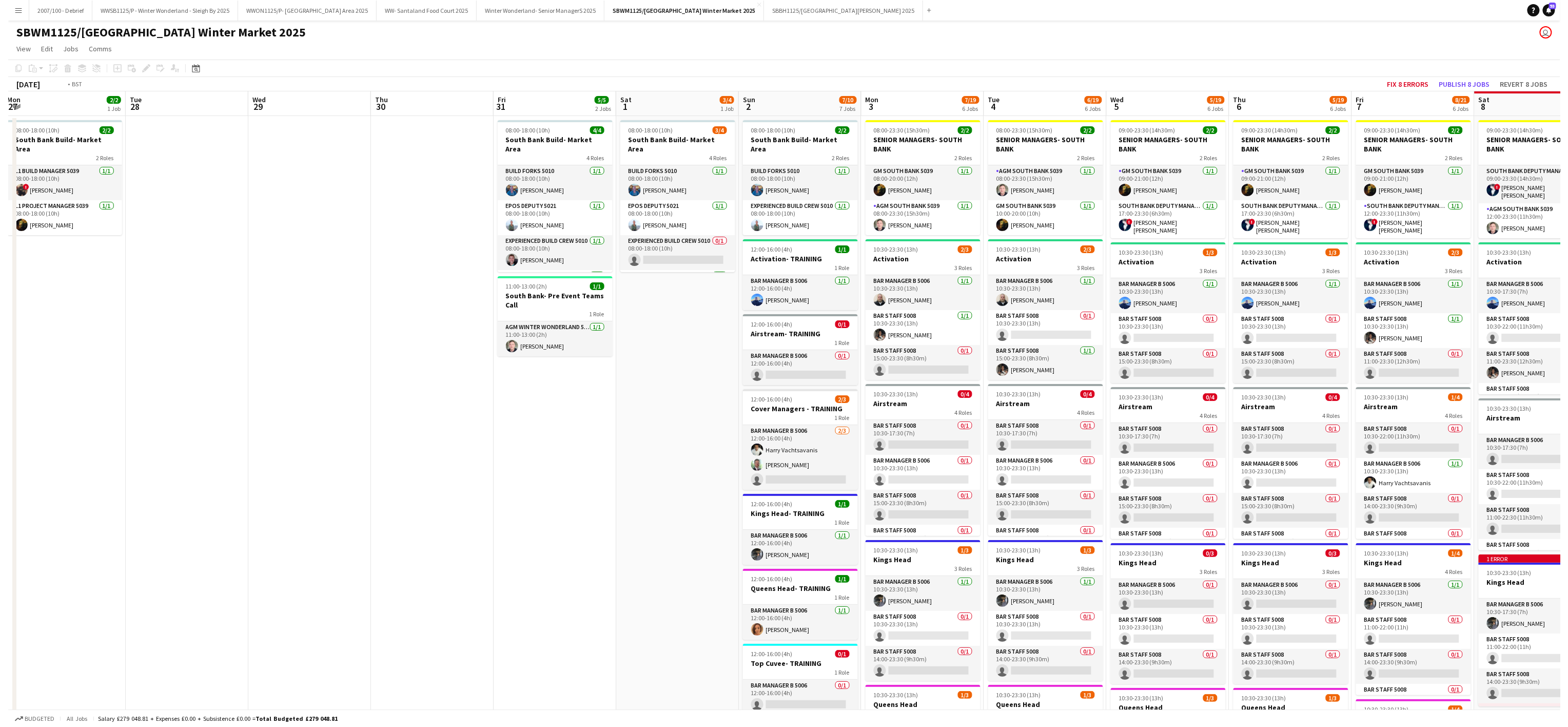
scroll to position [0, 259]
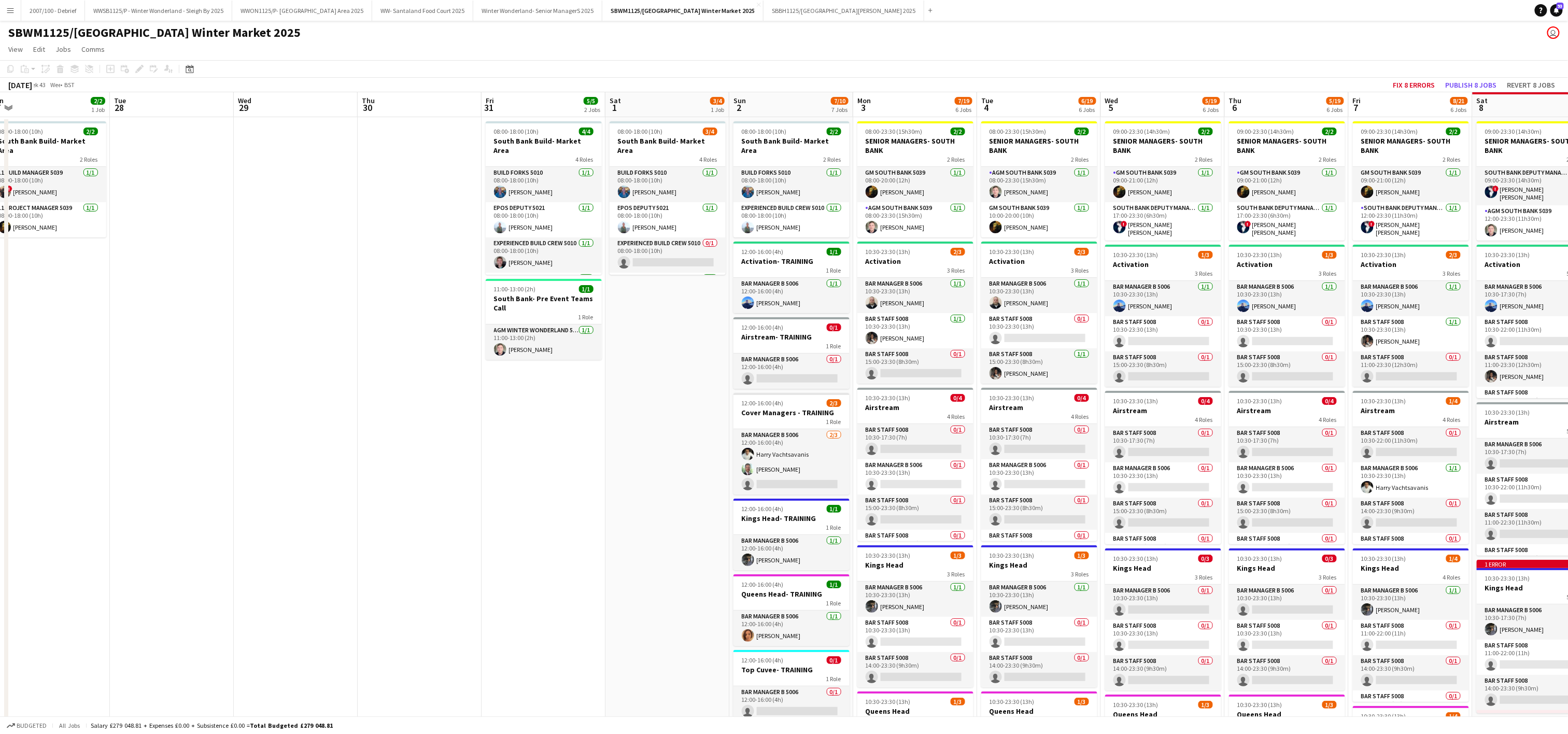
drag, startPoint x: 1173, startPoint y: 454, endPoint x: 628, endPoint y: 462, distance: 545.1
click at [628, 462] on app-calendar-viewport "Sat 25 8/8 1 Job Sun 26 3/3 1 Job Mon 27 2/2 1 Job Tue 28 Wed 29 Thu 30 Fri 31 …" at bounding box center [784, 569] width 1568 height 955
click at [807, 219] on app-card-role "Experienced Build Crew 5010 [DATE] 08:00-18:00 (10h) [PERSON_NAME]" at bounding box center [791, 219] width 116 height 35
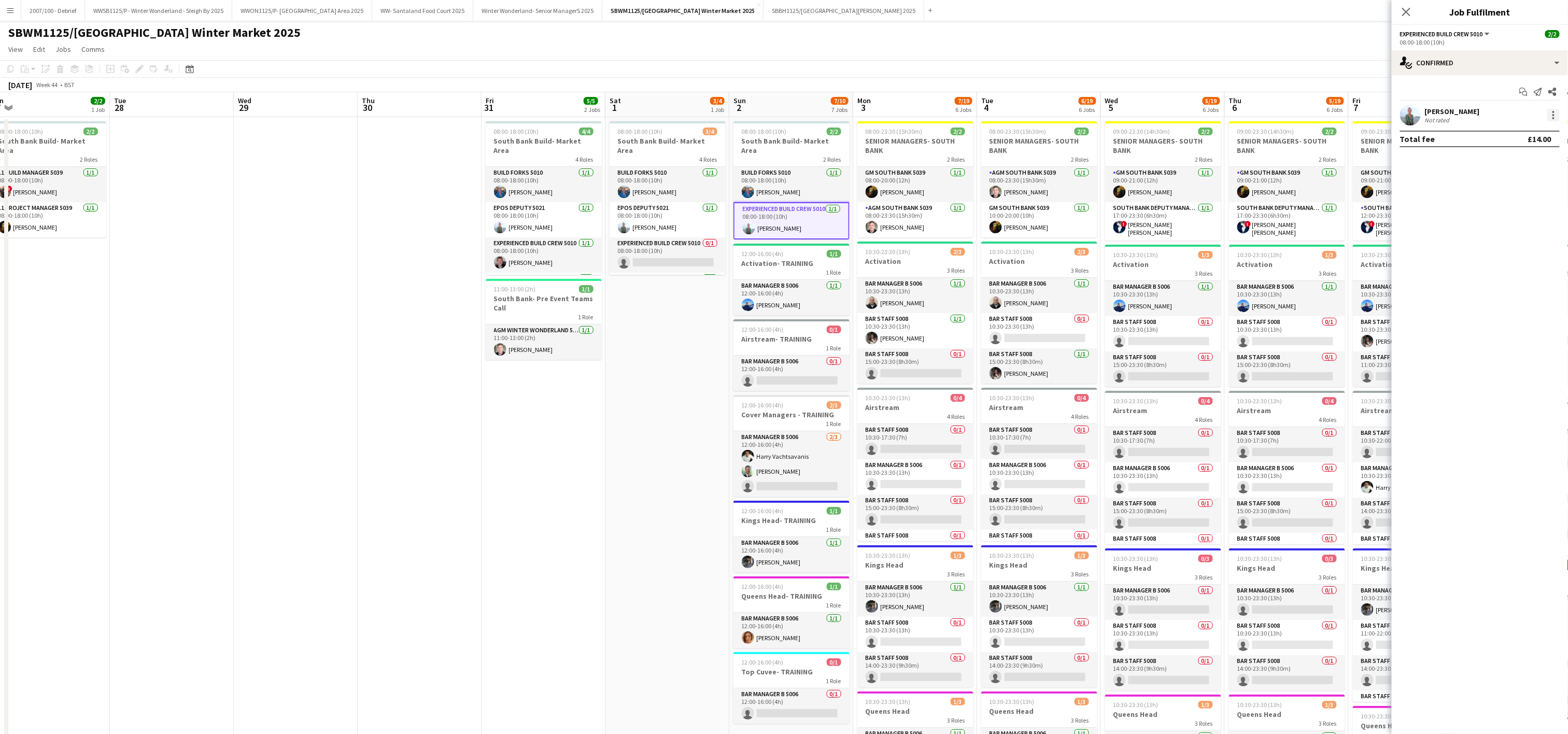
click at [1549, 112] on div at bounding box center [1553, 115] width 12 height 12
click at [1519, 223] on button "Remove" at bounding box center [1519, 235] width 81 height 25
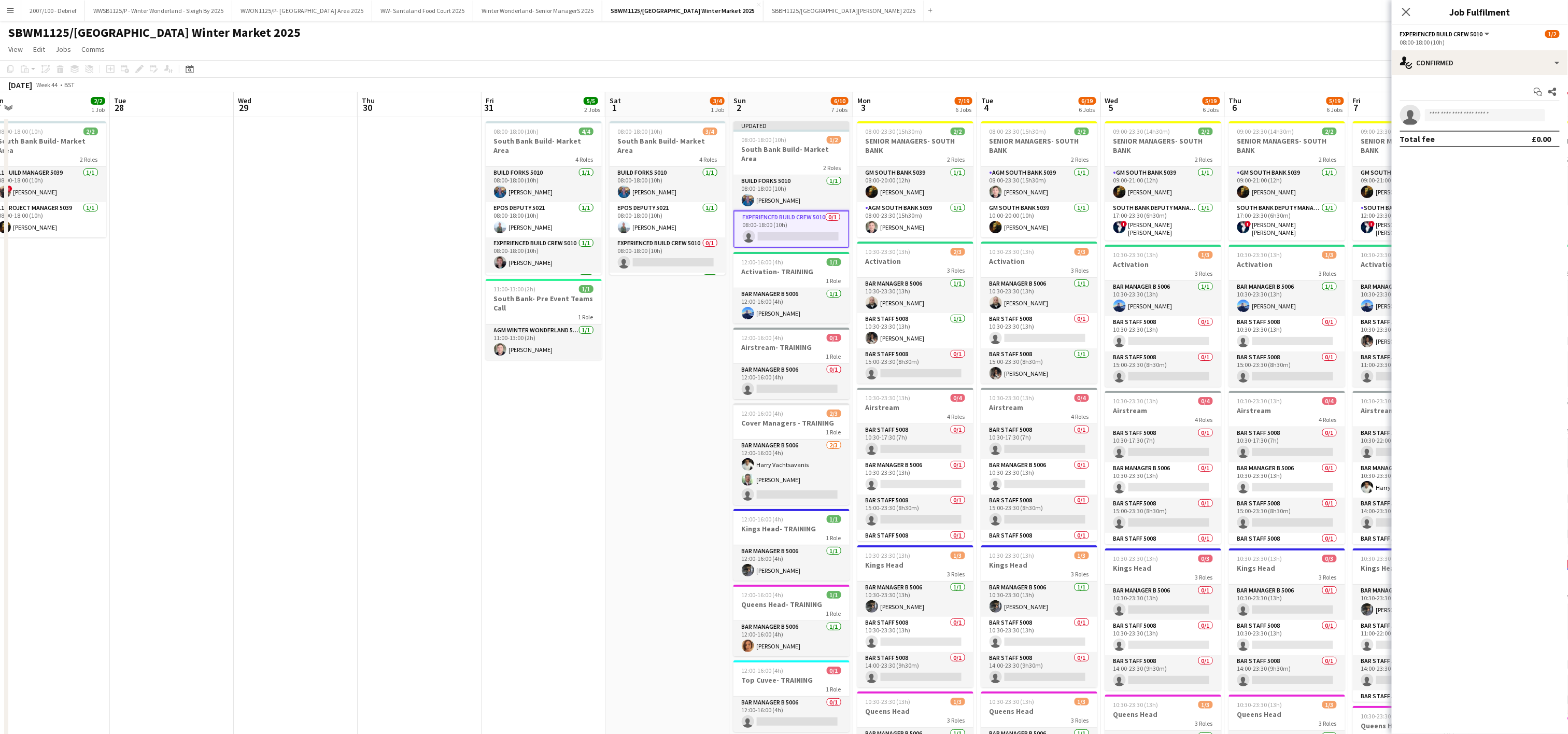
click at [622, 464] on app-date-cell "08:00-18:00 (10h) 3/4 South Bank Build- Market Area 4 Roles Build Forks 5010 [D…" at bounding box center [667, 582] width 124 height 929
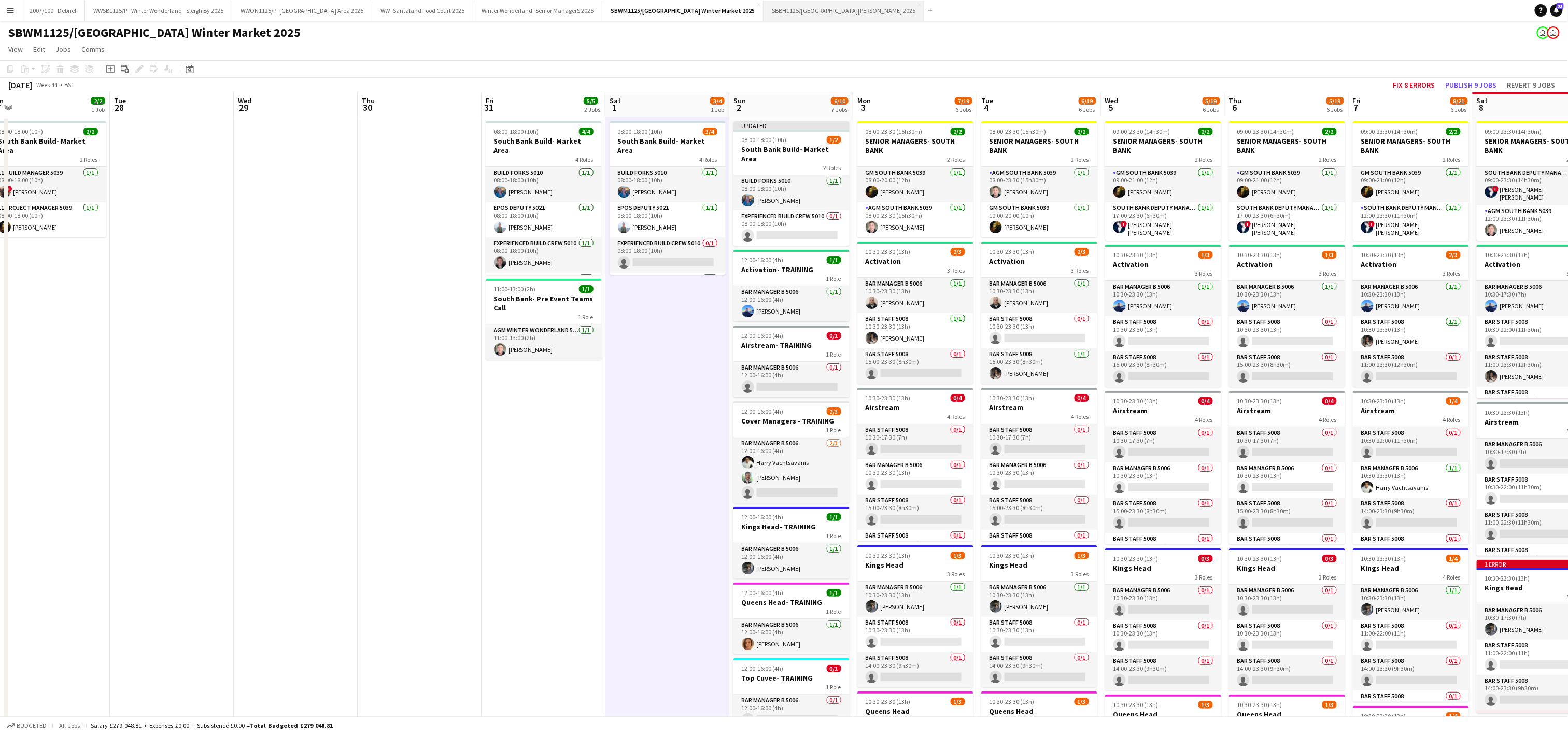
click at [857, 13] on button "SBBH1125/P [GEOGRAPHIC_DATA][PERSON_NAME] 2025 Close" at bounding box center [844, 10] width 160 height 20
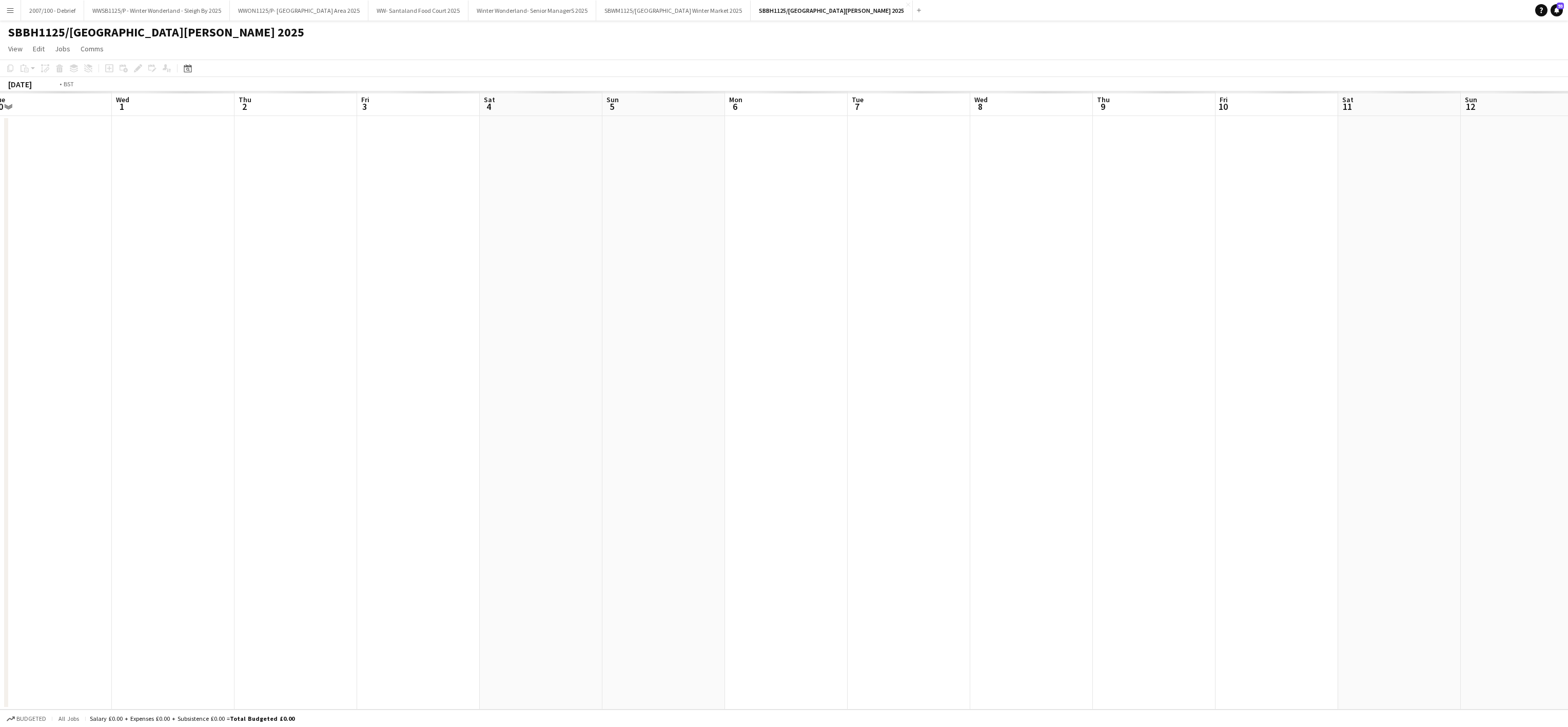
drag, startPoint x: 699, startPoint y: 374, endPoint x: 999, endPoint y: 401, distance: 301.2
click at [169, 423] on app-calendar-viewport "Fri 26 Sat 27 Sun 28 Mon 29 Tue 30 Wed 1 Thu 2 Fri 3 Sat 4 Sun 5 Mon 6 Tue 7 We…" at bounding box center [784, 400] width 1568 height 618
drag, startPoint x: 1057, startPoint y: 458, endPoint x: 970, endPoint y: 419, distance: 95.3
click at [332, 434] on app-calendar-viewport "Mon 29 Tue 30 Wed 1 Thu 2 Fri 3 Sat 4 Sun 5 Mon 6 Tue 7 Wed 8 Thu 9 Fri 10 Sat …" at bounding box center [784, 400] width 1568 height 618
click at [335, 427] on app-calendar-viewport "Fri 10 Sat 11 Sun 12 Mon 13 Tue 14 Wed 15 Thu 16 Fri 17 Sat 18 Sun 19 Mon 20 Tu…" at bounding box center [784, 400] width 1568 height 618
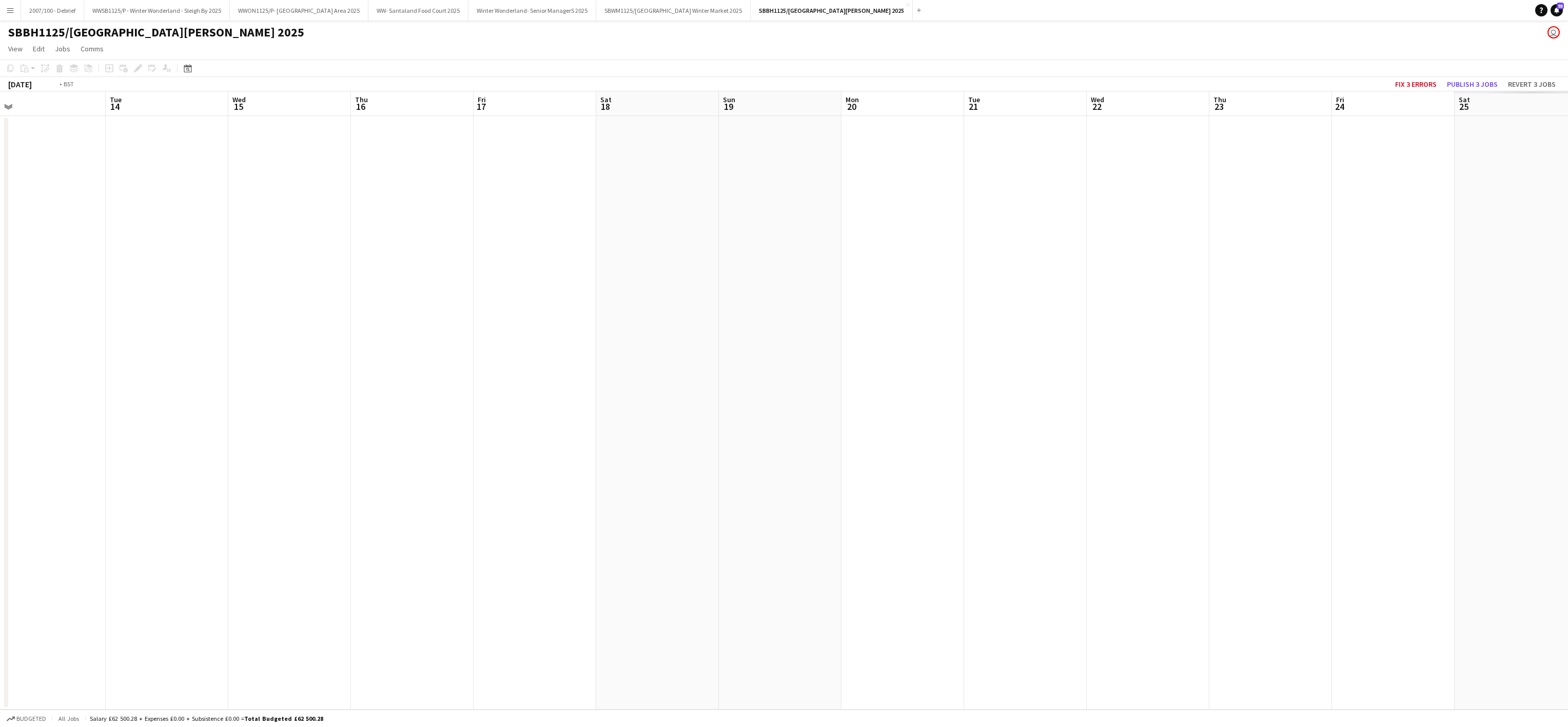
click at [319, 404] on app-calendar-viewport "Fri 10 Sat 11 Sun 12 Mon 13 Tue 14 Wed 15 Thu 16 Fri 17 Sat 18 Sun 19 Mon 20 Tu…" at bounding box center [784, 400] width 1568 height 618
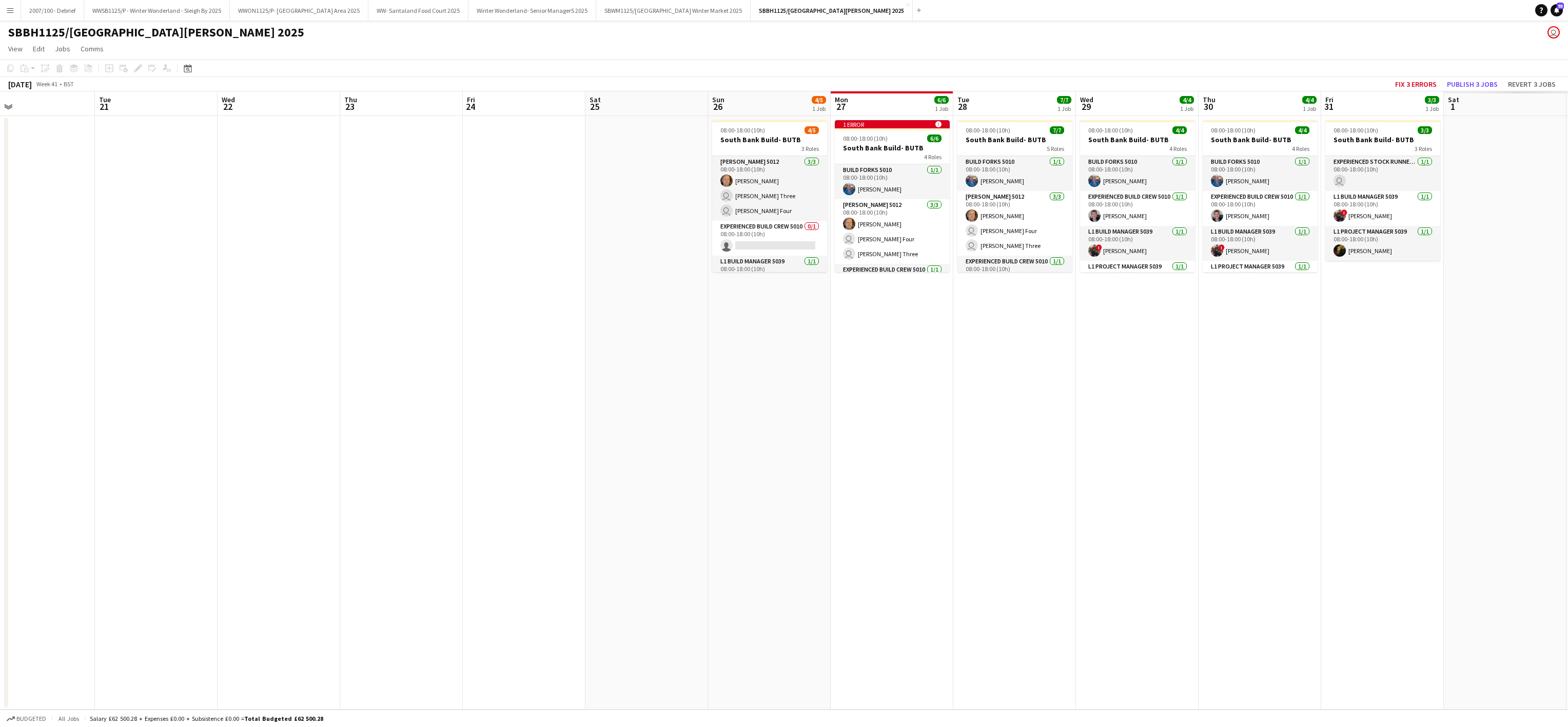
click at [399, 384] on app-calendar-viewport "Fri 17 Sat 18 Sun 19 Mon 20 Tue 21 Wed 22 Thu 23 Fri 24 Sat 25 Sun 26 4/5 1 Job…" at bounding box center [784, 400] width 1568 height 618
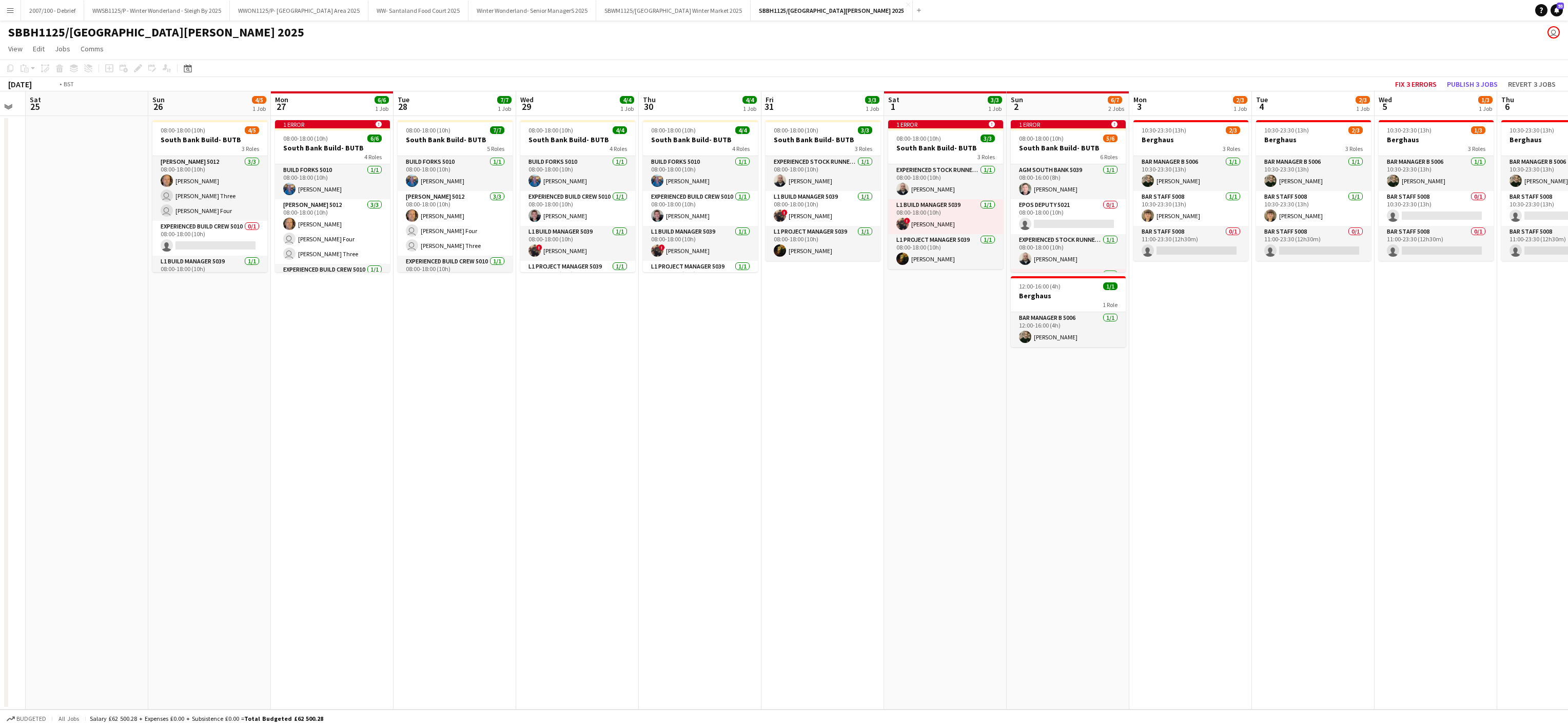
drag, startPoint x: 1026, startPoint y: 423, endPoint x: 410, endPoint y: 415, distance: 616.1
click at [299, 406] on app-calendar-viewport "Wed 22 Thu 23 Fri 24 Sat 25 Sun 26 4/5 1 Job Mon 27 6/6 1 Job Tue 28 7/7 1 Job …" at bounding box center [784, 400] width 1568 height 618
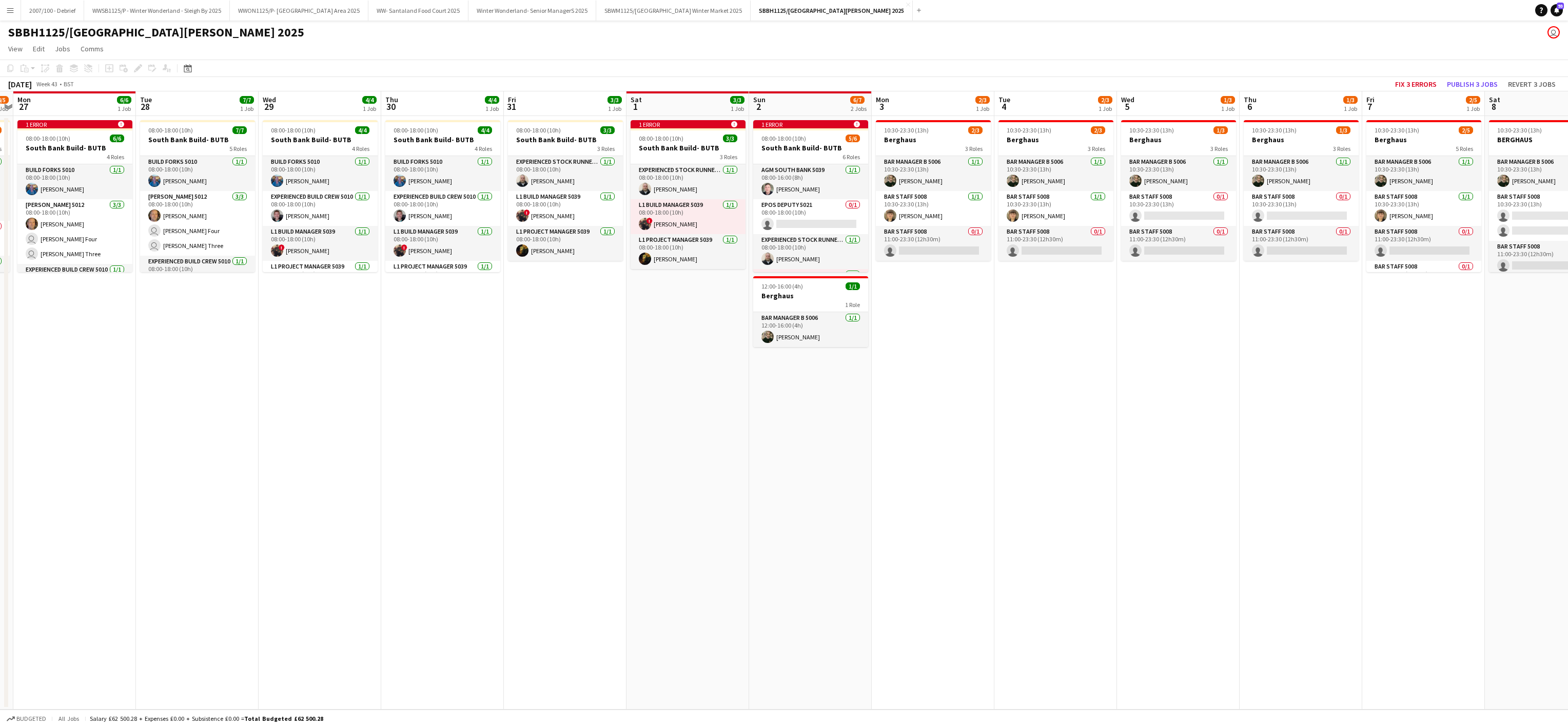
scroll to position [0, 220]
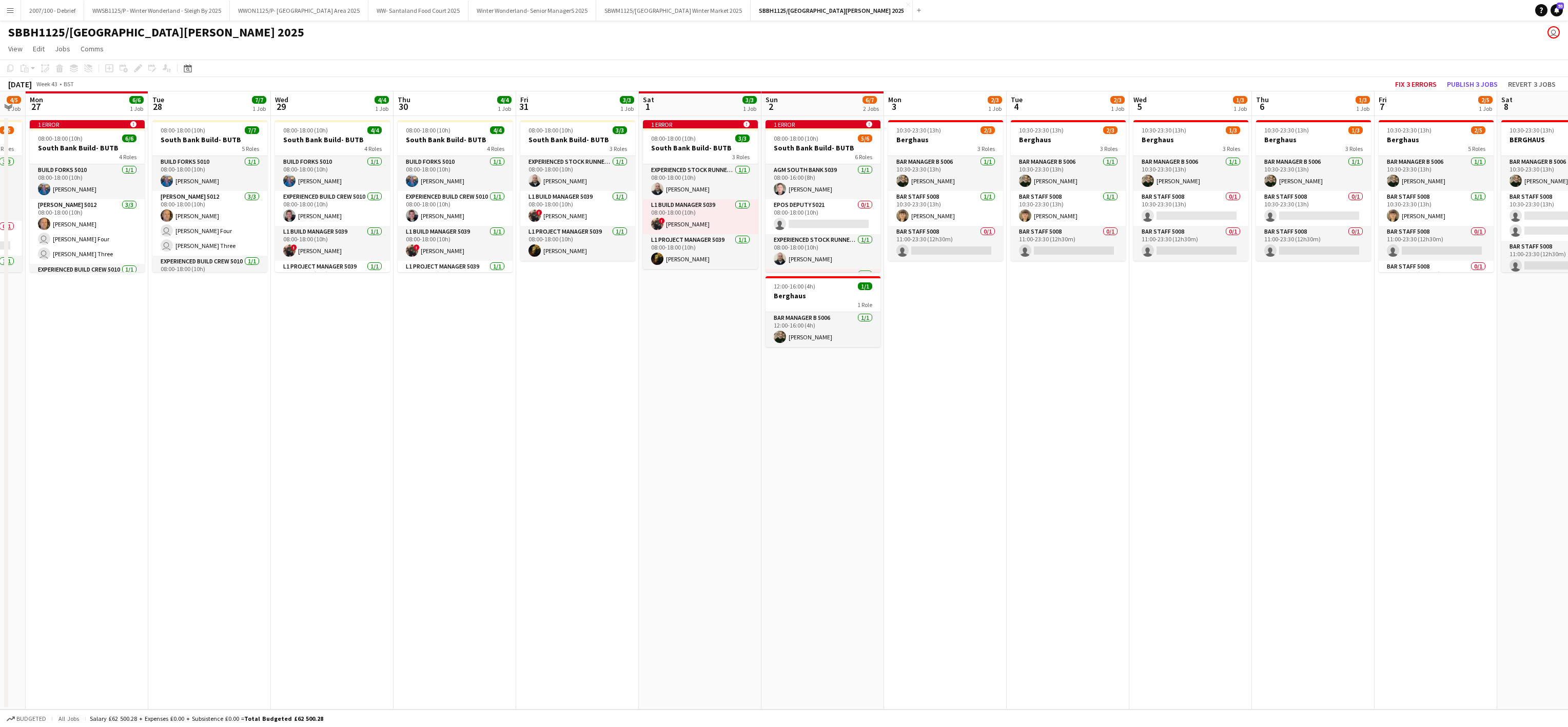
drag, startPoint x: 384, startPoint y: 415, endPoint x: 922, endPoint y: 435, distance: 538.4
click at [922, 435] on app-calendar-viewport "Sat 25 Sun 26 4/5 1 Job Mon 27 6/6 1 Job Tue 28 7/7 1 Job Wed 29 4/4 1 Job Thu …" at bounding box center [784, 400] width 1568 height 618
click at [821, 214] on app-card-role "EPOS Deputy 5021 0/1 08:00-18:00 (10h) single-neutral-actions" at bounding box center [823, 216] width 115 height 35
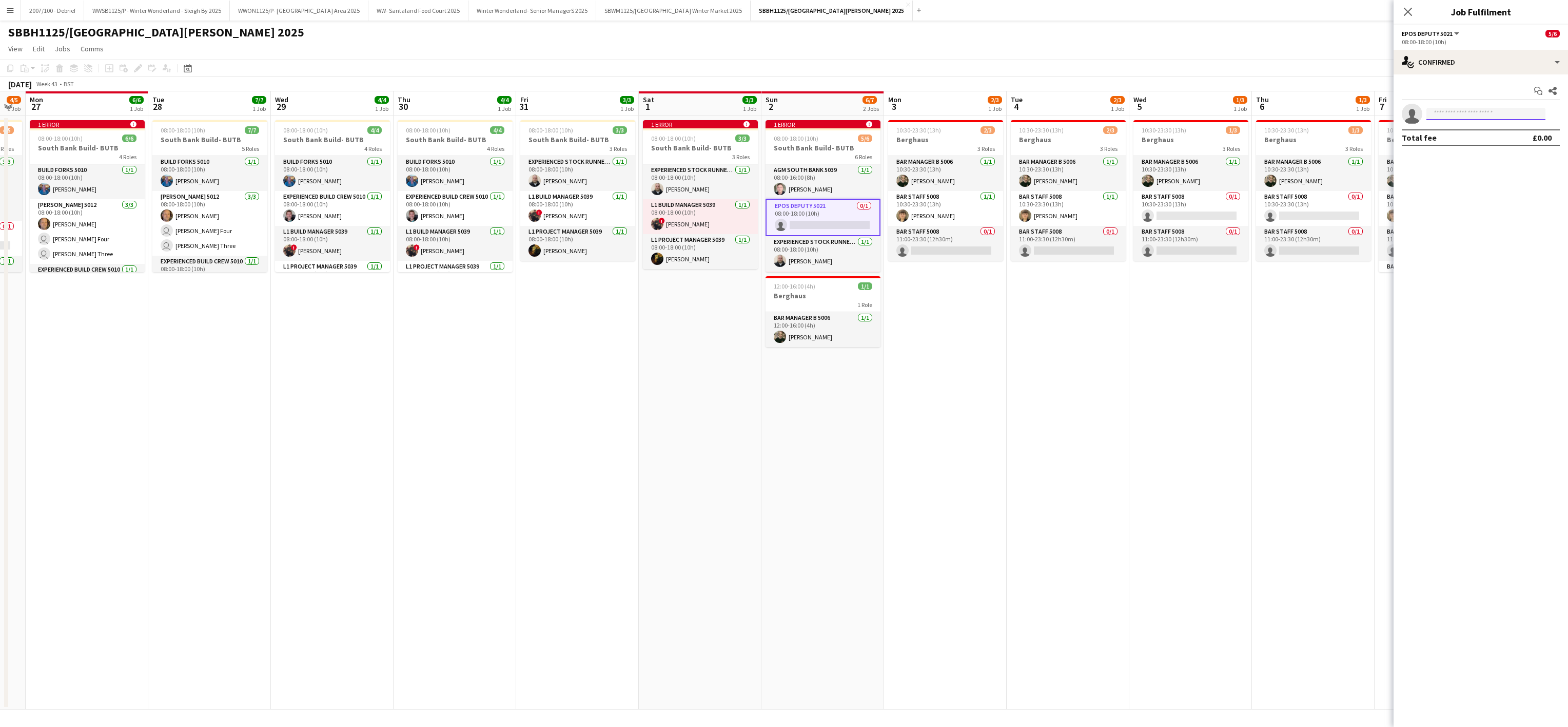
click at [1452, 113] on input at bounding box center [1486, 114] width 119 height 12
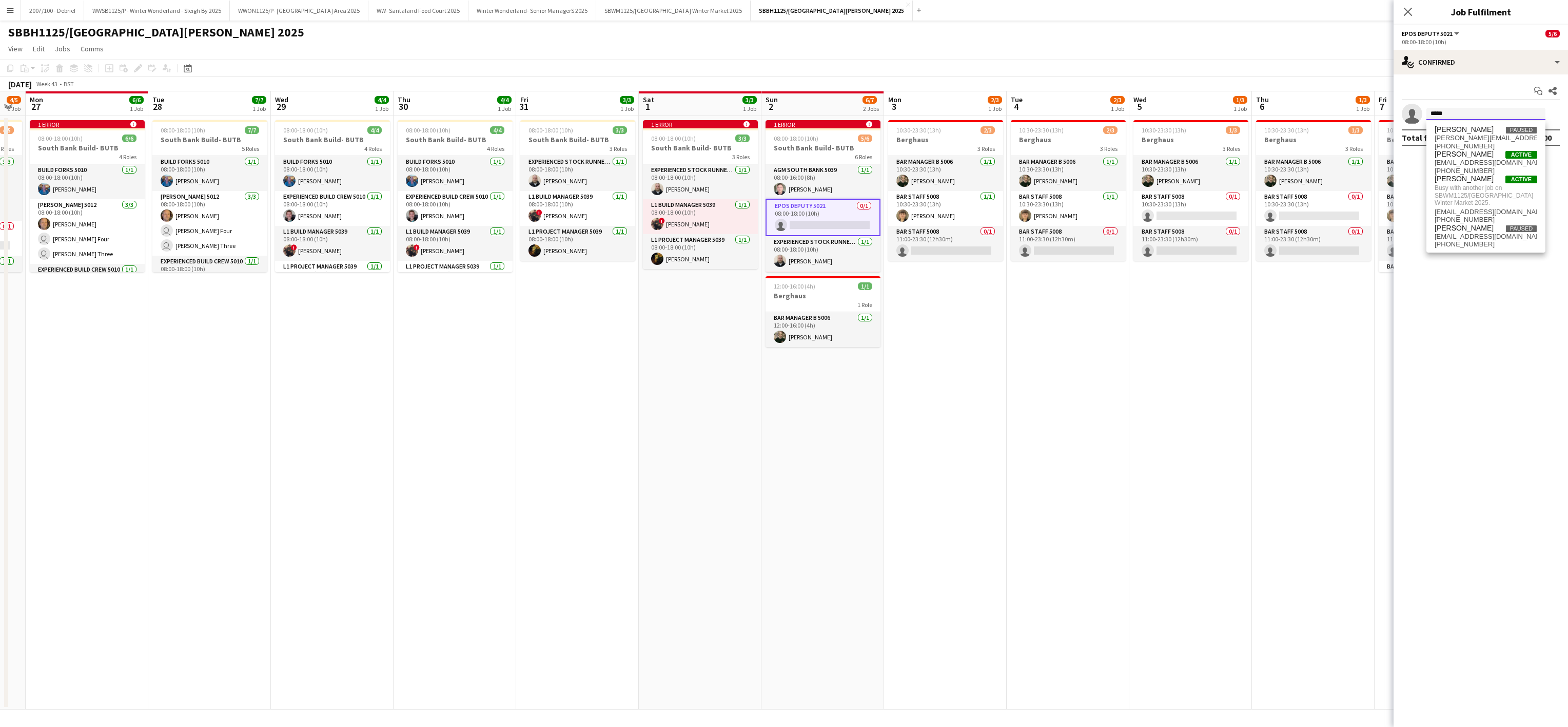
type input "*****"
click at [737, 558] on app-date-cell "1 error alert-circle 08:00-18:00 (10h) 3/3 South Bank Build- BUTB 3 Roles Exper…" at bounding box center [699, 413] width 122 height 593
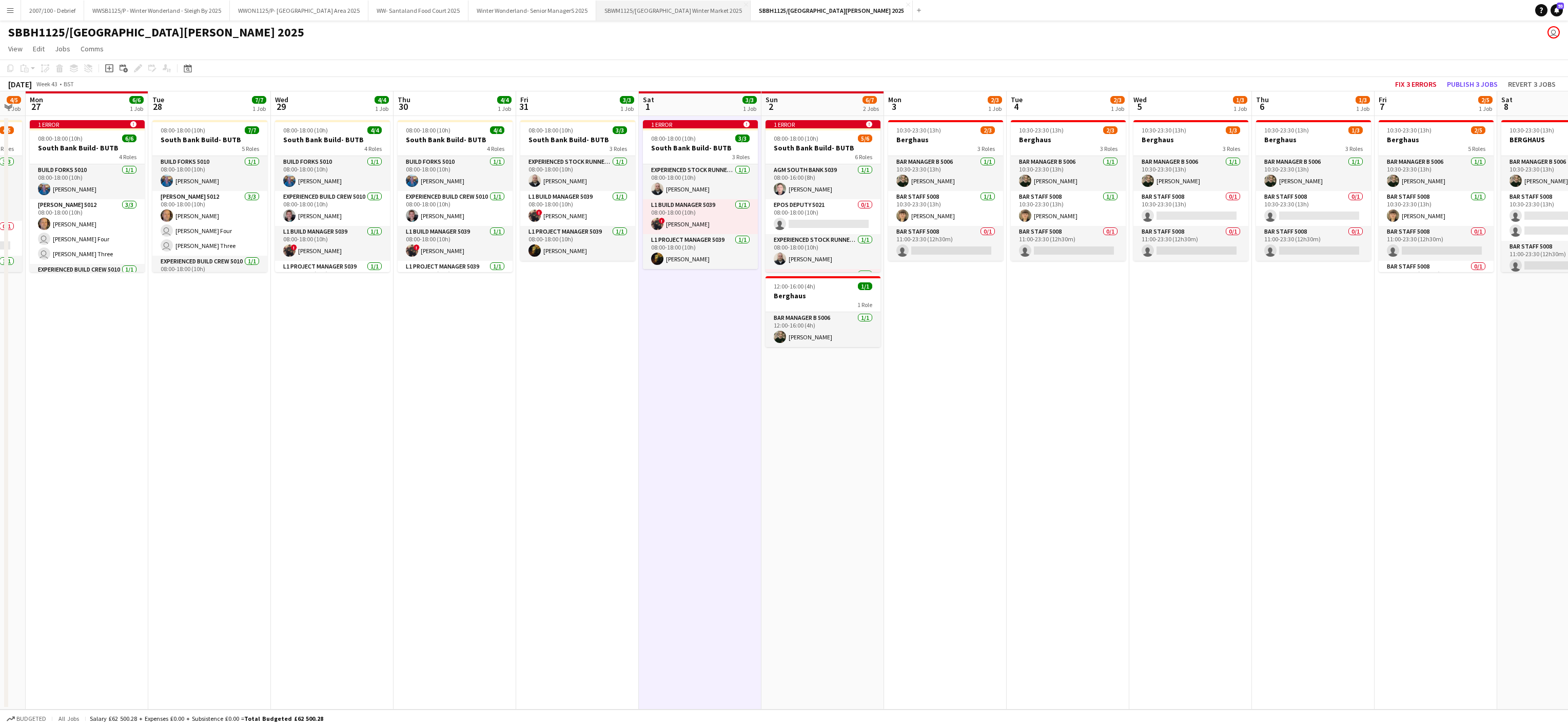
click at [691, 12] on button "SBWM1125/[GEOGRAPHIC_DATA] Winter Market 2025 Close" at bounding box center [673, 10] width 155 height 20
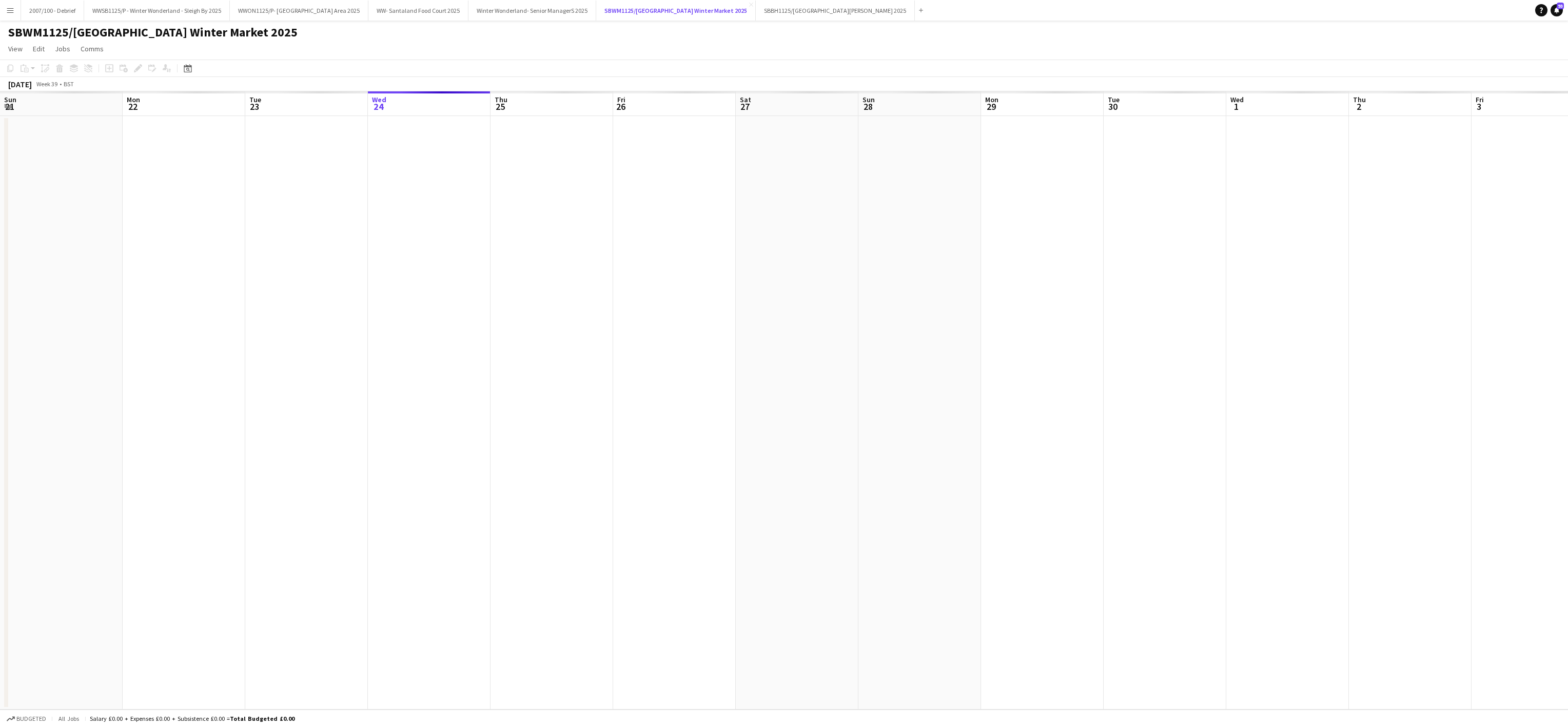
scroll to position [0, 245]
drag, startPoint x: 1469, startPoint y: 85, endPoint x: 1416, endPoint y: 78, distance: 53.5
click at [1470, 85] on button "Publish 9 jobs" at bounding box center [1472, 84] width 59 height 13
click at [884, 7] on button "SBBH1125/P [GEOGRAPHIC_DATA][PERSON_NAME] 2025 Close" at bounding box center [835, 10] width 159 height 20
click at [514, 434] on app-calendar-viewport "Thu 25 Fri 26 Sat 27 Sun 28 Mon 29 Tue 30 Wed 1 Thu 2 Fri 3 Sat 4 Sun 5 Mon 6 T…" at bounding box center [784, 400] width 1568 height 618
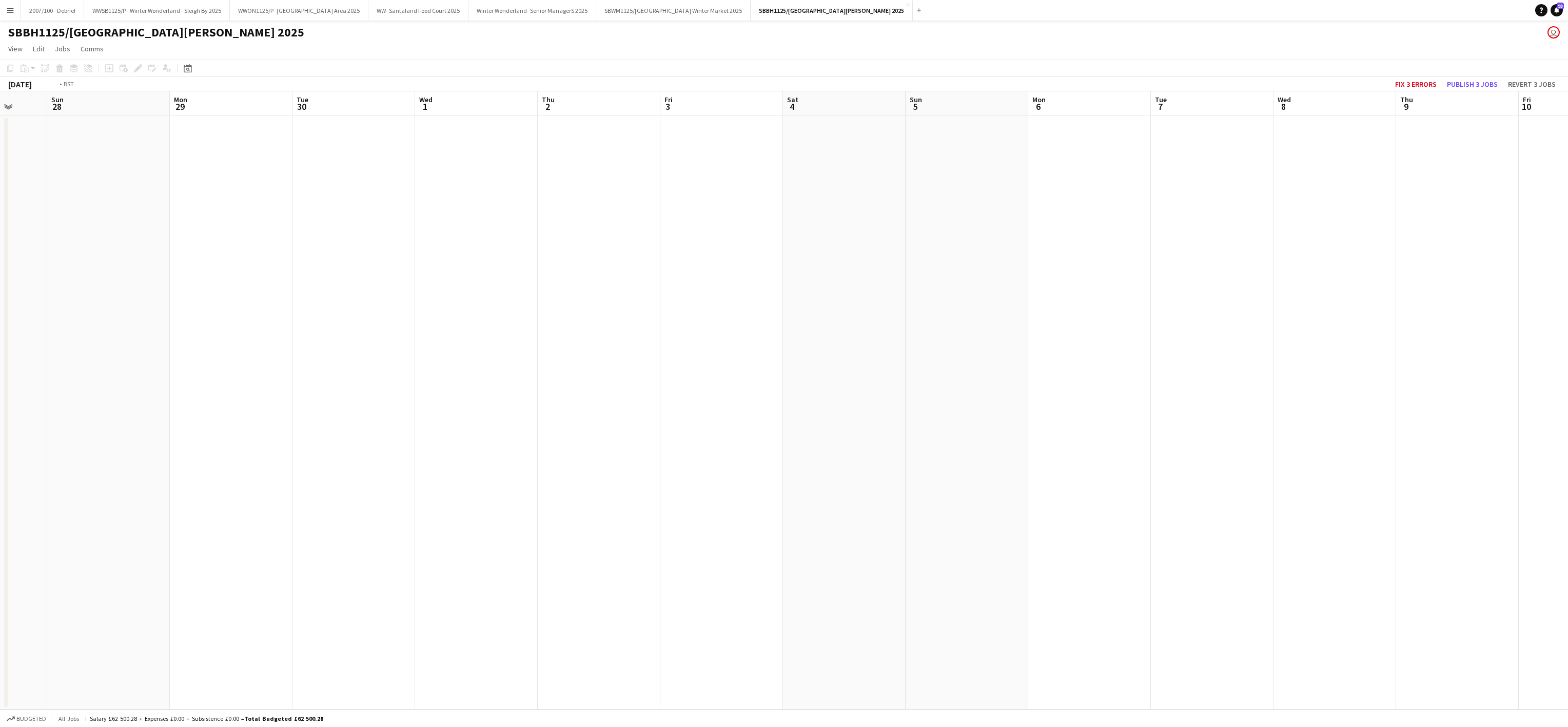
drag, startPoint x: 880, startPoint y: 441, endPoint x: 609, endPoint y: 418, distance: 272.0
click at [618, 420] on app-calendar-viewport "Thu 25 Fri 26 Sat 27 Sun 28 Mon 29 Tue 30 Wed 1 Thu 2 Fri 3 Sat 4 Sun 5 Mon 6 T…" at bounding box center [784, 400] width 1568 height 618
drag, startPoint x: 1345, startPoint y: 464, endPoint x: 867, endPoint y: 387, distance: 484.2
click at [671, 413] on app-calendar-viewport "Wed 1 Thu 2 Fri 3 Sat 4 Sun 5 Mon 6 Tue 7 Wed 8 Thu 9 Fri 10 Sat 11 Sun 12 Mon …" at bounding box center [784, 400] width 1568 height 618
click at [652, 371] on app-calendar-viewport "Tue 7 Wed 8 Thu 9 Fri 10 Sat 11 Sun 12 Mon 13 Tue 14 Wed 15 Thu 16 Fri 17 Sat 1…" at bounding box center [784, 400] width 1568 height 618
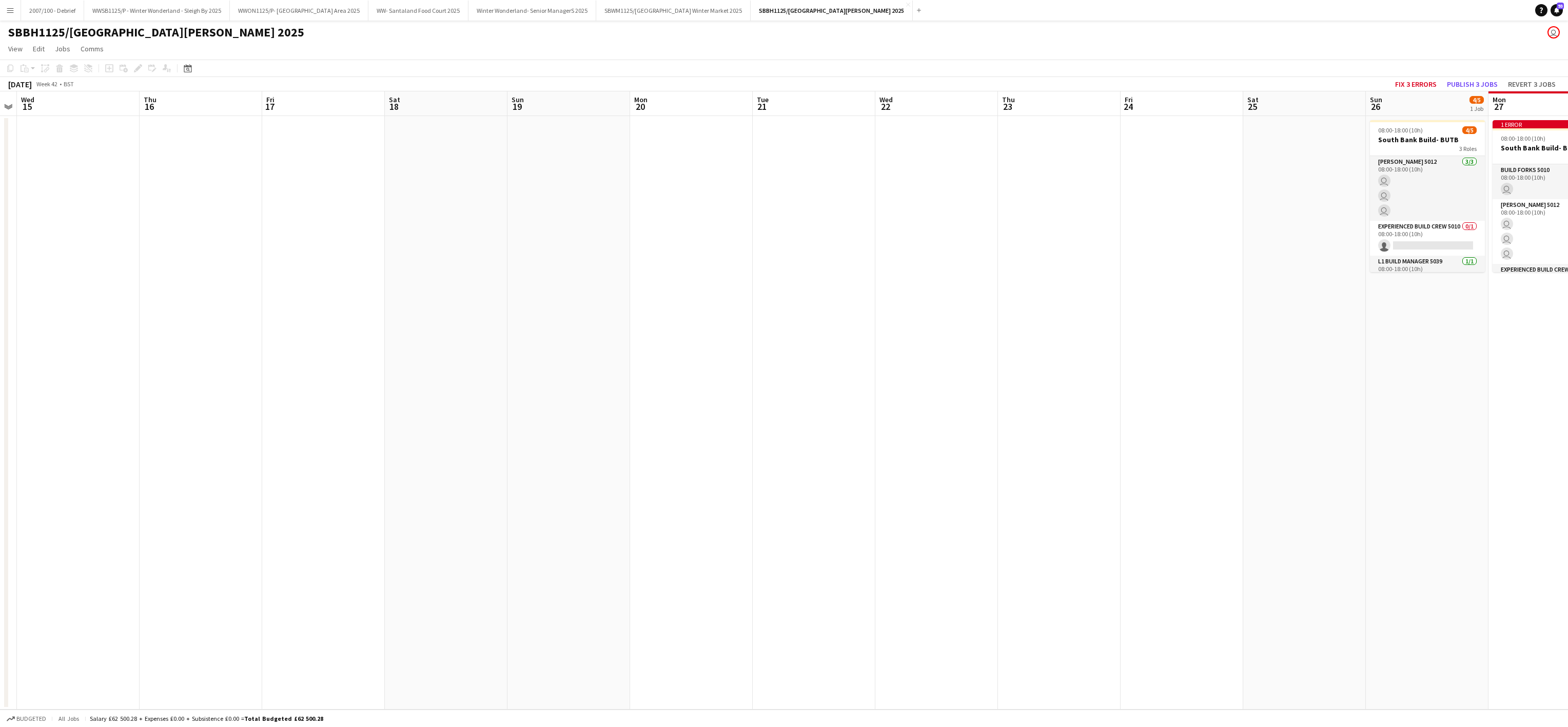
drag, startPoint x: 1180, startPoint y: 392, endPoint x: 611, endPoint y: 371, distance: 569.4
click at [611, 371] on app-calendar-viewport "Sun 12 Mon 13 Tue 14 Wed 15 Thu 16 Fri 17 Sat 18 Sun 19 Mon 20 Tue 21 Wed 22 Th…" at bounding box center [784, 400] width 1568 height 618
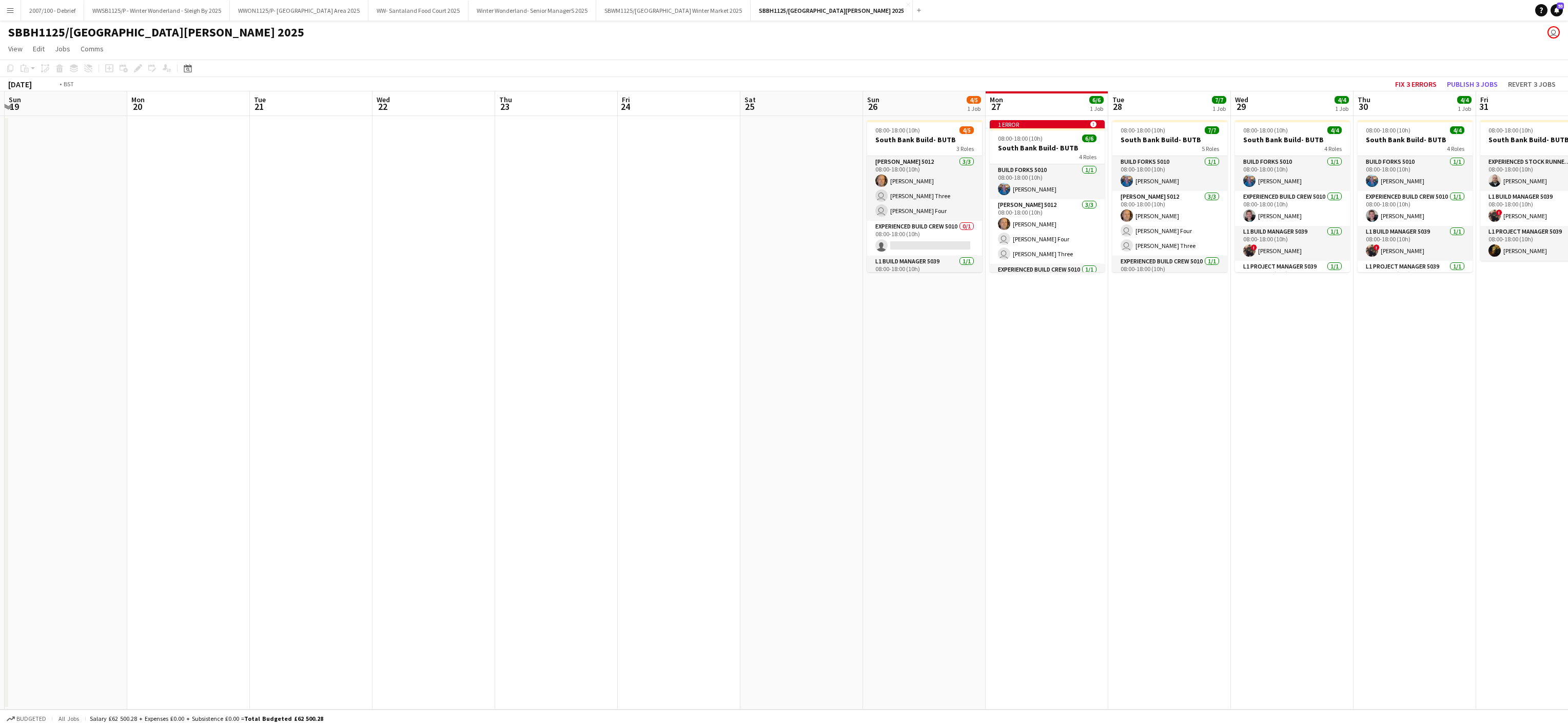
drag, startPoint x: 998, startPoint y: 399, endPoint x: 1067, endPoint y: 451, distance: 86.4
click at [707, 356] on app-calendar-viewport "Thu 16 Fri 17 Sat 18 Sun 19 Mon 20 Tue 21 Wed 22 Thu 23 Fri 24 Sat 25 Sun 26 4/…" at bounding box center [784, 400] width 1568 height 618
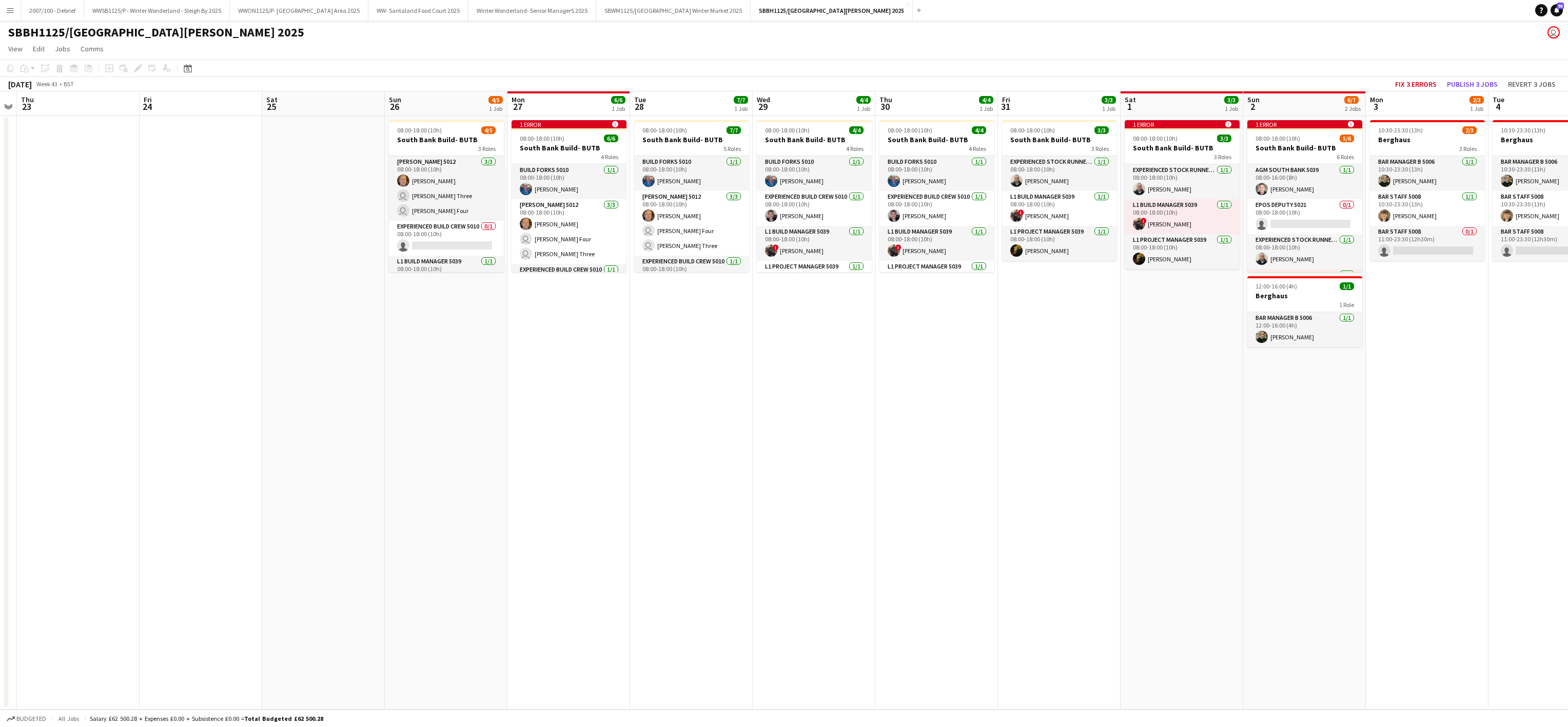
drag, startPoint x: 1178, startPoint y: 471, endPoint x: 575, endPoint y: 409, distance: 606.2
click at [575, 409] on app-calendar-viewport "Sun 19 Mon 20 Tue 21 Wed 22 Thu 23 Fri 24 Sat 25 Sun 26 4/5 1 Job Mon 27 6/6 1 …" at bounding box center [784, 400] width 1568 height 618
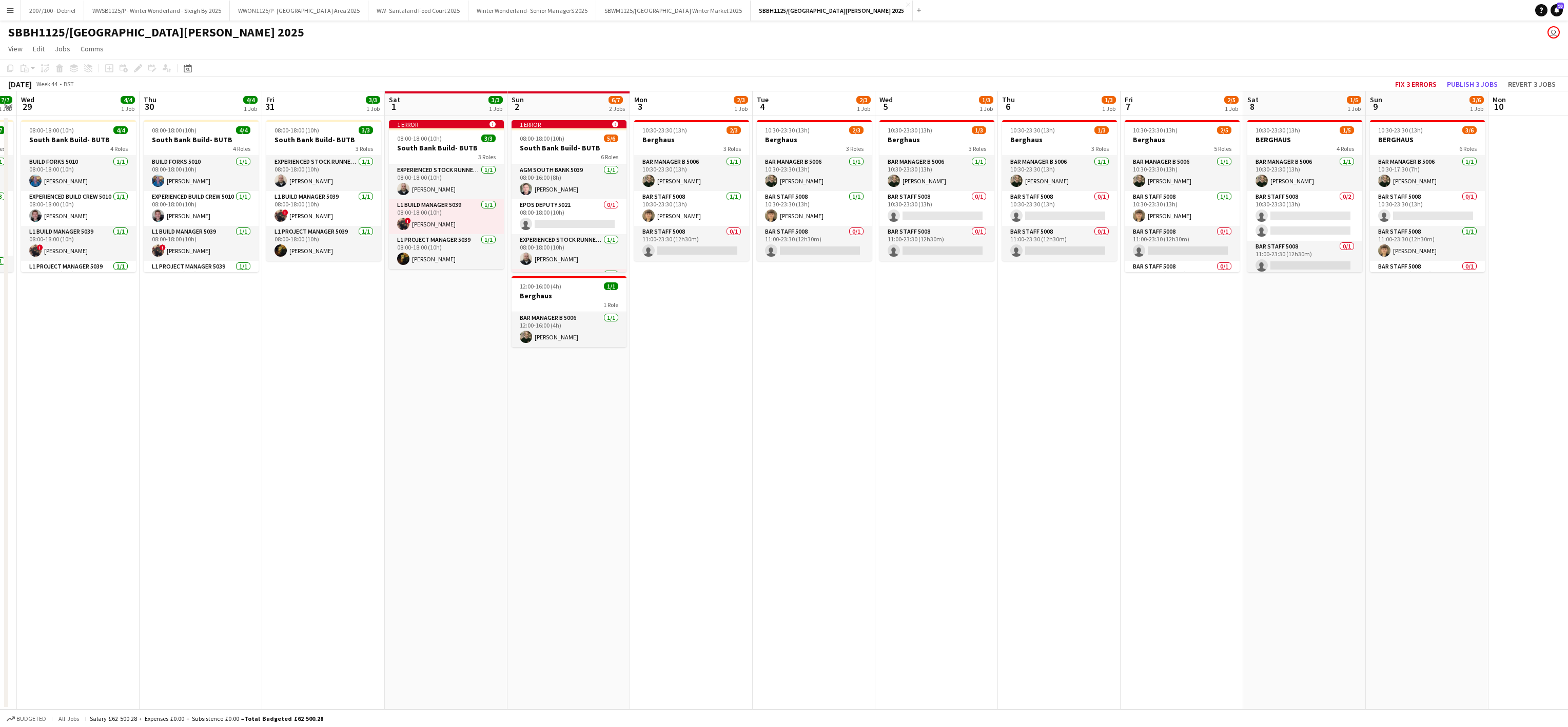
scroll to position [0, 276]
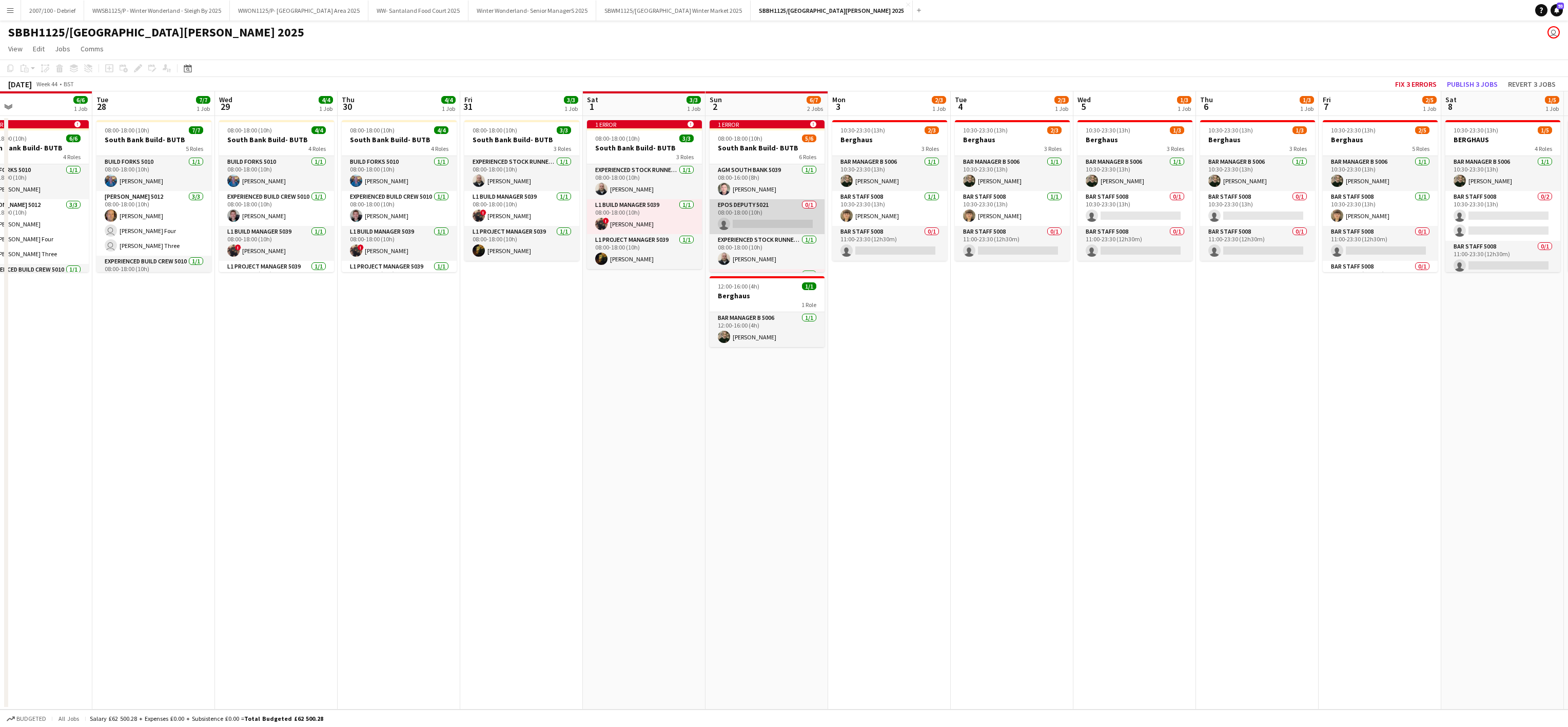
click at [758, 212] on app-card-role "EPOS Deputy 5021 0/1 08:00-18:00 (10h) single-neutral-actions" at bounding box center [767, 216] width 115 height 35
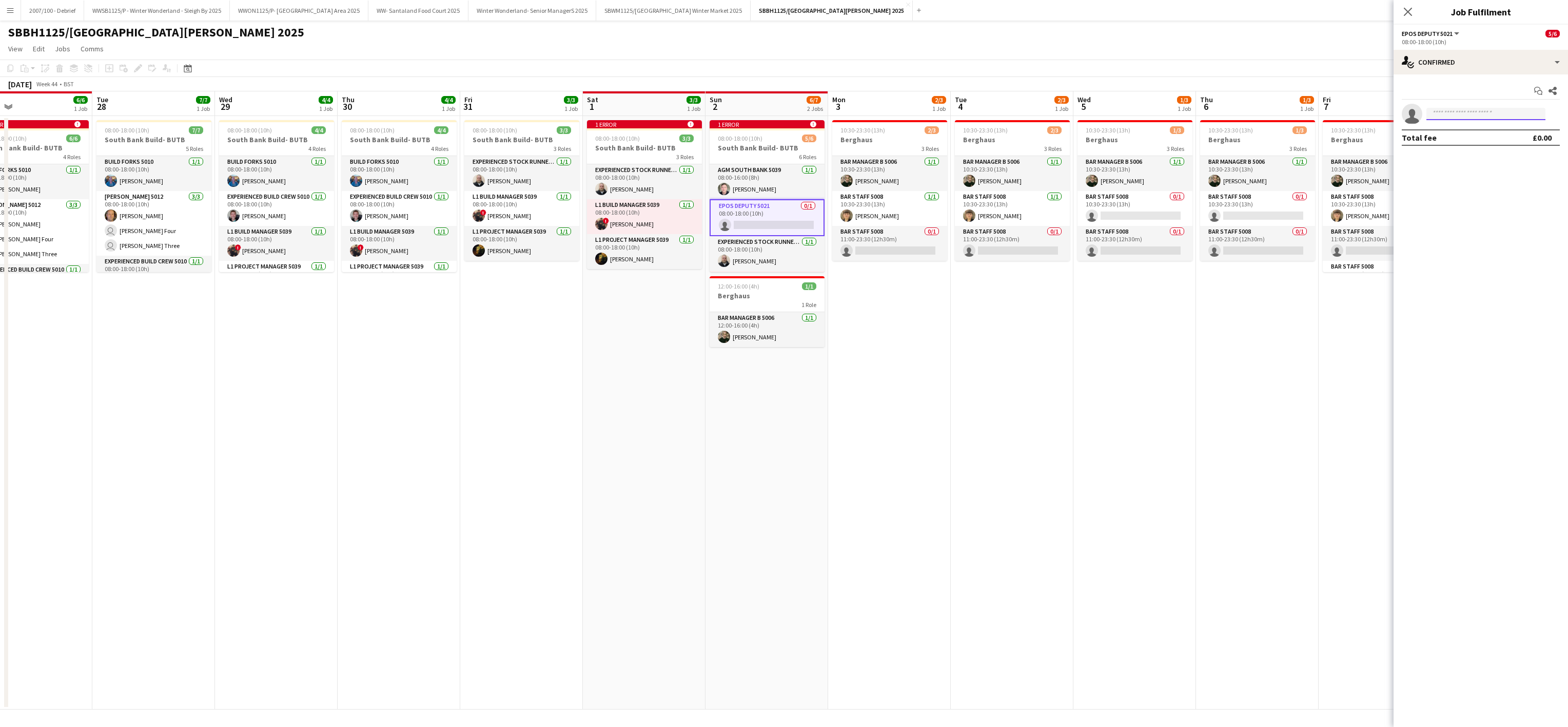
click at [1458, 116] on input at bounding box center [1486, 114] width 119 height 12
type input "*****"
click at [1491, 187] on span "[EMAIL_ADDRESS][DOMAIN_NAME]" at bounding box center [1486, 187] width 103 height 8
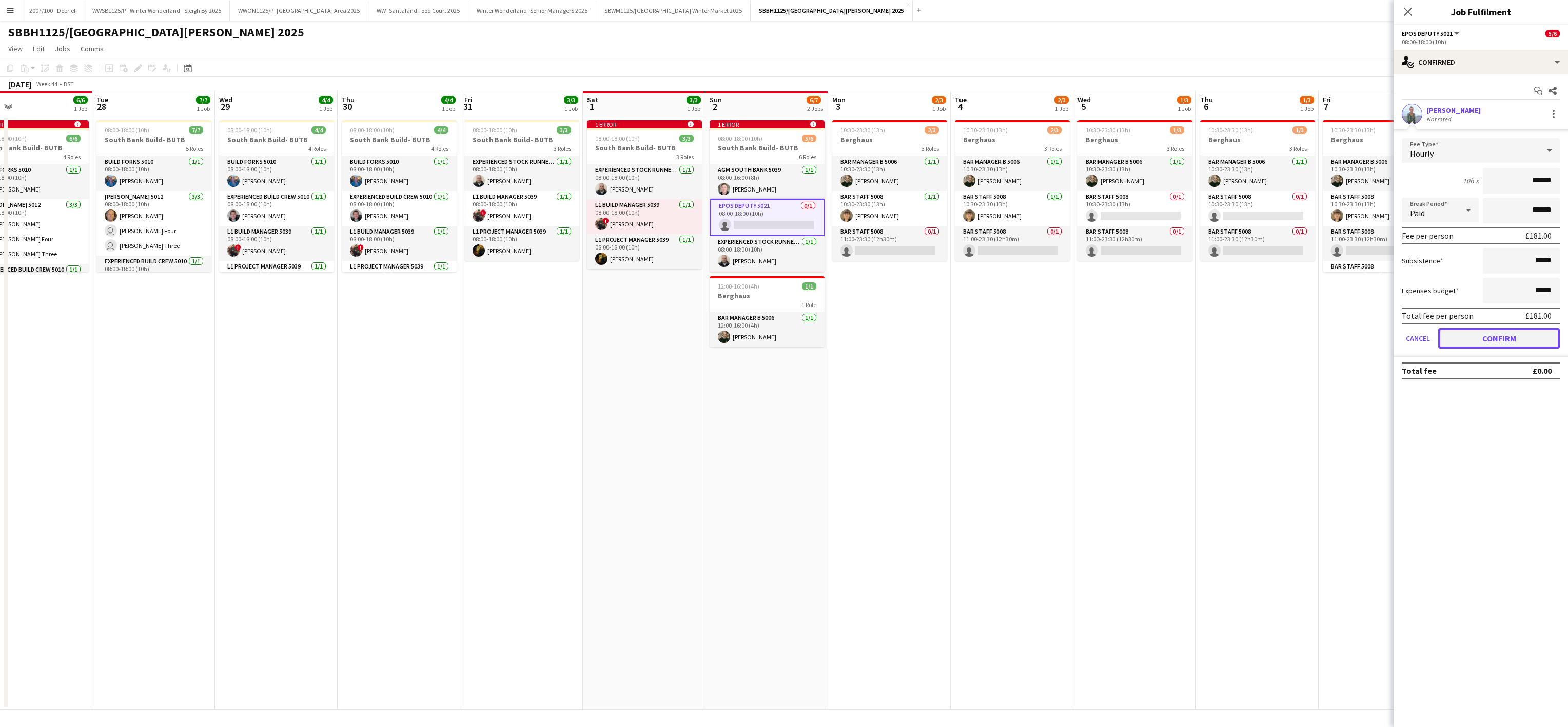
click at [1492, 338] on button "Confirm" at bounding box center [1499, 339] width 122 height 21
click at [1146, 424] on app-date-cell "10:30-23:30 (13h) 1/3 Berghaus 3 Roles Bar Manager B 5006 [DATE] 10:30-23:30 (1…" at bounding box center [1134, 413] width 122 height 593
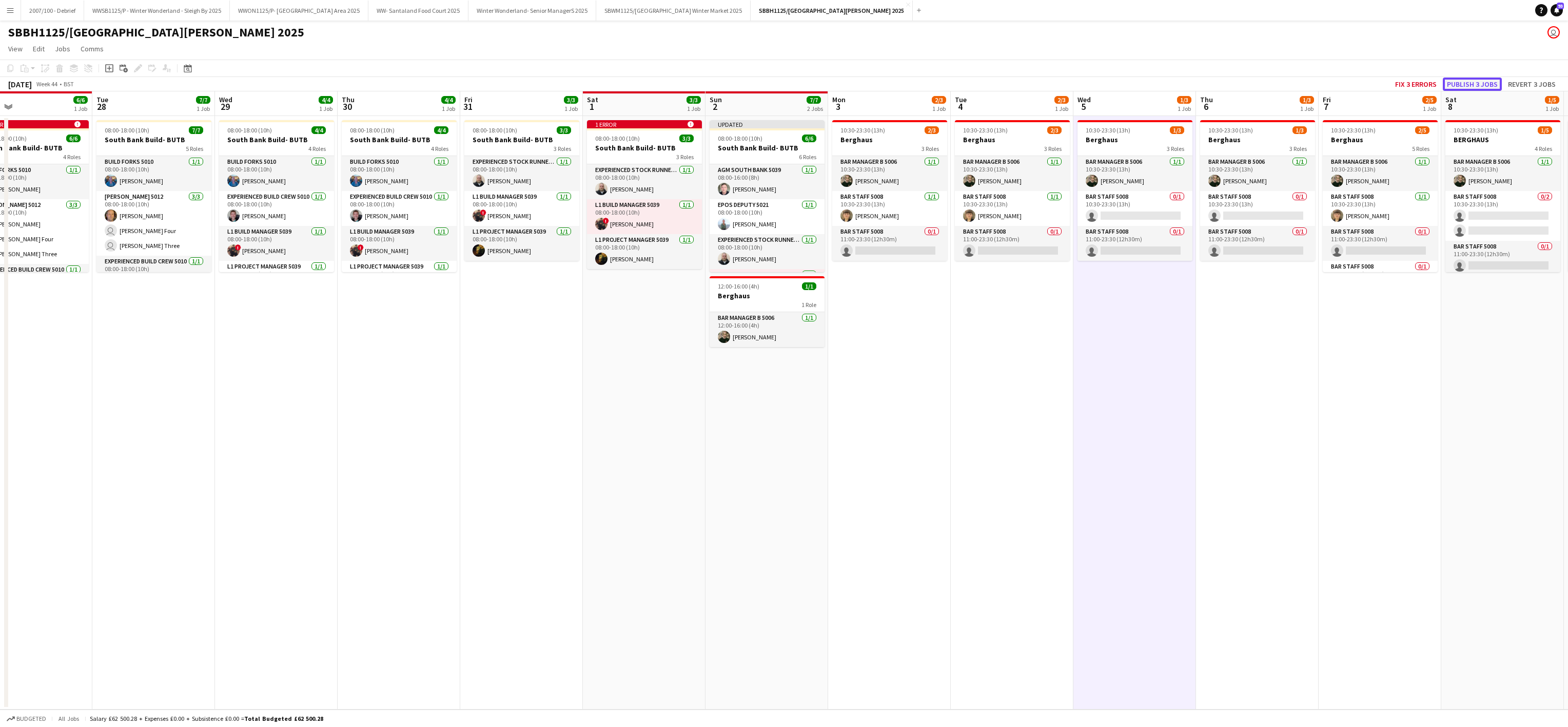
click at [1470, 88] on button "Publish 3 jobs" at bounding box center [1472, 84] width 59 height 13
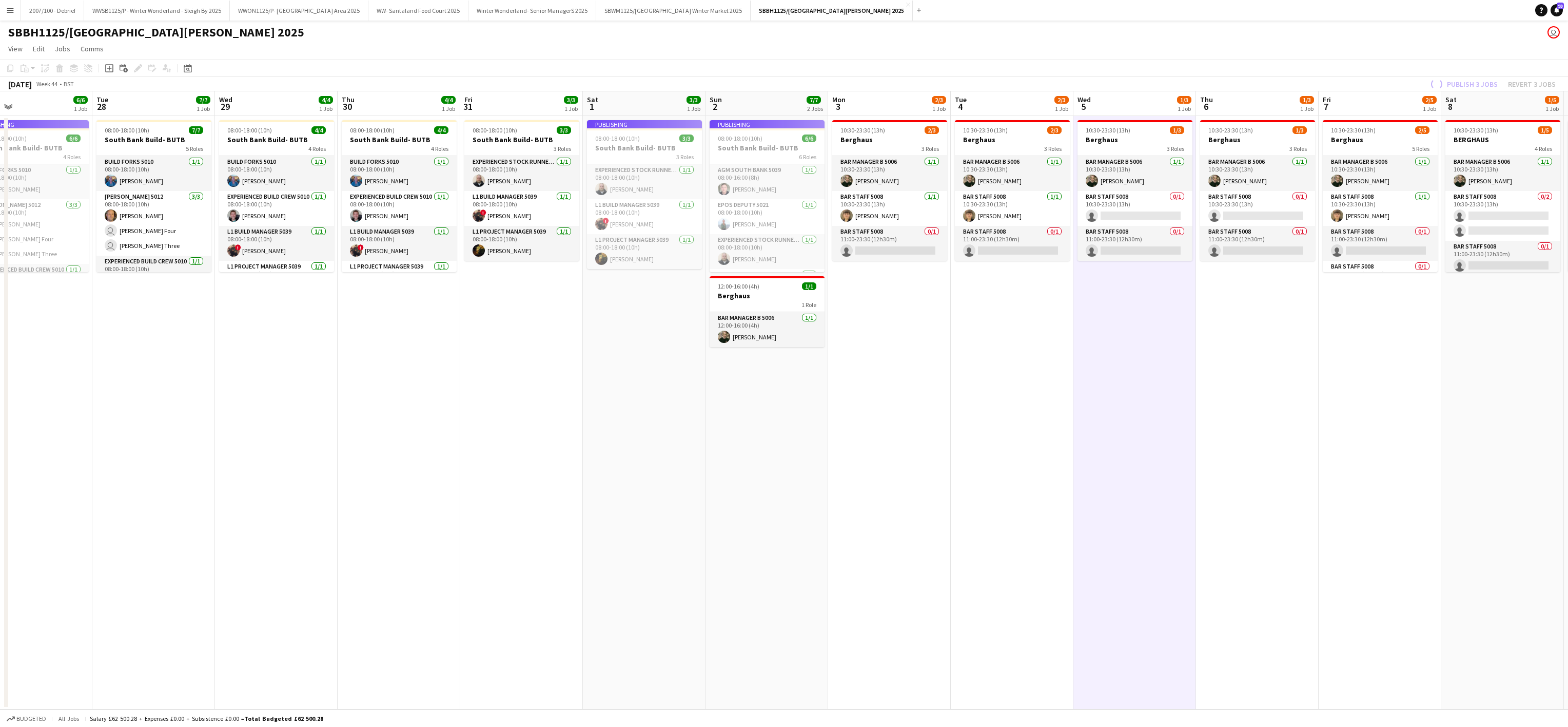
click at [964, 503] on app-date-cell "10:30-23:30 (13h) 2/3 Berghaus 3 Roles Bar Manager B 5006 [DATE] 10:30-23:30 (1…" at bounding box center [1012, 413] width 122 height 593
